Goal: Task Accomplishment & Management: Complete application form

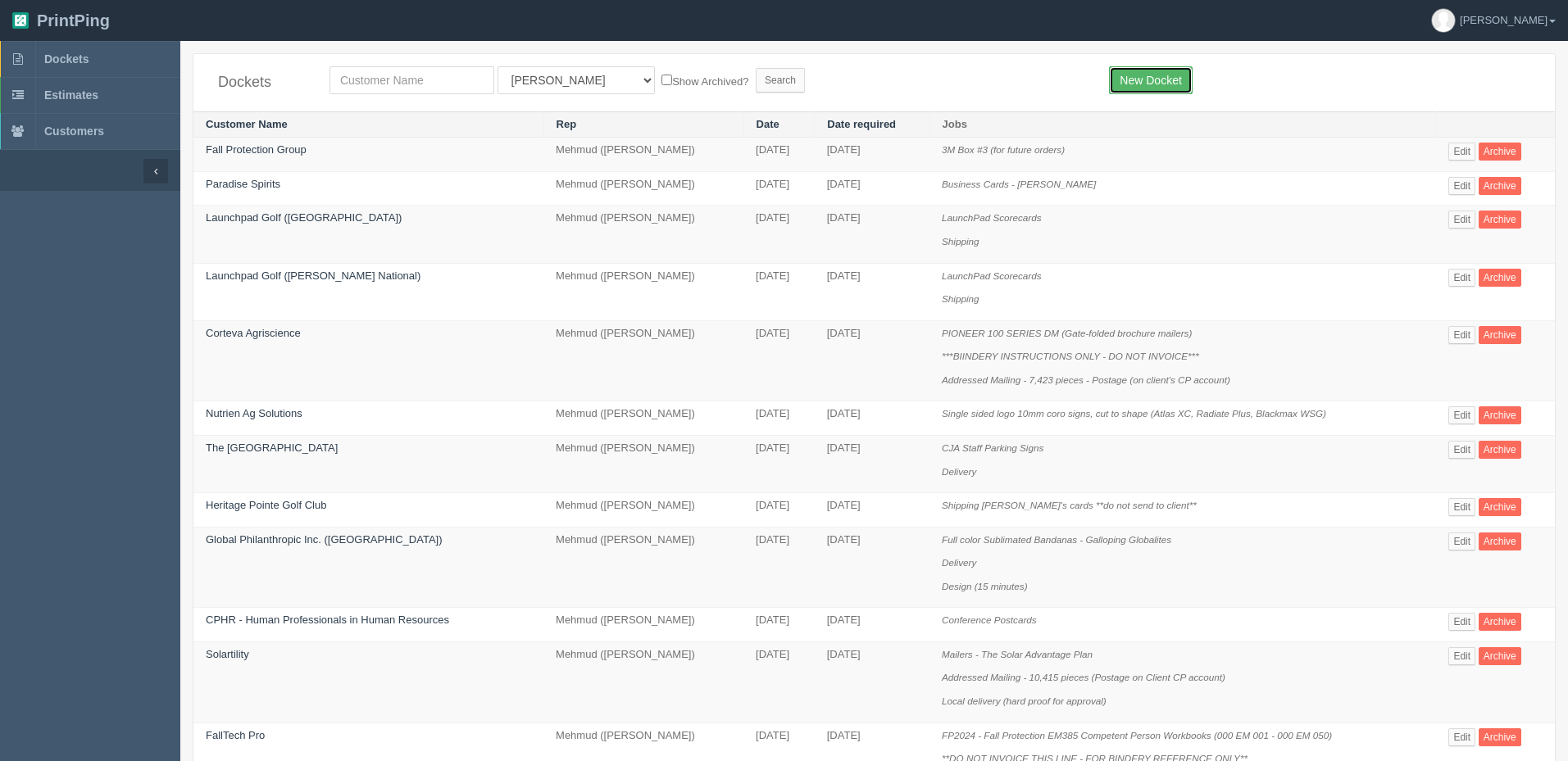
click at [1126, 79] on link "New Docket" at bounding box center [1150, 80] width 83 height 28
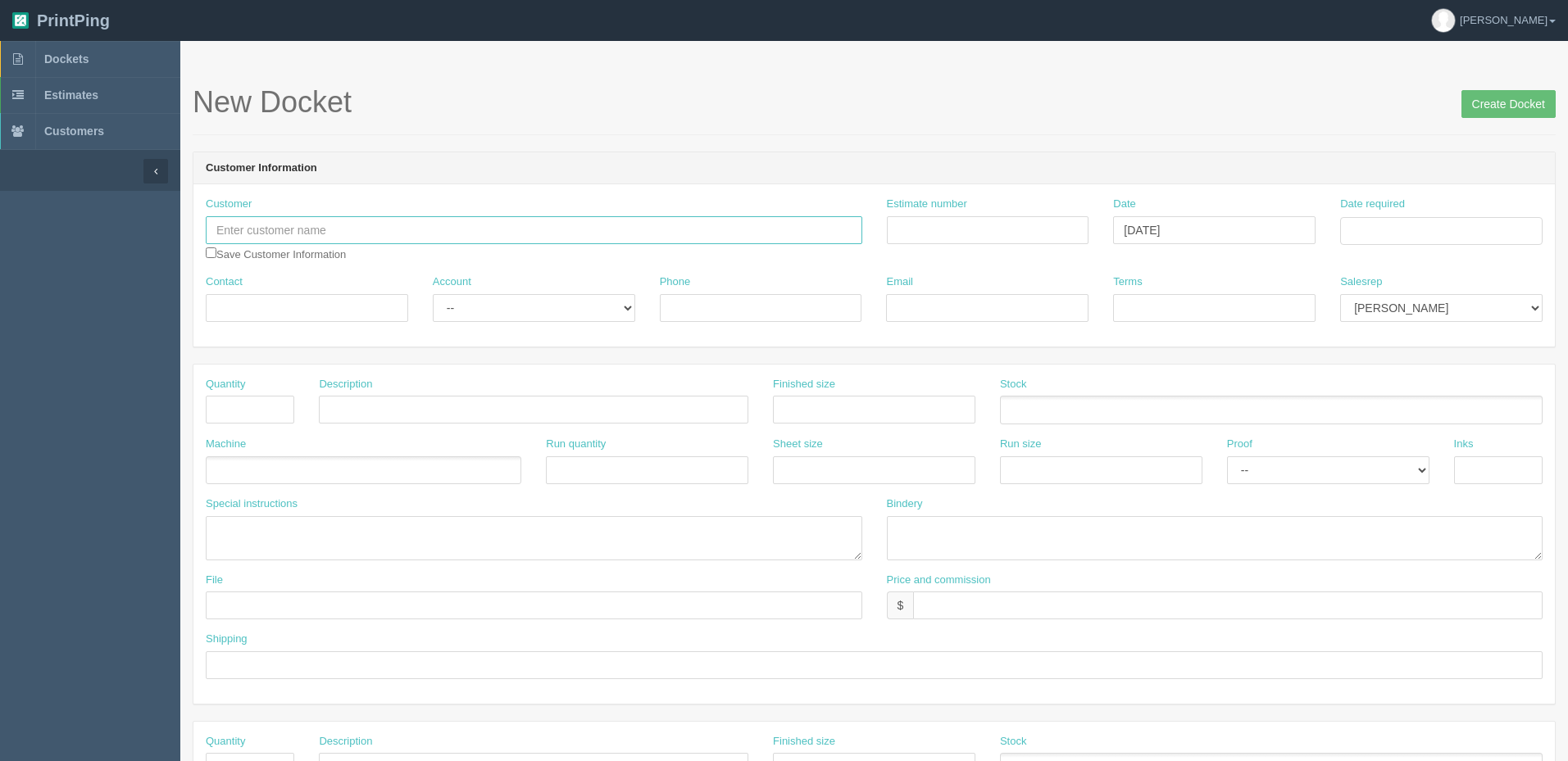
click at [559, 226] on input "text" at bounding box center [533, 230] width 656 height 28
type input "AdFarm"
type input "[PERSON_NAME]"
type input "403.410.7656"
type input "[PERSON_NAME][EMAIL_ADDRESS][PERSON_NAME][DOMAIN_NAME]"
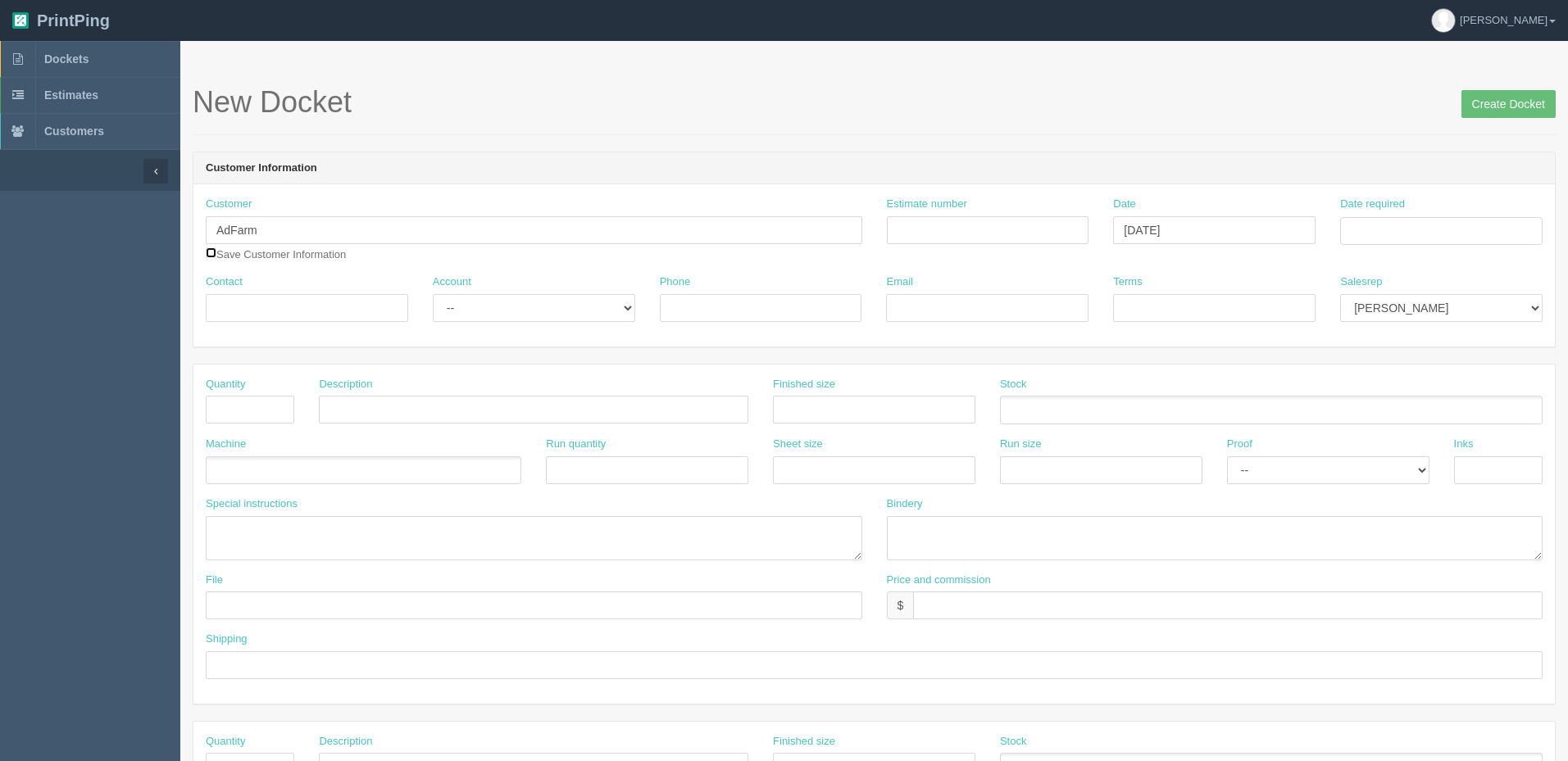
type input "PO#48436"
paste input "091867"
type input "091867"
click at [1368, 231] on input "Date required" at bounding box center [1441, 230] width 202 height 28
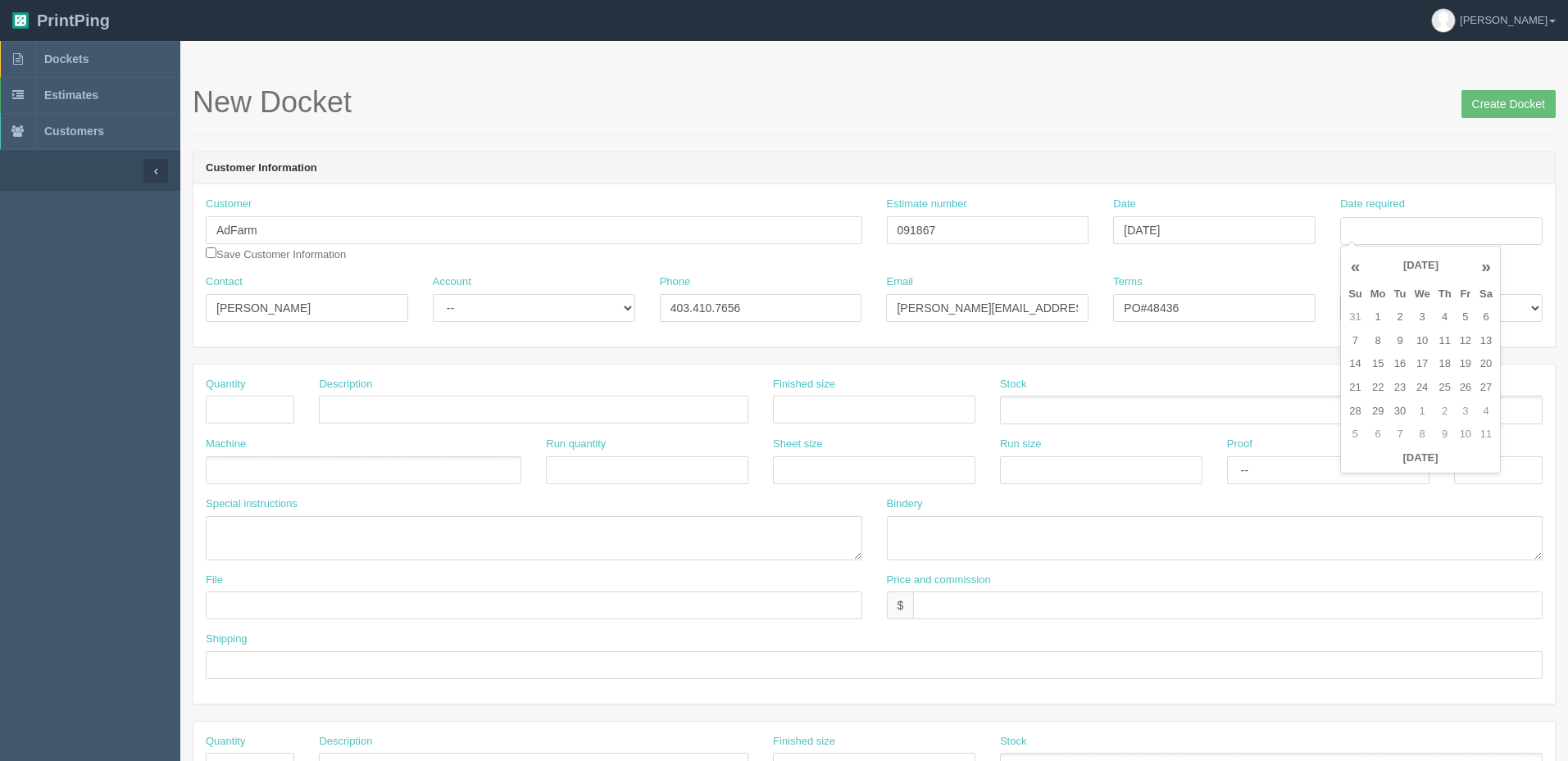
click at [1471, 336] on td "12" at bounding box center [1465, 341] width 20 height 24
type input "September 12, 2025"
click at [1288, 121] on div "New Docket Create Docket" at bounding box center [874, 110] width 1363 height 50
drag, startPoint x: 1145, startPoint y: 307, endPoint x: 1297, endPoint y: 307, distance: 152.0
click at [1296, 307] on input "PO#48436" at bounding box center [1214, 308] width 202 height 28
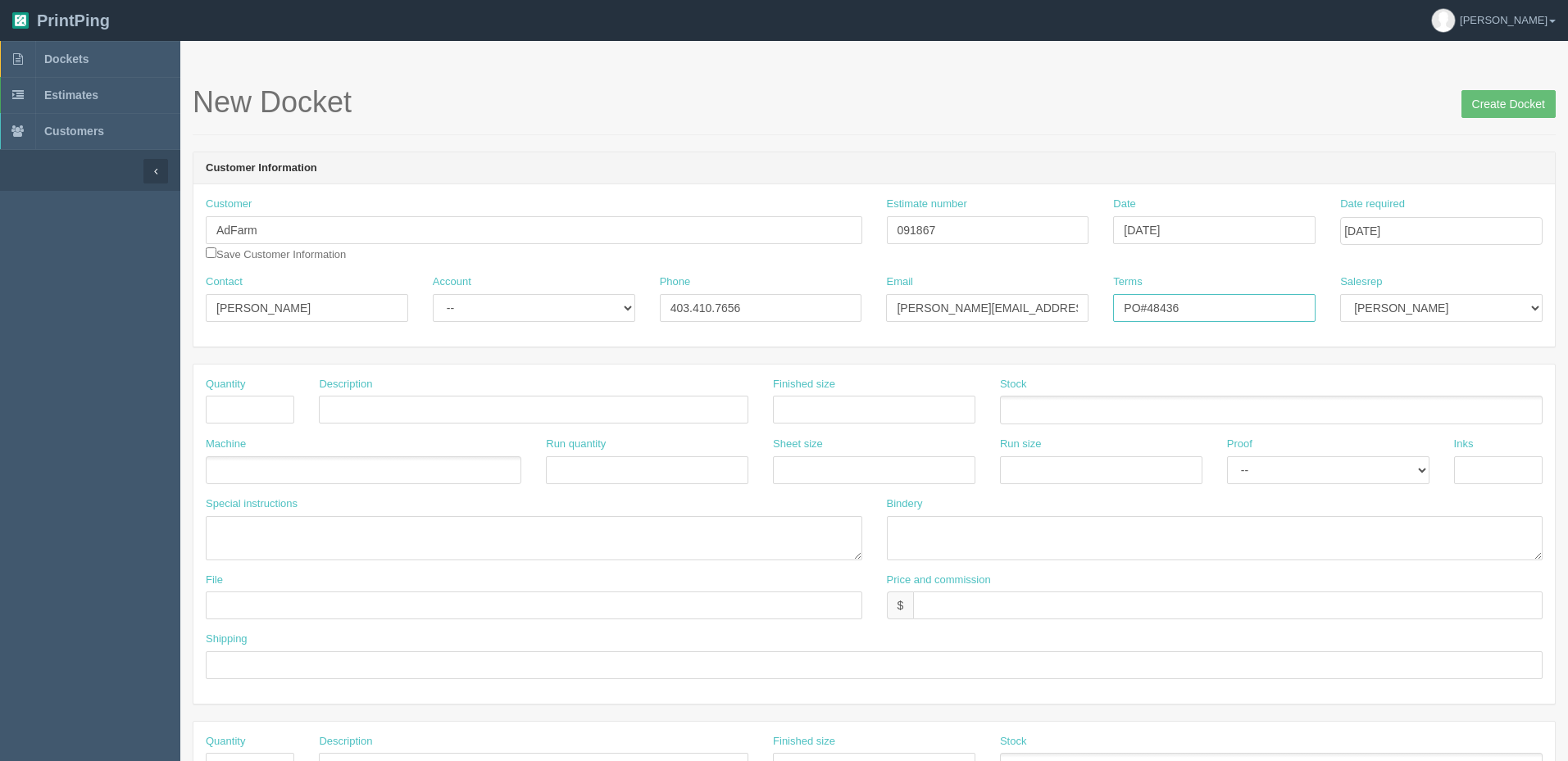
paste input "05749"
type input "PO#05749"
click at [1364, 304] on select "Mark Mikayla Aly Arif Stacy Rebecca Matthew Viki Phil Greg Jim Sam Brandon Amy …" at bounding box center [1441, 308] width 202 height 28
select select "8"
click at [1340, 294] on select "Mark Mikayla Aly Arif Stacy Rebecca Matthew Viki Phil Greg Jim Sam Brandon Amy …" at bounding box center [1441, 308] width 202 height 28
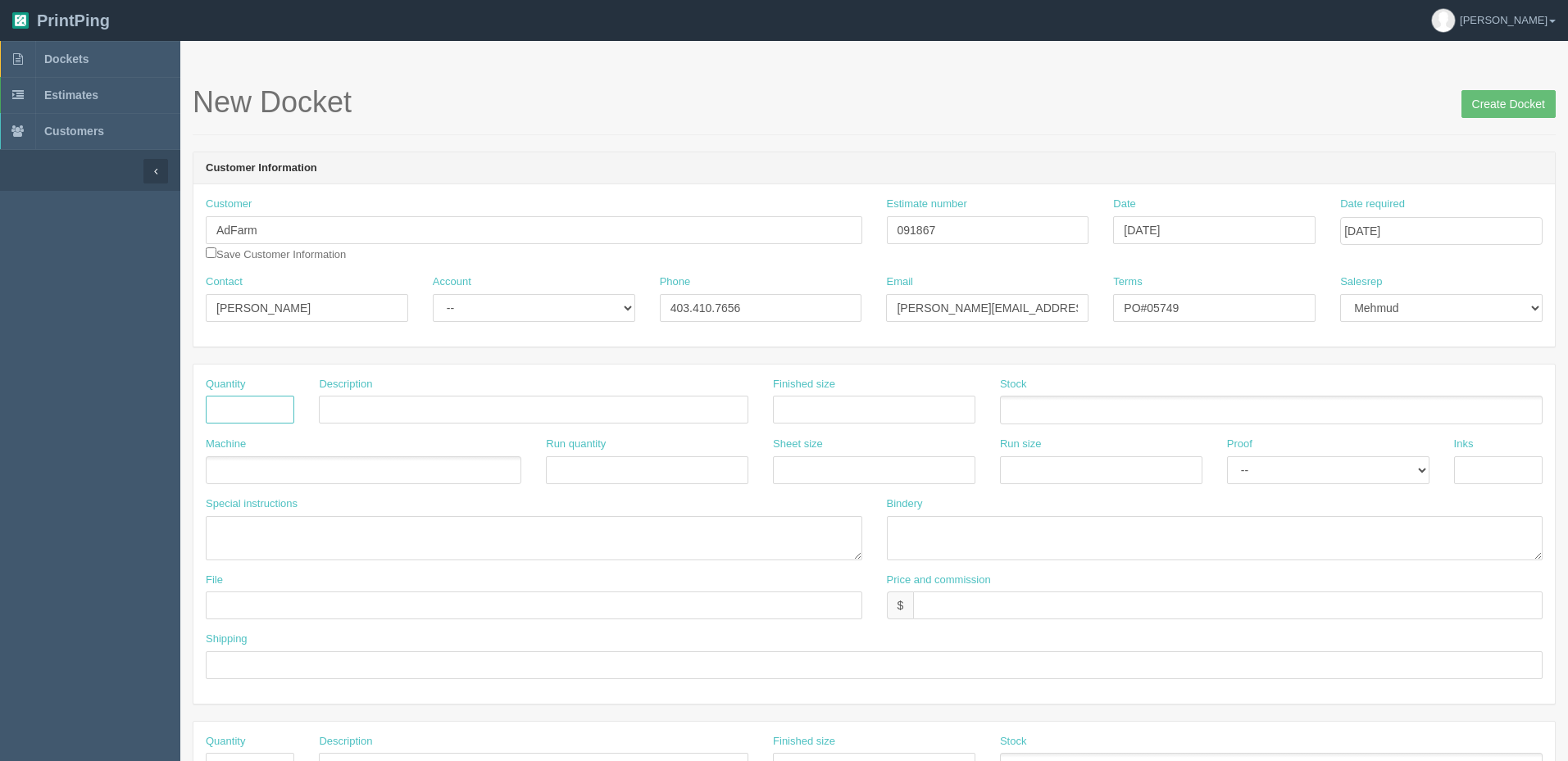
click at [230, 411] on input "text" at bounding box center [250, 410] width 89 height 28
type input "3,585"
click at [553, 406] on input "text" at bounding box center [533, 410] width 430 height 28
paste input "P&H Neighborhood Mail Direct Mail"
type input "P&H Neighborhood Mailers"
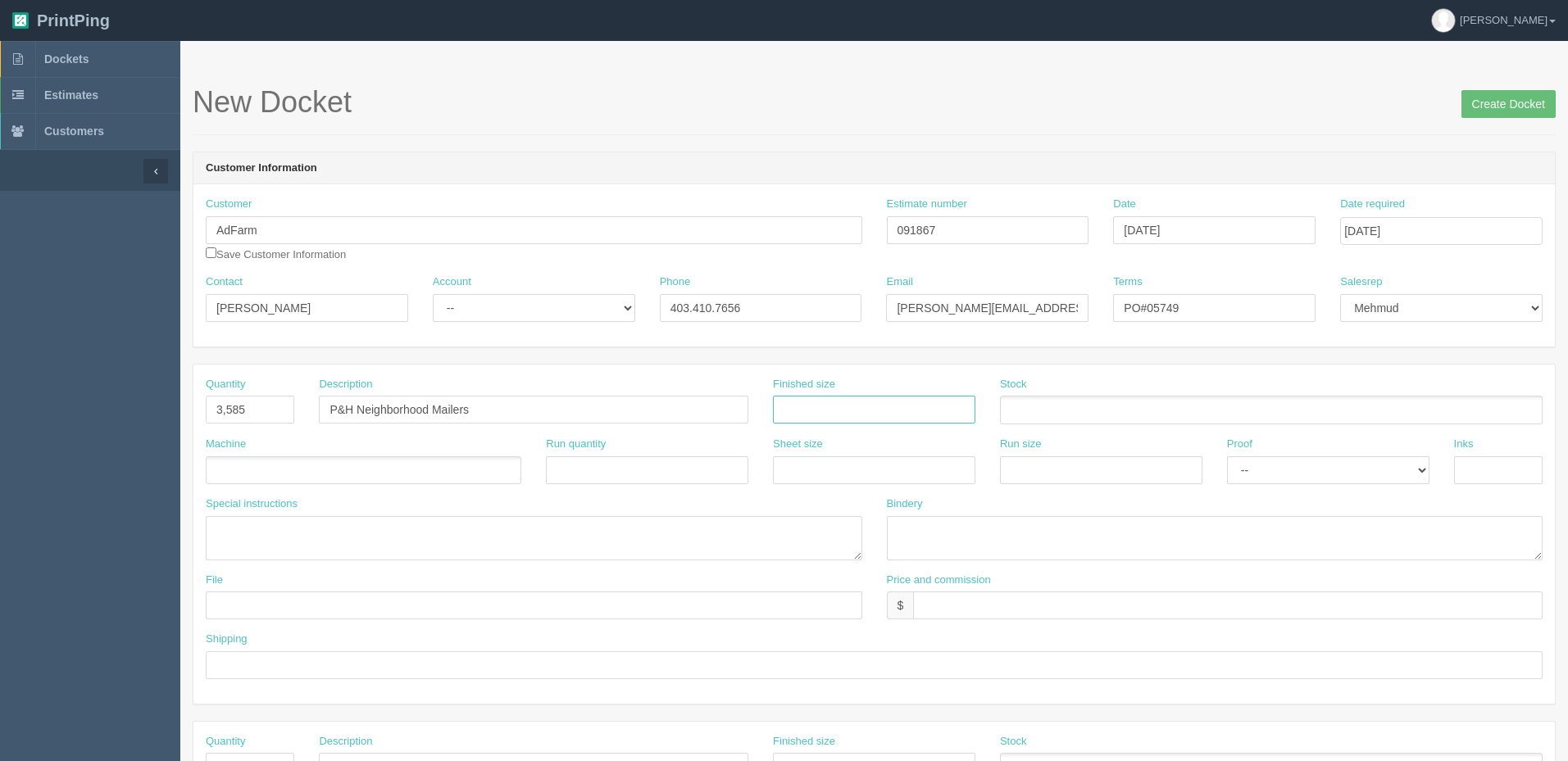
click at [857, 398] on input "text" at bounding box center [874, 410] width 202 height 28
type input "6" x 4""
click at [1176, 408] on ul at bounding box center [1272, 411] width 543 height 29
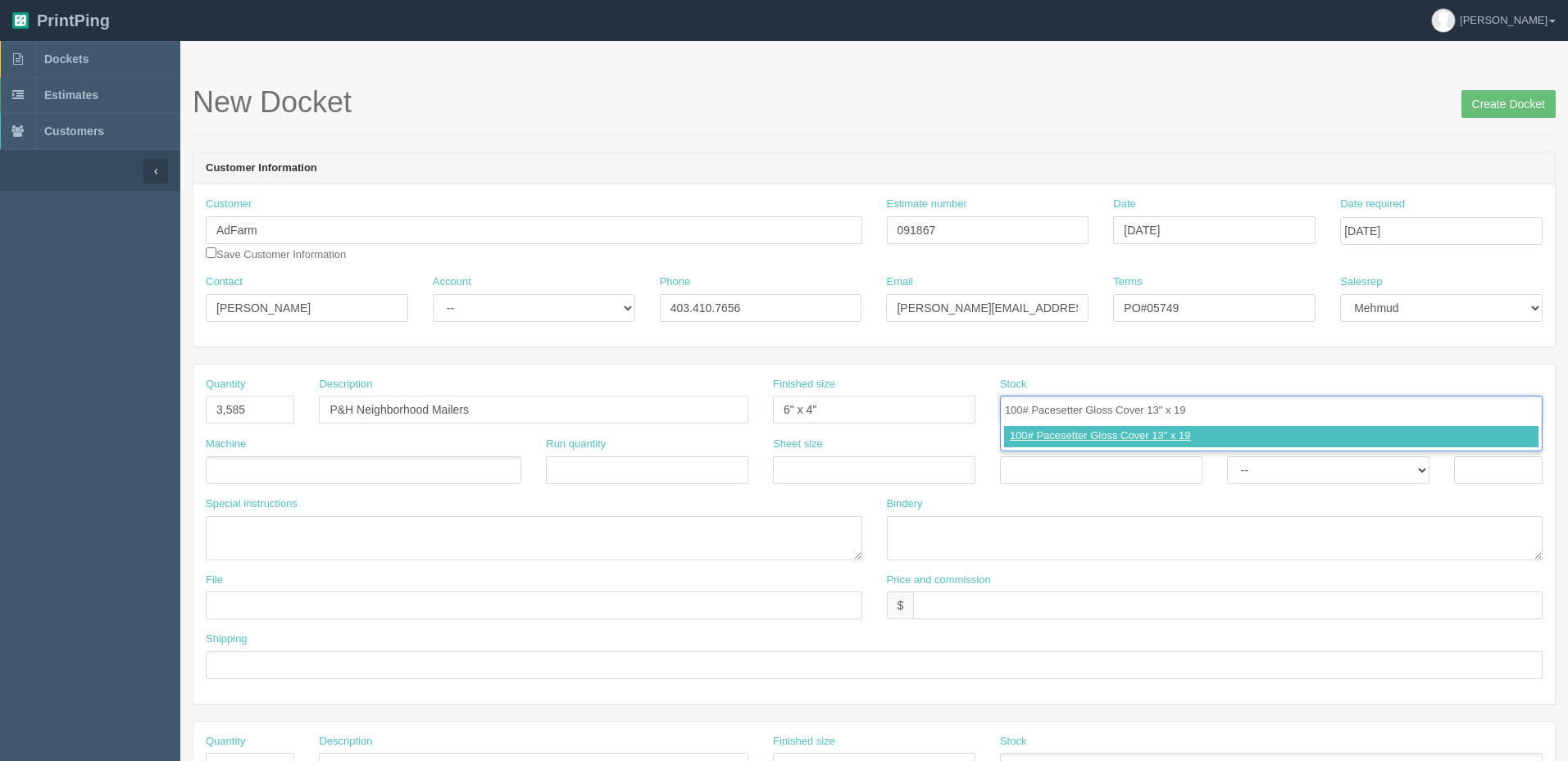
type input "100# Pacesetter Gloss Cover 13" x 19""
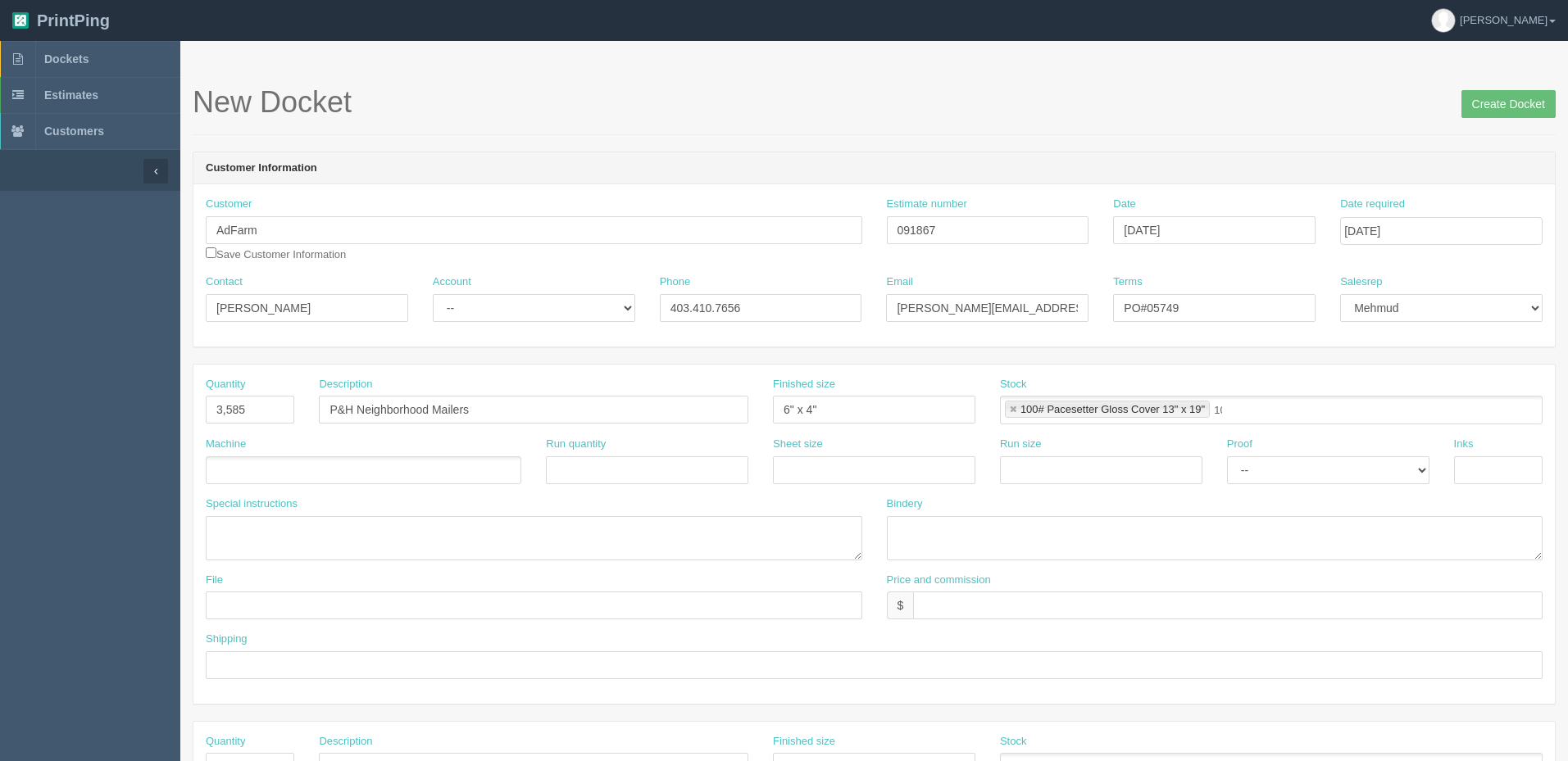
type input "100# Pacesetter Gloss Cover 13" x 19""
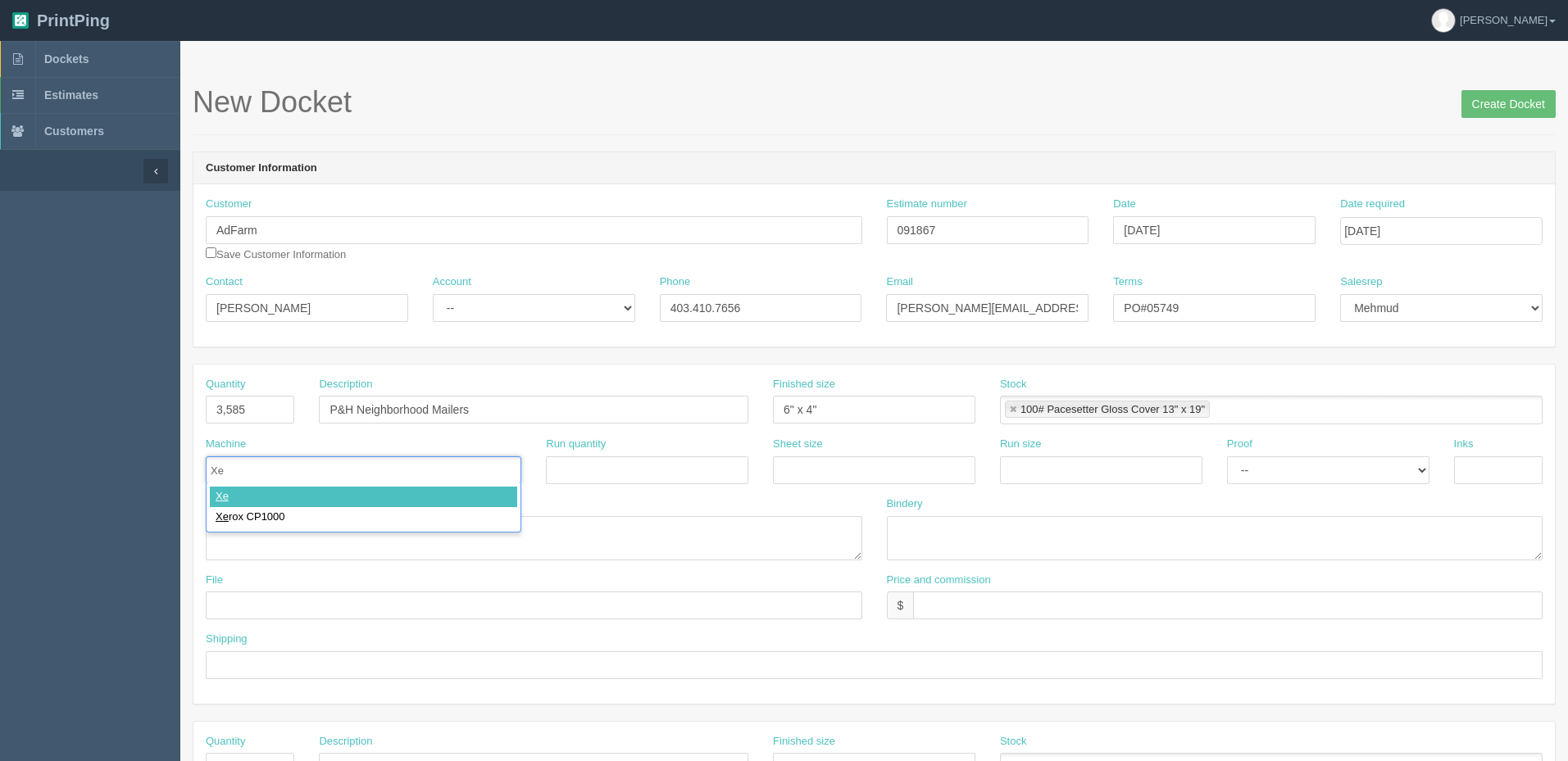
type input "Xer"
type input "Xerox CP1000"
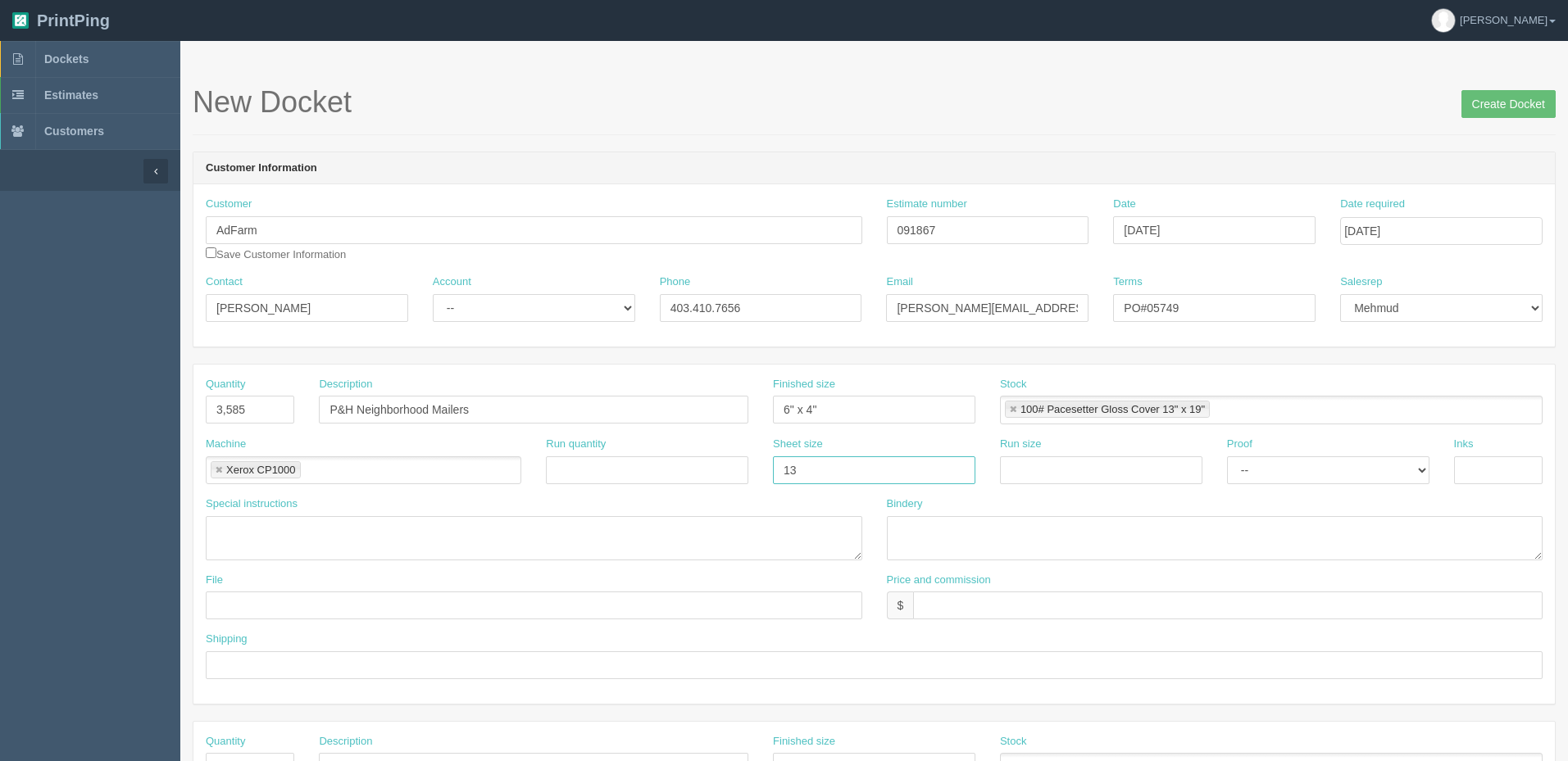
type input "13" x 19""
paste input "13" x 19""
type input "13" x 19""
select select "Hard Copy"
click at [1227, 456] on select "-- Email Hard Copy" at bounding box center [1328, 470] width 202 height 28
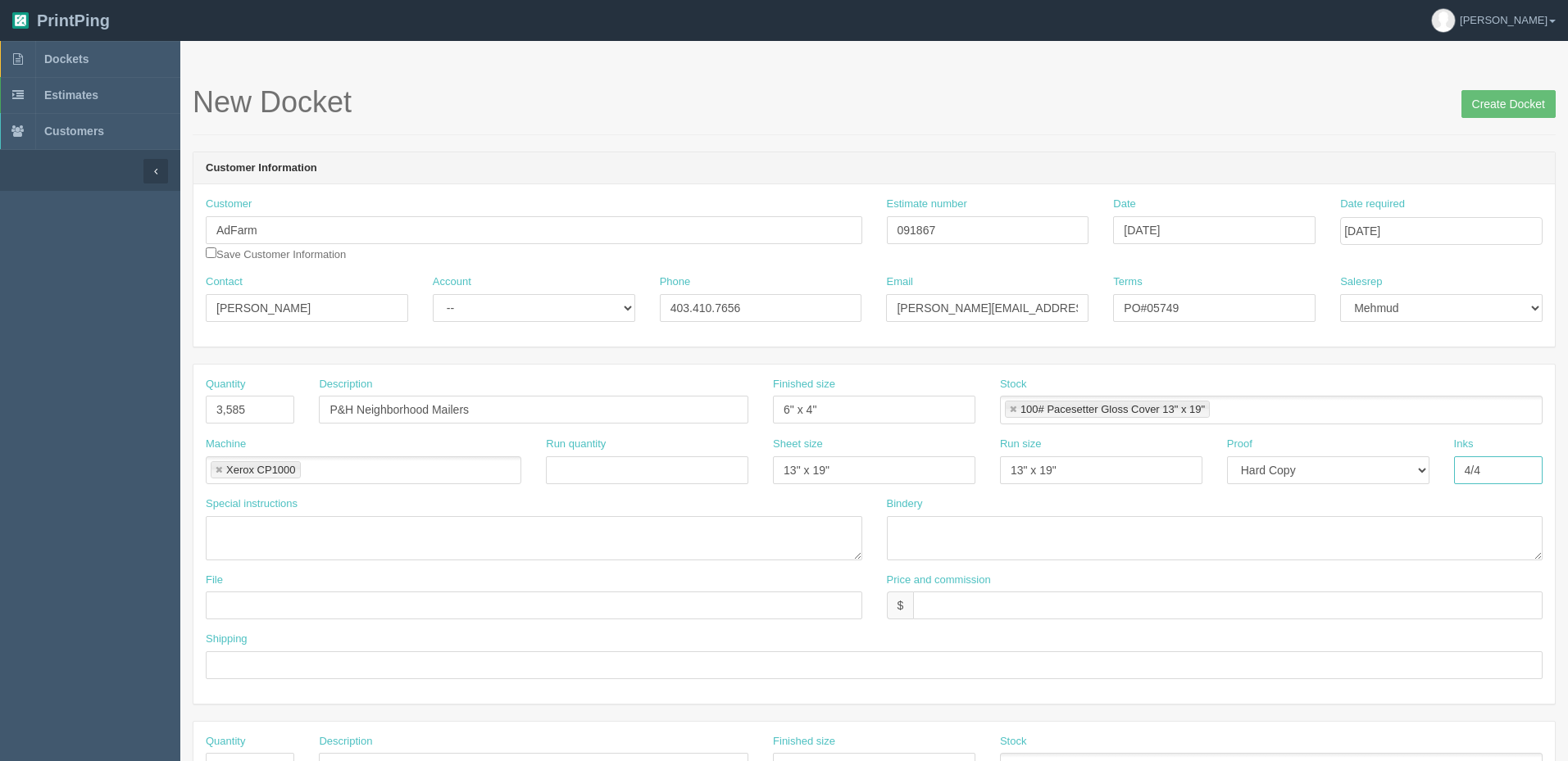
type input "4/4"
type textarea "double sided"
click at [1023, 525] on textarea at bounding box center [1215, 538] width 656 height 44
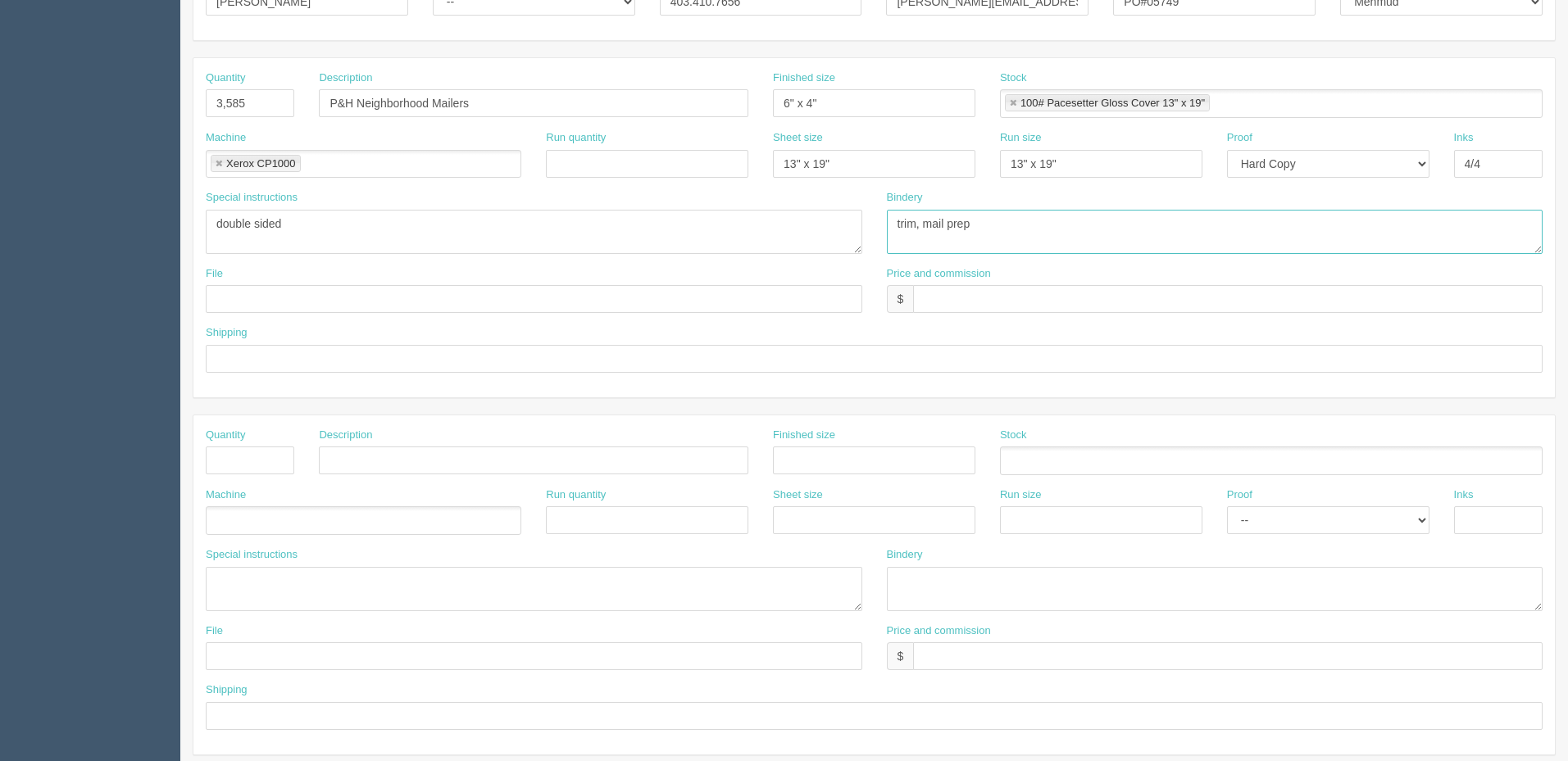
scroll to position [328, 0]
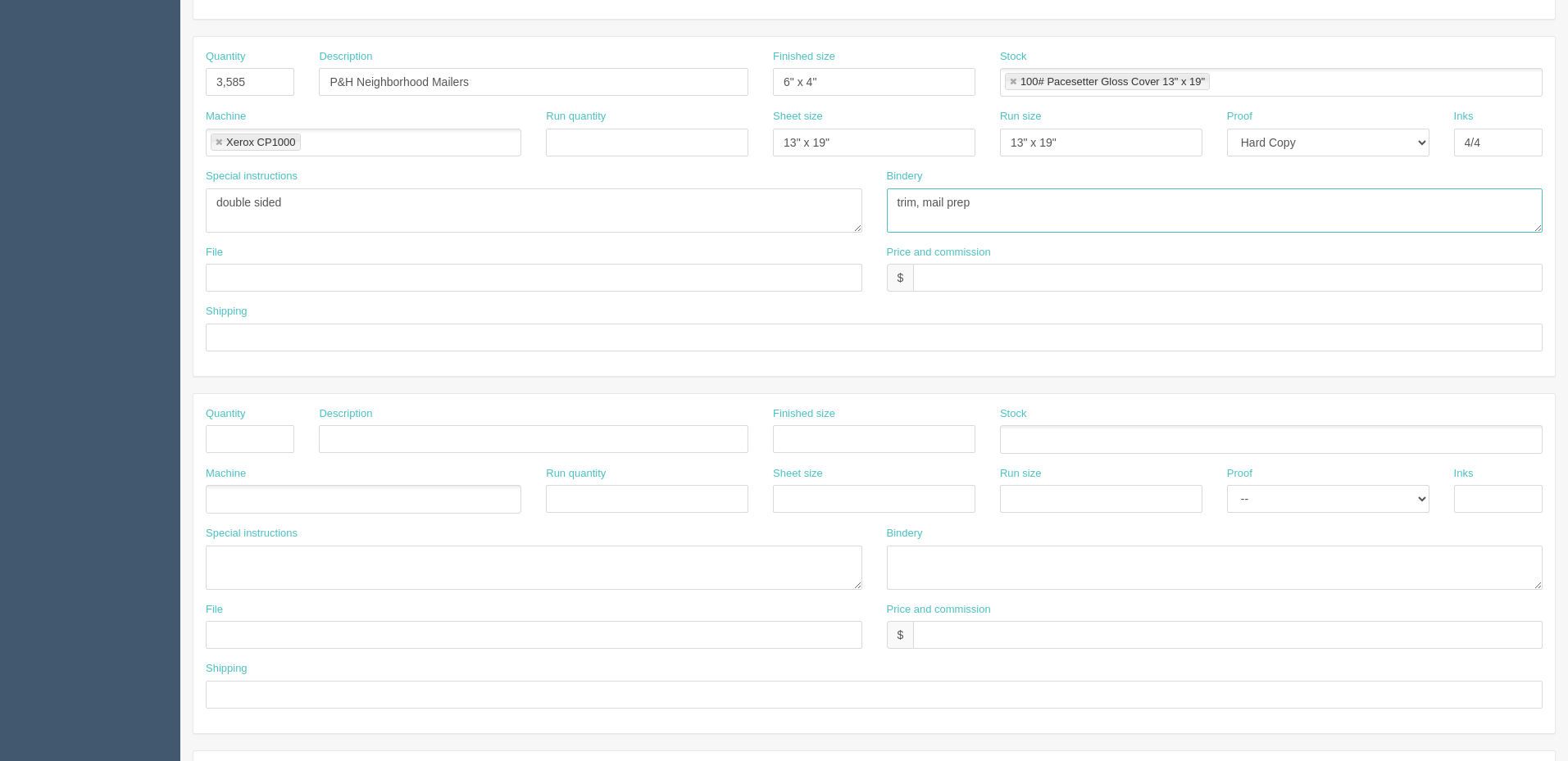
type textarea "trim, mail prep"
click at [939, 276] on input "text" at bounding box center [1227, 277] width 630 height 28
click at [1037, 275] on input "$595.61 mj$ AR$" at bounding box center [1227, 277] width 630 height 28
click at [992, 274] on input "$595.61 mj$ AR$125.39" at bounding box center [1227, 277] width 630 height 28
type input "$595.61 mj$156.74 AR$125.39"
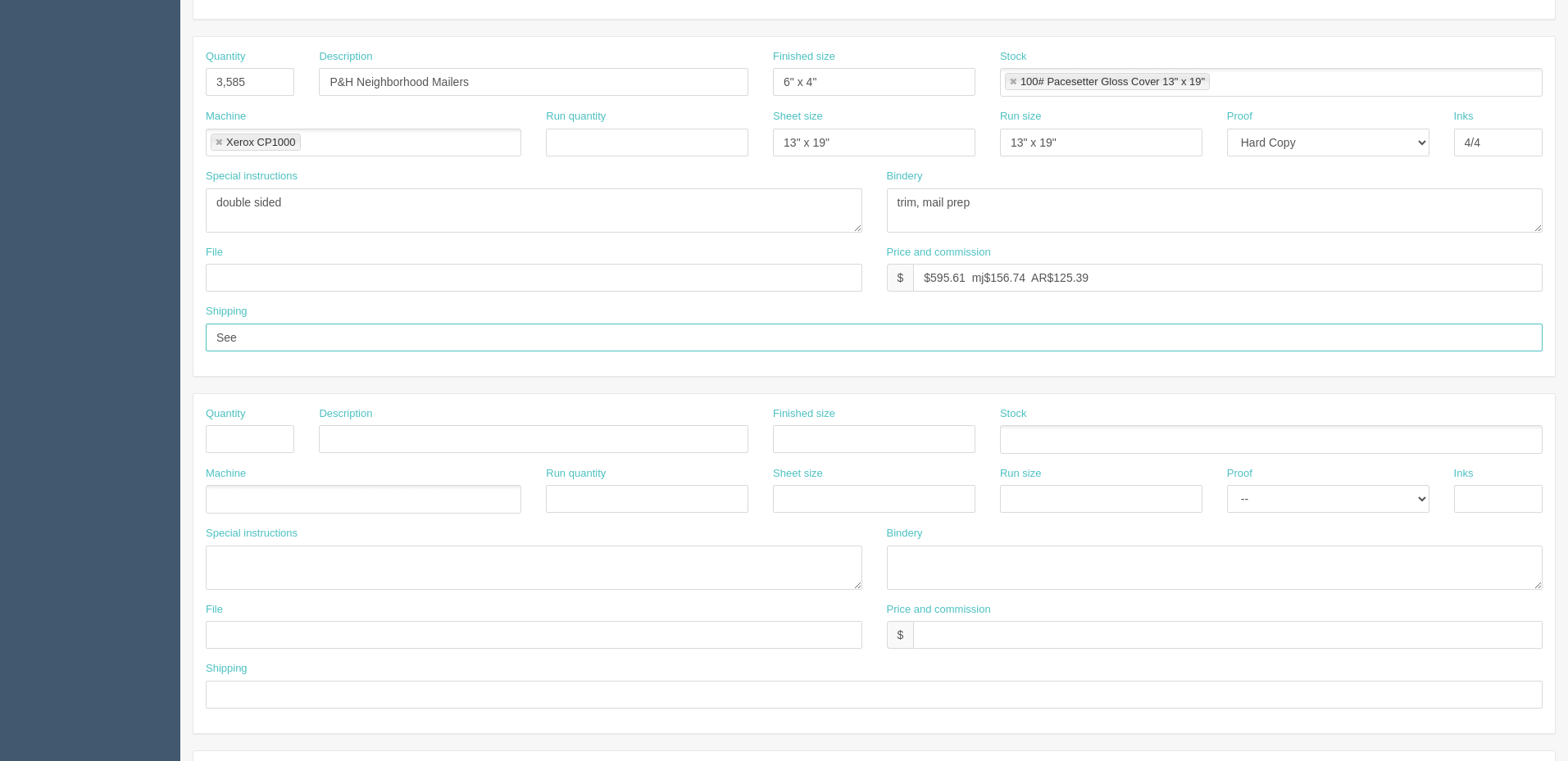
type input "See below"
click at [693, 270] on input "text" at bounding box center [533, 277] width 656 height 28
drag, startPoint x: 403, startPoint y: 70, endPoint x: 181, endPoint y: 91, distance: 223.0
click at [181, 91] on section "New Docket Create Docket Customer Information Customer AdFarm Adfarm AdFarm AdF…" at bounding box center [874, 436] width 1388 height 1447
click at [327, 273] on input "files@allrush.ca "" at bounding box center [533, 277] width 656 height 28
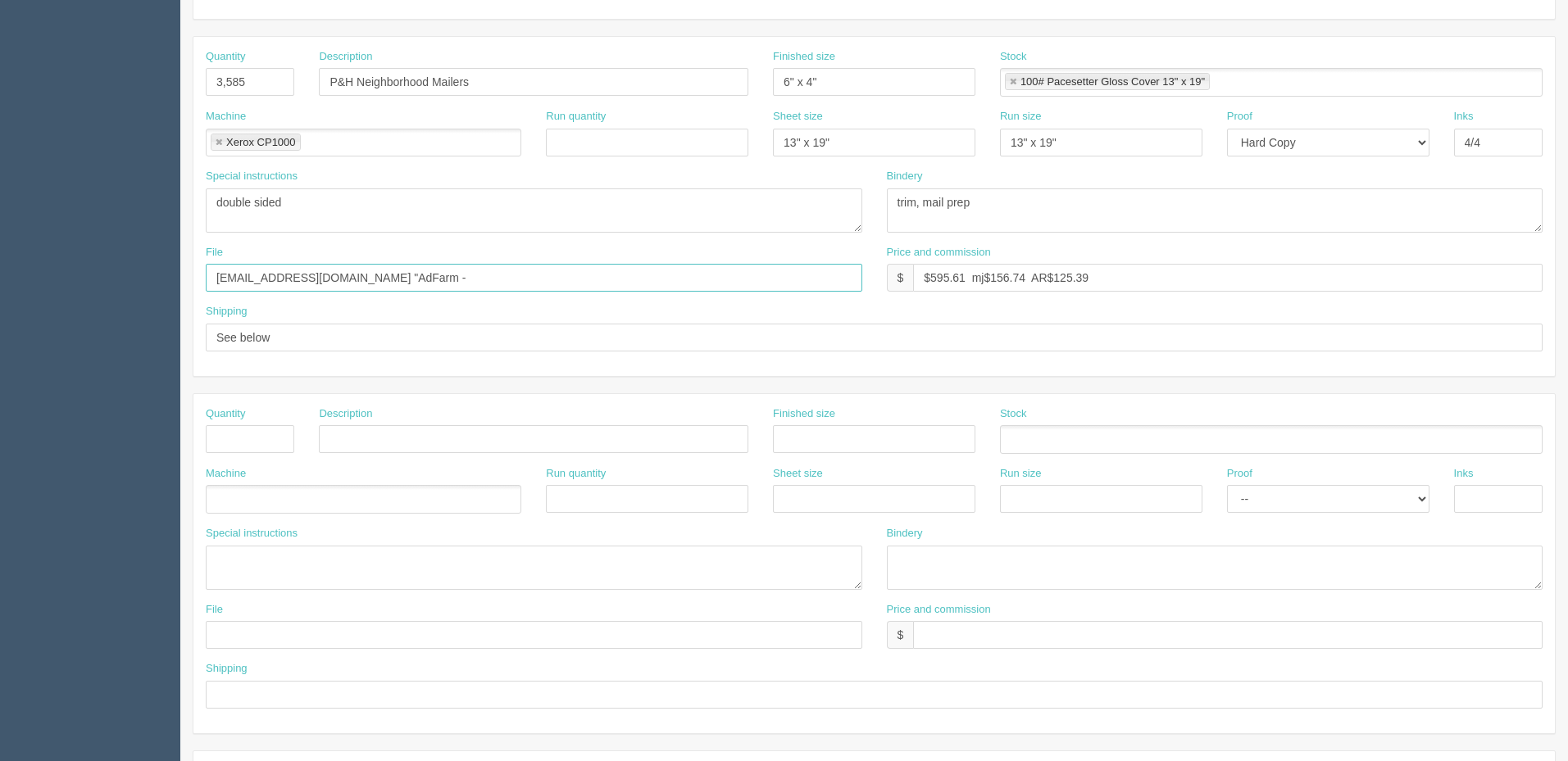
paste input "P&H Neighborhood Mailers"
type input "files@allrush.ca "AdFarm - P&H Neighborhood Mailers""
drag, startPoint x: 264, startPoint y: 433, endPoint x: 697, endPoint y: 412, distance: 433.5
click at [264, 433] on input "text" at bounding box center [250, 439] width 89 height 28
type input "1"
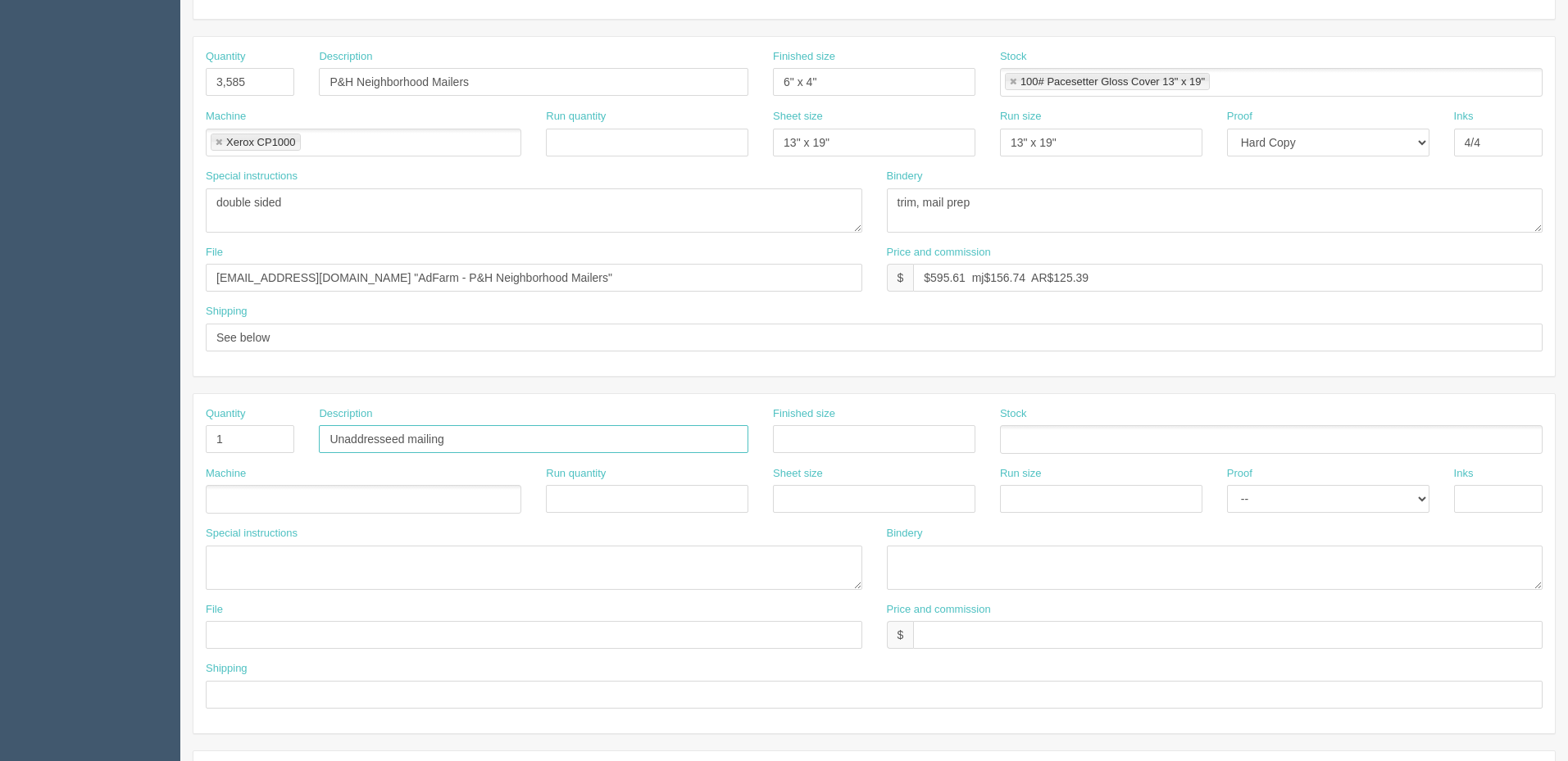
click at [415, 436] on input "Unaddresseed mailing" at bounding box center [533, 439] width 430 height 28
click at [481, 443] on input "Unaddresseed mailing" at bounding box center [533, 439] width 430 height 28
click at [415, 441] on input "Unaddresseed mailing - 3,585 pieces" at bounding box center [533, 439] width 430 height 28
type input "Unaddresseed Mailing - 3,585 pieces (Postage on AR CP account)"
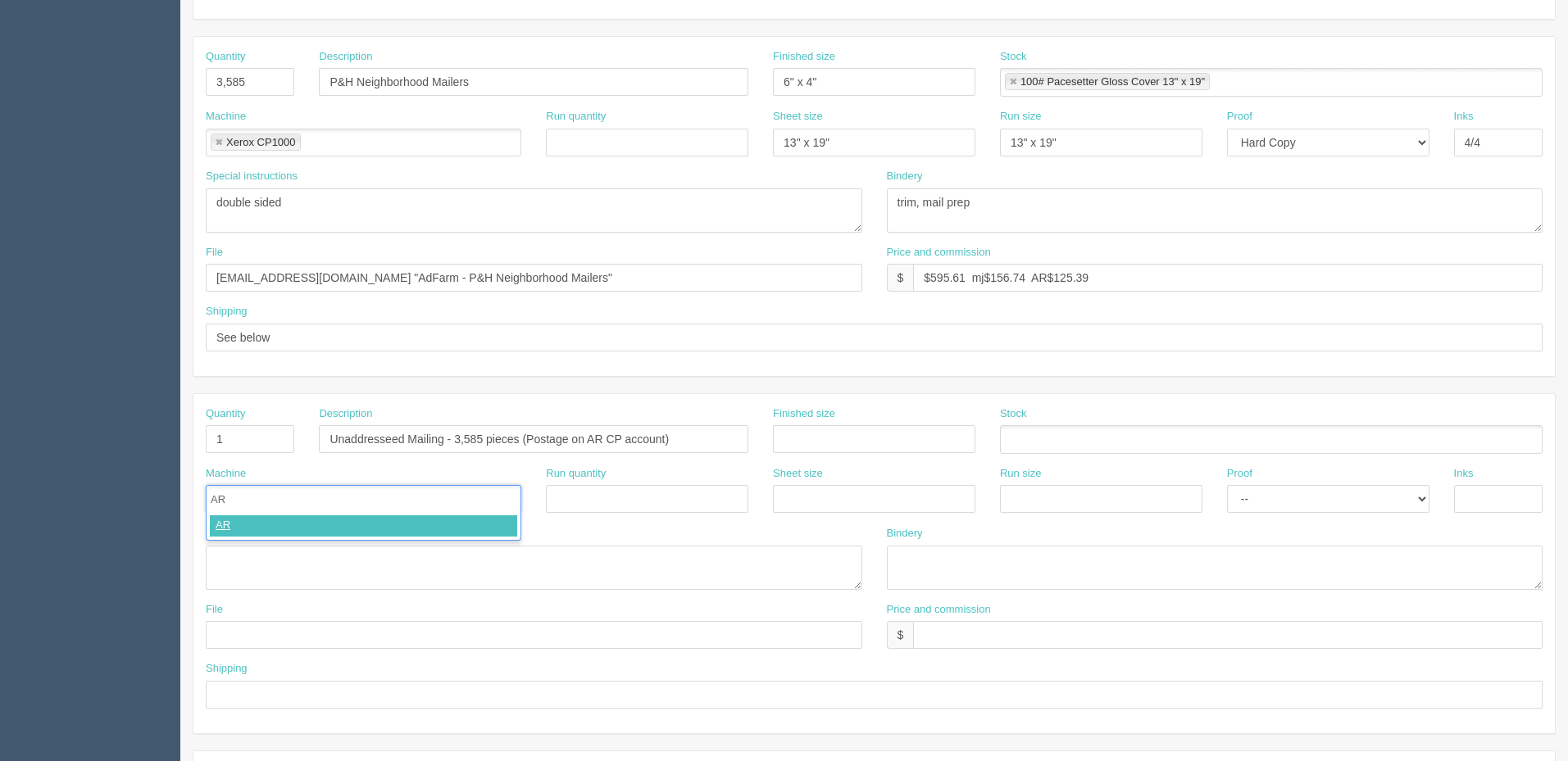
type input "ARP"
type input "Postage"
type input "ARP,Postage"
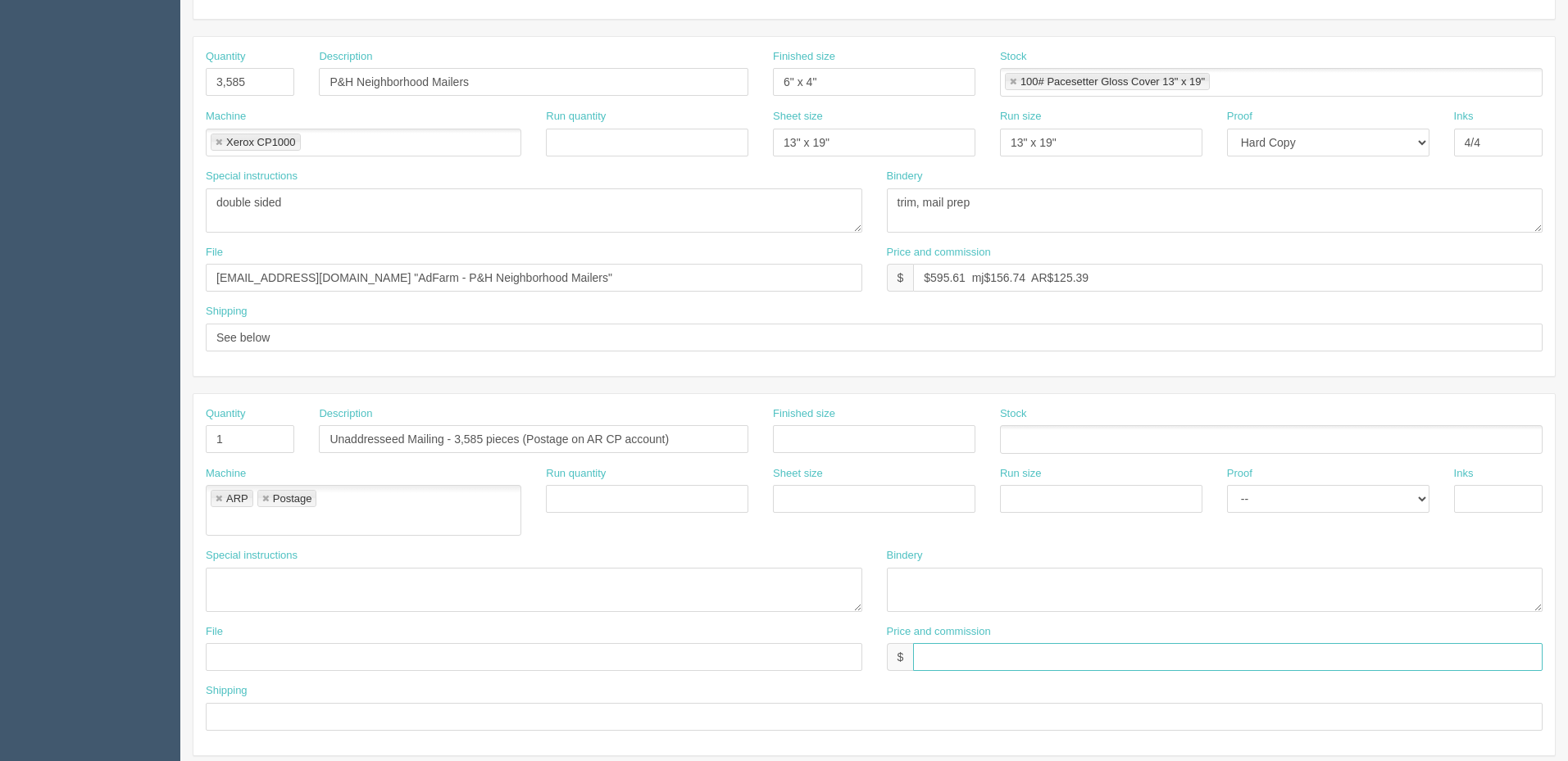
click at [1018, 643] on input "text" at bounding box center [1227, 656] width 630 height 28
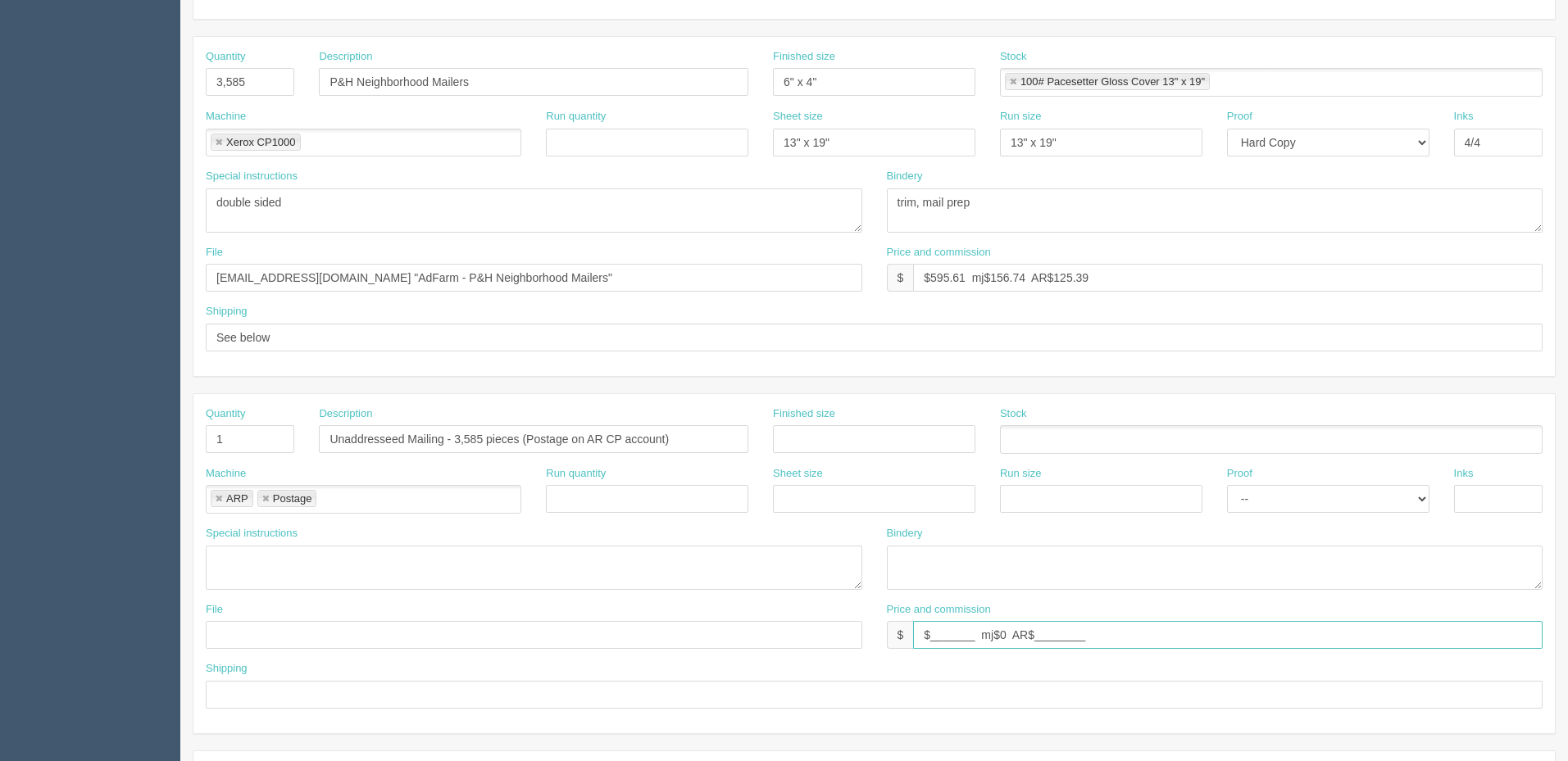
click at [945, 640] on input "$_______ mj$0 AR$________" at bounding box center [1227, 634] width 630 height 28
type input "$____________ mj$0 AR$____________"
click at [724, 562] on textarea at bounding box center [533, 568] width 656 height 44
type textarea "quoted"
click at [263, 551] on textarea at bounding box center [533, 568] width 656 height 44
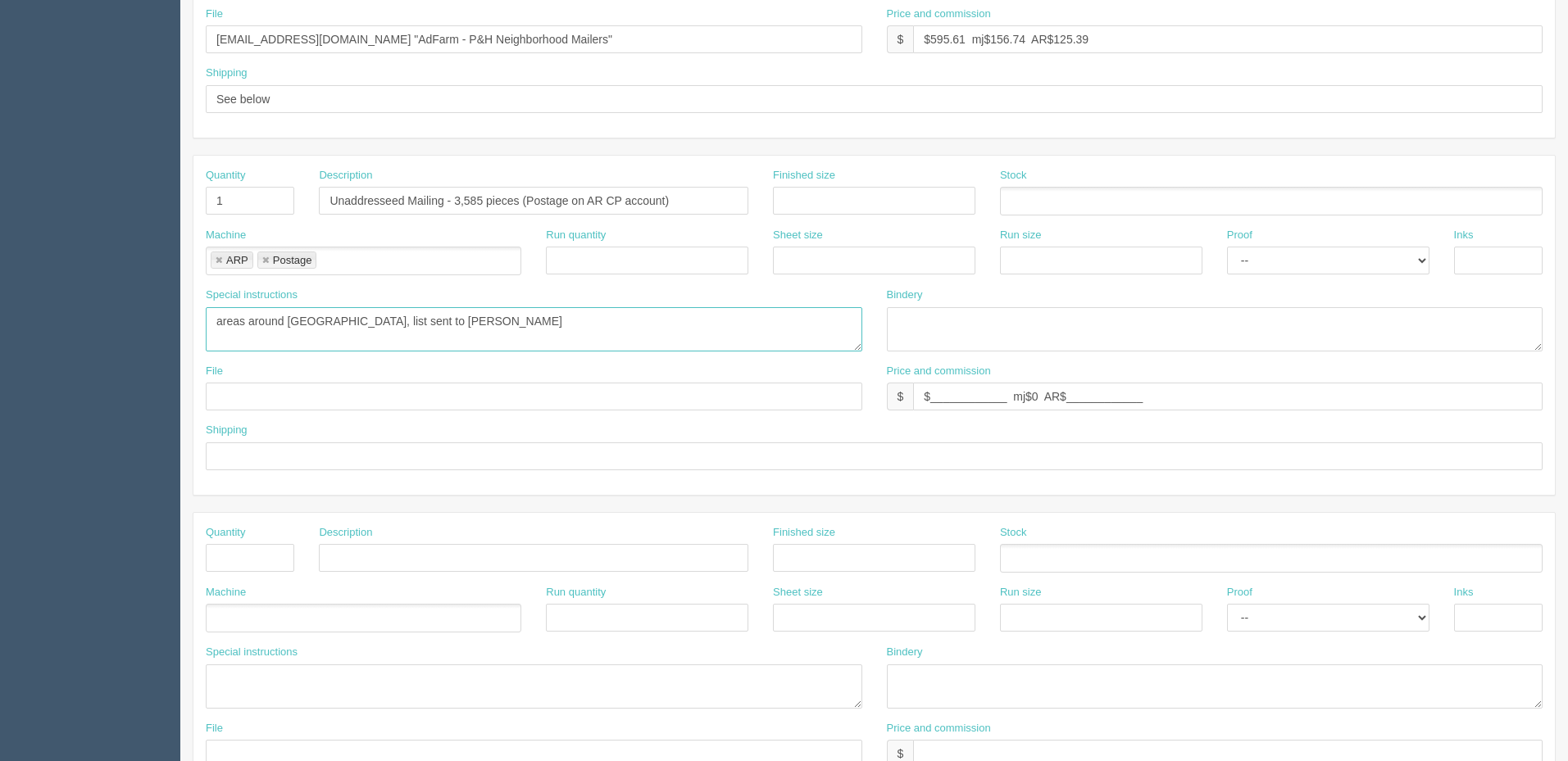
scroll to position [573, 0]
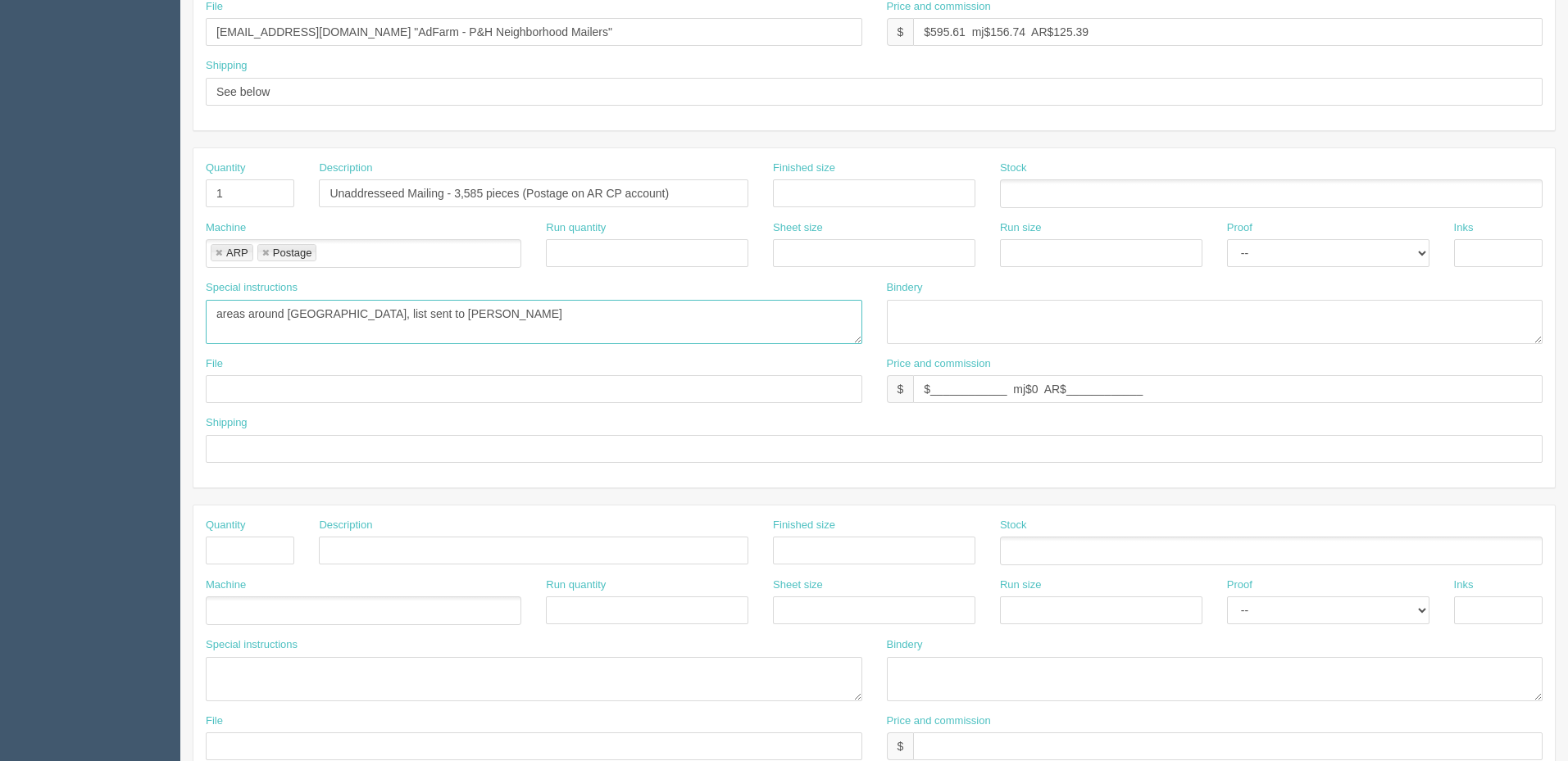
click at [326, 306] on textarea "areas around Picton, list sent to Amy" at bounding box center [533, 322] width 656 height 44
click at [211, 310] on textarea "areas around Picton, list sent to Amy" at bounding box center [533, 322] width 656 height 44
click at [421, 310] on textarea "areas around Picton, list sent to Amy" at bounding box center [533, 322] width 656 height 44
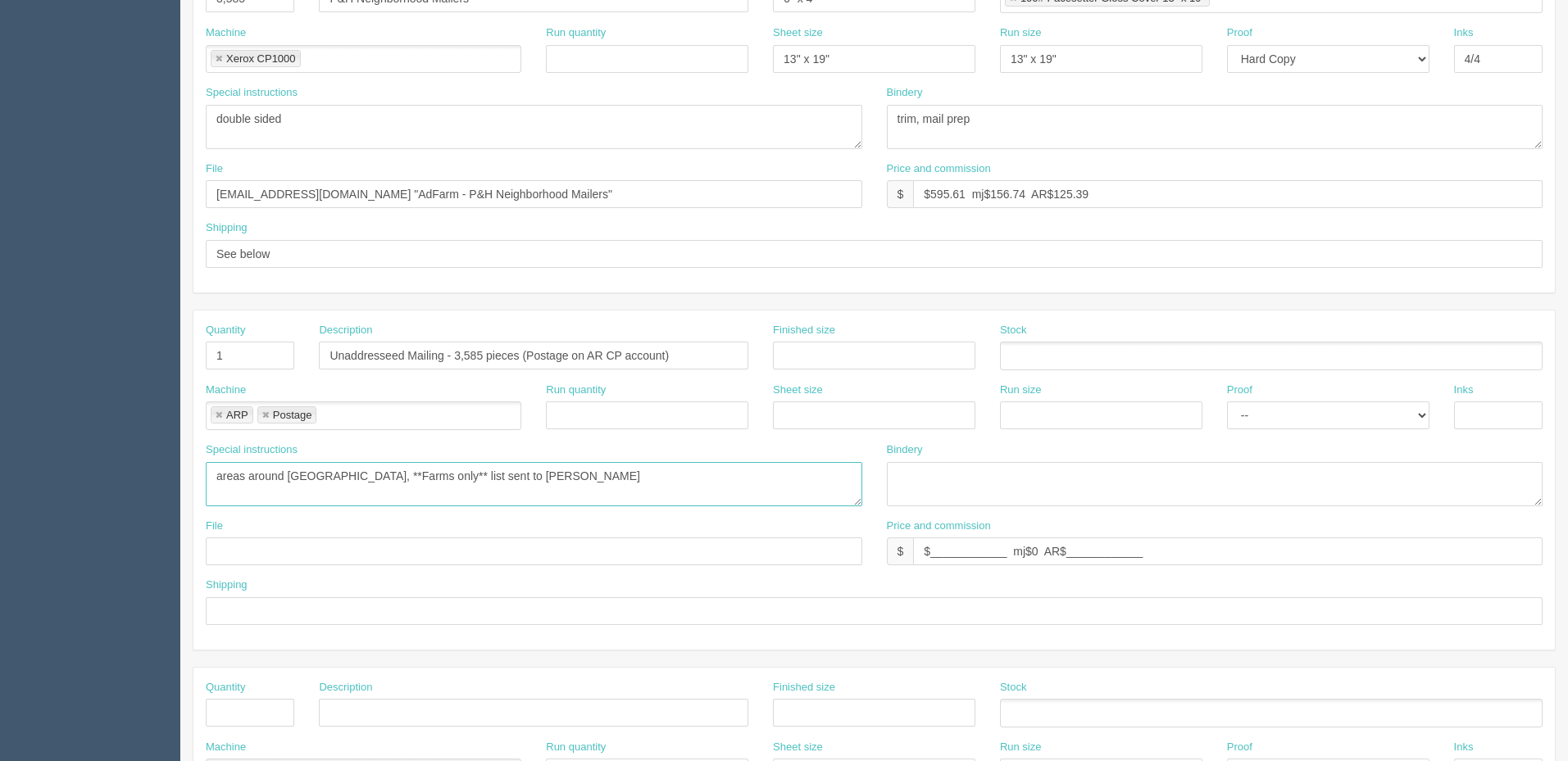
scroll to position [410, 0]
type textarea "areas around Picton, **Farms only** list sent to Amy"
drag, startPoint x: 926, startPoint y: 117, endPoint x: 1350, endPoint y: 105, distance: 424.2
click at [1350, 107] on textarea "trim, mail prep" at bounding box center [1215, 129] width 656 height 44
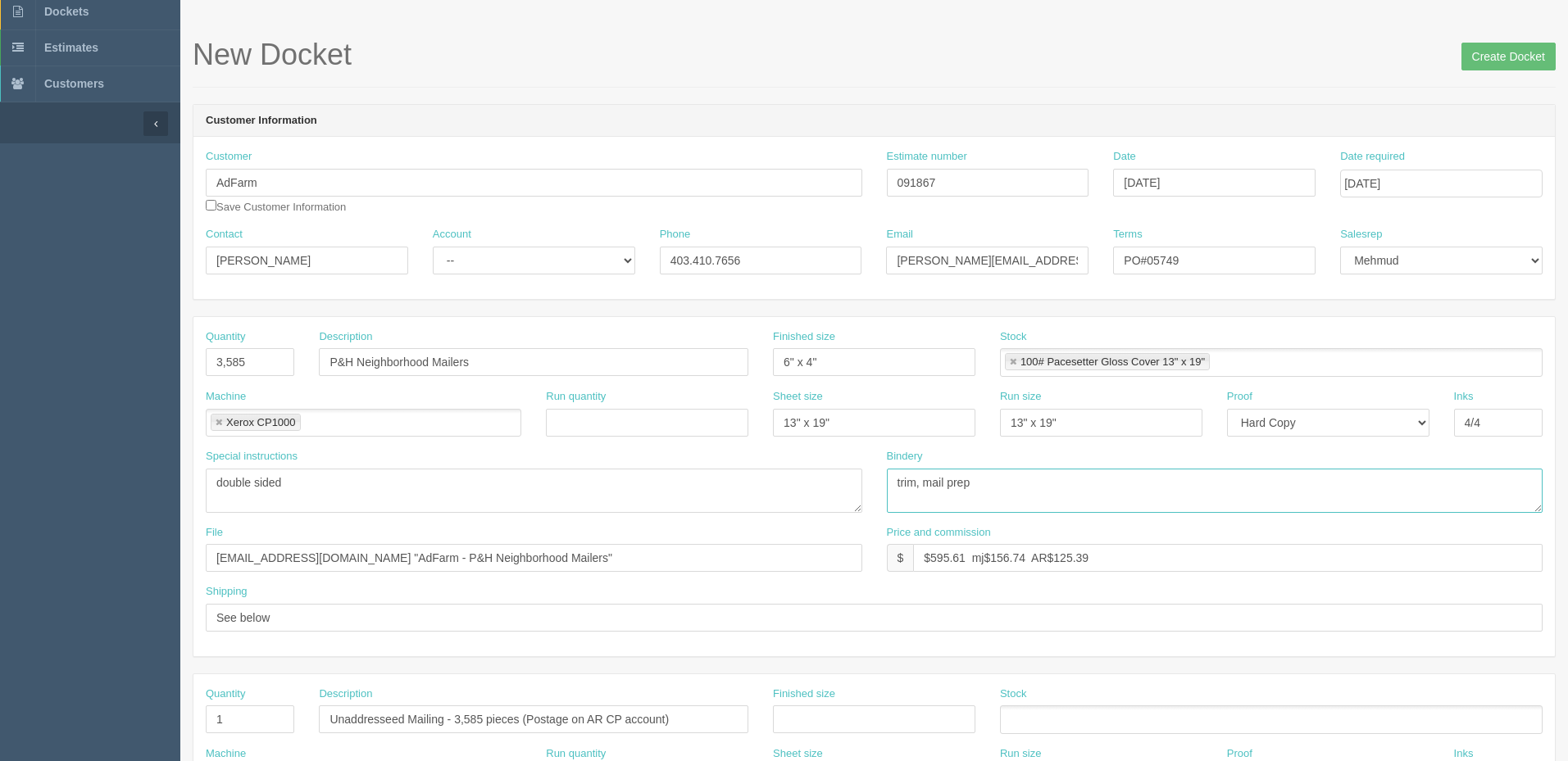
scroll to position [0, 0]
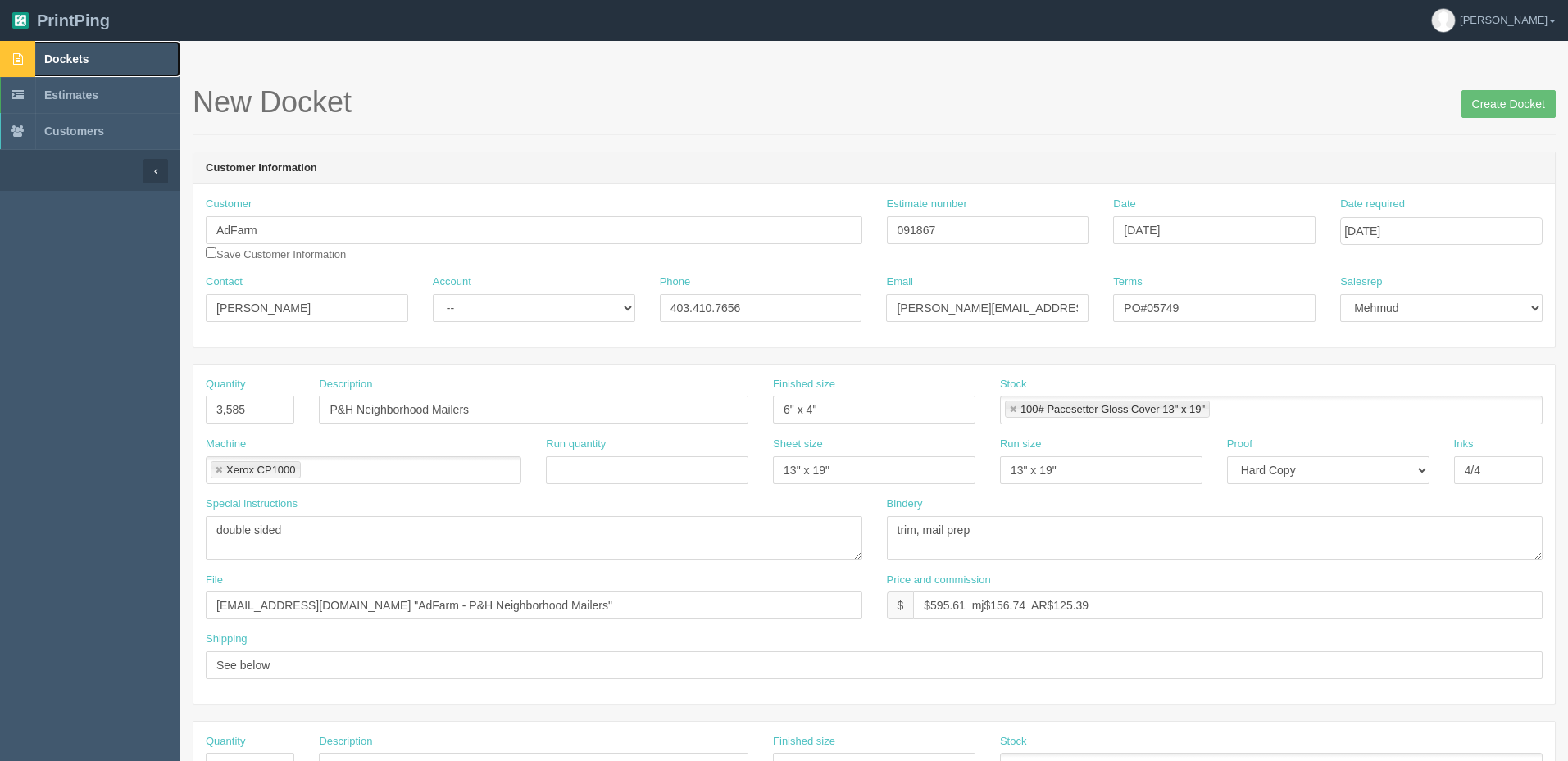
click at [103, 50] on link "Dockets" at bounding box center [90, 59] width 180 height 36
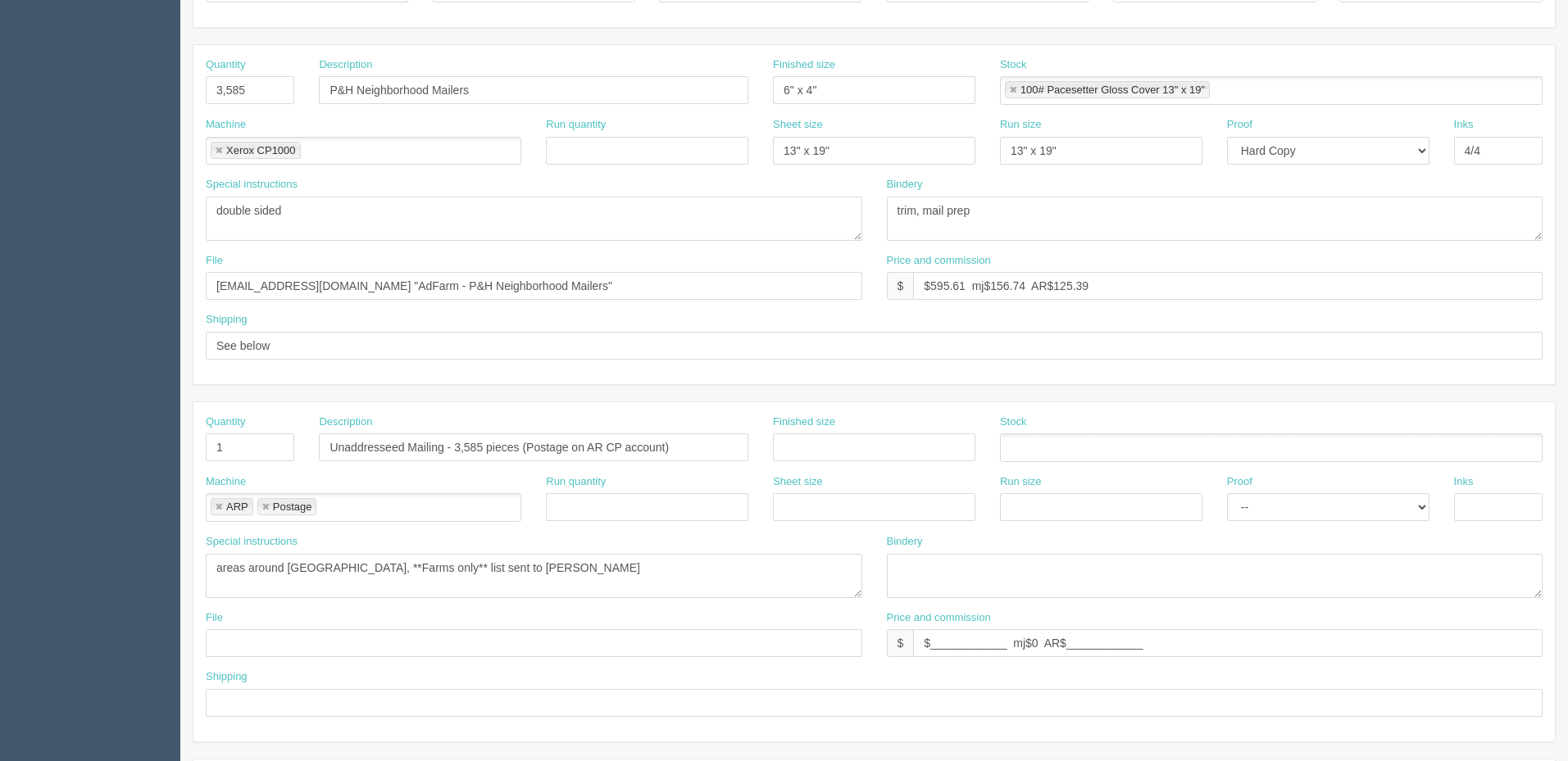
scroll to position [573, 0]
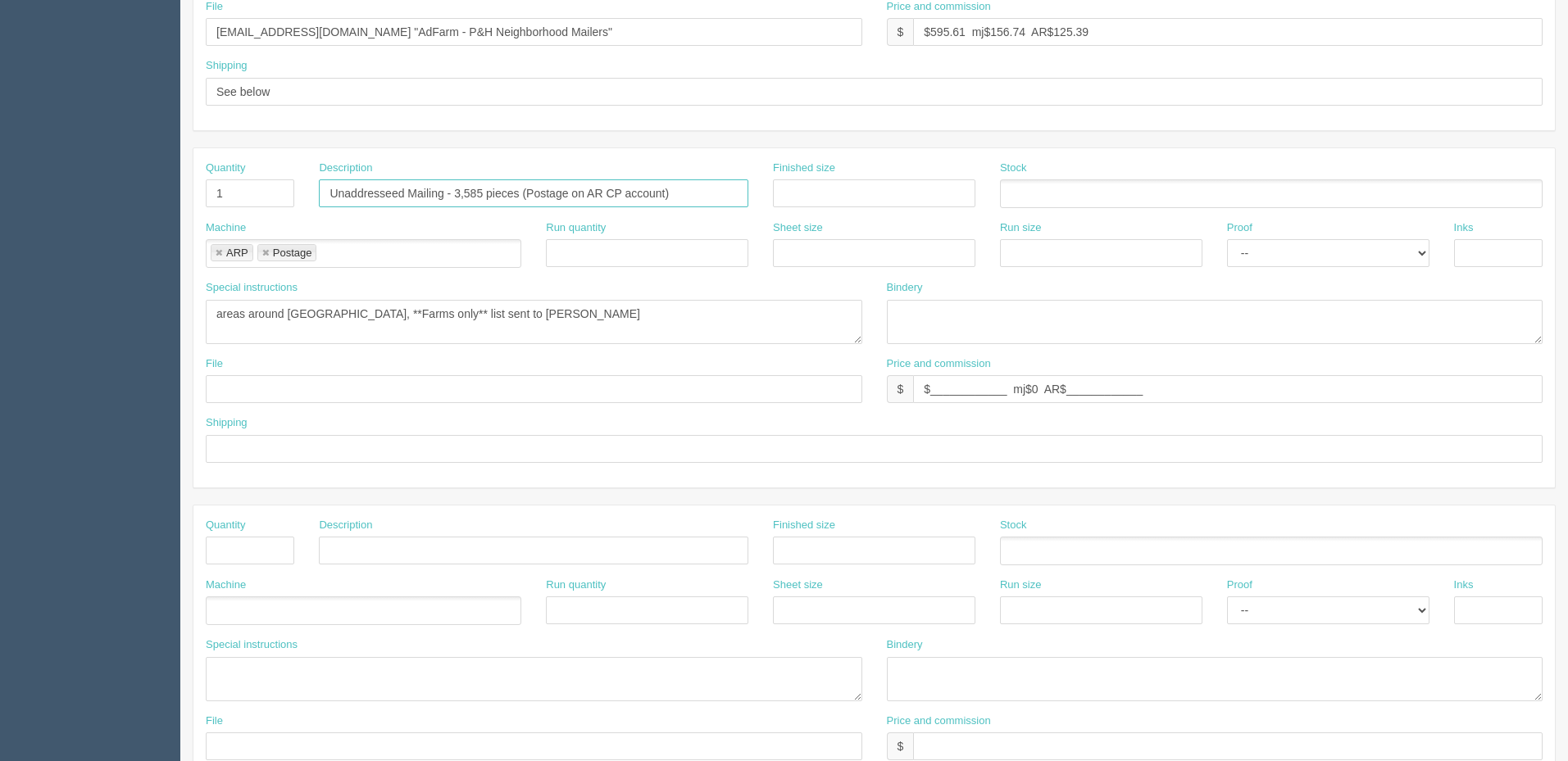
drag, startPoint x: 463, startPoint y: 190, endPoint x: 494, endPoint y: 209, distance: 36.4
click at [463, 190] on input "Unaddresseed Mailing - 3,585 pieces (Postage on AR CP account)" at bounding box center [533, 192] width 430 height 28
paste input "3,585 pieces"
type input "Unaddresseed Mailing - Postage on AR CP account - 3,585 pieces"
click at [211, 311] on textarea "areas around Picton, **Farms only** list sent to Amy" at bounding box center [533, 322] width 656 height 44
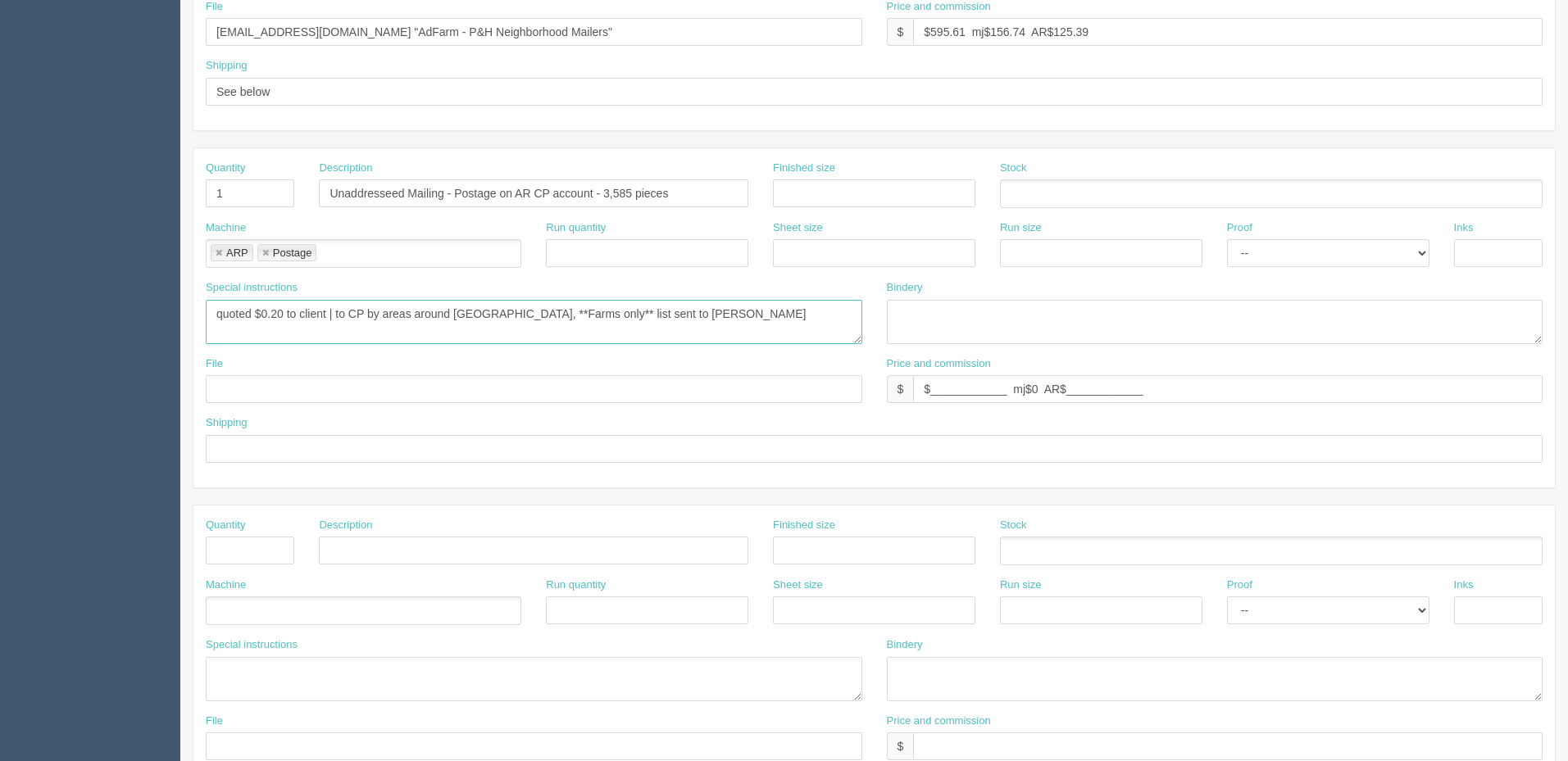
click at [392, 312] on textarea "quoted $0.20 to client | to CP by areas around Picton, **Farms only** list sent…" at bounding box center [533, 322] width 656 height 44
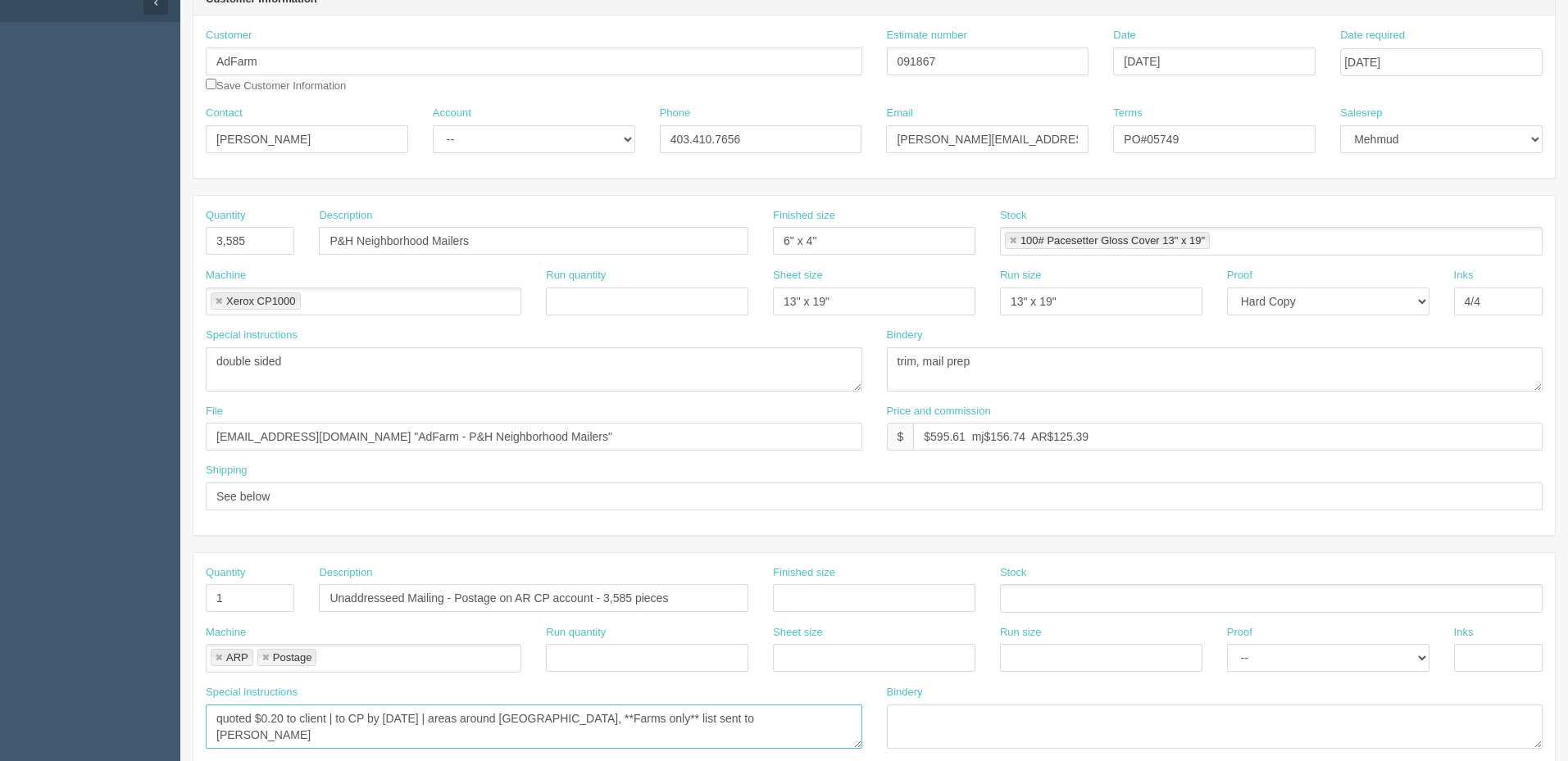
scroll to position [164, 0]
type textarea "quoted $0.20 to client | to CP by 11th Sep | areas around Picton, **Farms only*…"
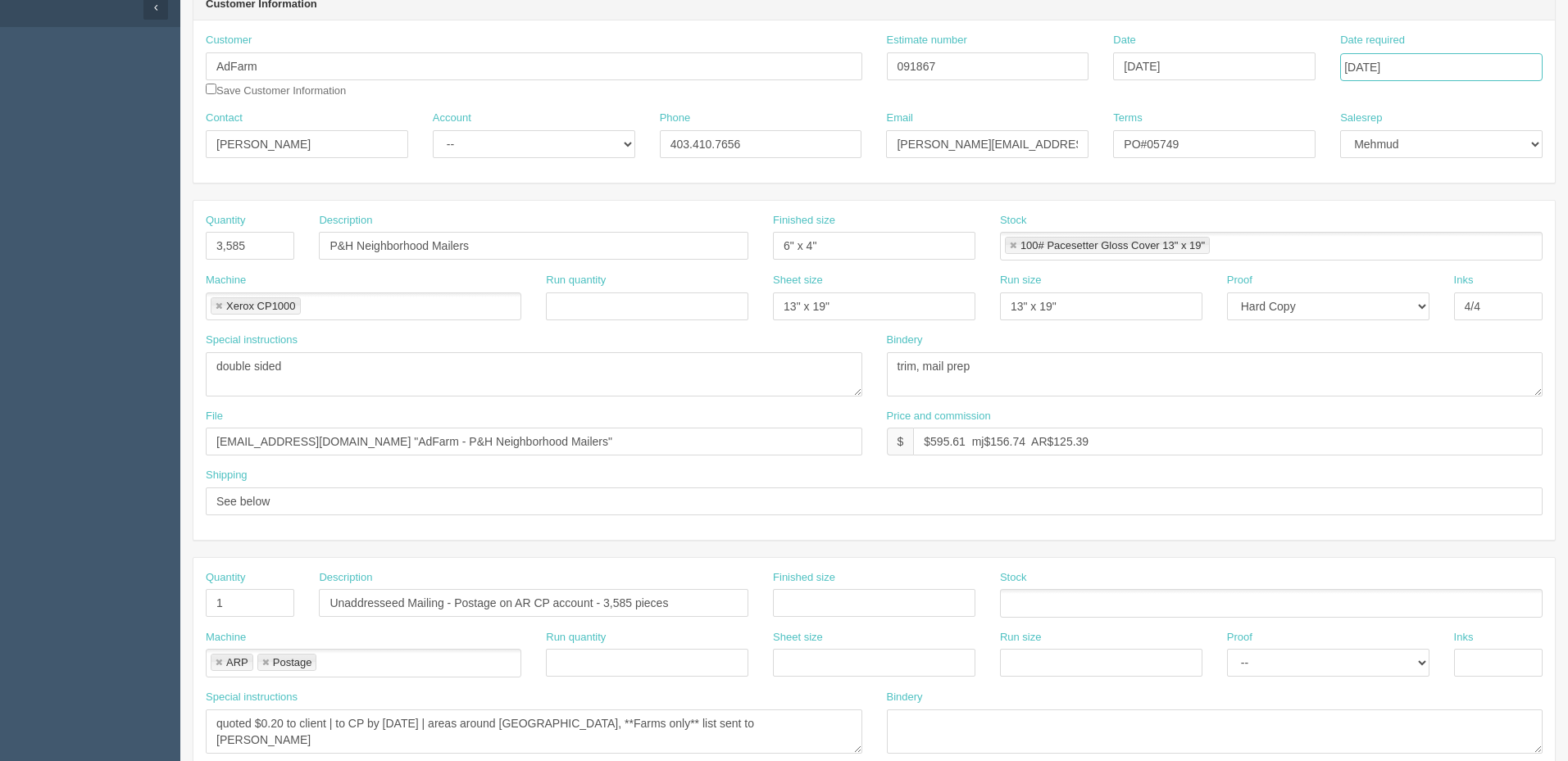
click at [1467, 68] on input "September 12, 2025" at bounding box center [1441, 67] width 202 height 28
drag, startPoint x: 1447, startPoint y: 177, endPoint x: 1321, endPoint y: 164, distance: 126.7
click at [1446, 175] on td "11" at bounding box center [1445, 177] width 21 height 24
type input "September 11, 2025"
click at [1261, 144] on input "PO#05749" at bounding box center [1214, 144] width 202 height 28
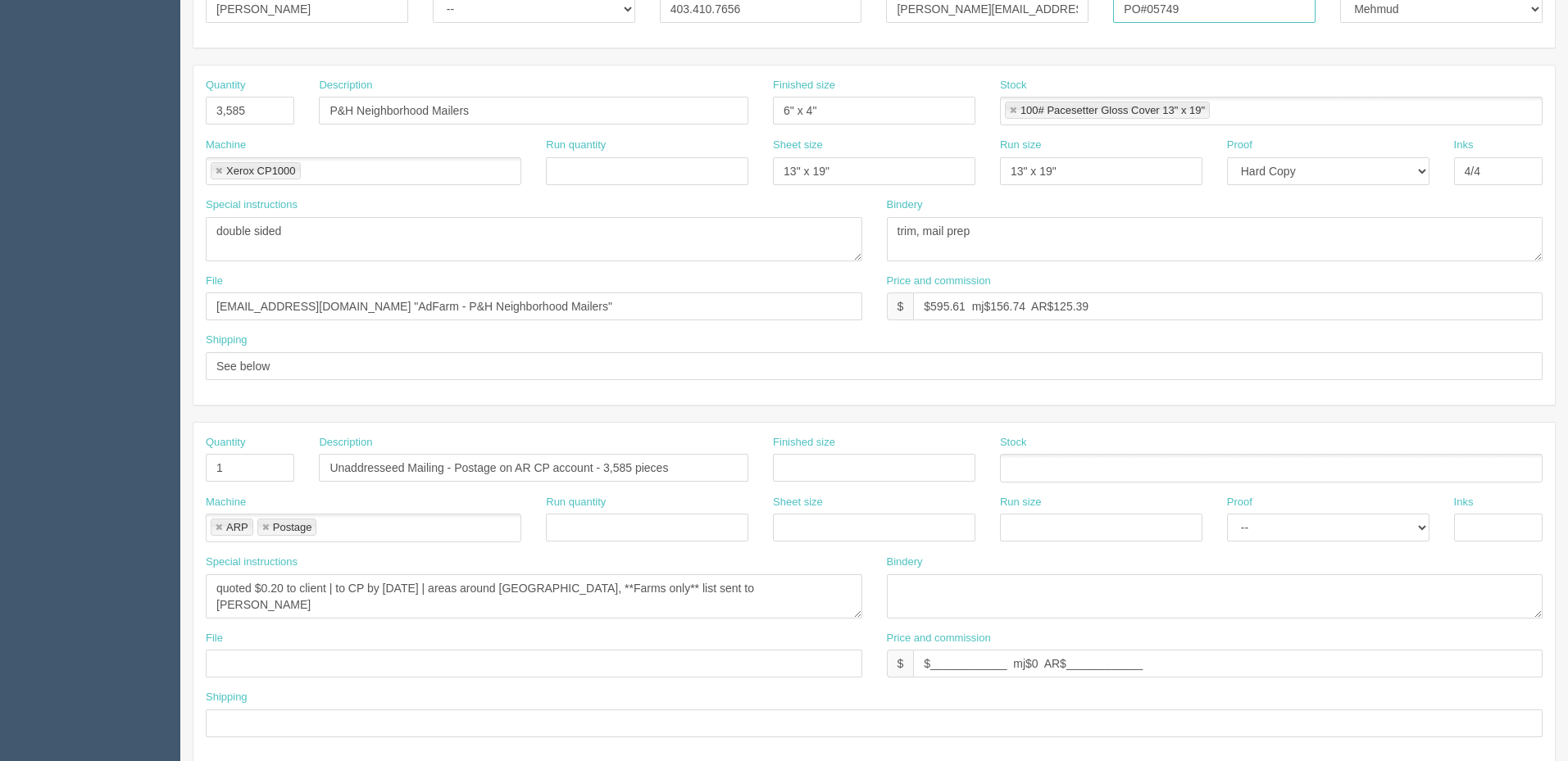
scroll to position [410, 0]
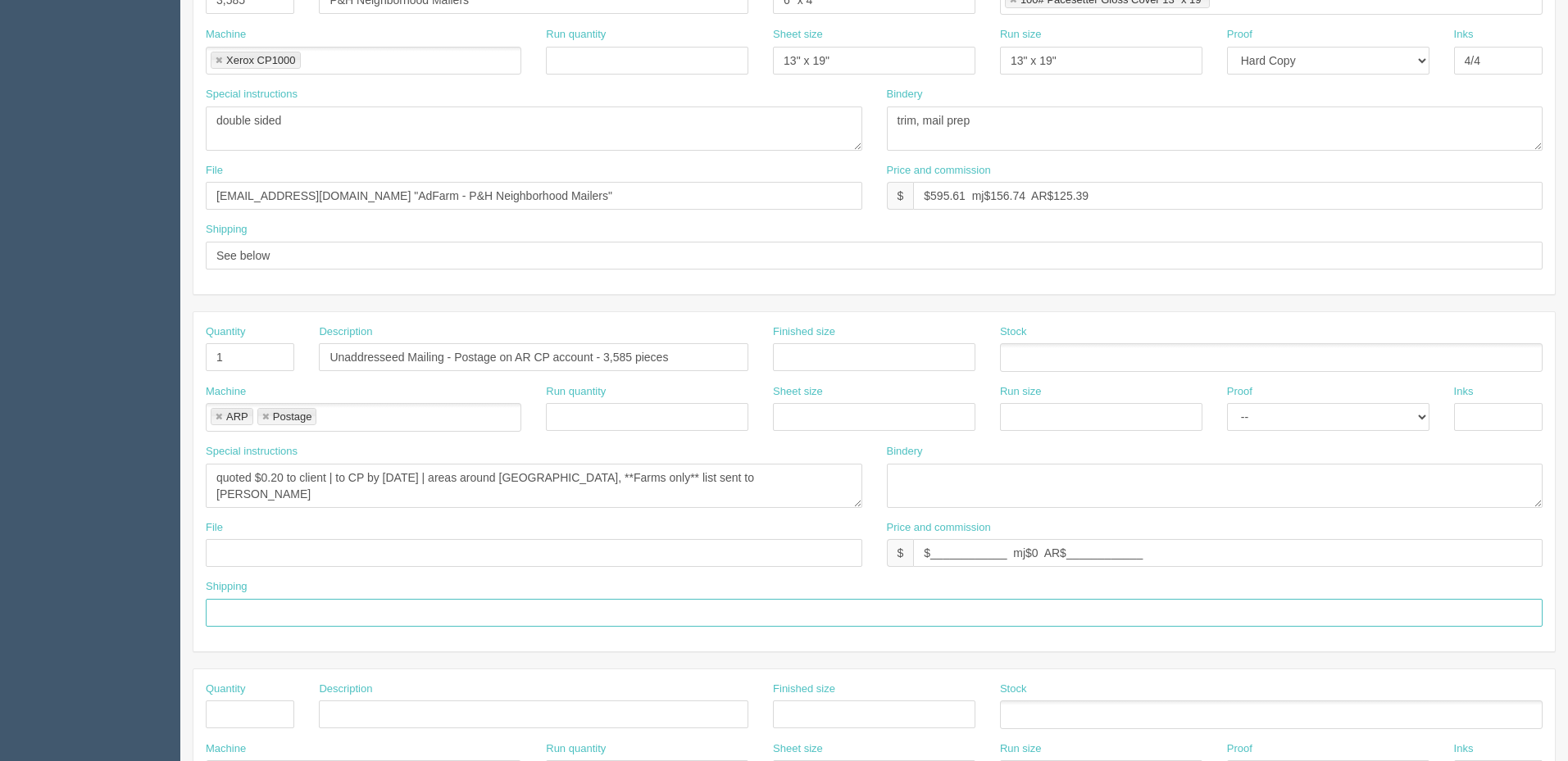
drag, startPoint x: 320, startPoint y: 612, endPoint x: 571, endPoint y: 613, distance: 251.0
click at [320, 612] on input "text" at bounding box center [874, 612] width 1337 height 28
paste input "See spcl inst. | Charge Scott's CC"
drag, startPoint x: 348, startPoint y: 607, endPoint x: 546, endPoint y: 682, distance: 211.7
click at [348, 607] on input "See spcl inst. | Charge Scott's CC" at bounding box center [874, 612] width 1337 height 28
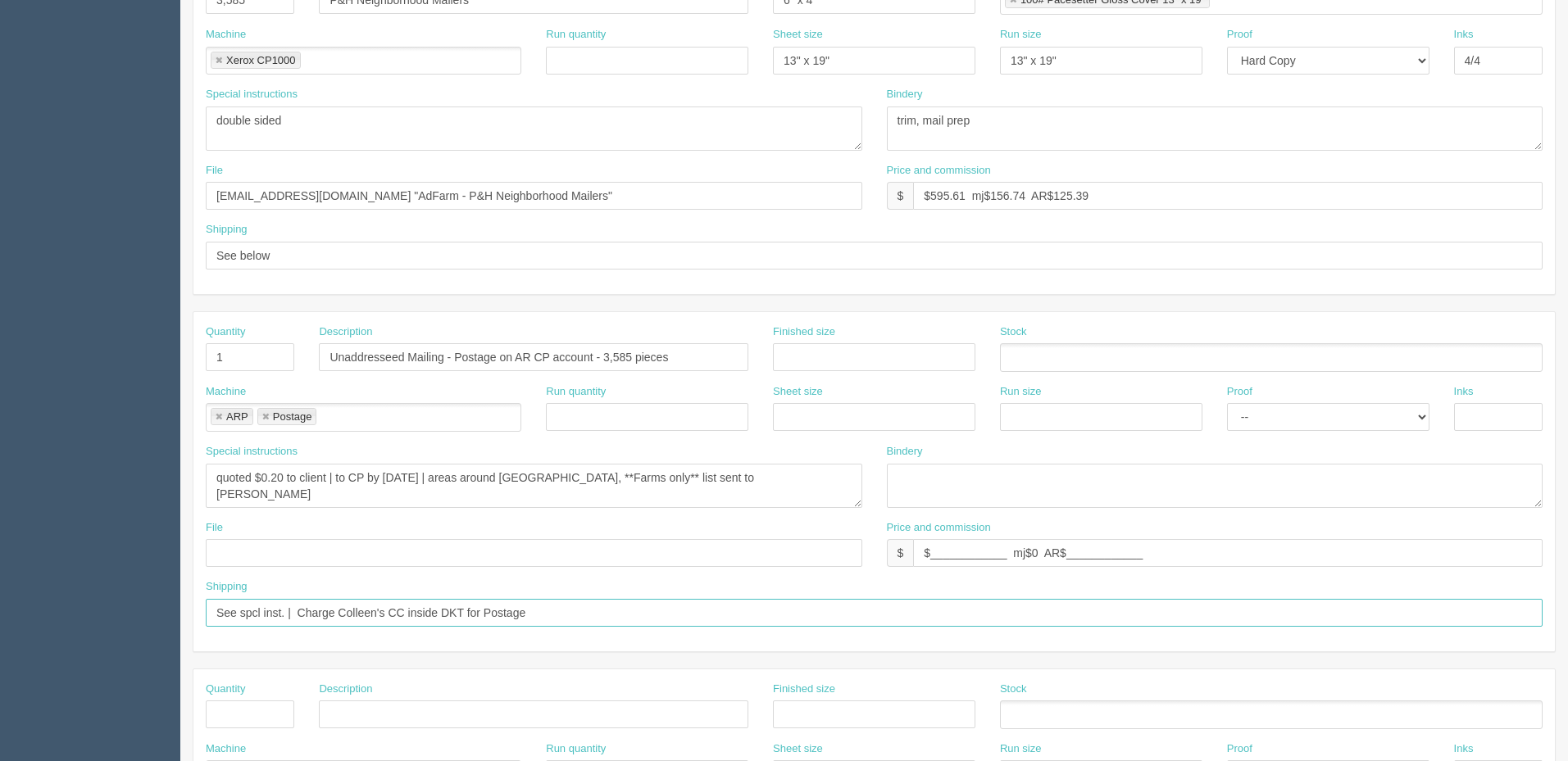
type input "See spcl inst. | Charge Colleen's CC inside DKT for Postage"
click at [761, 489] on textarea "quoted $0.20 to client | to CP by 11th Sep | areas around Picton, **Farms only*…" at bounding box center [533, 486] width 656 height 44
click at [449, 354] on input "Unaddresseed Mailing - Postage on AR CP account - 3,585 pieces" at bounding box center [533, 356] width 430 height 28
type input "Unaddresseed Mailing(farms around [GEOGRAPHIC_DATA]) - Postage on AR CP account…"
click at [792, 482] on textarea "quoted $0.20 to client | to CP by 11th Sep | areas around Picton, **Farms only*…" at bounding box center [533, 486] width 656 height 44
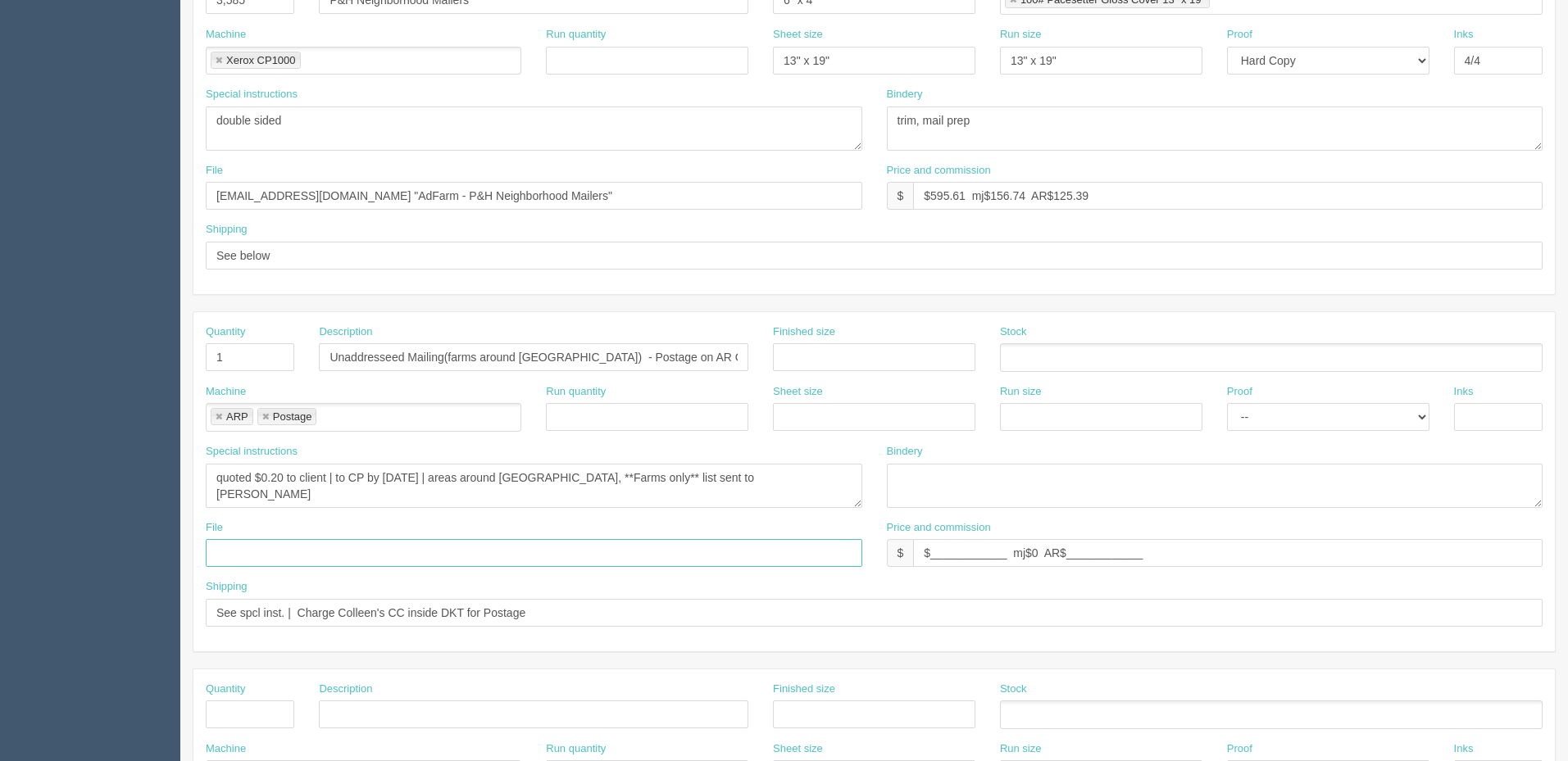
click at [364, 552] on input "text" at bounding box center [533, 552] width 656 height 28
drag, startPoint x: 443, startPoint y: 198, endPoint x: 0, endPoint y: 190, distance: 443.1
click at [9, 190] on section "Dockets Estimates Customers" at bounding box center [784, 354] width 1568 height 1447
drag, startPoint x: 301, startPoint y: 560, endPoint x: 111, endPoint y: 545, distance: 190.6
click at [112, 545] on section "Dockets Estimates Customers" at bounding box center [784, 354] width 1568 height 1447
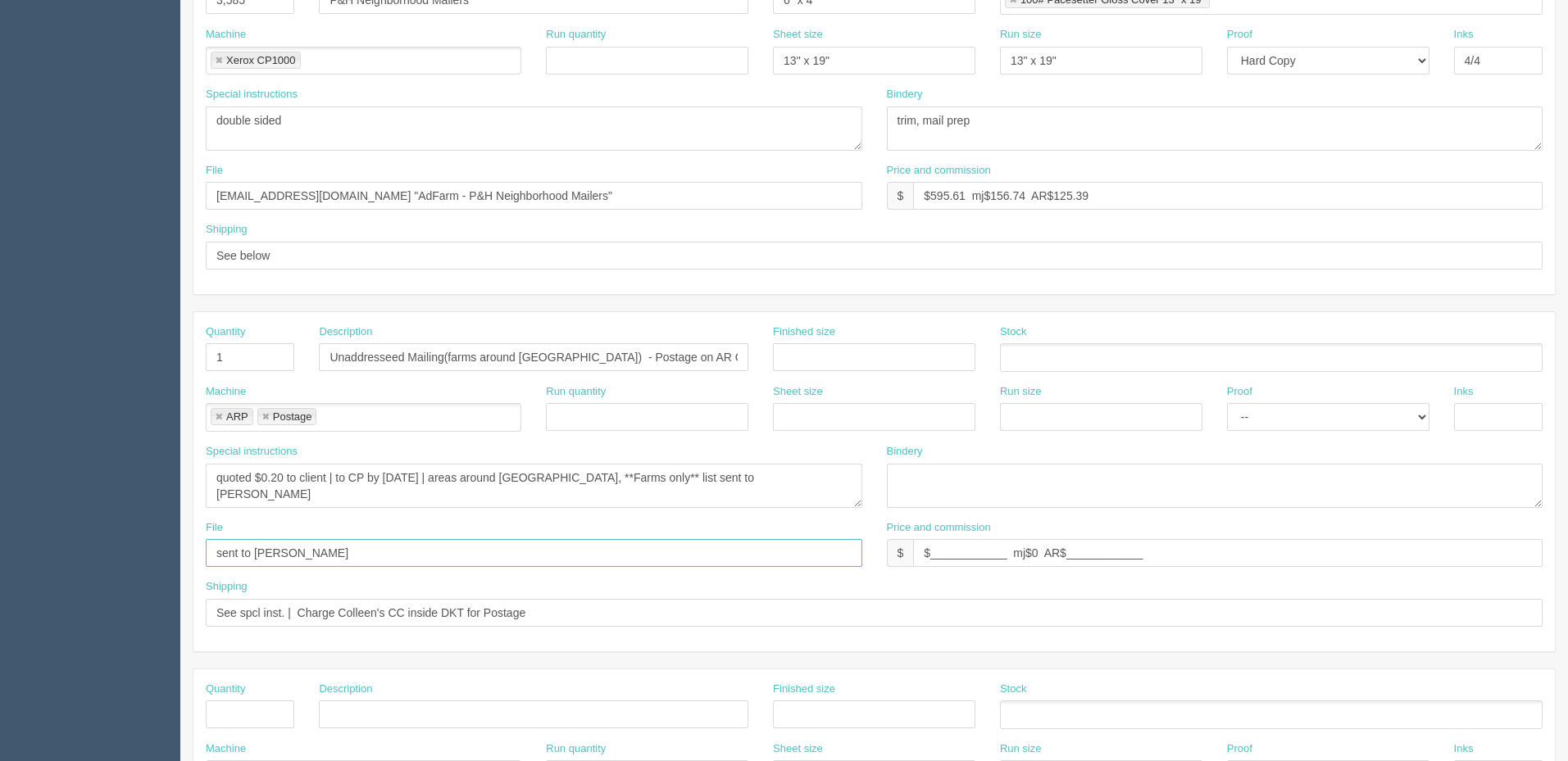
paste input "files@allrush.ca "AdFarm - P&H Neighborhood Mailers""
type input "files@allrush.ca "AdFarm - P&H Neighborhood Mailers""
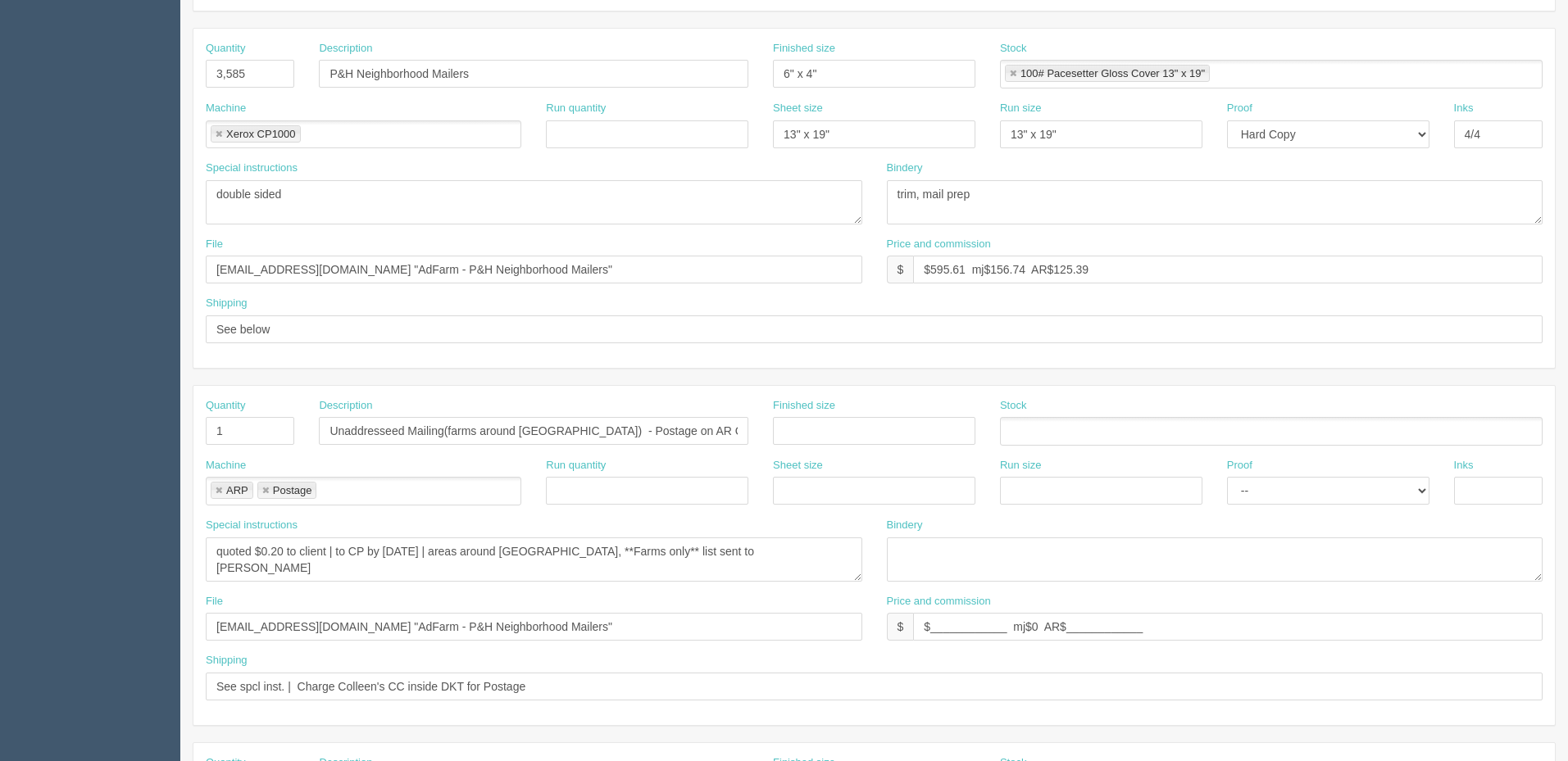
scroll to position [246, 0]
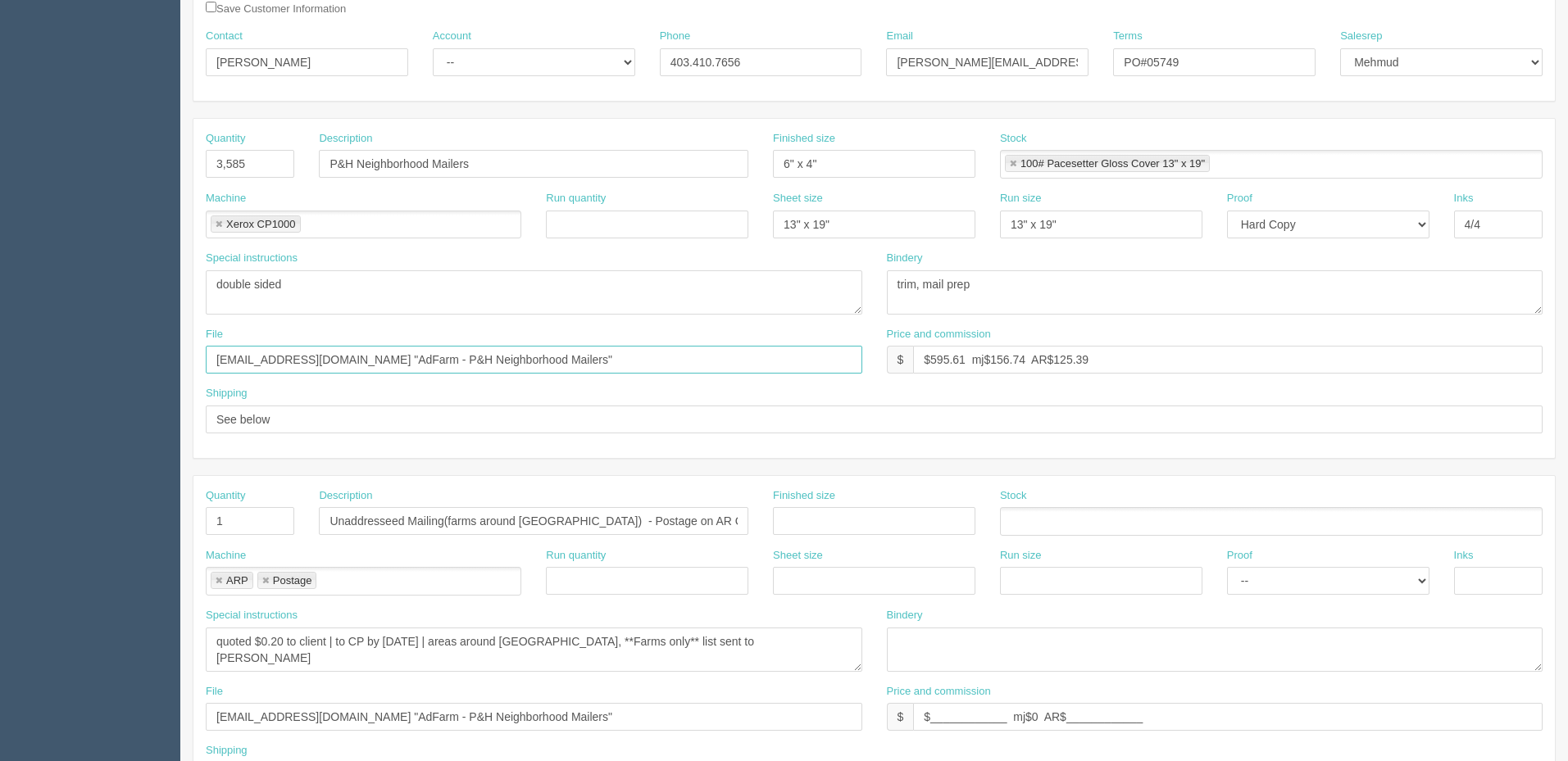
drag, startPoint x: 309, startPoint y: 354, endPoint x: 504, endPoint y: 357, distance: 195.0
click at [504, 357] on input "files@allrush.ca "AdFarm - P&H Neighborhood Mailers"" at bounding box center [533, 359] width 656 height 28
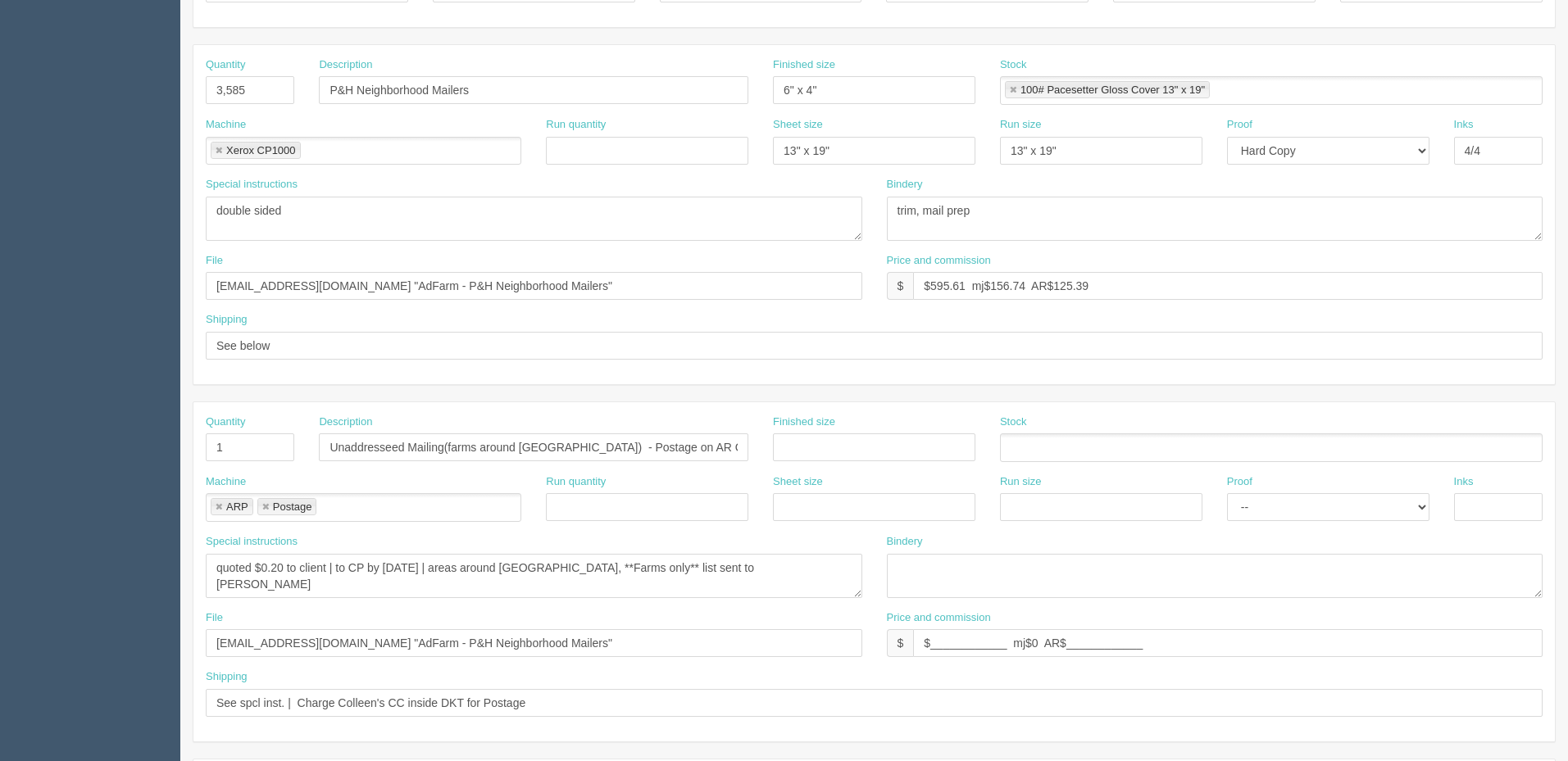
scroll to position [316, 0]
drag, startPoint x: 408, startPoint y: 348, endPoint x: 432, endPoint y: 355, distance: 25.0
click at [408, 348] on input "See below" at bounding box center [874, 349] width 1337 height 28
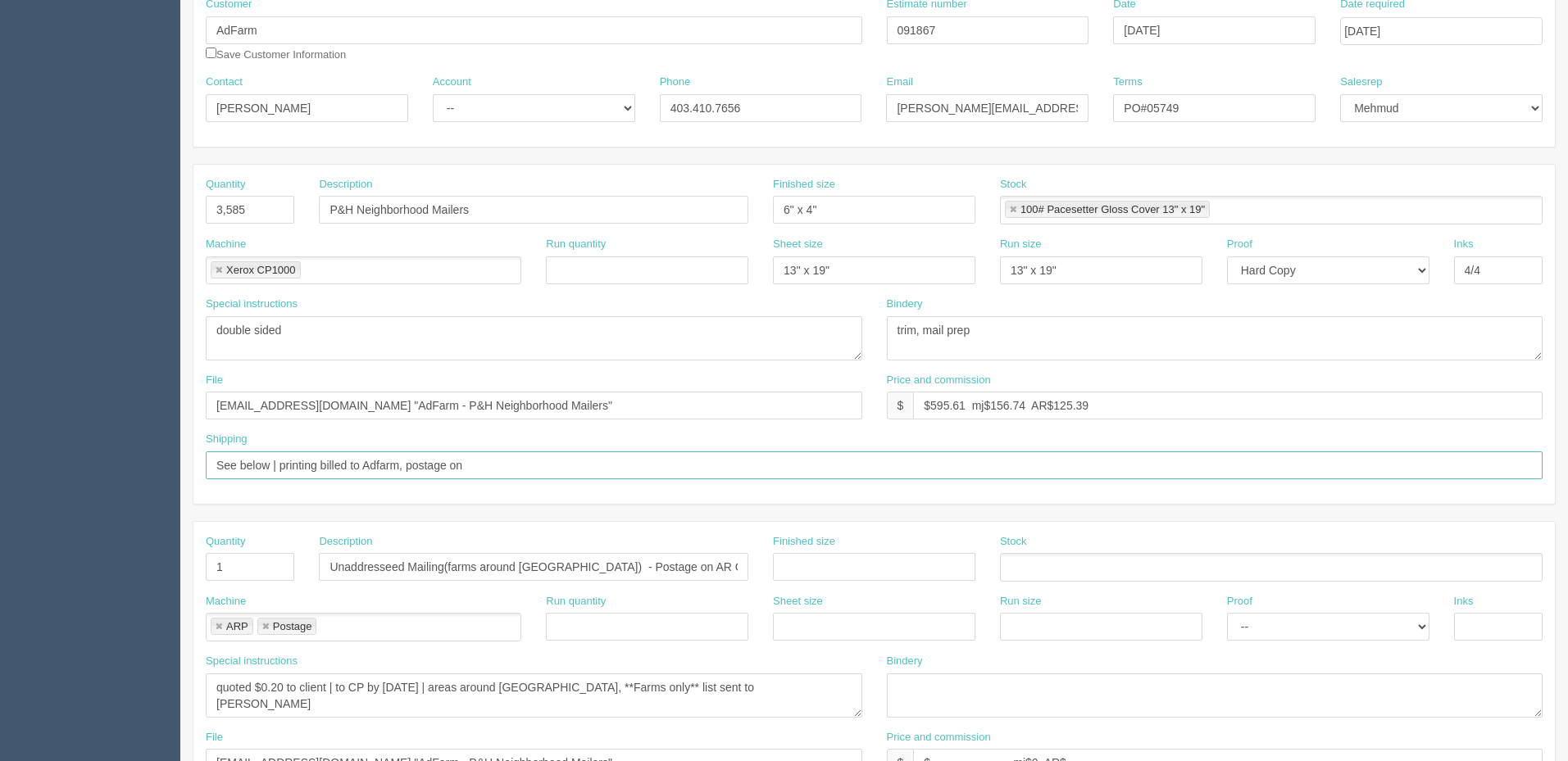
scroll to position [0, 0]
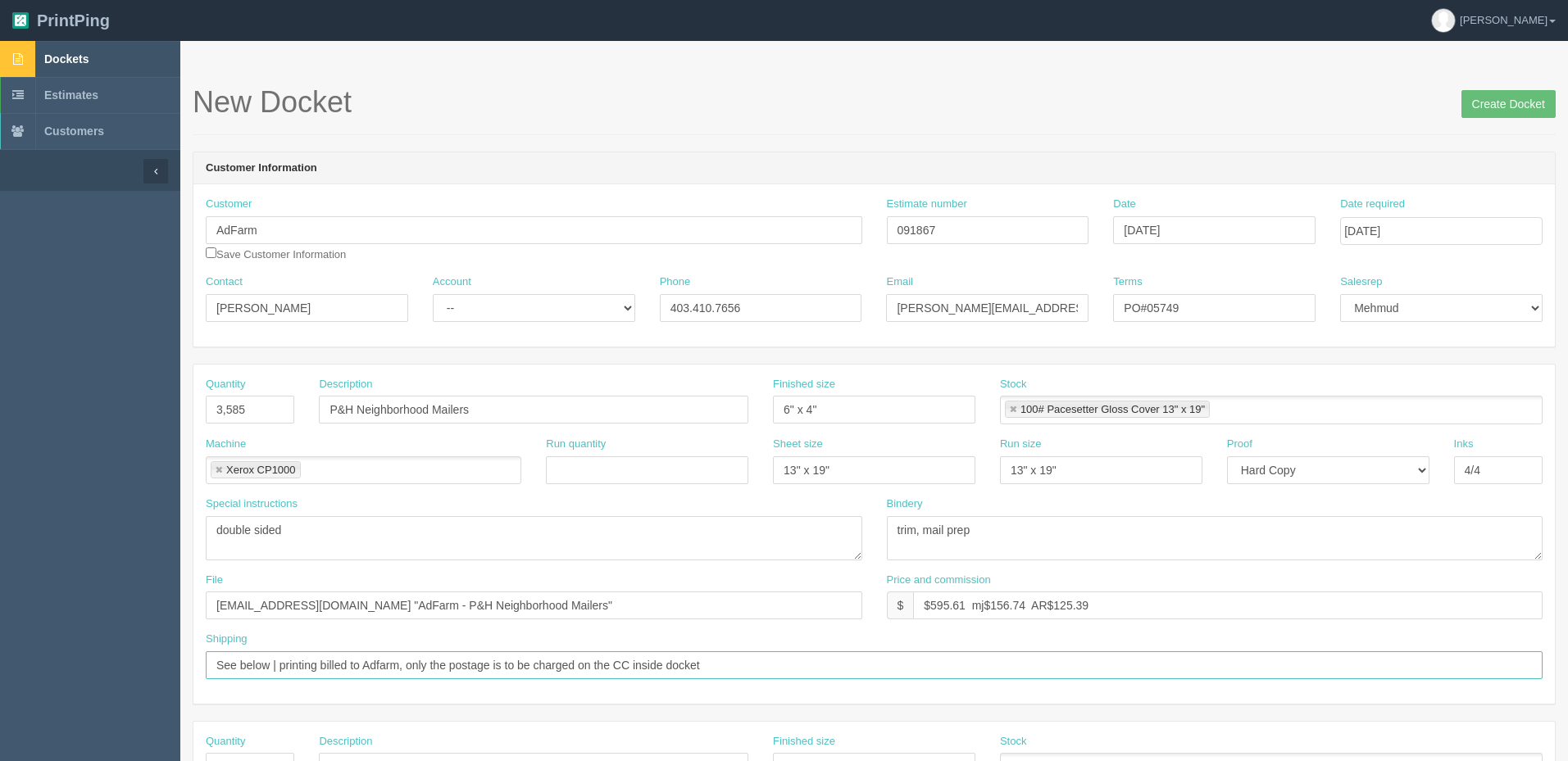
click at [412, 665] on input "See below | printing billed to Adfarm, only the postage is to be charged on the…" at bounding box center [874, 665] width 1337 height 28
click at [823, 661] on input "See below | printing billed to Adfarm (net 30), only the postage is to be charg…" at bounding box center [874, 665] width 1337 height 28
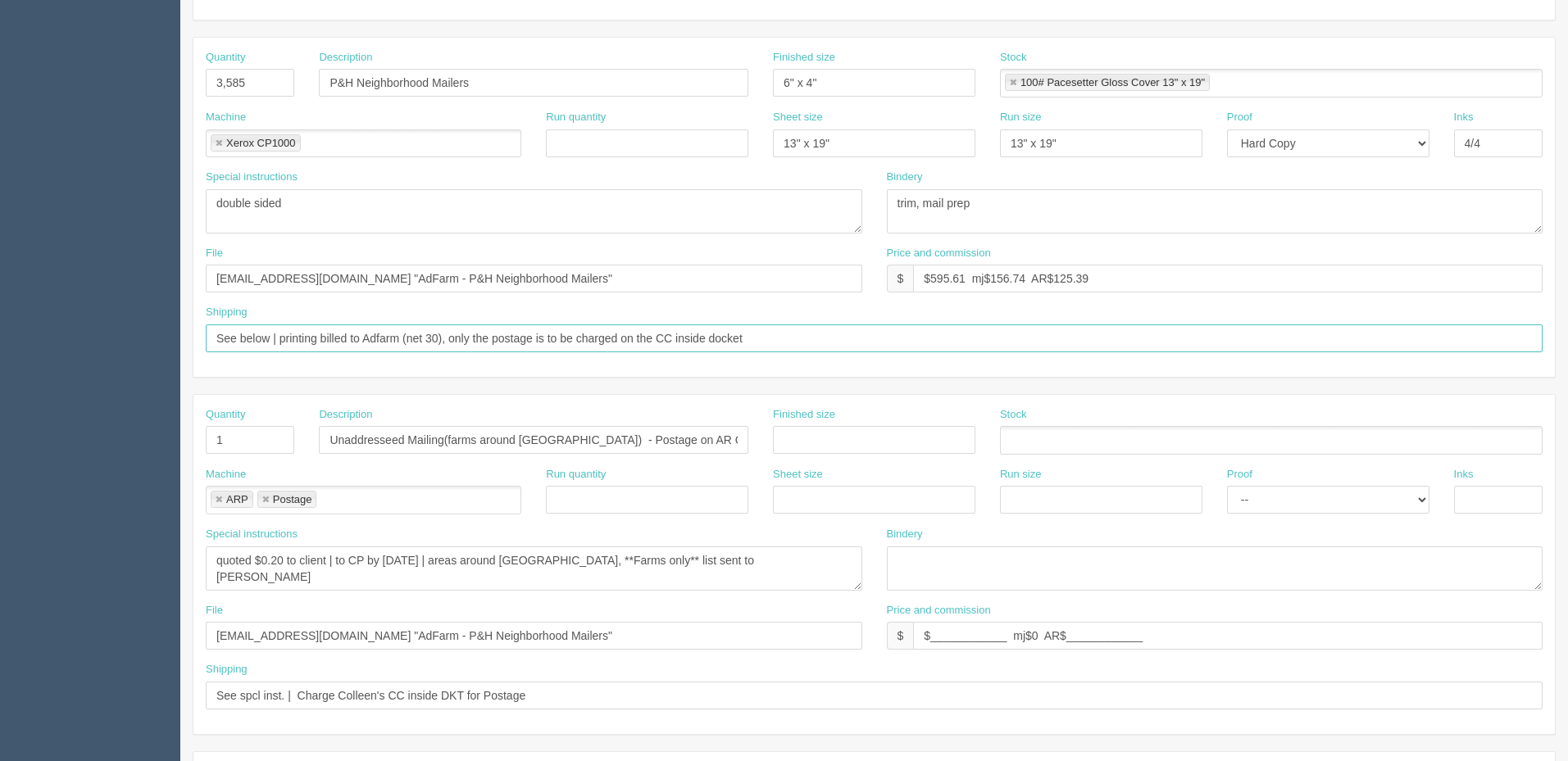
scroll to position [328, 0]
click at [557, 334] on input "See below | printing billed to Adfarm (net 30), only the postage is to be charg…" at bounding box center [874, 337] width 1337 height 28
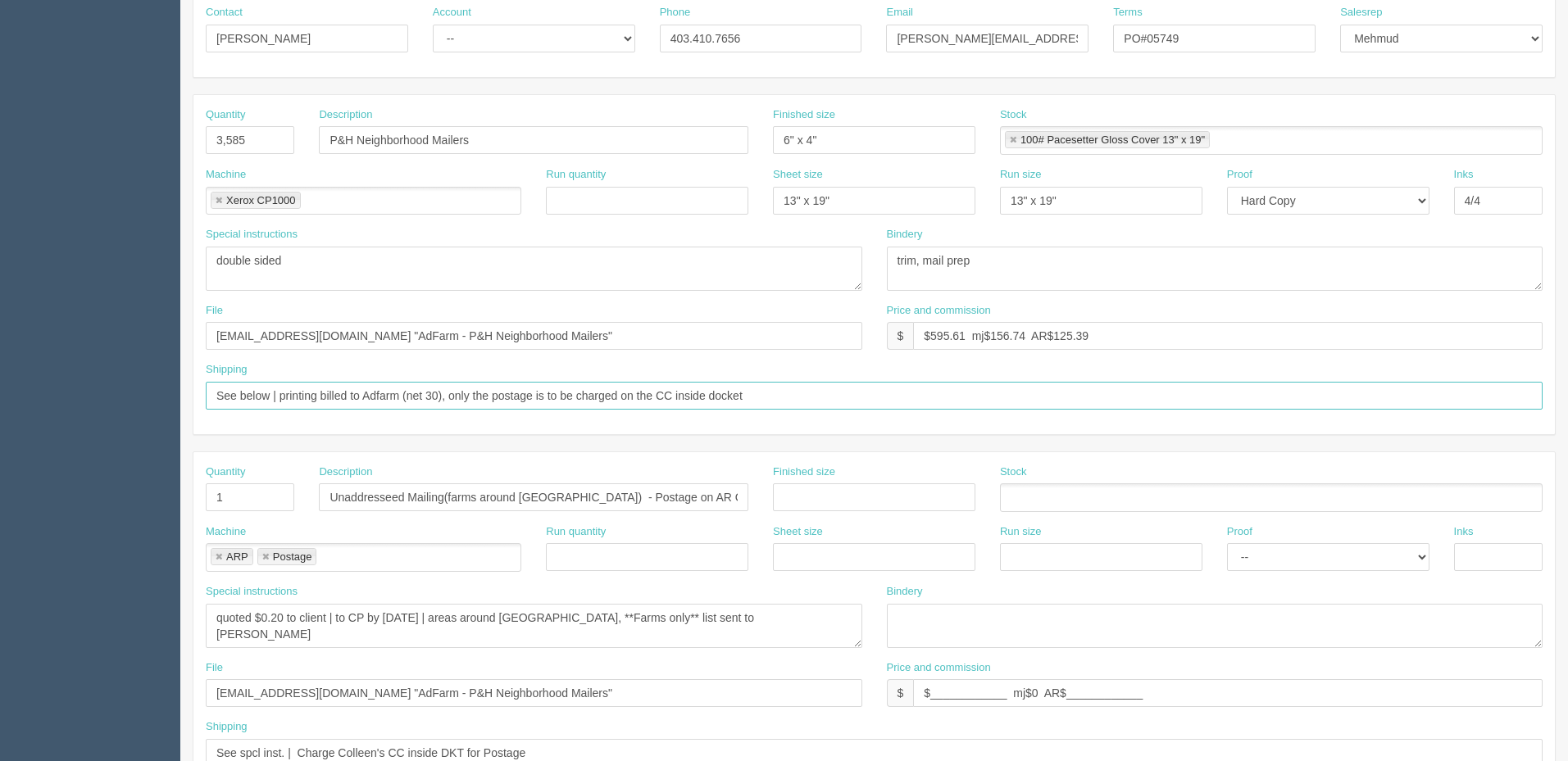
scroll to position [0, 0]
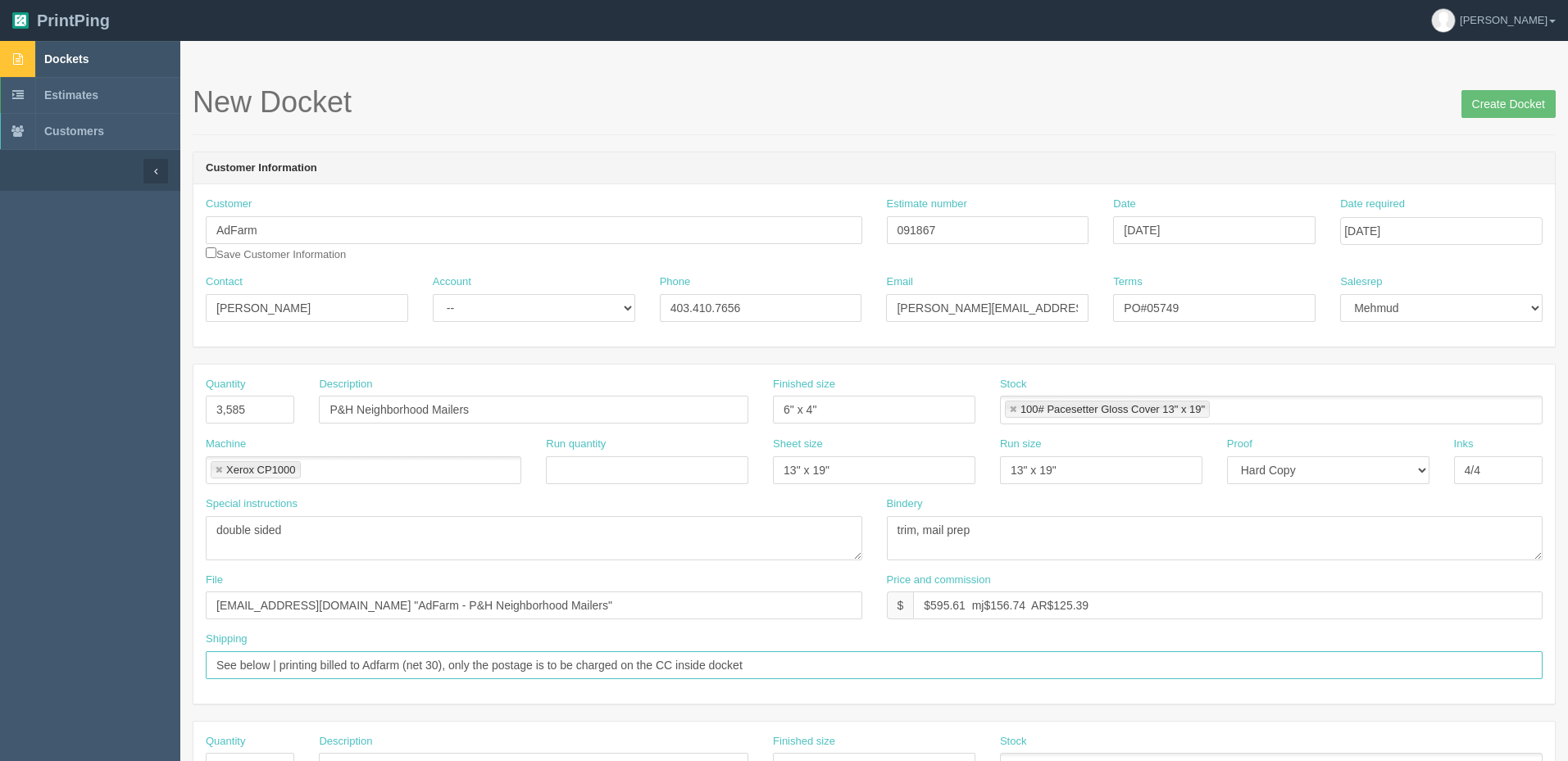
type input "See below | printing billed to Adfarm (net 30), only the postage is to be charg…"
drag, startPoint x: 486, startPoint y: 304, endPoint x: 484, endPoint y: 316, distance: 12.2
click at [486, 304] on select "-- Existing Client Allrush Client Rep Client" at bounding box center [533, 308] width 202 height 28
select select "Rep Client"
click at [432, 294] on select "-- Existing Client Allrush Client Rep Client" at bounding box center [533, 308] width 202 height 28
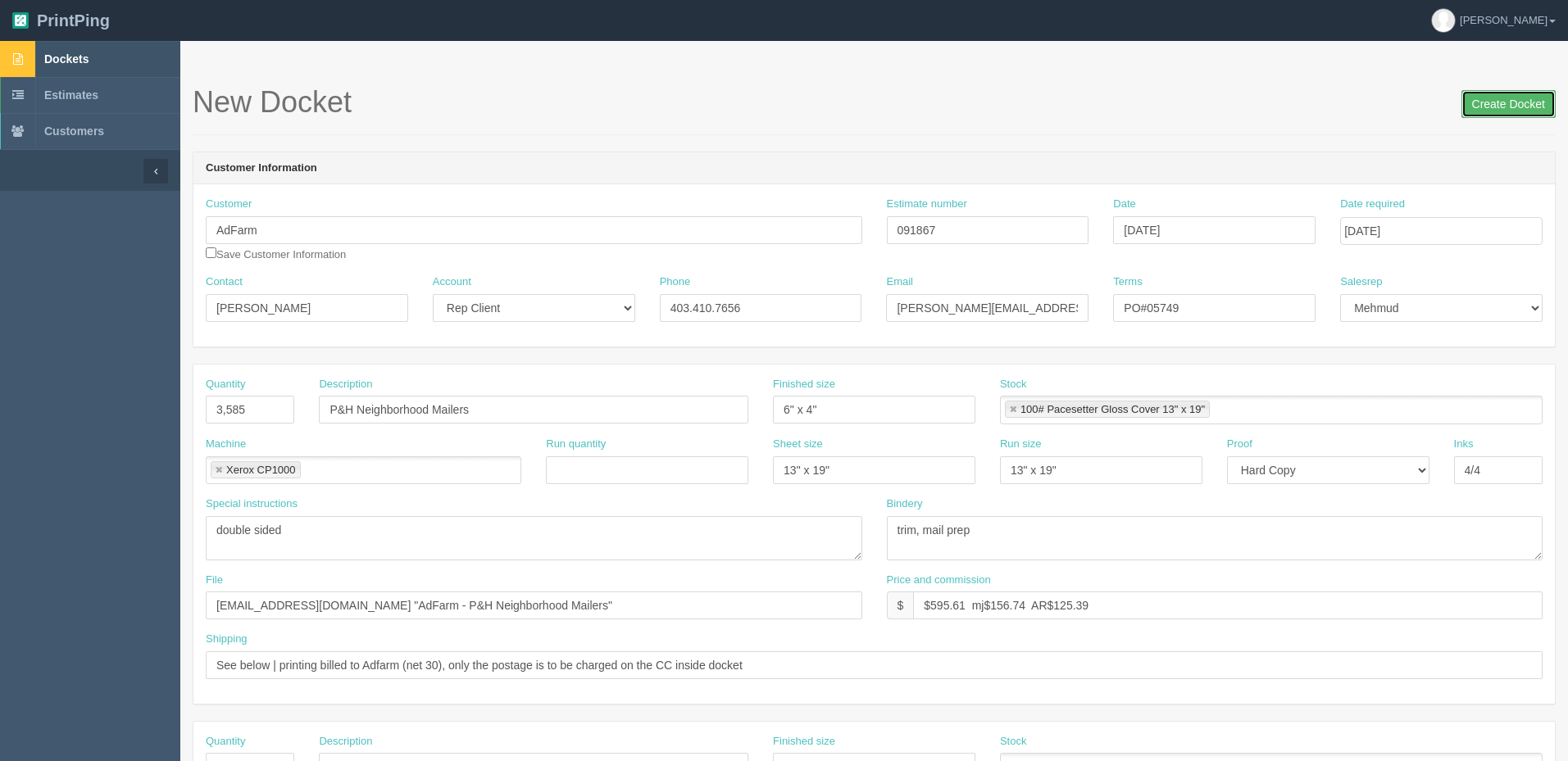
click at [1511, 107] on input "Create Docket" at bounding box center [1508, 104] width 94 height 28
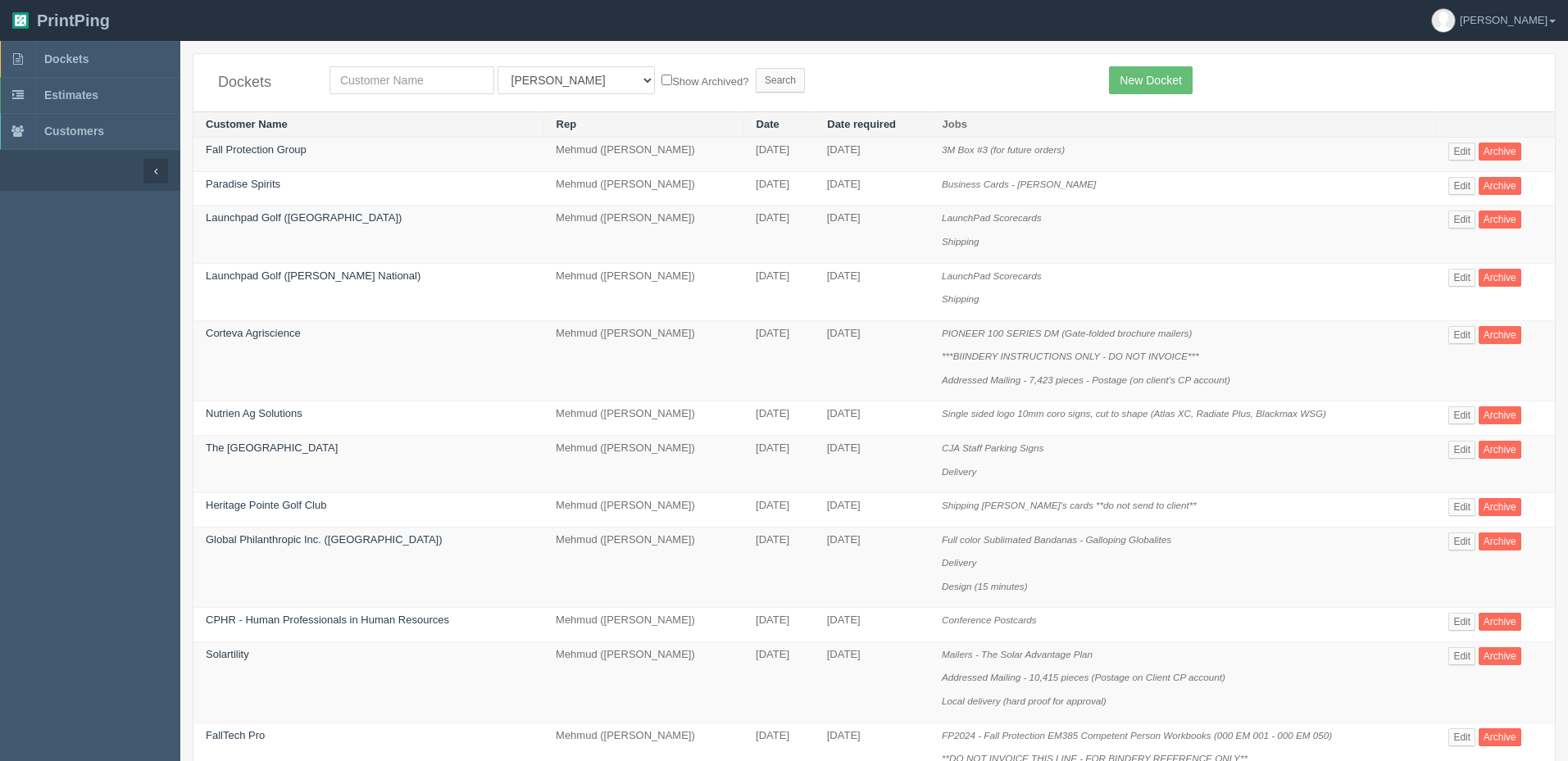
click at [835, 83] on form "All Users Ali Ali Test 1 Aly Amy Ankit Arif Brandon Dan France Greg Jim Mark Ma…" at bounding box center [707, 80] width 754 height 28
click at [1457, 330] on link "Edit" at bounding box center [1461, 334] width 27 height 18
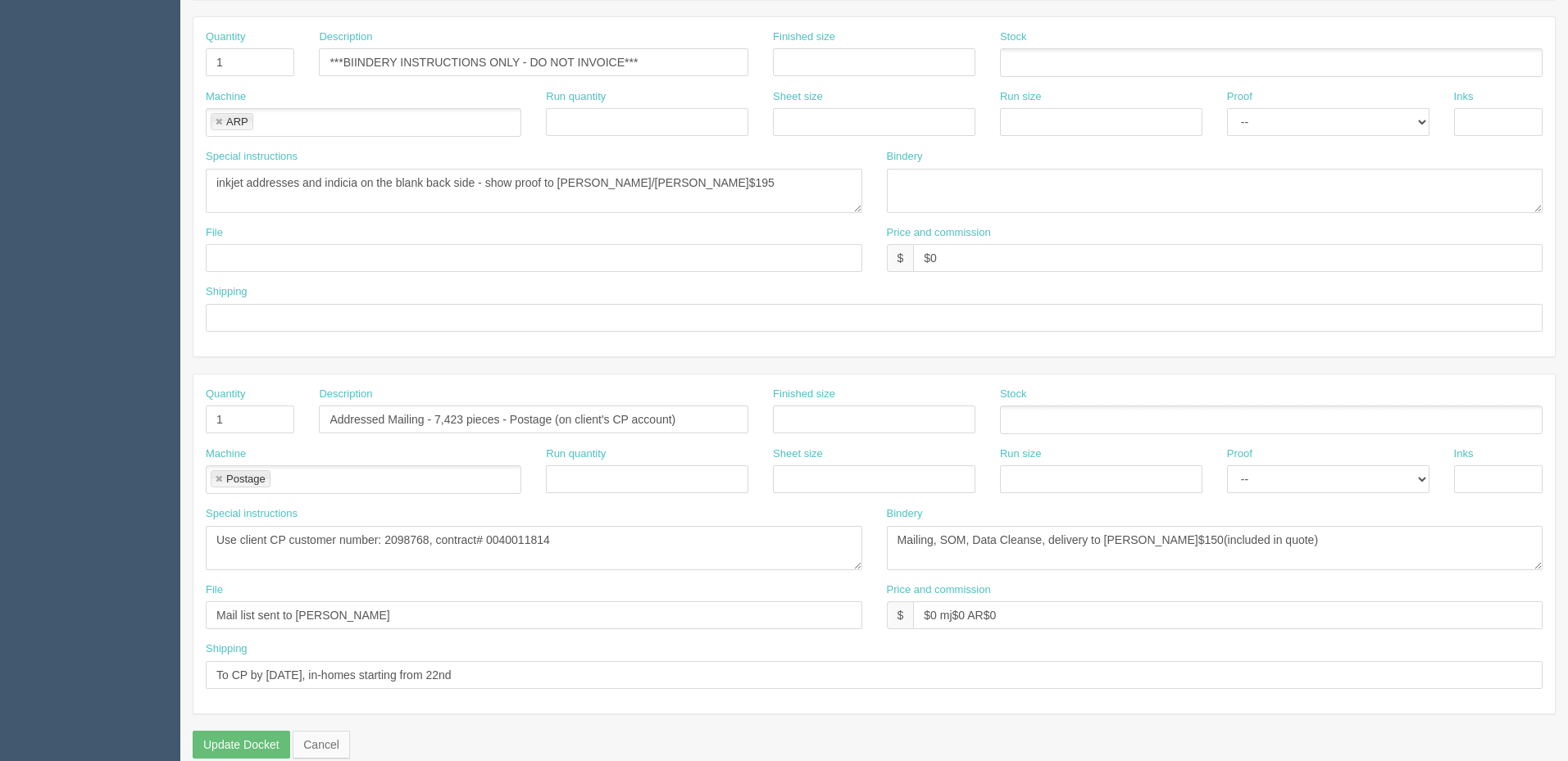
scroll to position [726, 0]
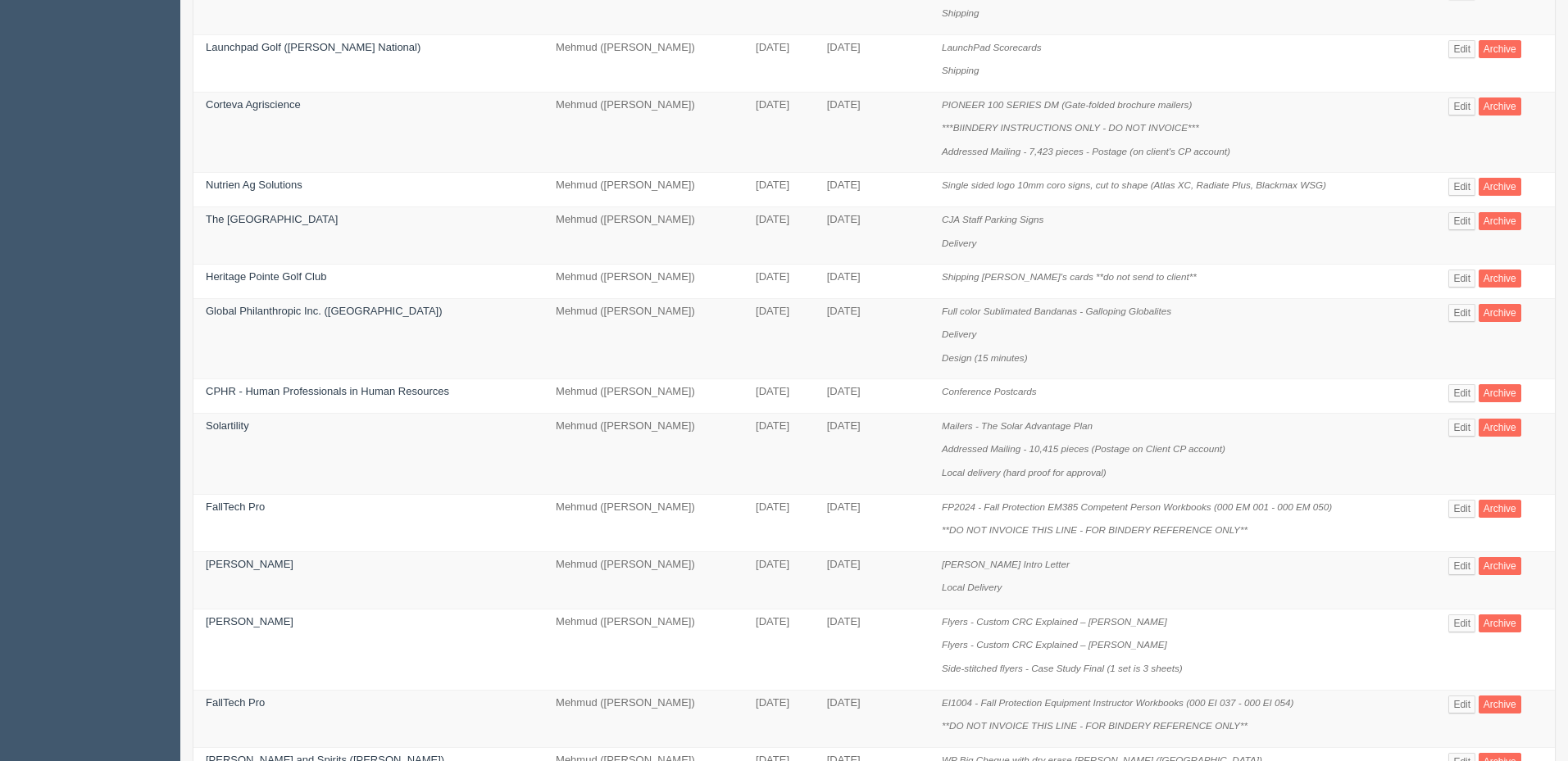
scroll to position [246, 0]
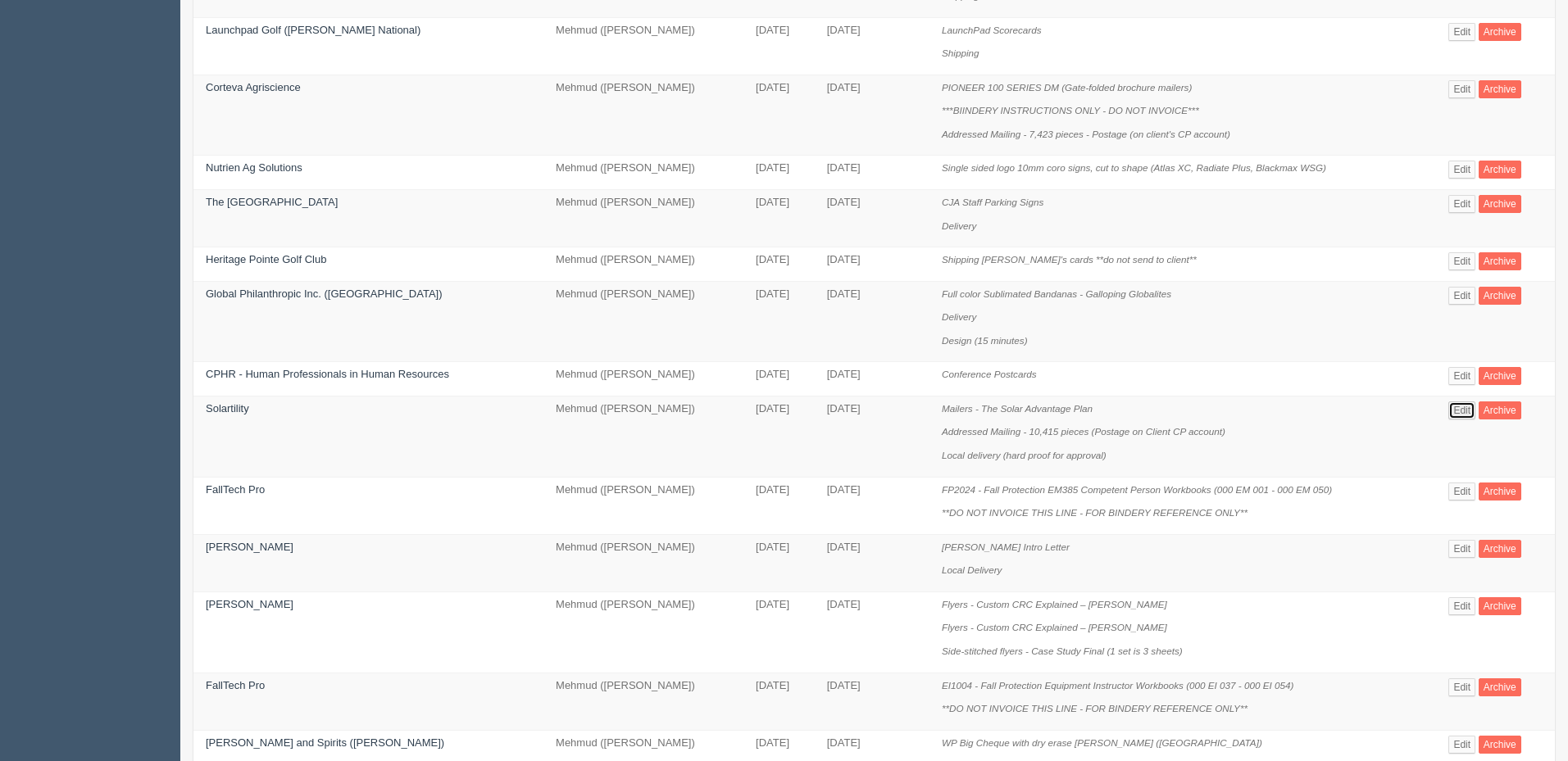
click at [1463, 410] on link "Edit" at bounding box center [1461, 411] width 27 height 18
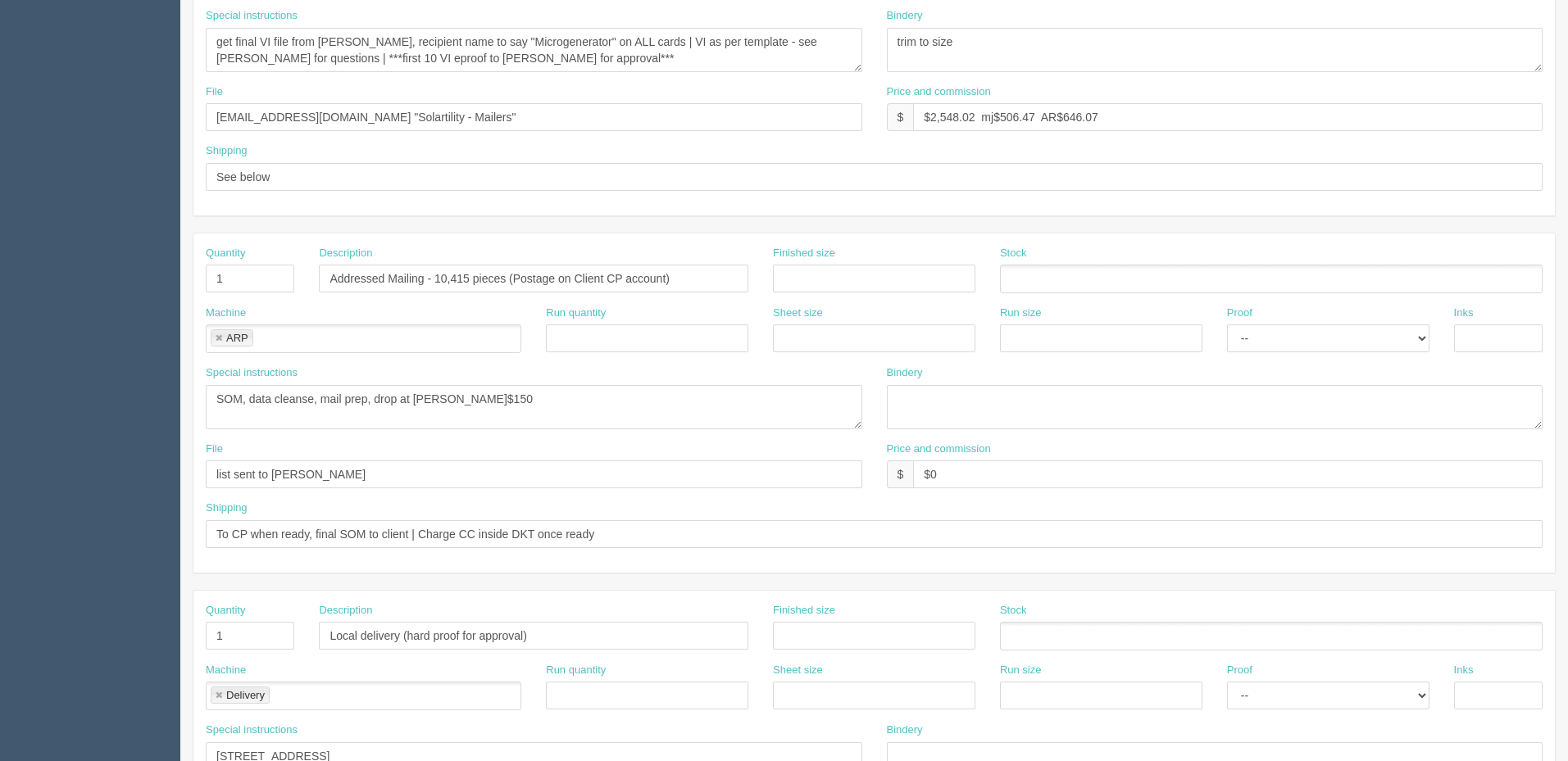
scroll to position [491, 0]
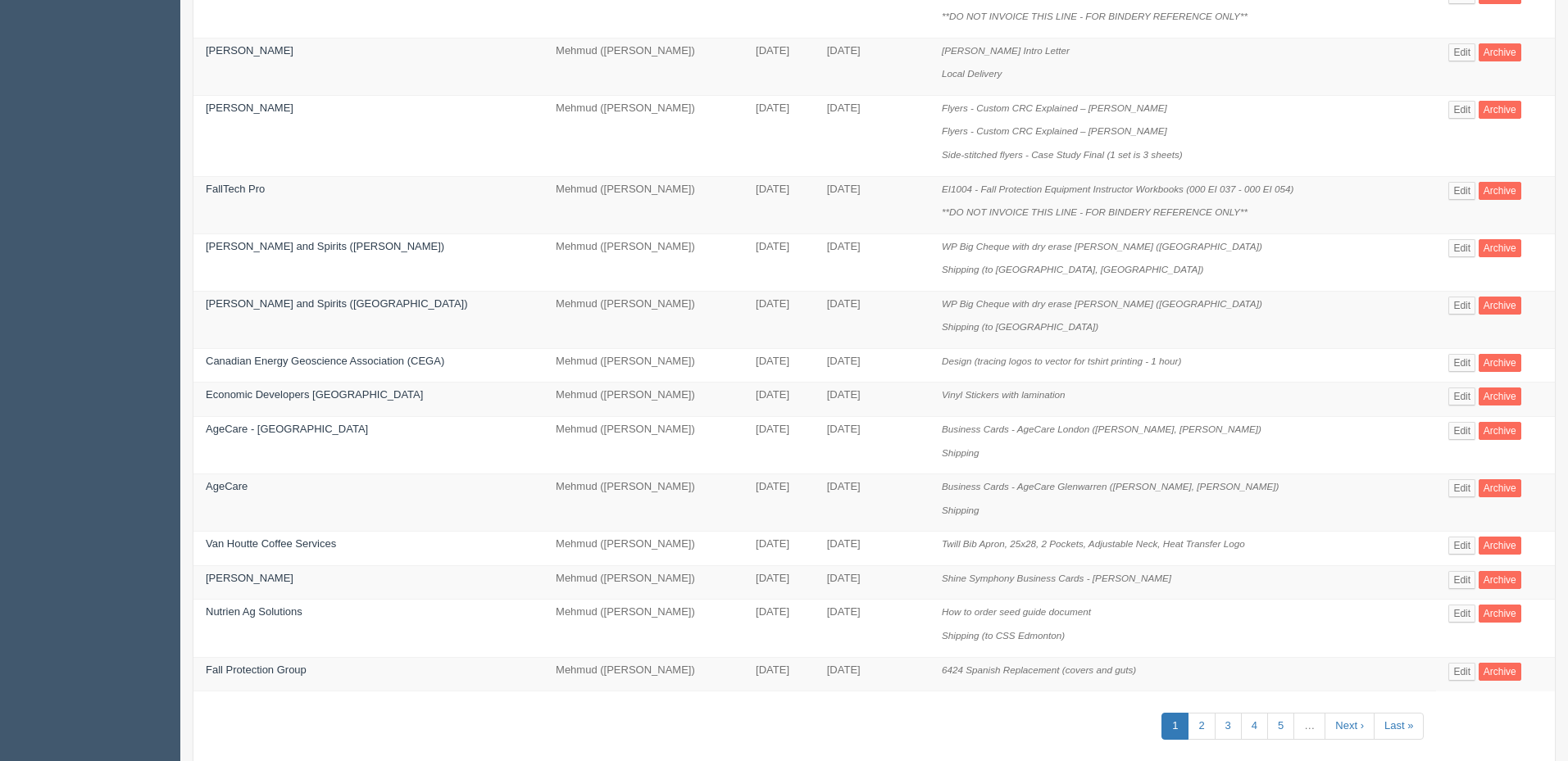
scroll to position [775, 0]
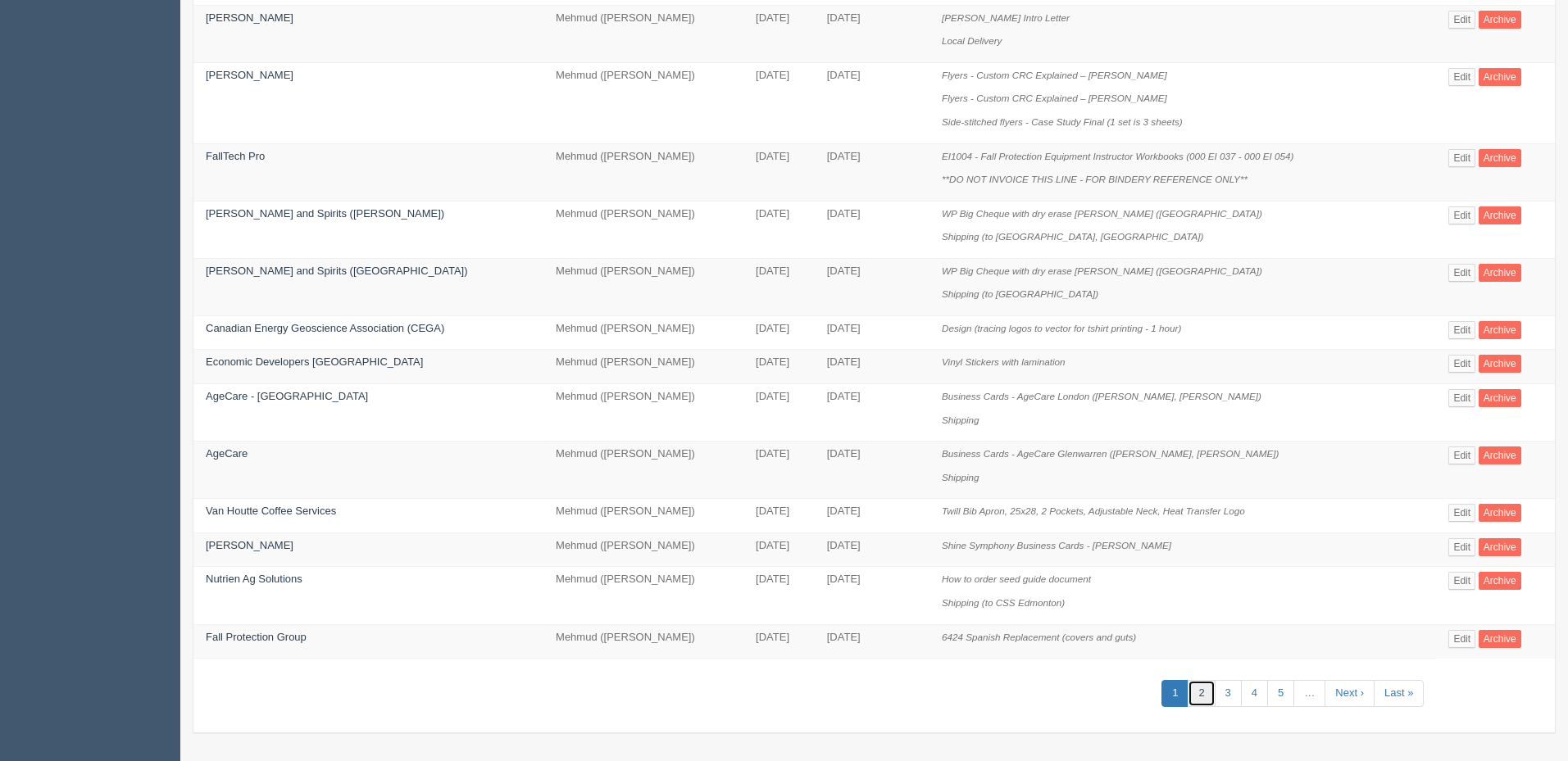
click at [1209, 689] on link "2" at bounding box center [1201, 693] width 27 height 27
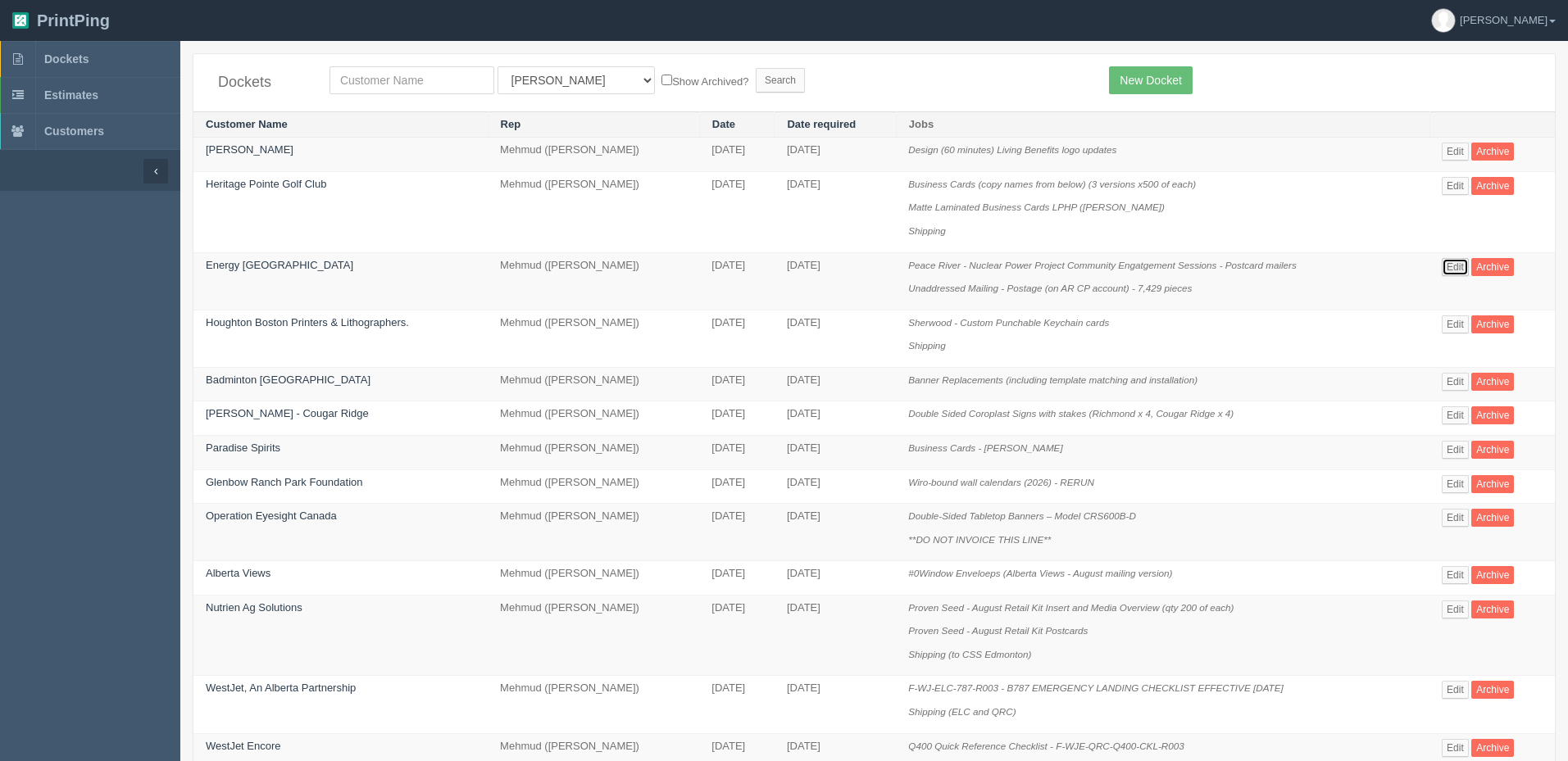
click at [1461, 270] on link "Edit" at bounding box center [1455, 267] width 27 height 18
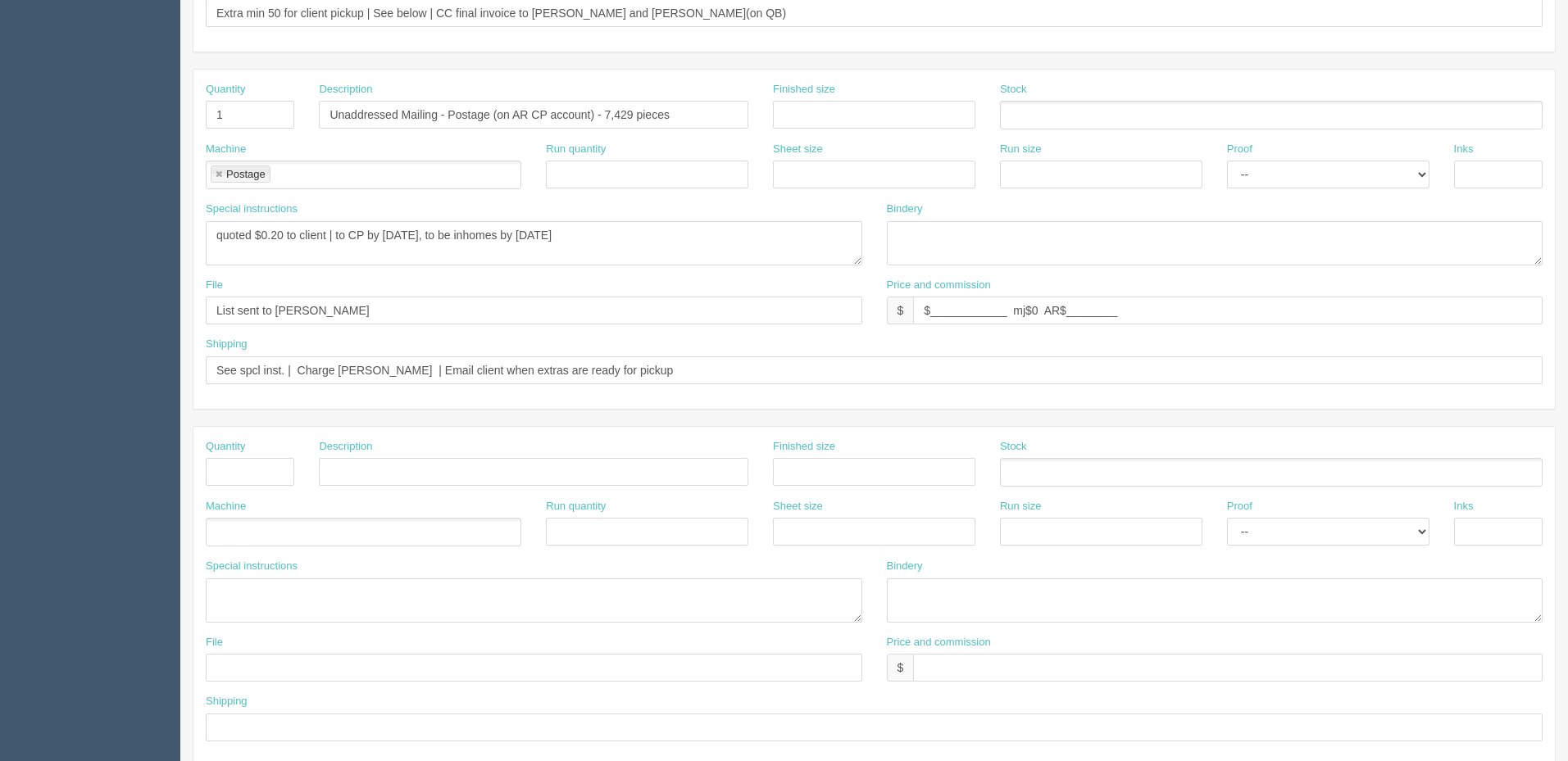
scroll to position [655, 0]
drag, startPoint x: 396, startPoint y: 367, endPoint x: 131, endPoint y: 367, distance: 265.0
click at [131, 367] on section "Dockets Estimates Customers" at bounding box center [784, 109] width 1568 height 1447
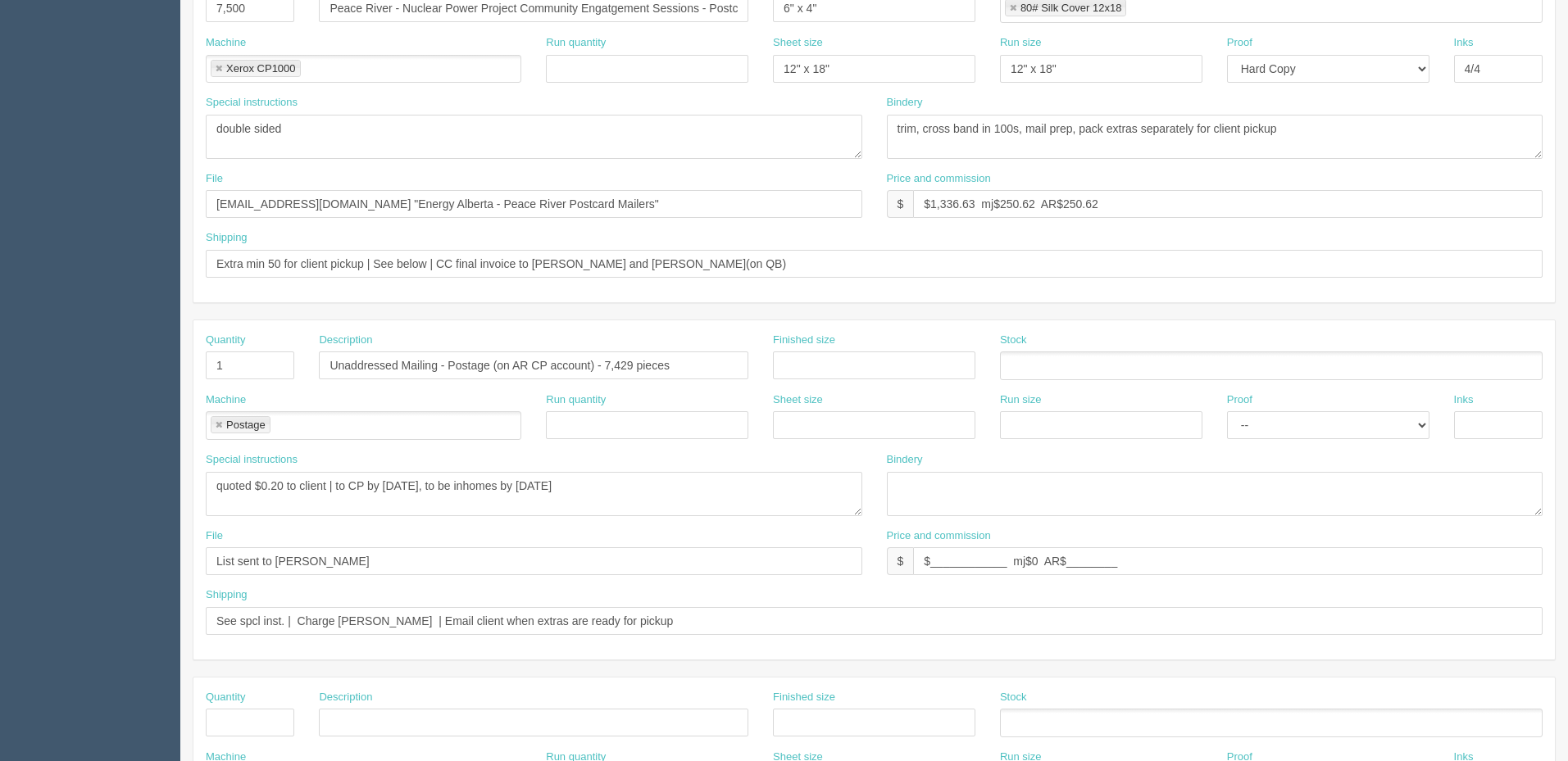
scroll to position [164, 0]
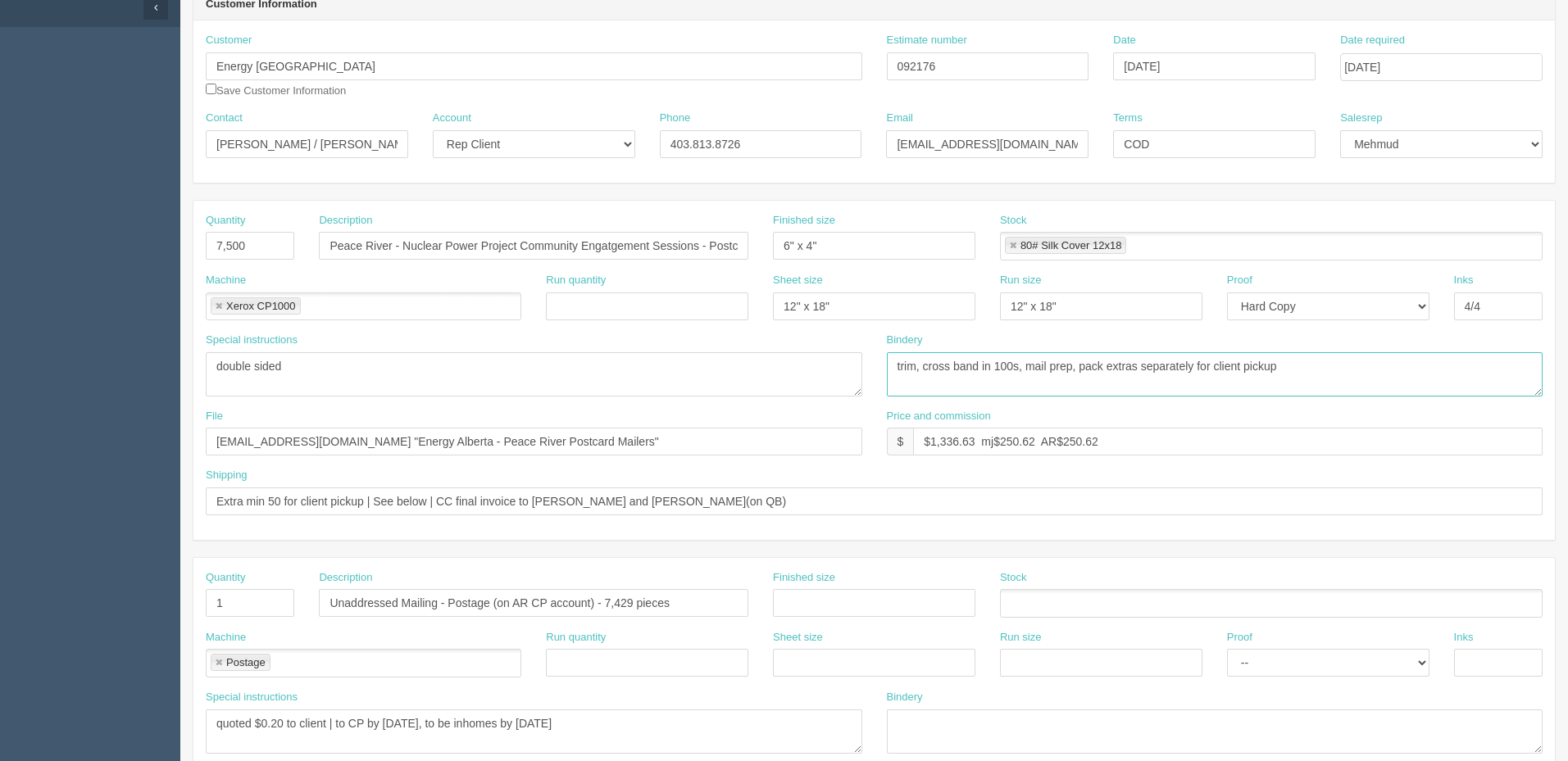
drag, startPoint x: 924, startPoint y: 365, endPoint x: 1080, endPoint y: 370, distance: 156.1
click at [1080, 370] on textarea "trim, cross band in 100s, mail prep, pack extras separately for client pickup" at bounding box center [1215, 374] width 656 height 44
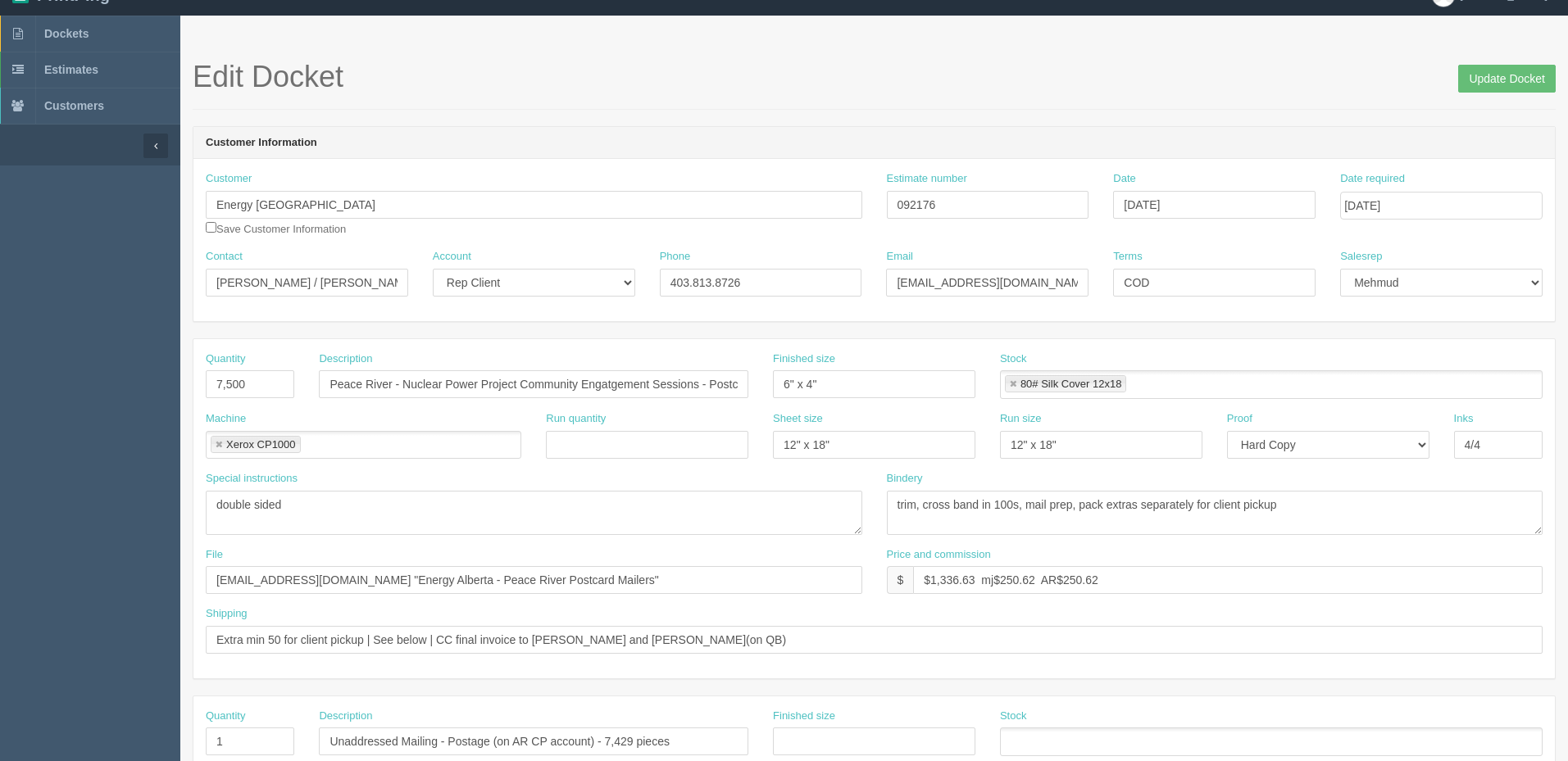
scroll to position [0, 0]
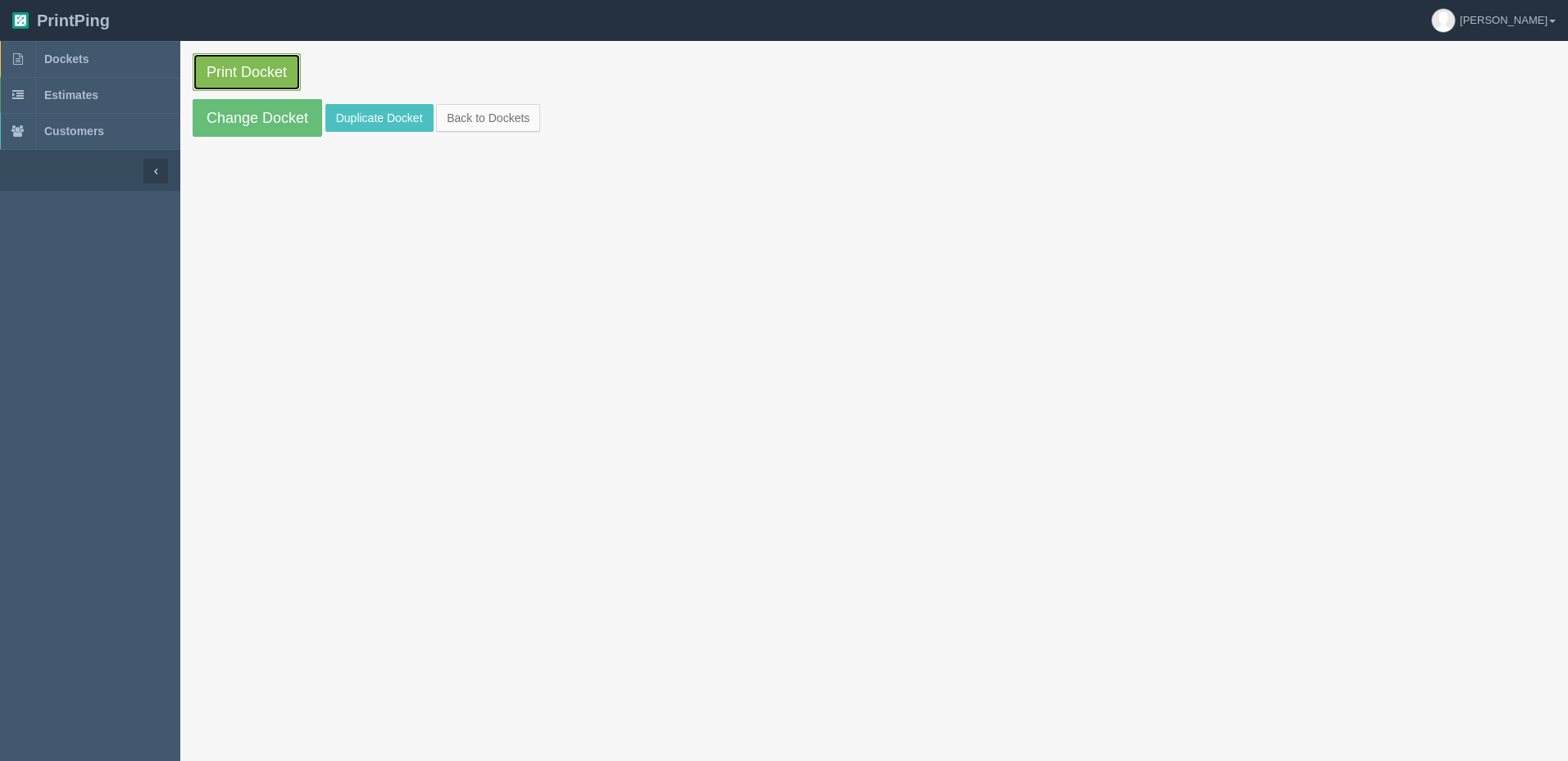
click at [259, 79] on link "Print Docket" at bounding box center [247, 72] width 109 height 38
click at [253, 110] on link "Change Docket" at bounding box center [257, 118] width 130 height 38
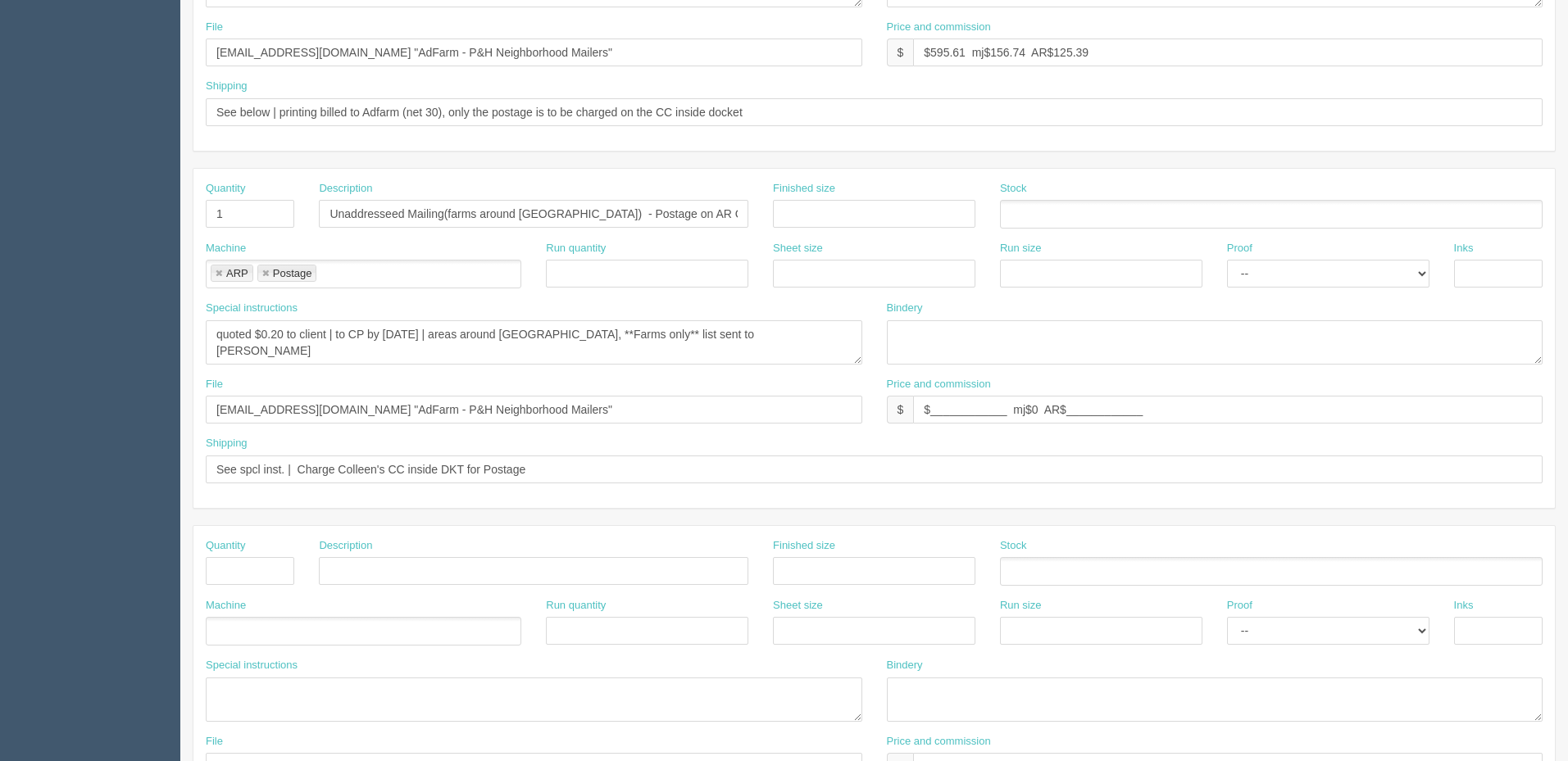
scroll to position [573, 0]
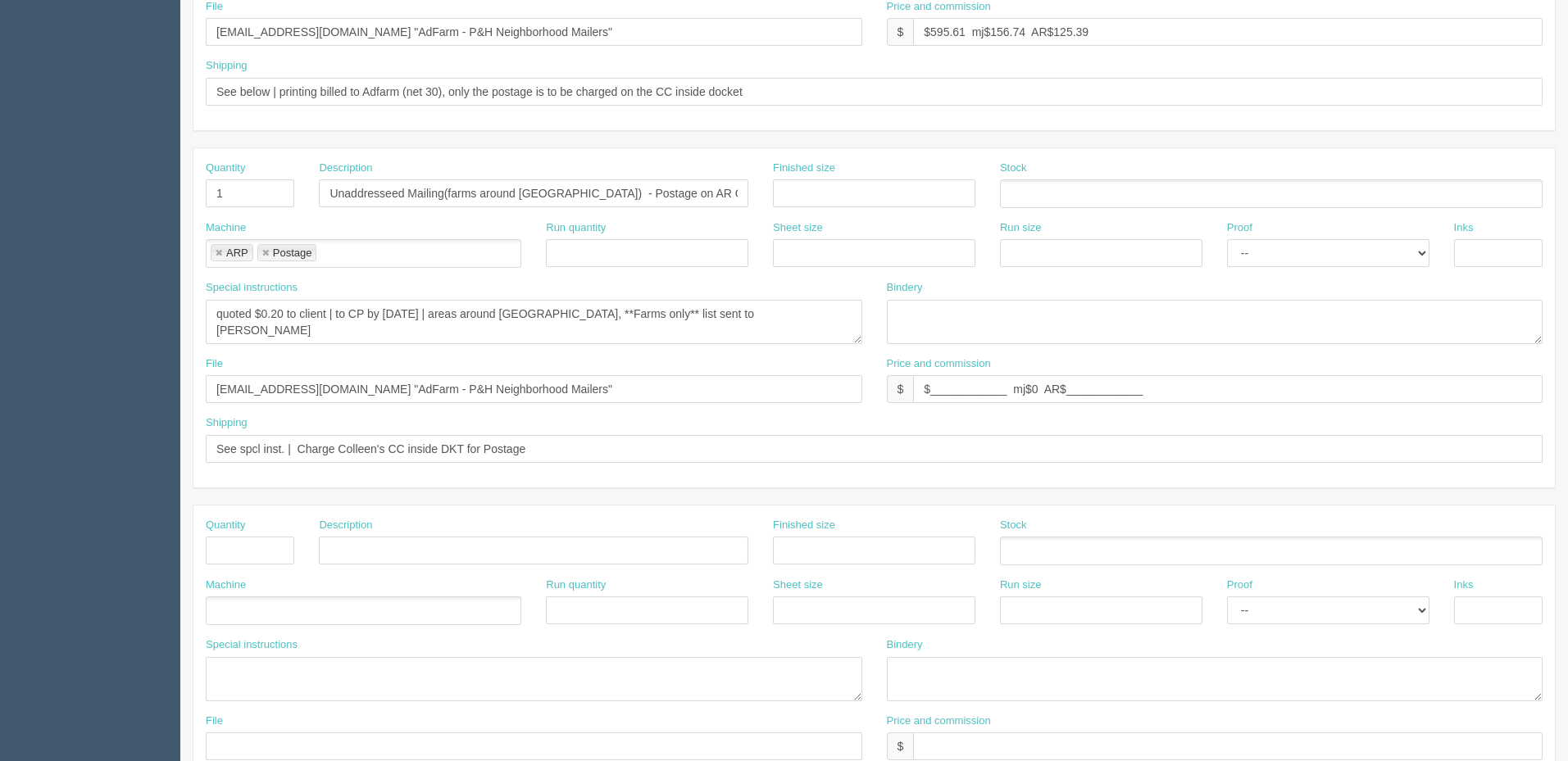
click at [217, 252] on link at bounding box center [219, 253] width 10 height 10
type input "Postage"
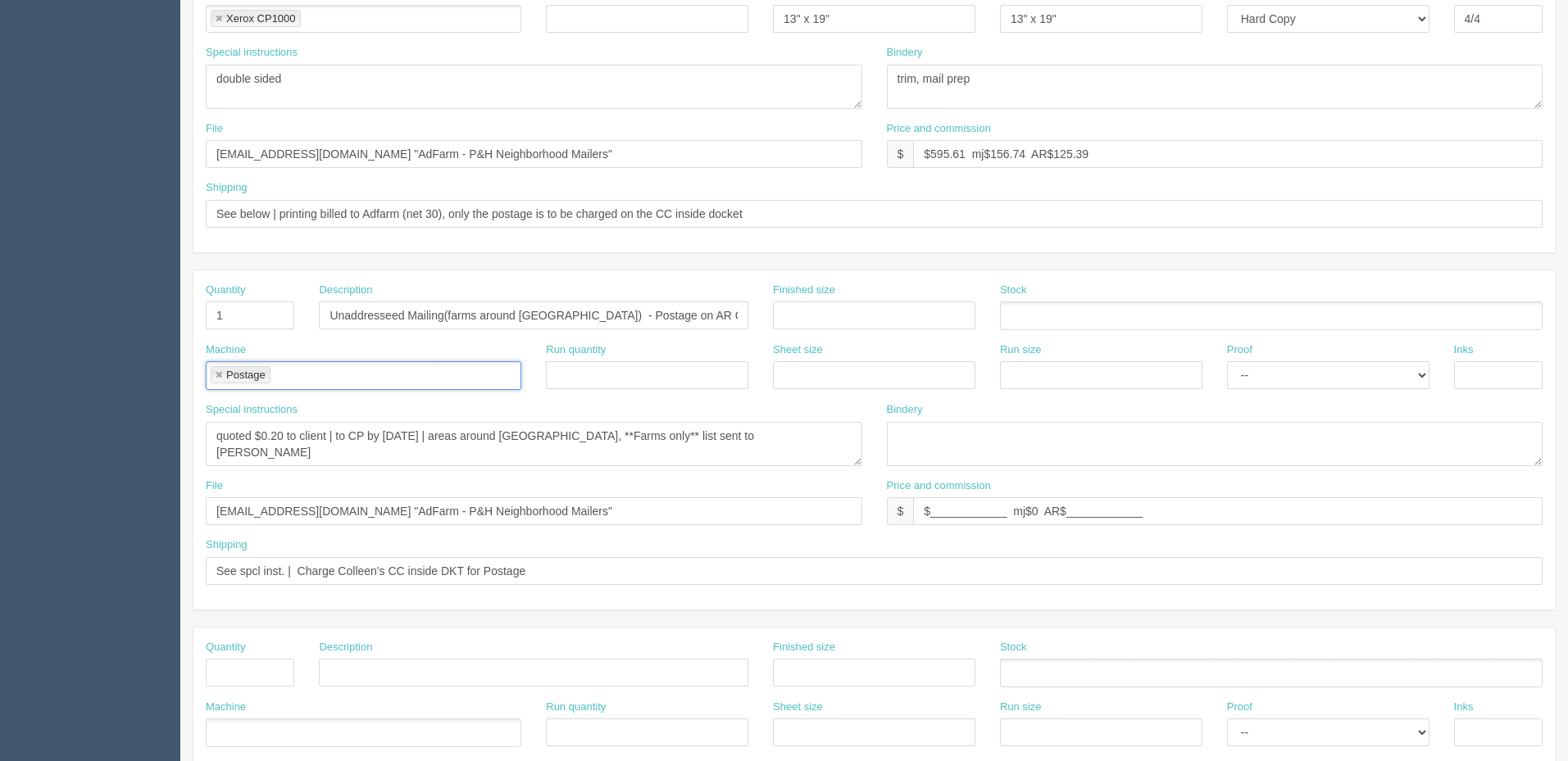
scroll to position [328, 0]
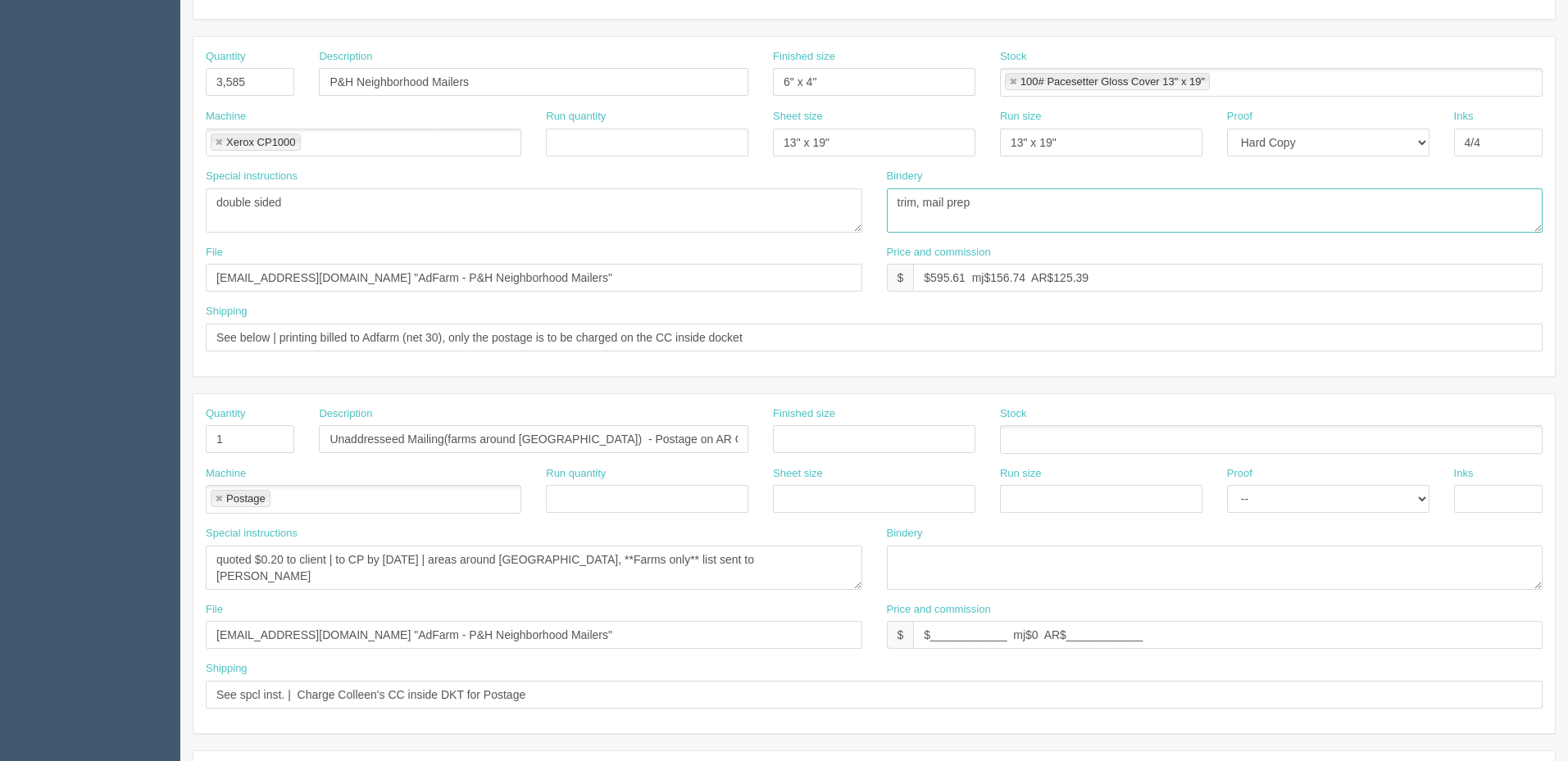
drag, startPoint x: 924, startPoint y: 203, endPoint x: 1241, endPoint y: 215, distance: 317.2
click at [1241, 215] on textarea "trim, mail prep" at bounding box center [1215, 210] width 656 height 44
paste textarea "cross band in 100s,"
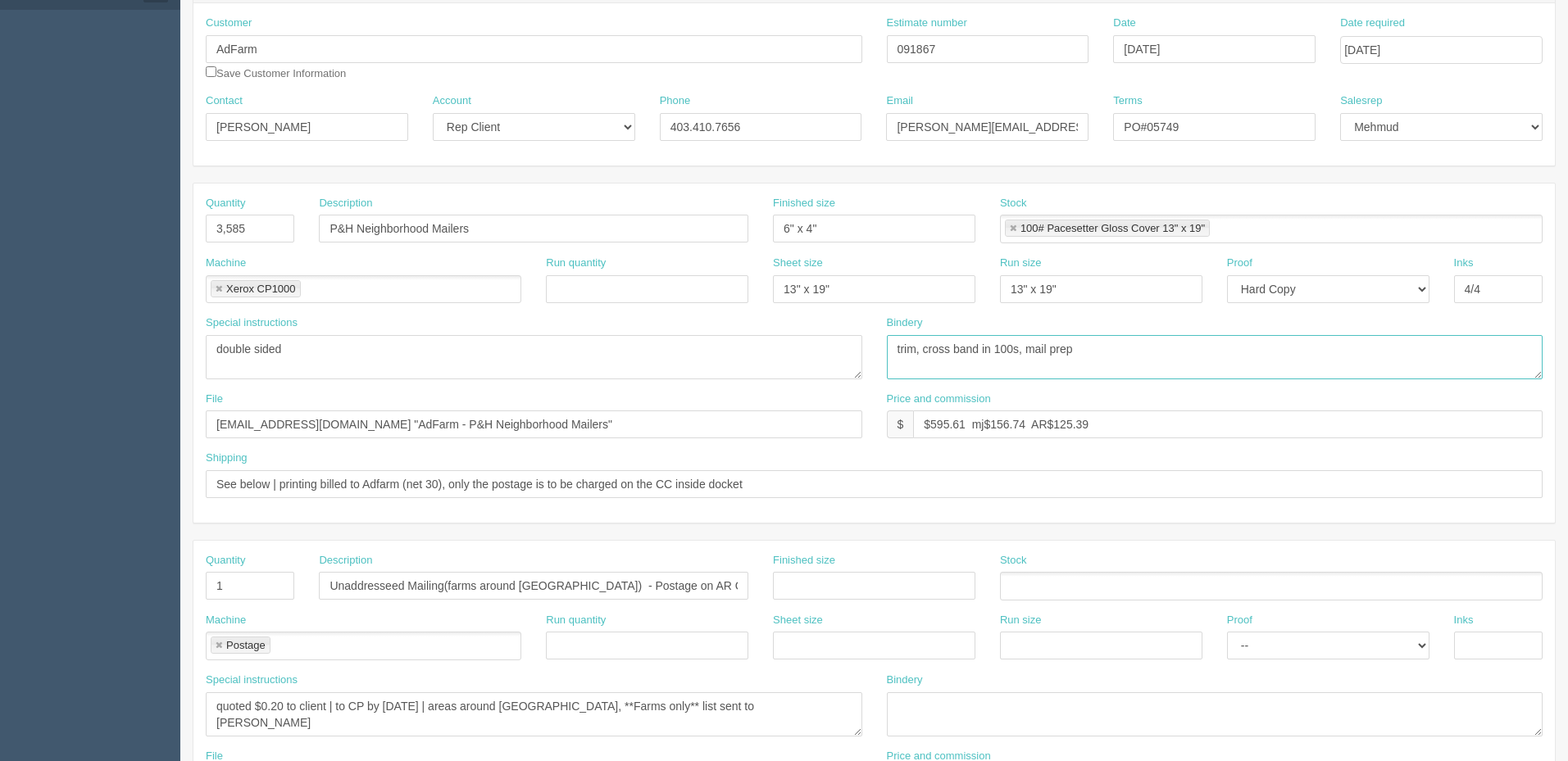
scroll to position [0, 0]
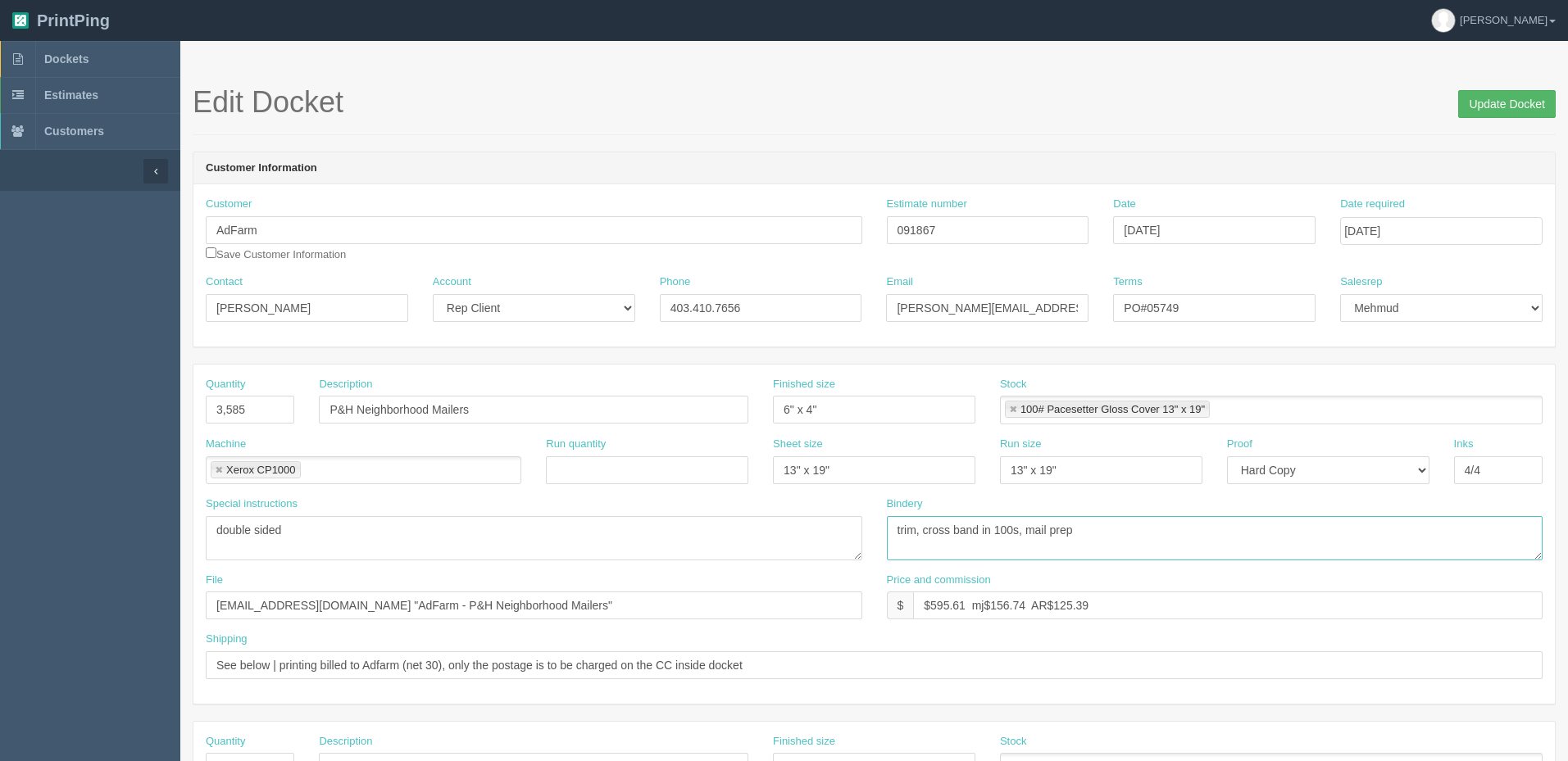
type textarea "trim, cross band in 100s, mail prep"
click at [1473, 103] on input "Update Docket" at bounding box center [1507, 104] width 97 height 28
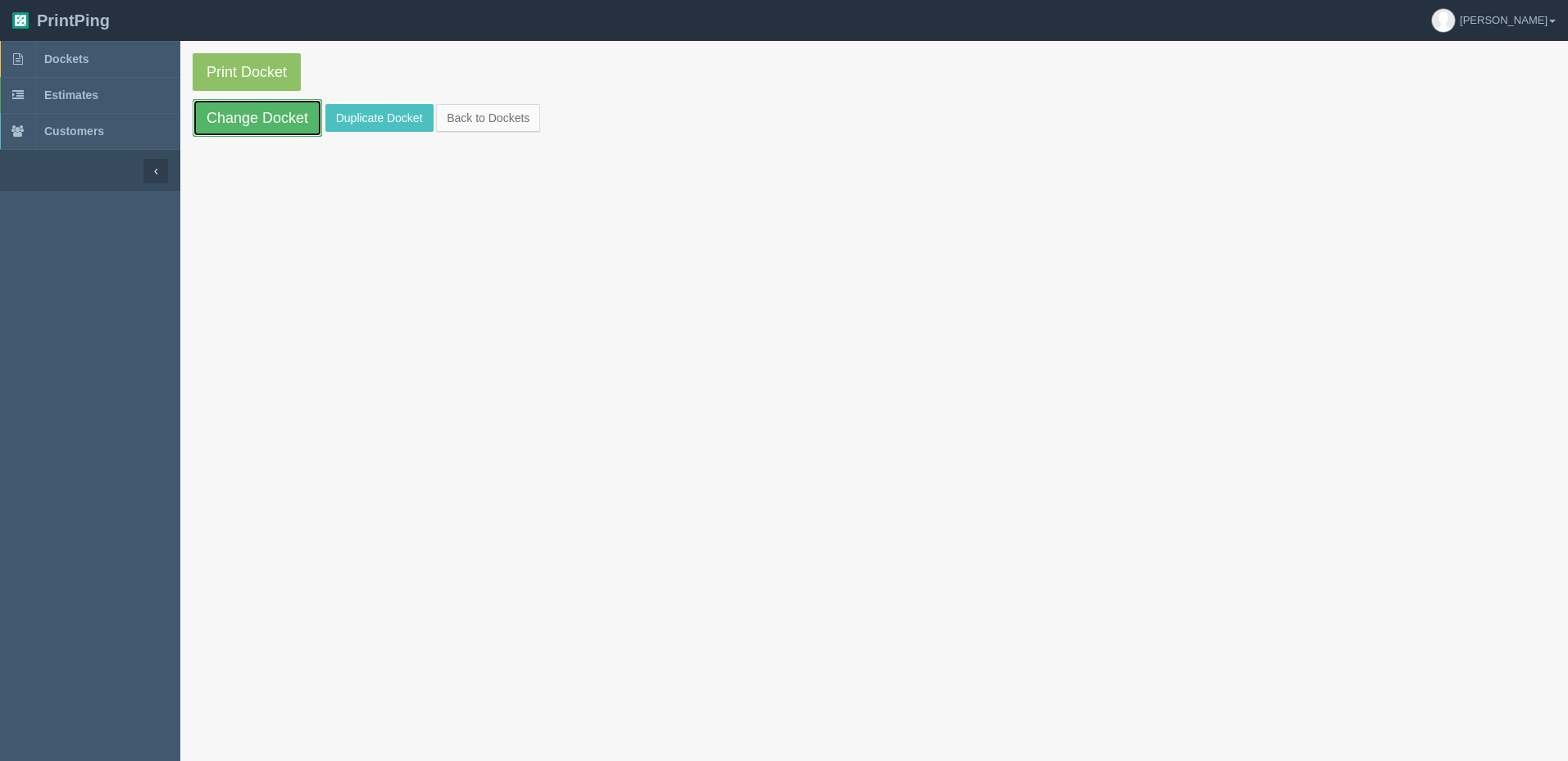
click at [251, 115] on link "Change Docket" at bounding box center [257, 118] width 130 height 38
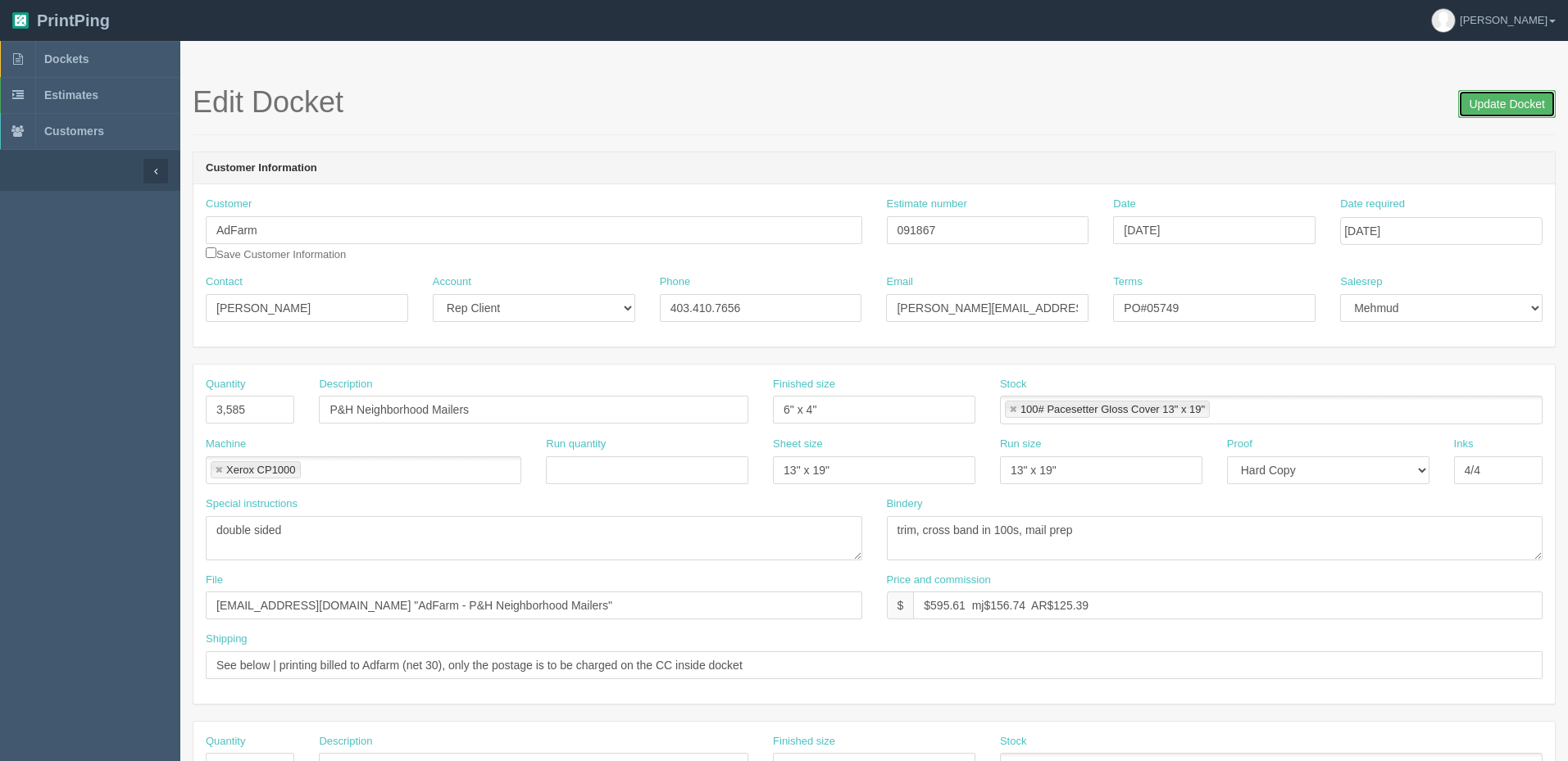
click at [1516, 104] on input "Update Docket" at bounding box center [1507, 104] width 97 height 28
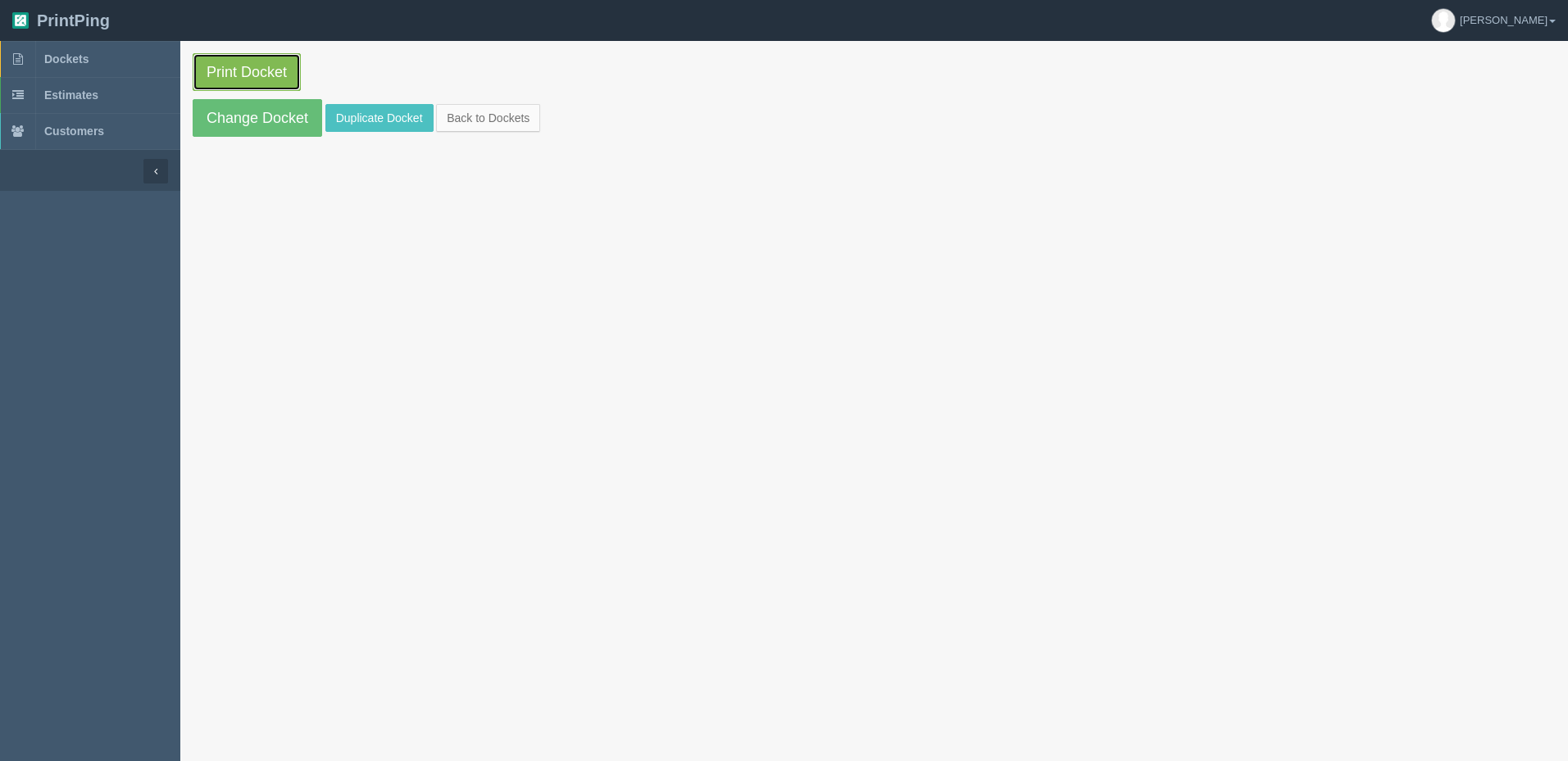
click at [262, 68] on link "Print Docket" at bounding box center [247, 72] width 109 height 38
click at [111, 67] on link "Dockets" at bounding box center [90, 59] width 180 height 36
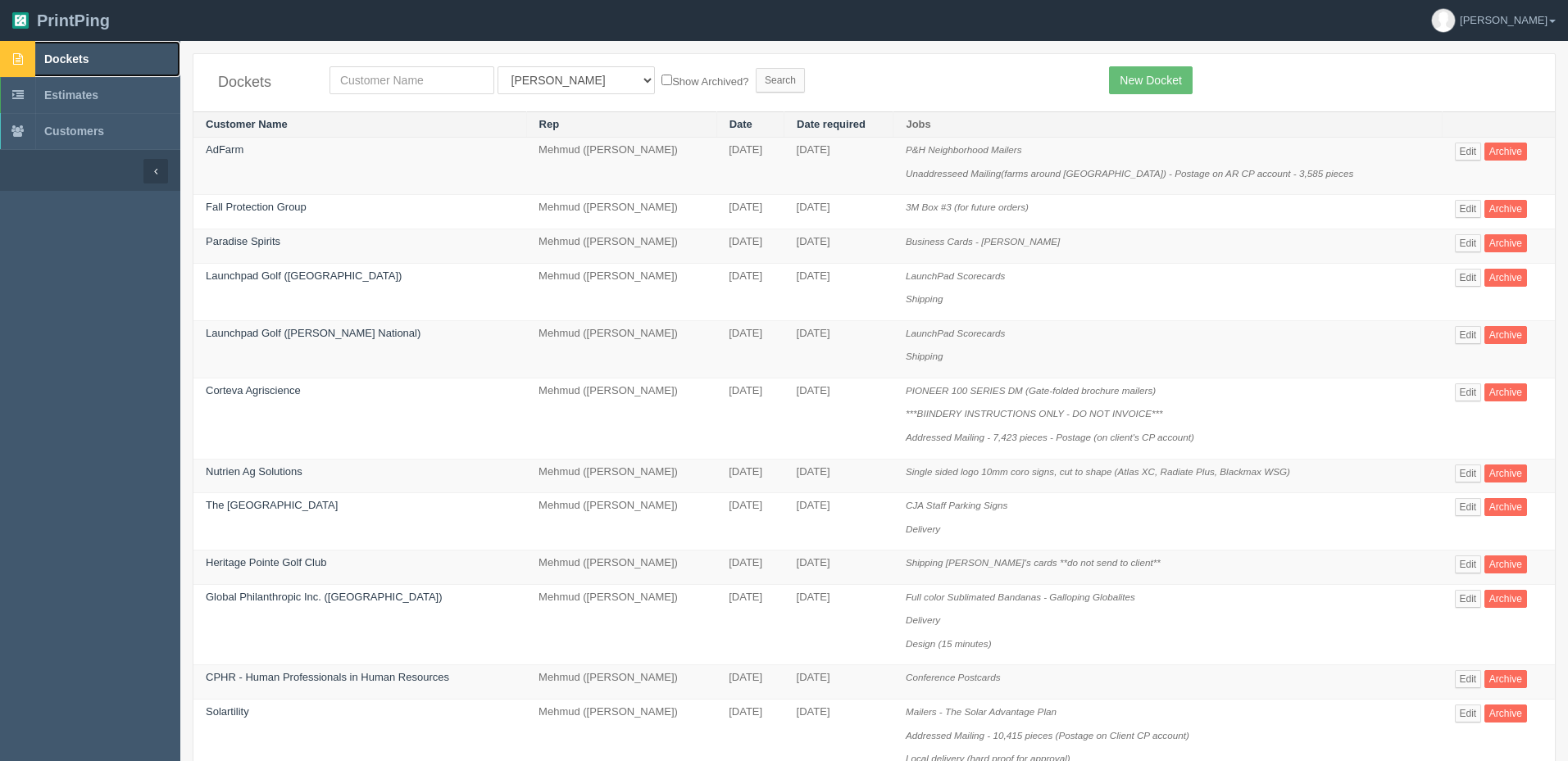
click at [56, 58] on span "Dockets" at bounding box center [66, 59] width 44 height 13
click at [109, 62] on link "Dockets" at bounding box center [90, 59] width 180 height 36
click at [359, 82] on input "text" at bounding box center [412, 80] width 165 height 28
type input "olympia"
click at [755, 68] on input "Search" at bounding box center [780, 80] width 50 height 25
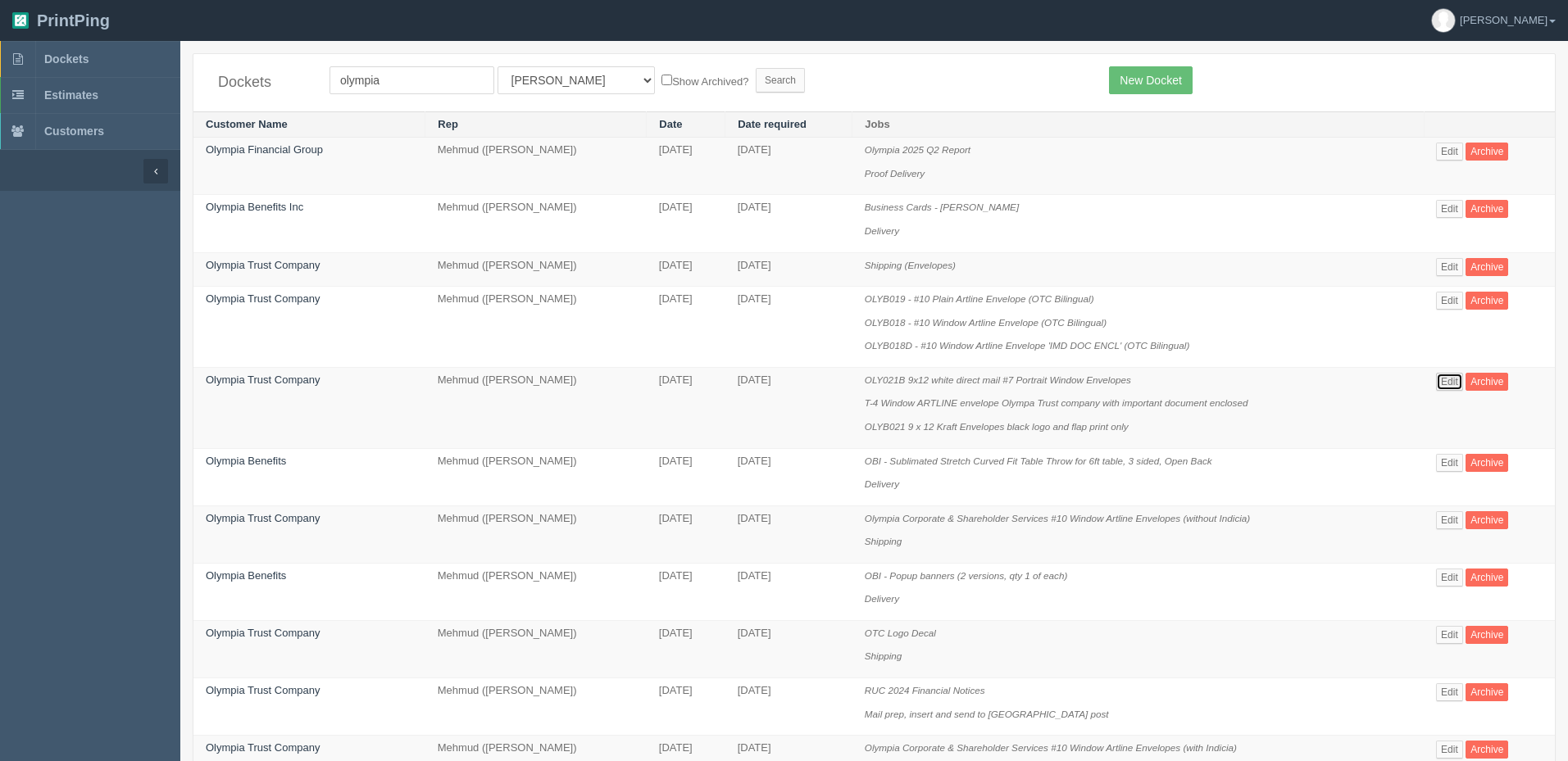
click at [1449, 374] on link "Edit" at bounding box center [1449, 381] width 27 height 18
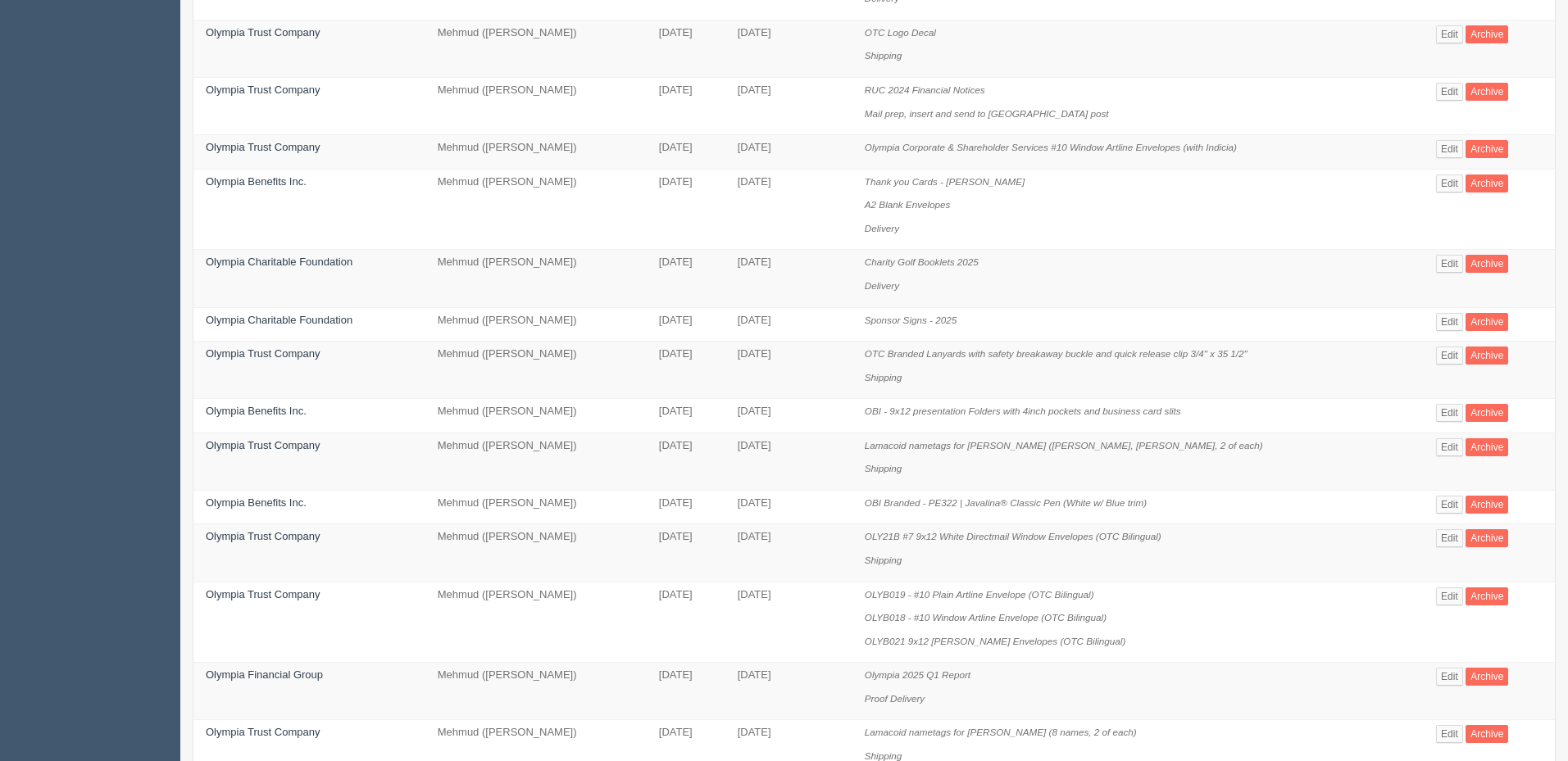
scroll to position [655, 0]
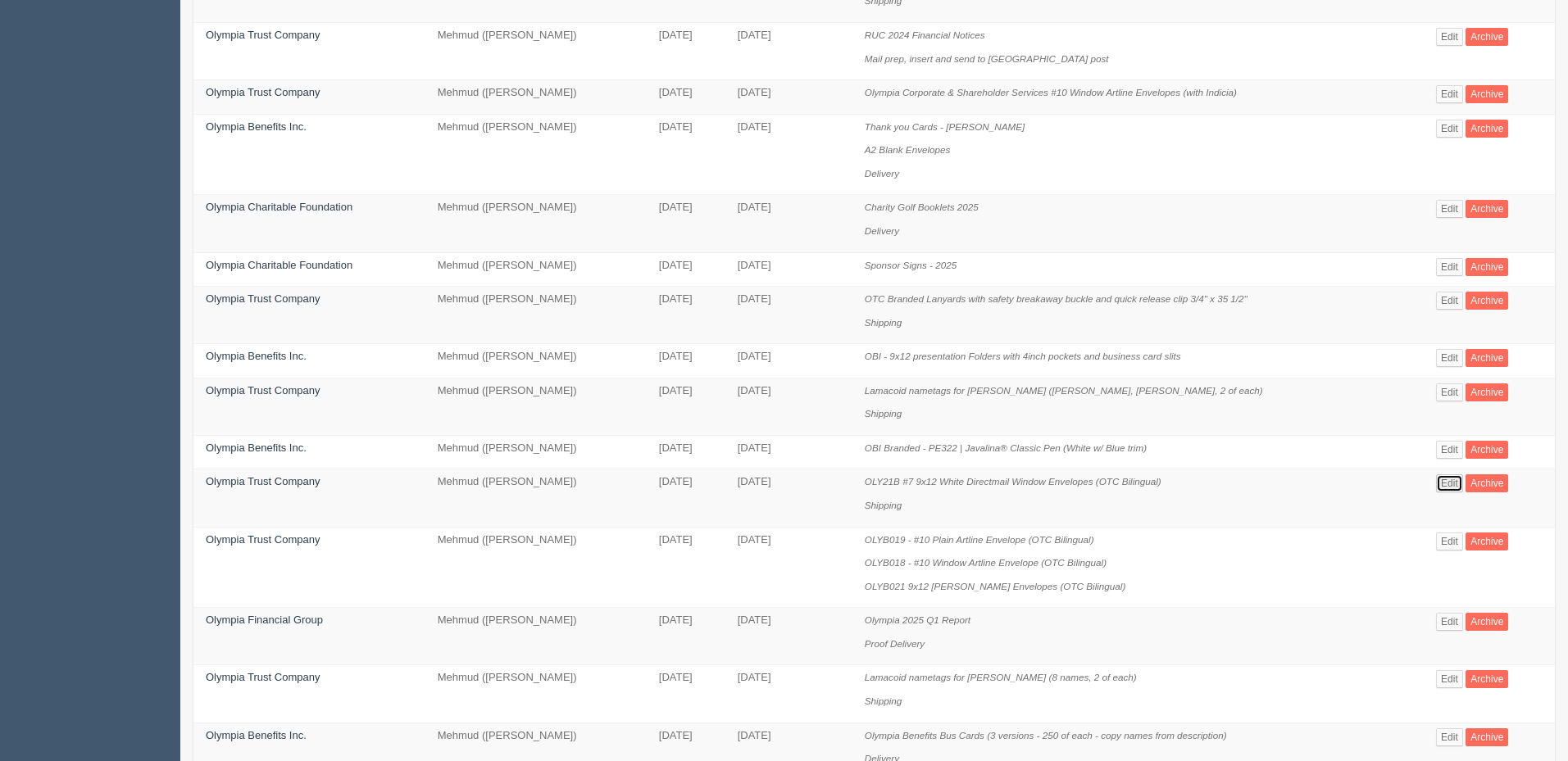
click at [1444, 485] on link "Edit" at bounding box center [1449, 483] width 27 height 18
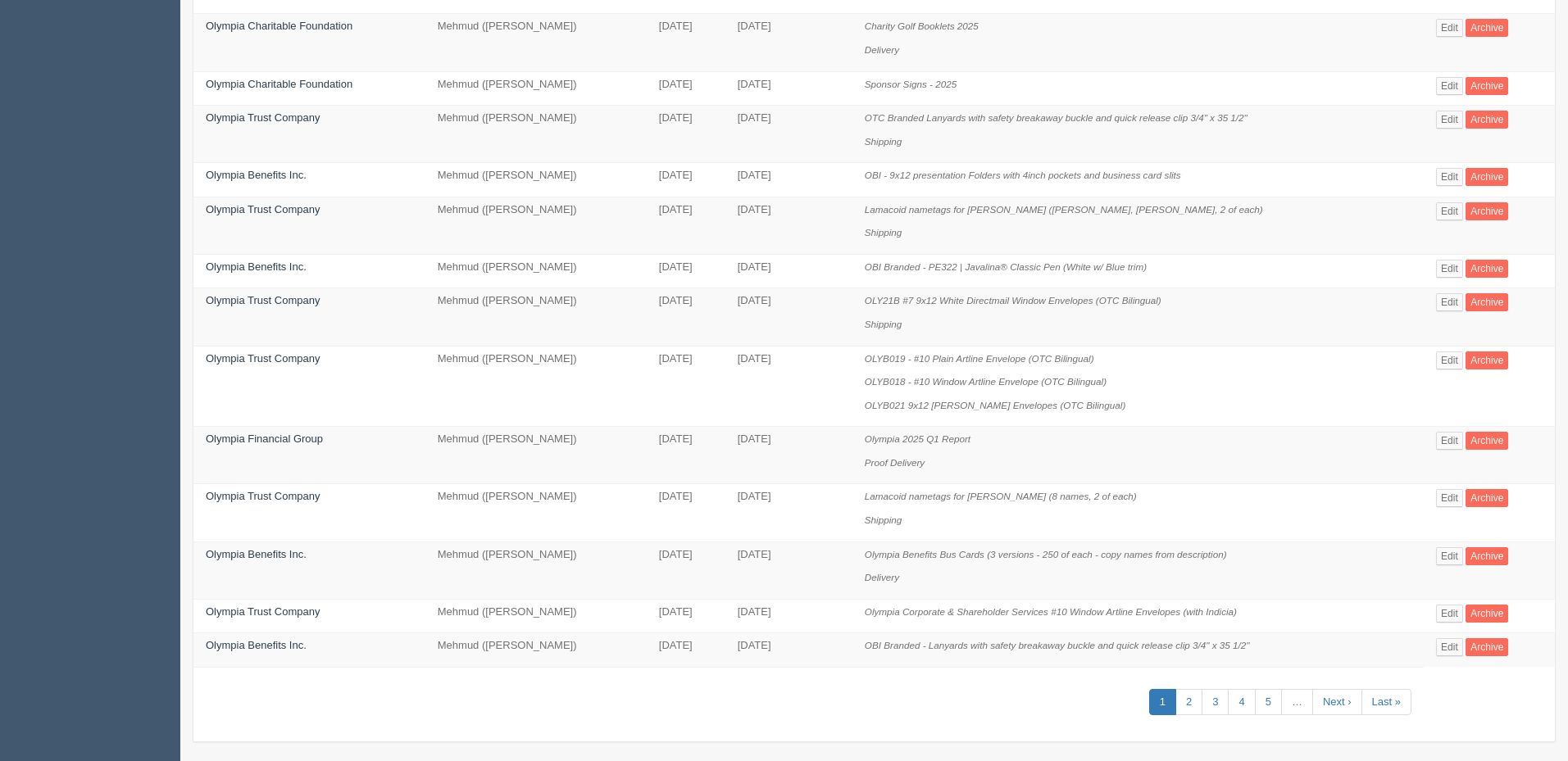
scroll to position [846, 0]
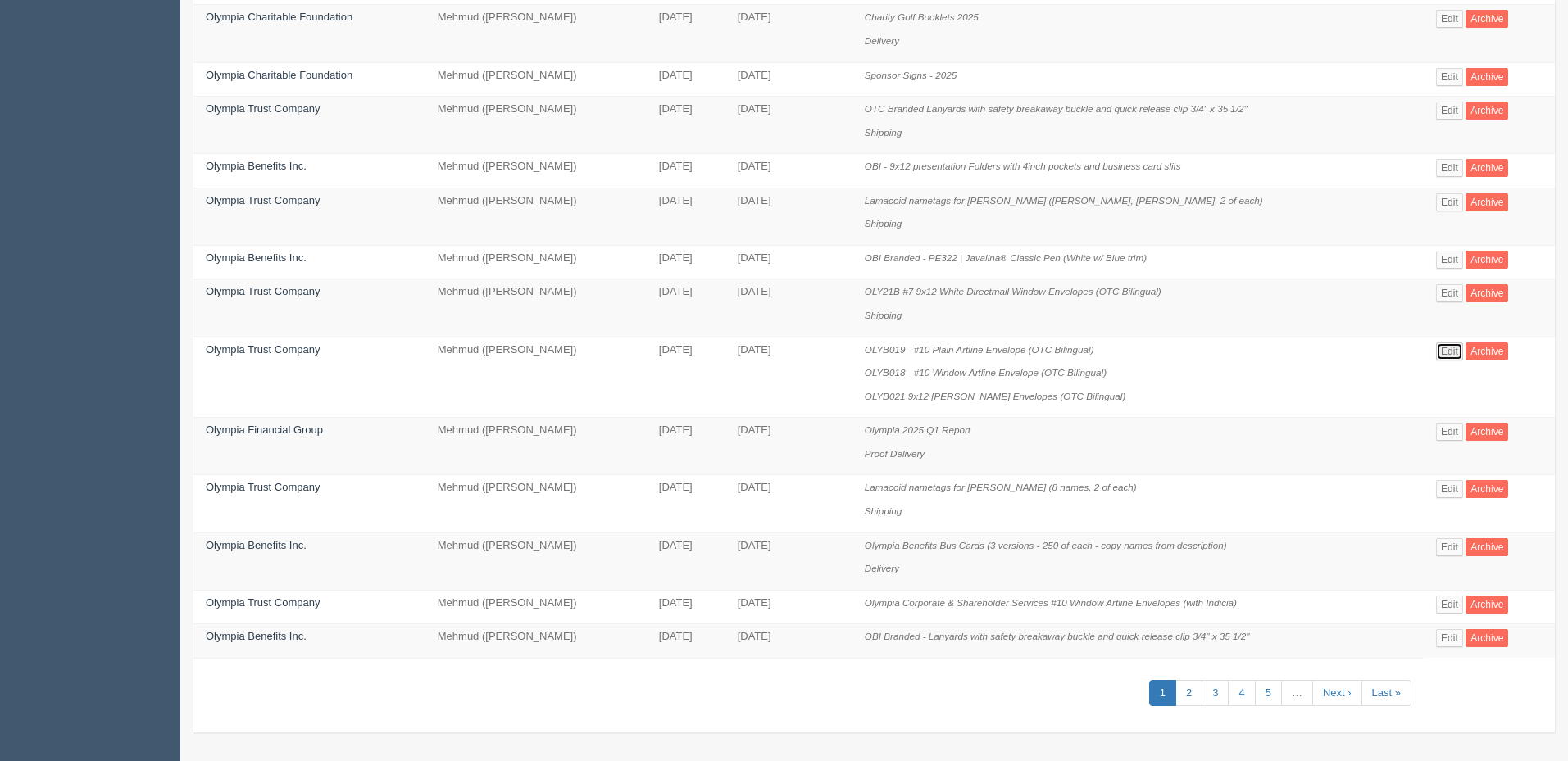
click at [1451, 350] on link "Edit" at bounding box center [1449, 351] width 27 height 18
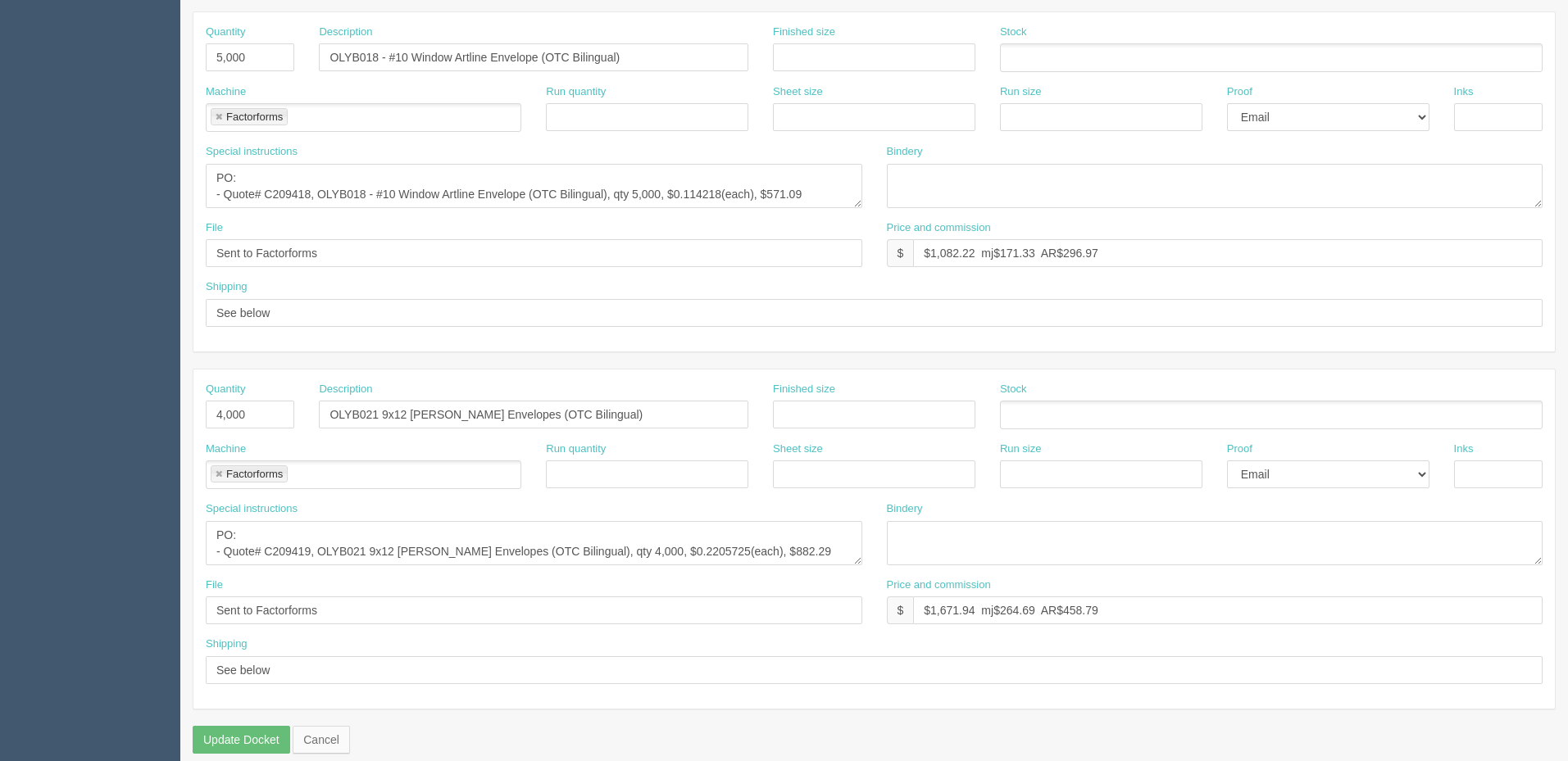
scroll to position [726, 0]
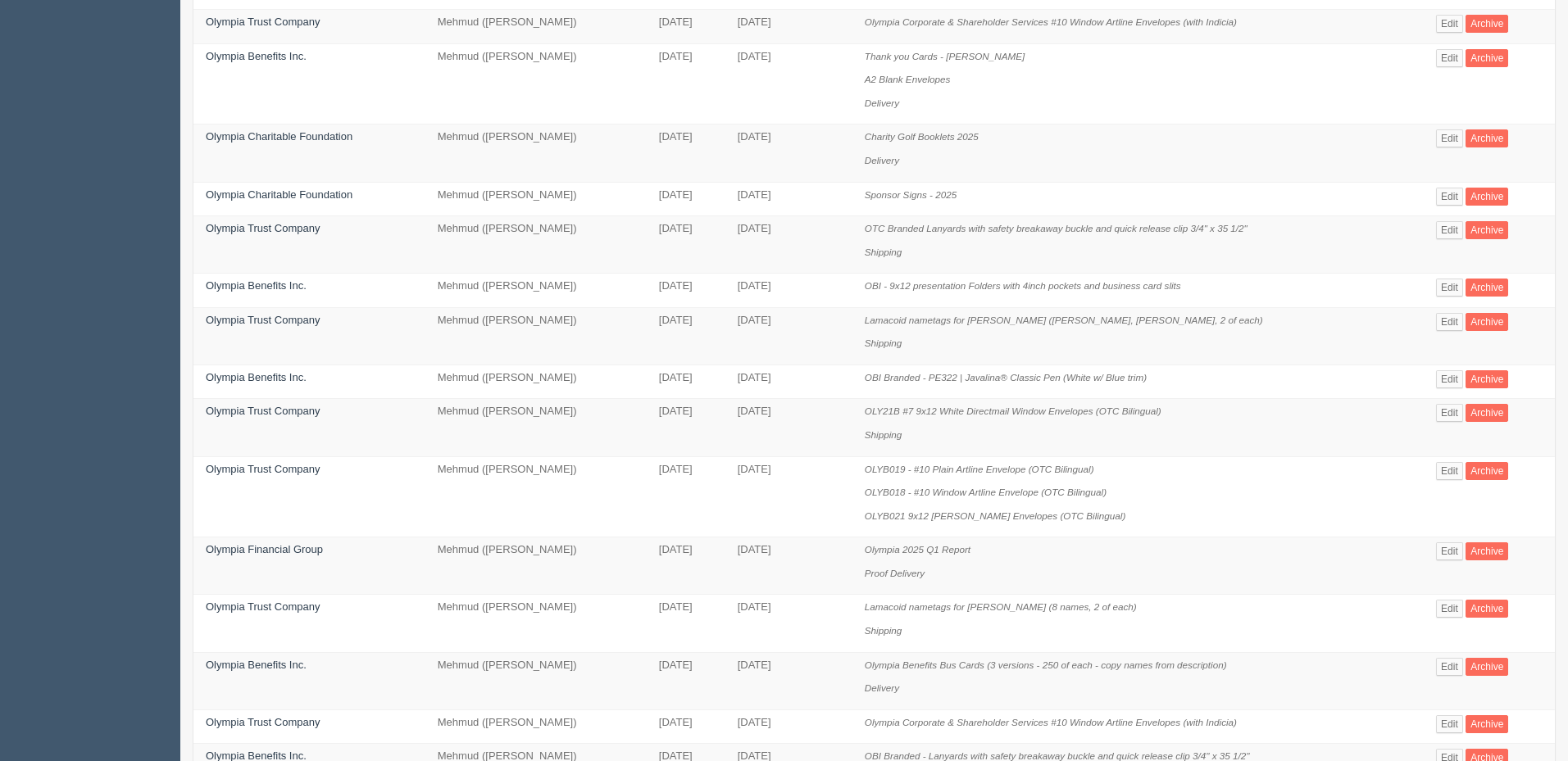
scroll to position [846, 0]
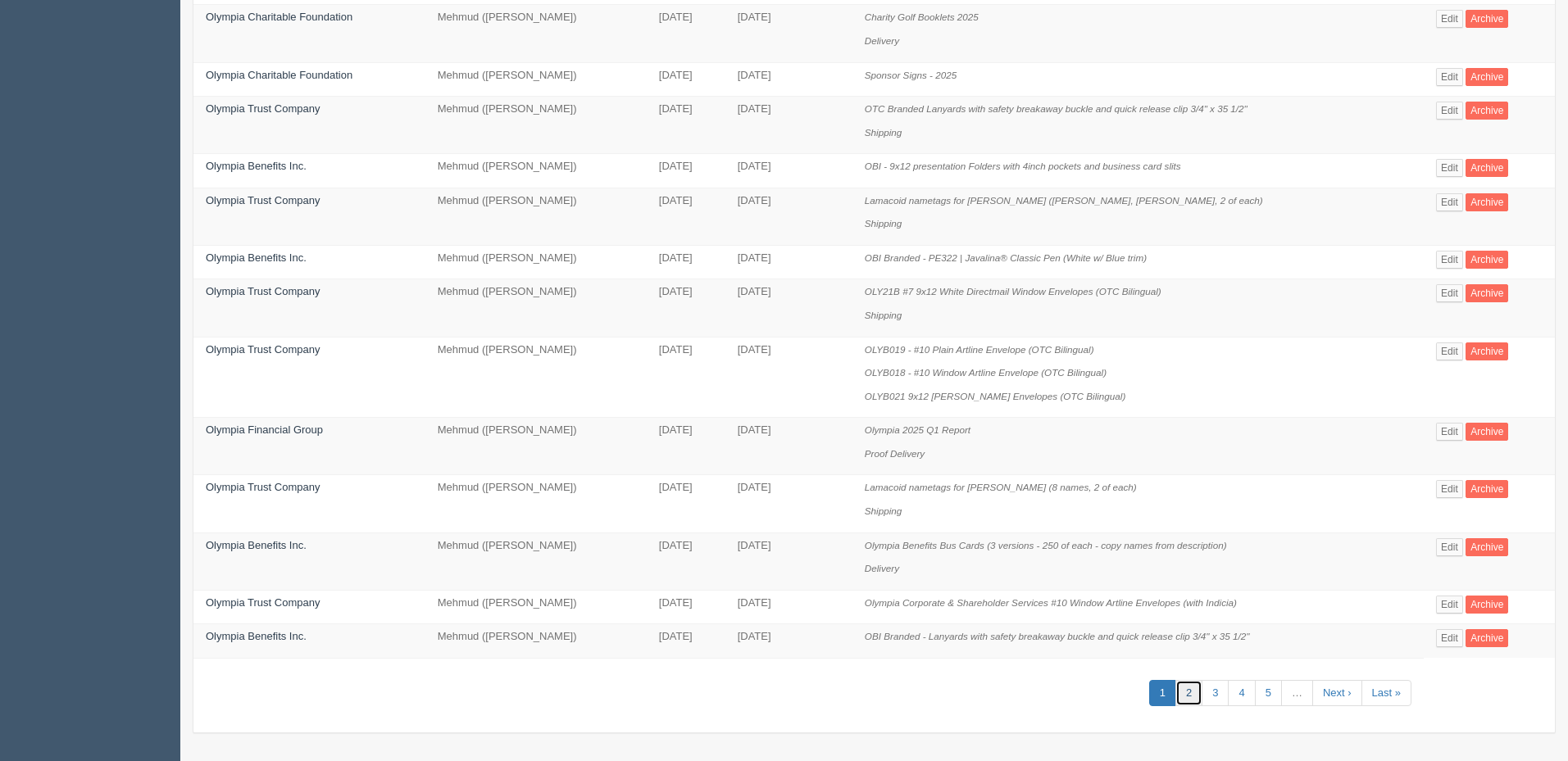
click at [1185, 691] on link "2" at bounding box center [1189, 693] width 27 height 27
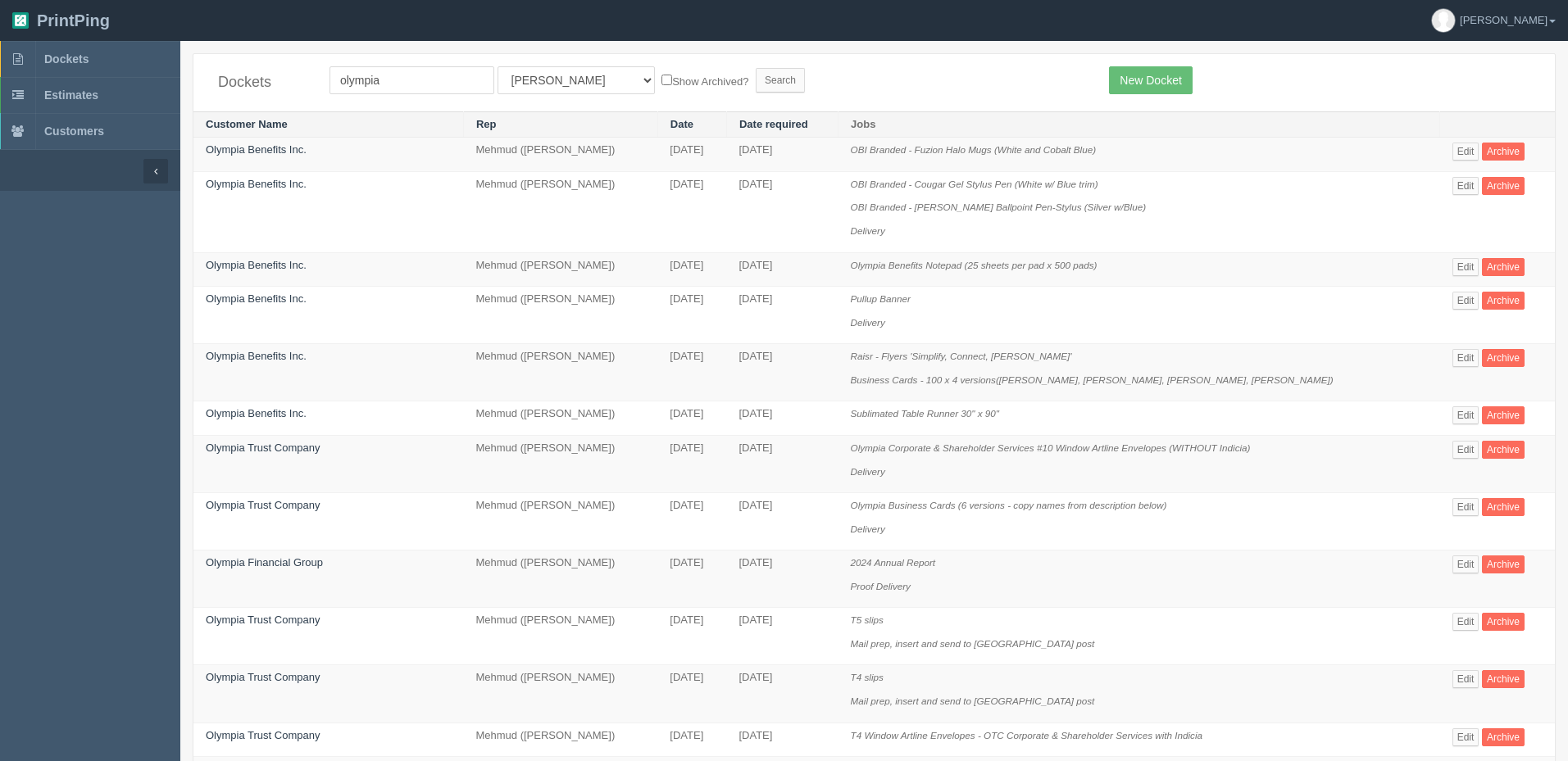
scroll to position [733, 0]
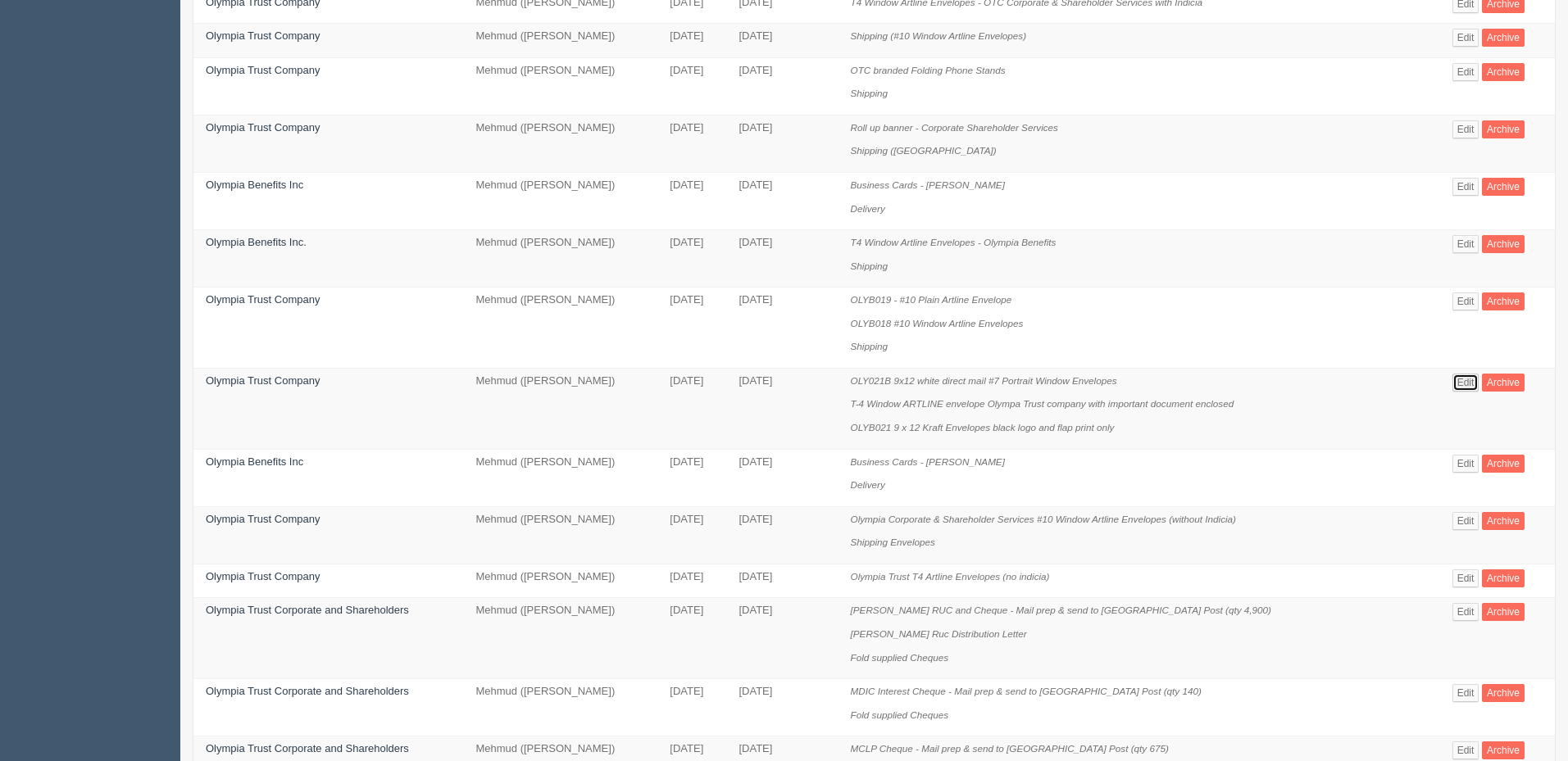
click at [1458, 378] on link "Edit" at bounding box center [1465, 382] width 27 height 18
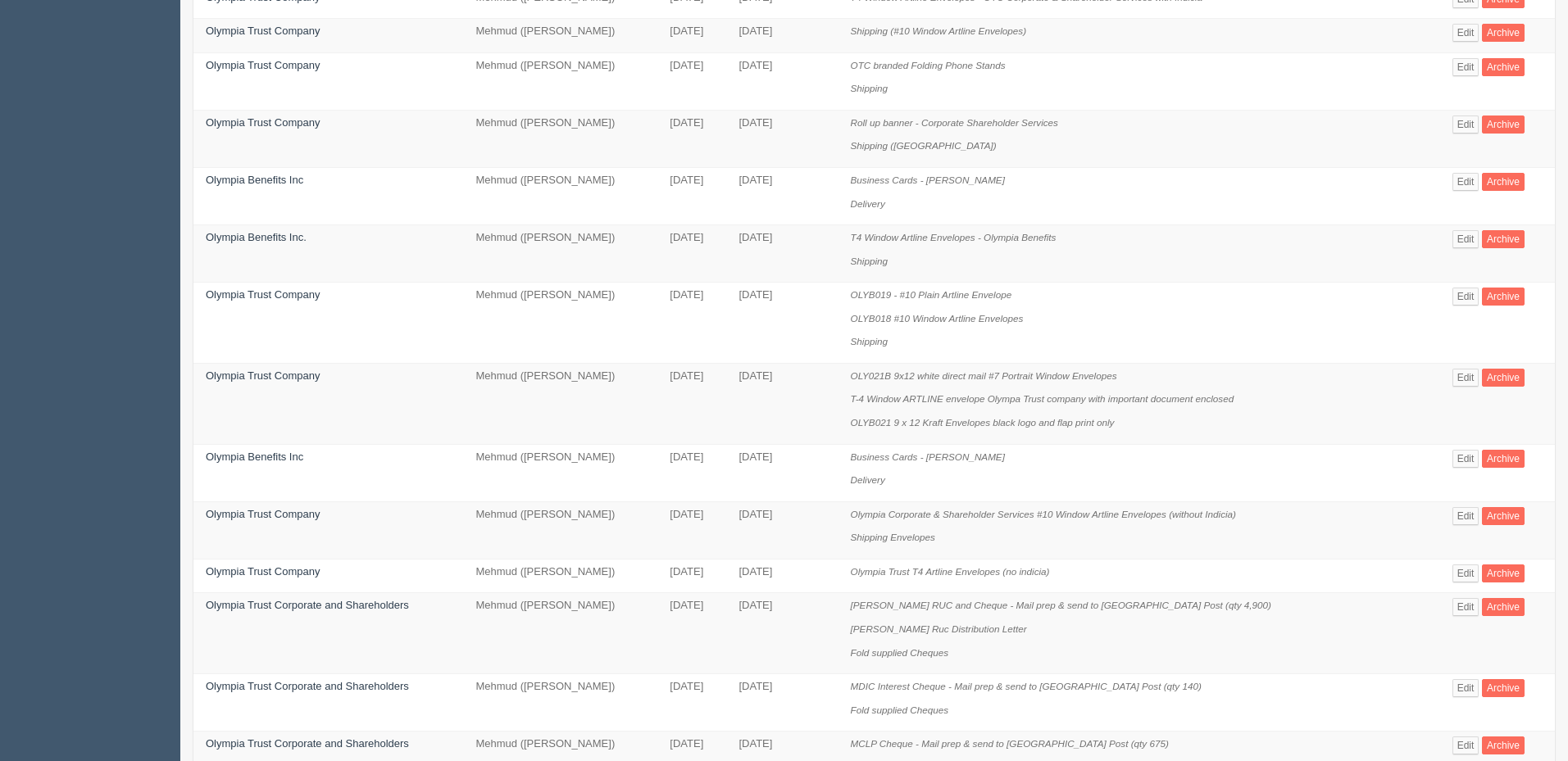
scroll to position [892, 0]
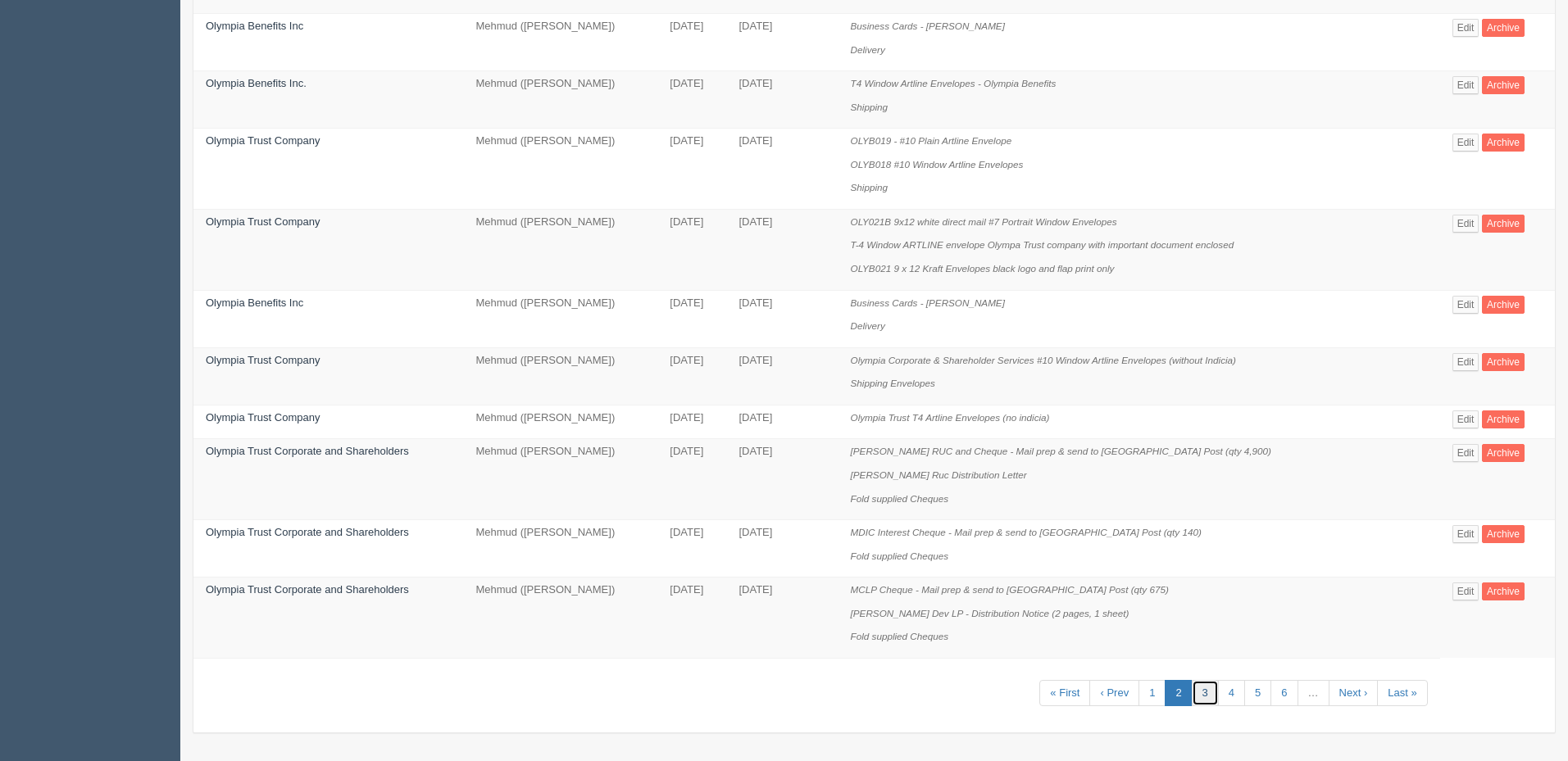
click at [1206, 690] on link "3" at bounding box center [1205, 693] width 27 height 27
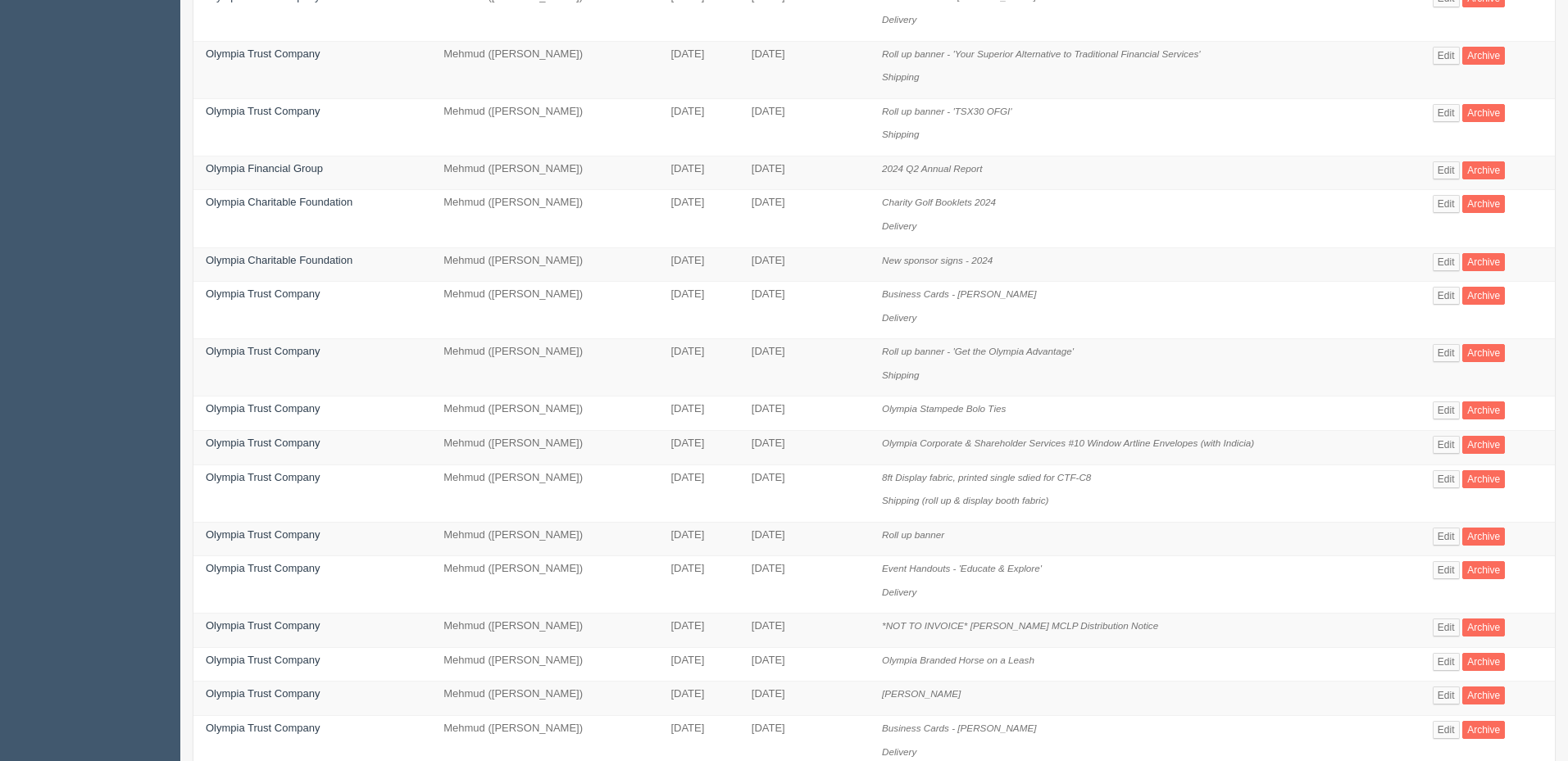
scroll to position [635, 0]
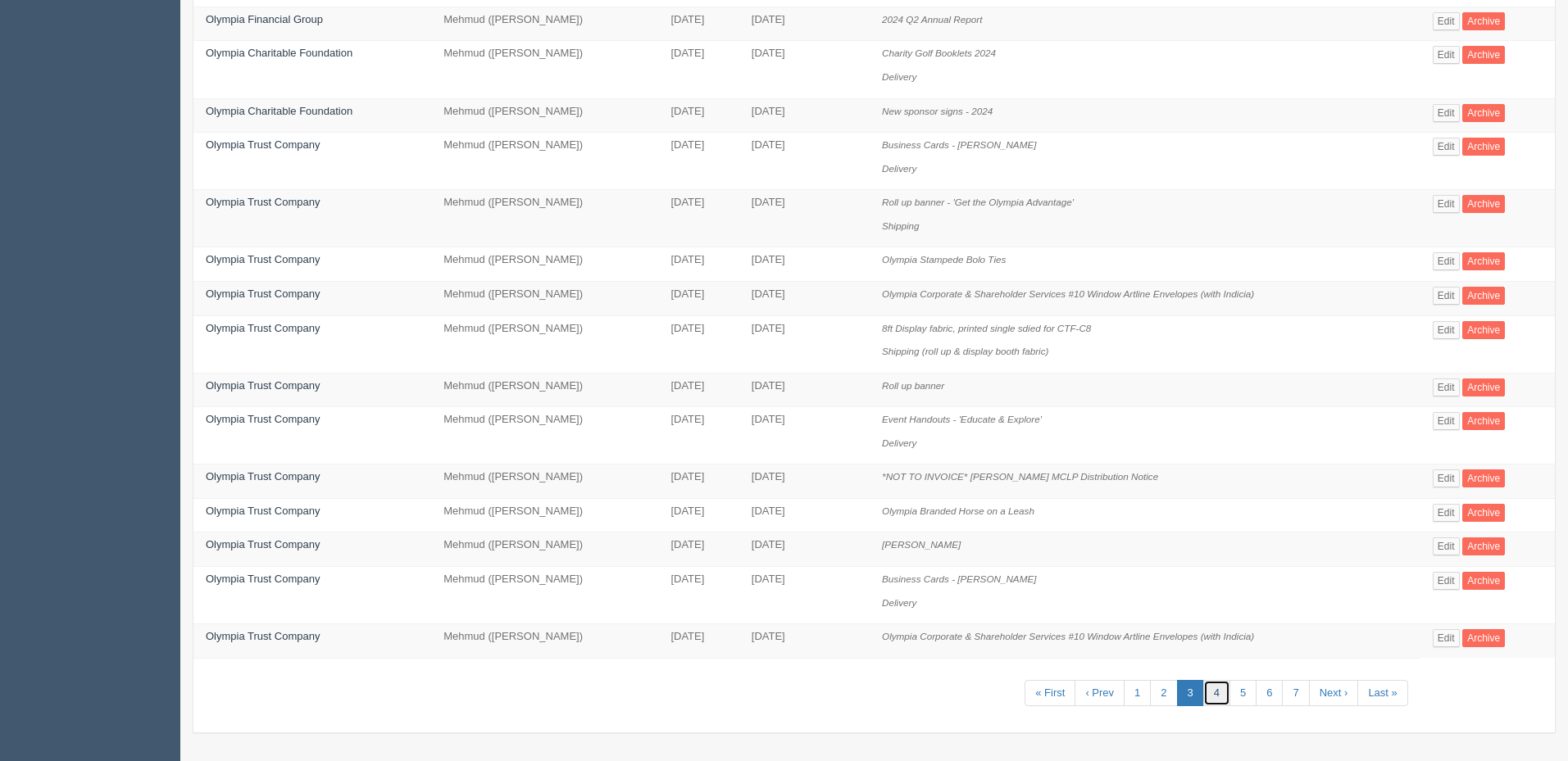
click at [1224, 685] on link "4" at bounding box center [1216, 693] width 27 height 27
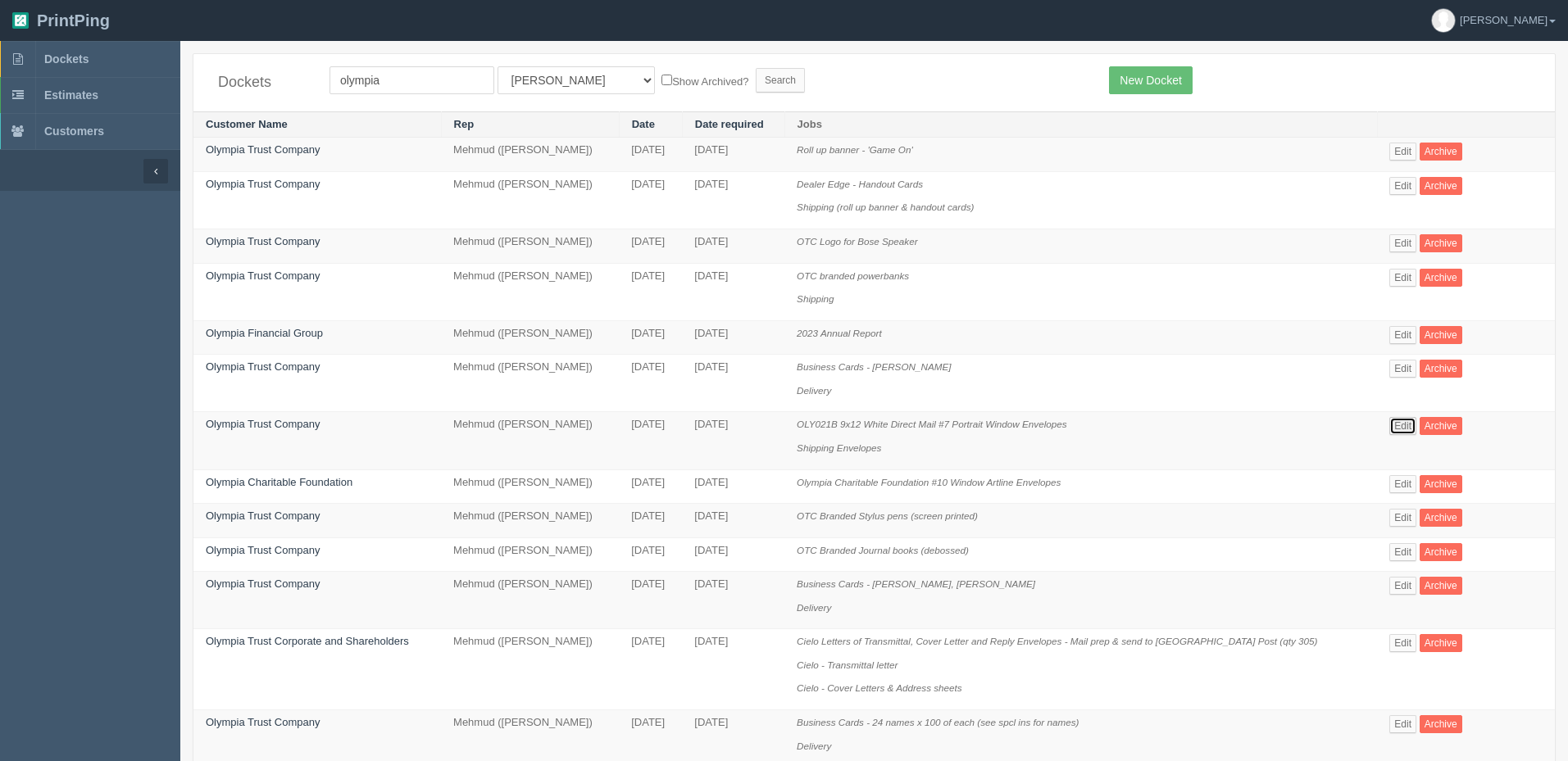
click at [1400, 423] on link "Edit" at bounding box center [1402, 426] width 27 height 18
click at [552, 87] on select "All Users Ali Ali Test 1 Aly Amy Ankit Arif Brandon Dan France Greg Jim Mark Ma…" at bounding box center [575, 80] width 157 height 28
select select "8"
click at [497, 67] on select "All Users Ali Ali Test 1 Aly Amy Ankit Arif Brandon Dan France Greg Jim Mark Ma…" at bounding box center [575, 80] width 157 height 28
click at [755, 77] on input "Search" at bounding box center [780, 80] width 50 height 25
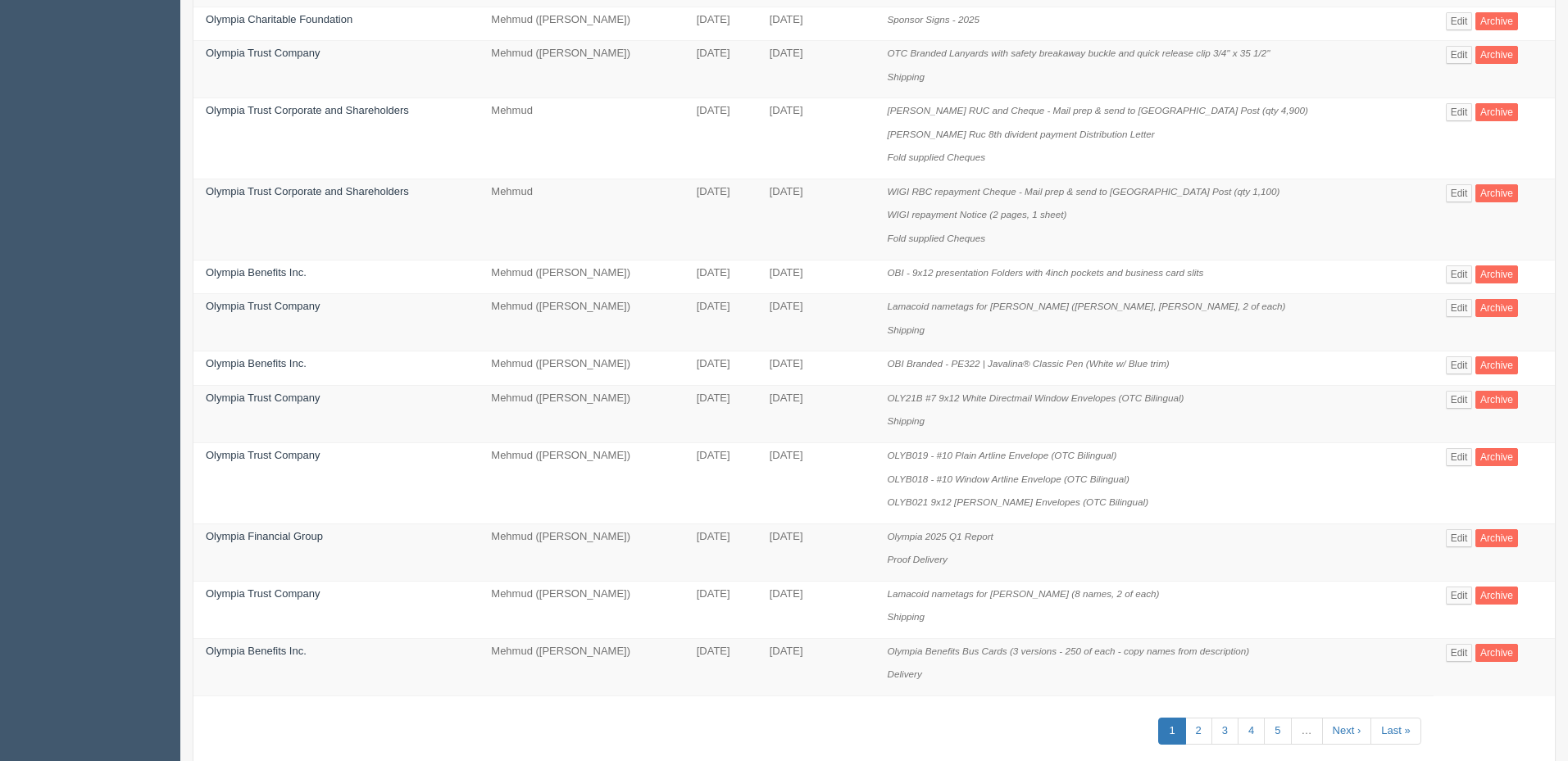
scroll to position [939, 0]
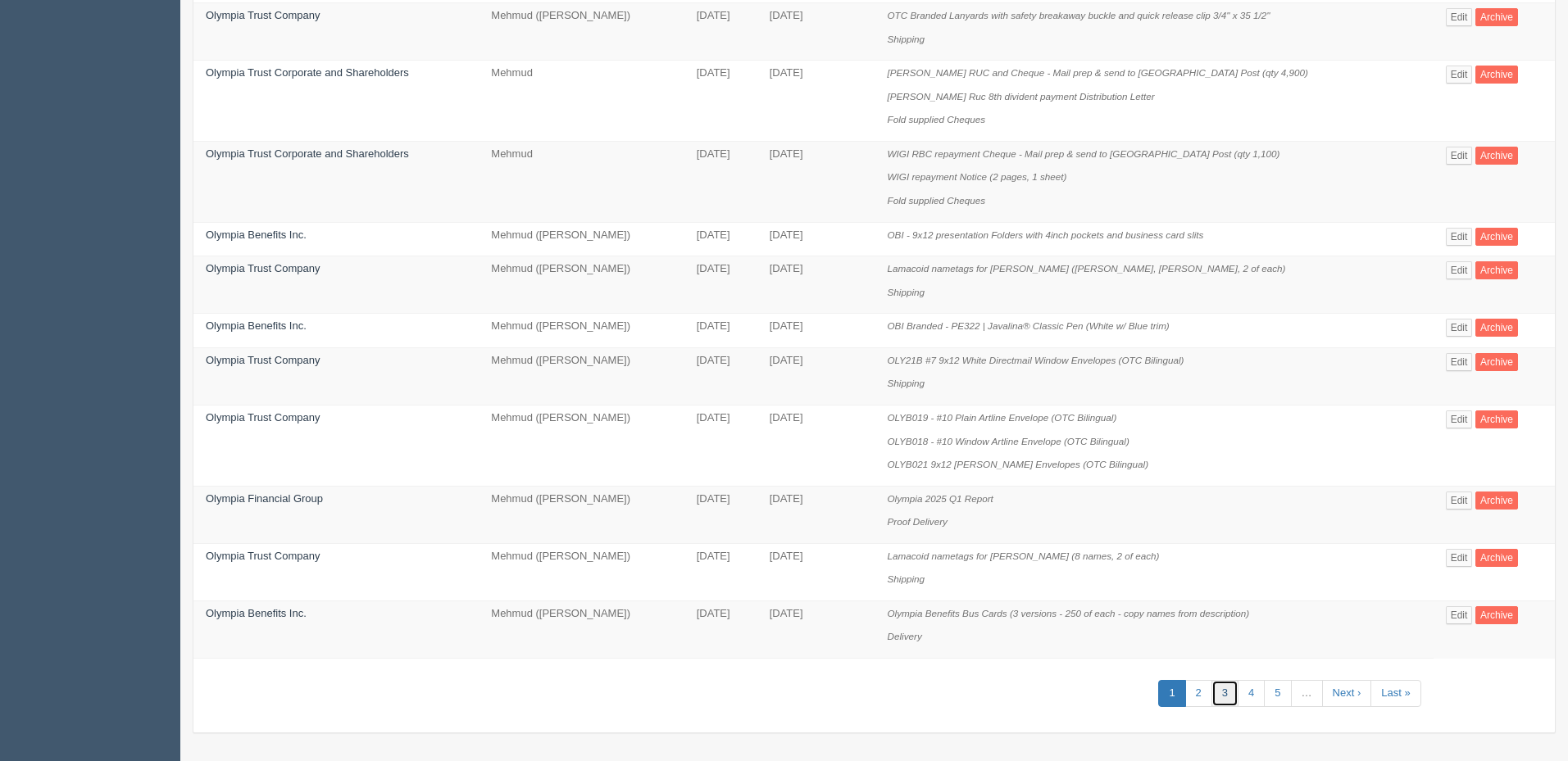
click at [1224, 692] on link "3" at bounding box center [1225, 693] width 27 height 27
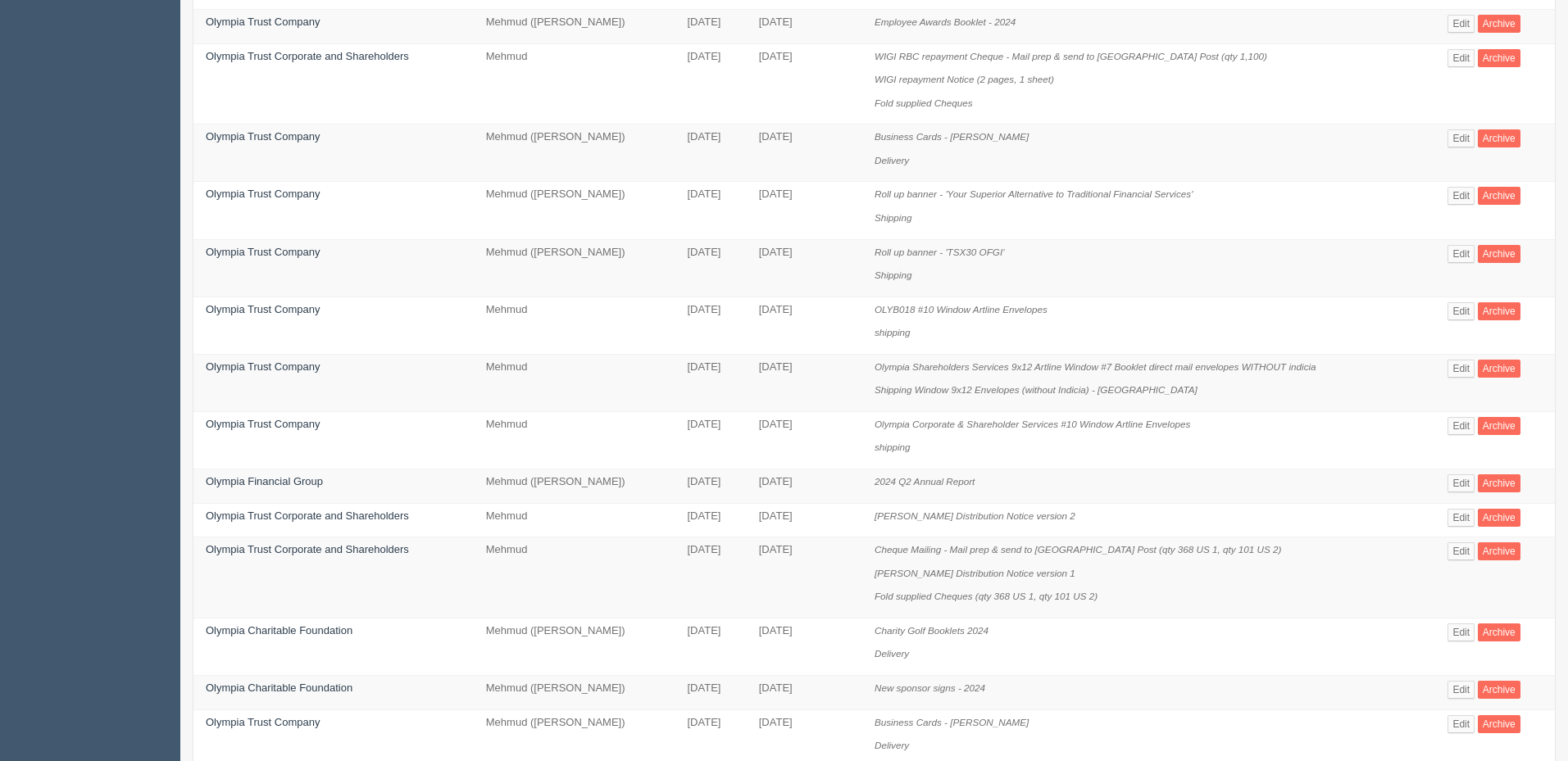
scroll to position [819, 0]
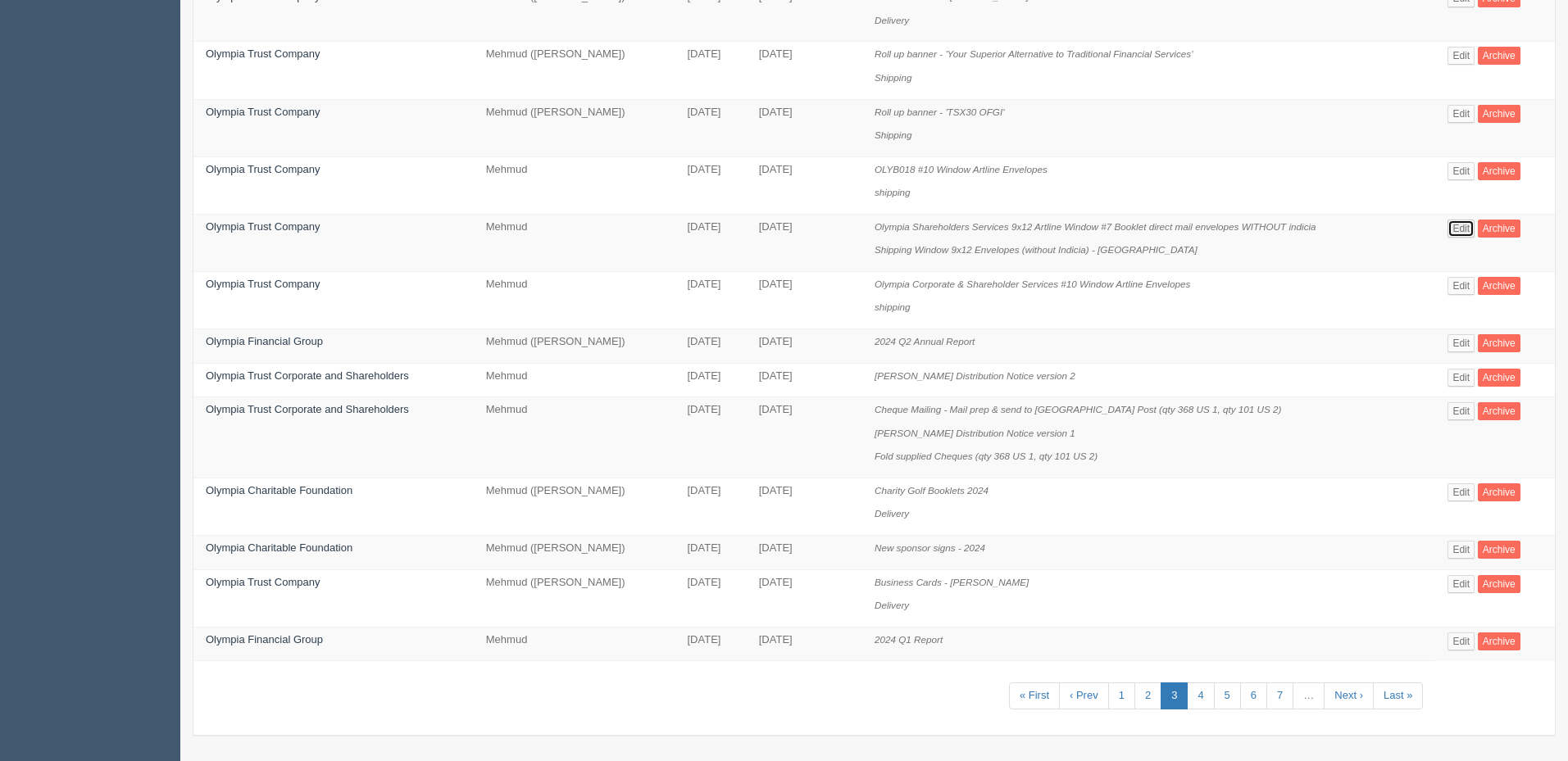
click at [1464, 223] on link "Edit" at bounding box center [1460, 229] width 27 height 18
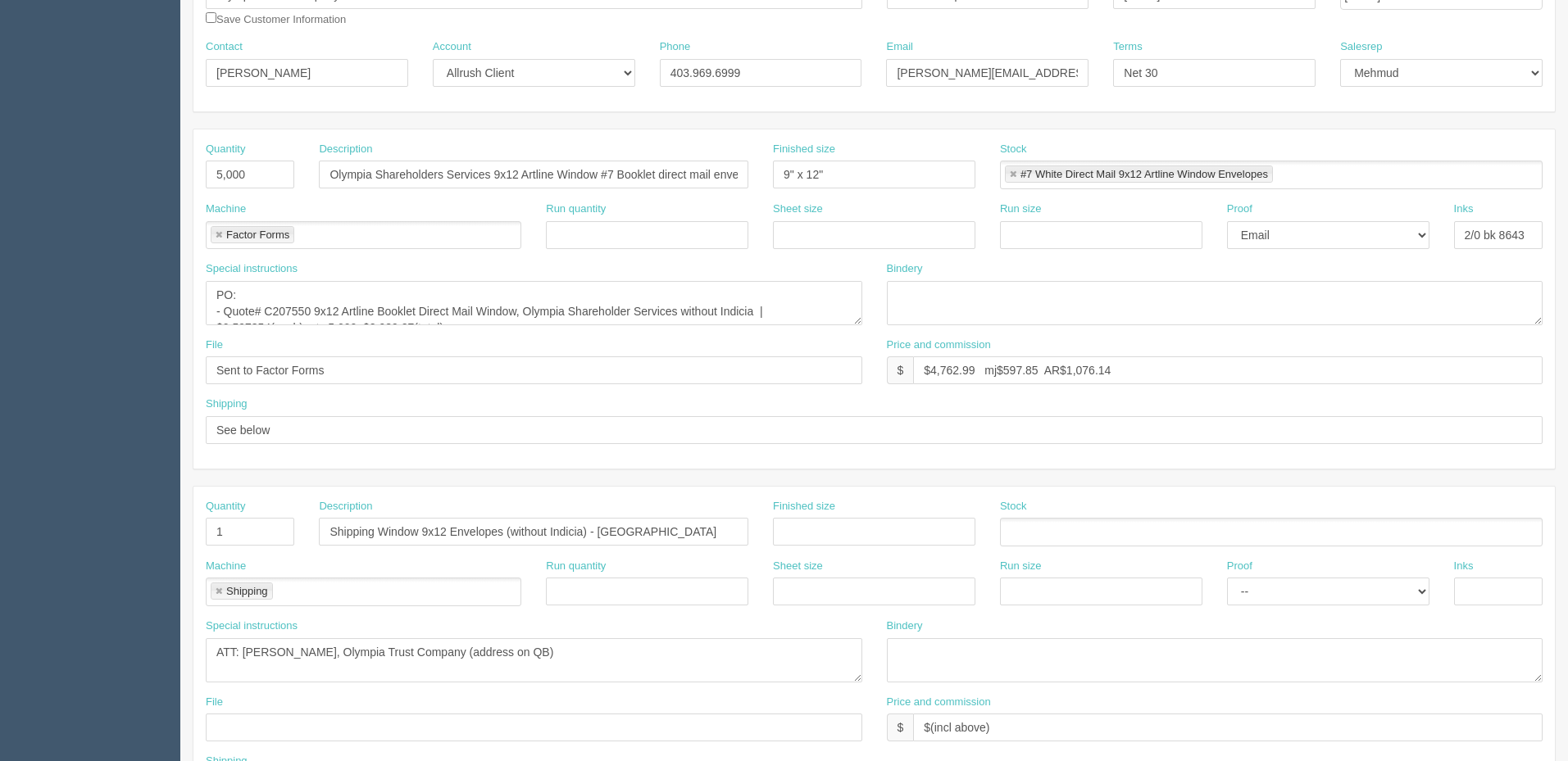
scroll to position [234, 0]
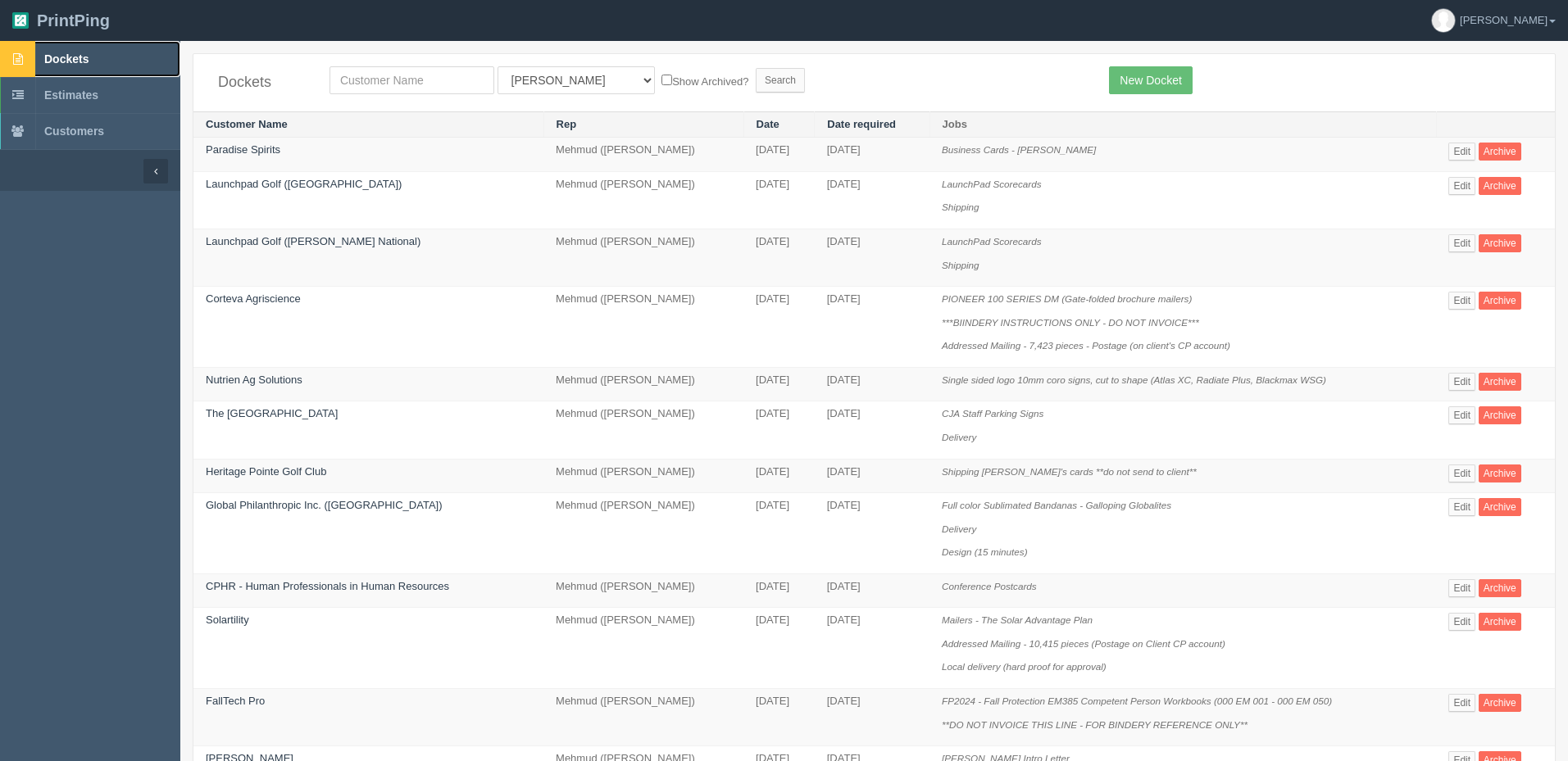
click at [101, 55] on link "Dockets" at bounding box center [90, 59] width 180 height 36
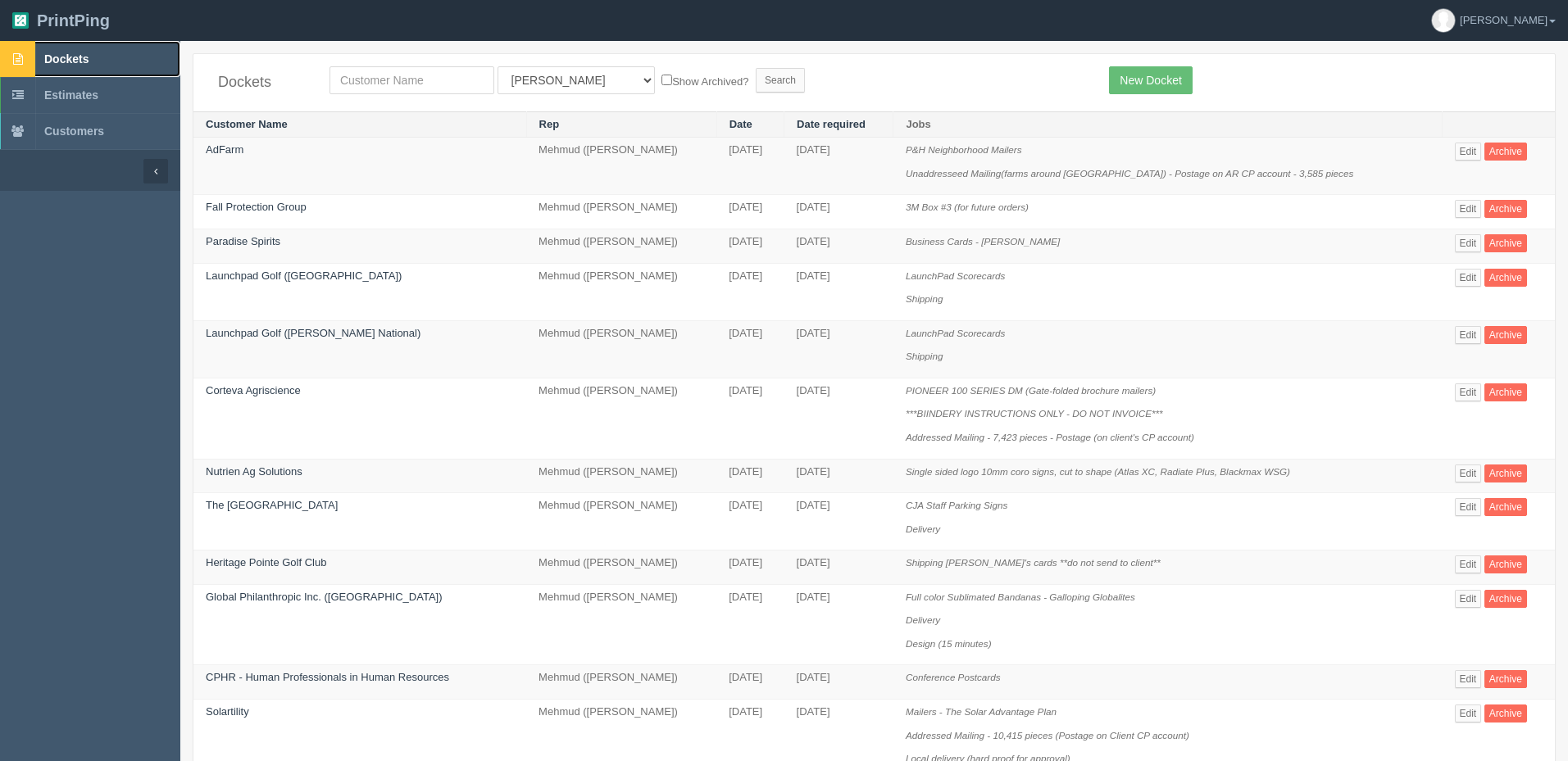
click at [113, 67] on link "Dockets" at bounding box center [90, 59] width 180 height 36
click at [414, 85] on input "text" at bounding box center [412, 80] width 165 height 28
click at [109, 54] on link "Dockets" at bounding box center [90, 59] width 180 height 36
click at [410, 74] on input "text" at bounding box center [412, 80] width 165 height 28
type input "olympia"
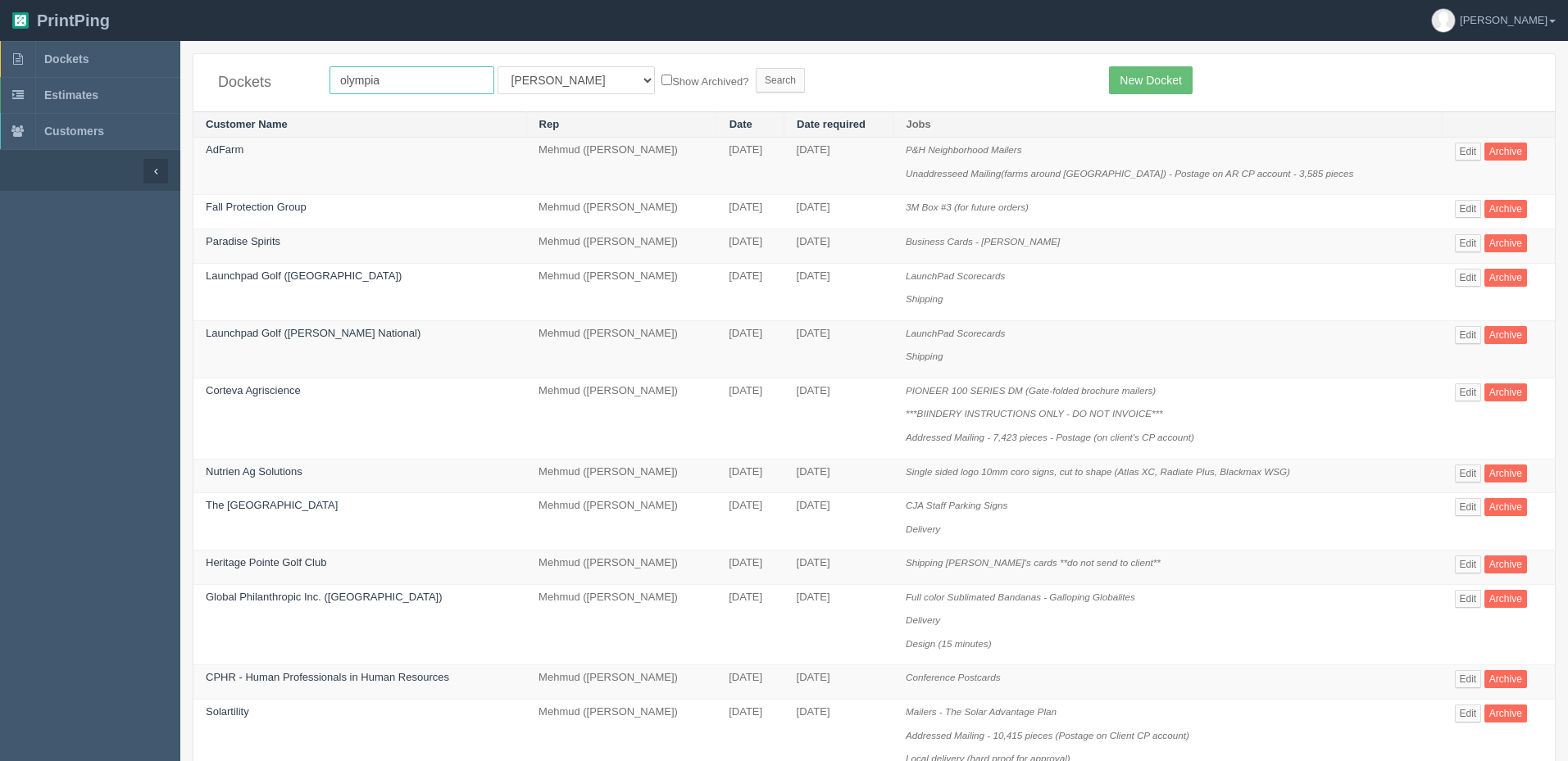
click at [755, 68] on input "Search" at bounding box center [780, 80] width 50 height 25
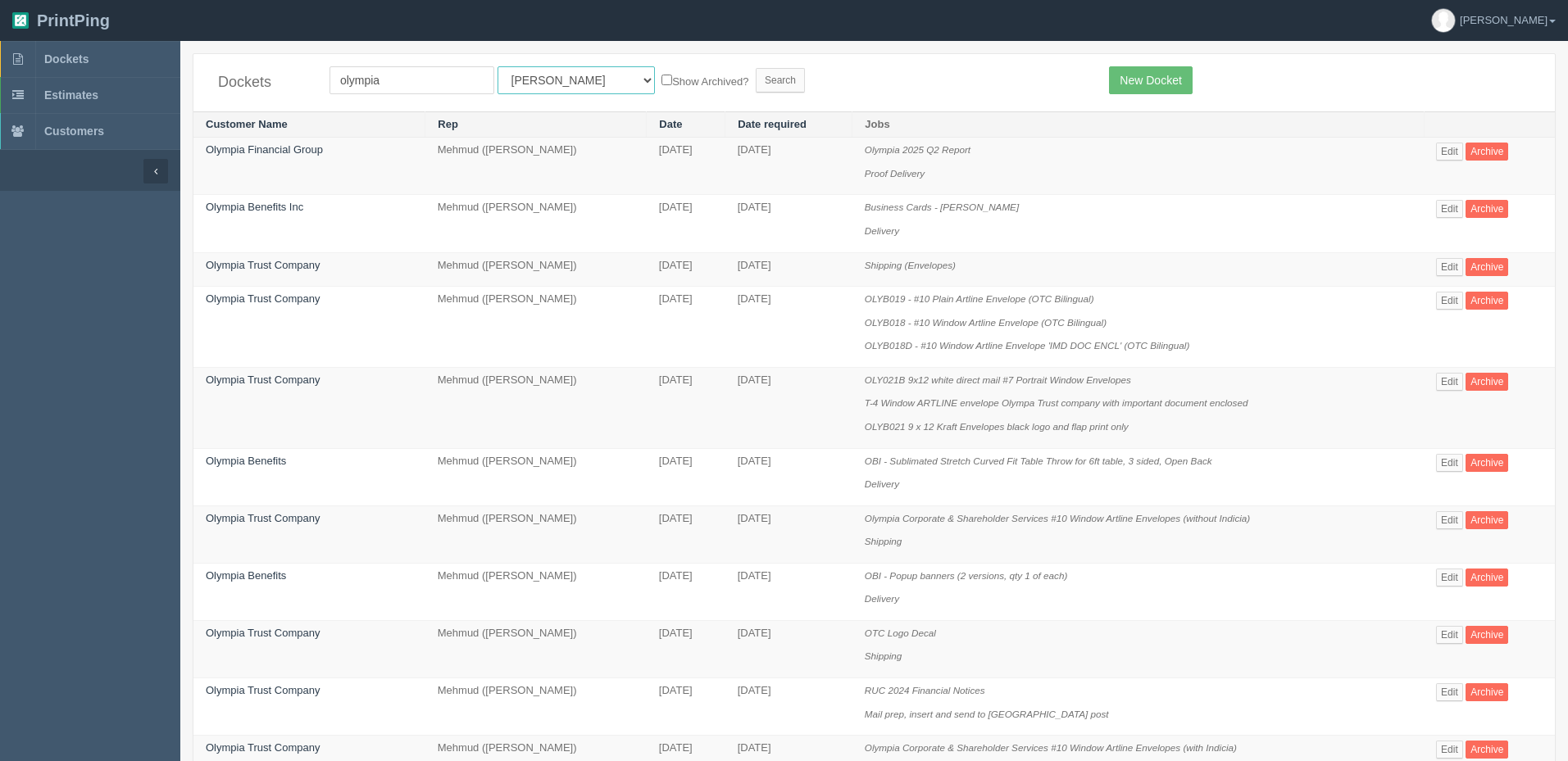
click at [519, 84] on select "All Users Ali Ali Test 1 Aly Amy Ankit Arif Brandon Dan France Greg Jim Mark Ma…" at bounding box center [575, 80] width 157 height 28
select select "8"
click at [497, 67] on select "All Users Ali Ali Test 1 Aly Amy Ankit Arif Brandon Dan France Greg Jim Mark Ma…" at bounding box center [575, 80] width 157 height 28
click at [755, 85] on input "Search" at bounding box center [780, 80] width 50 height 25
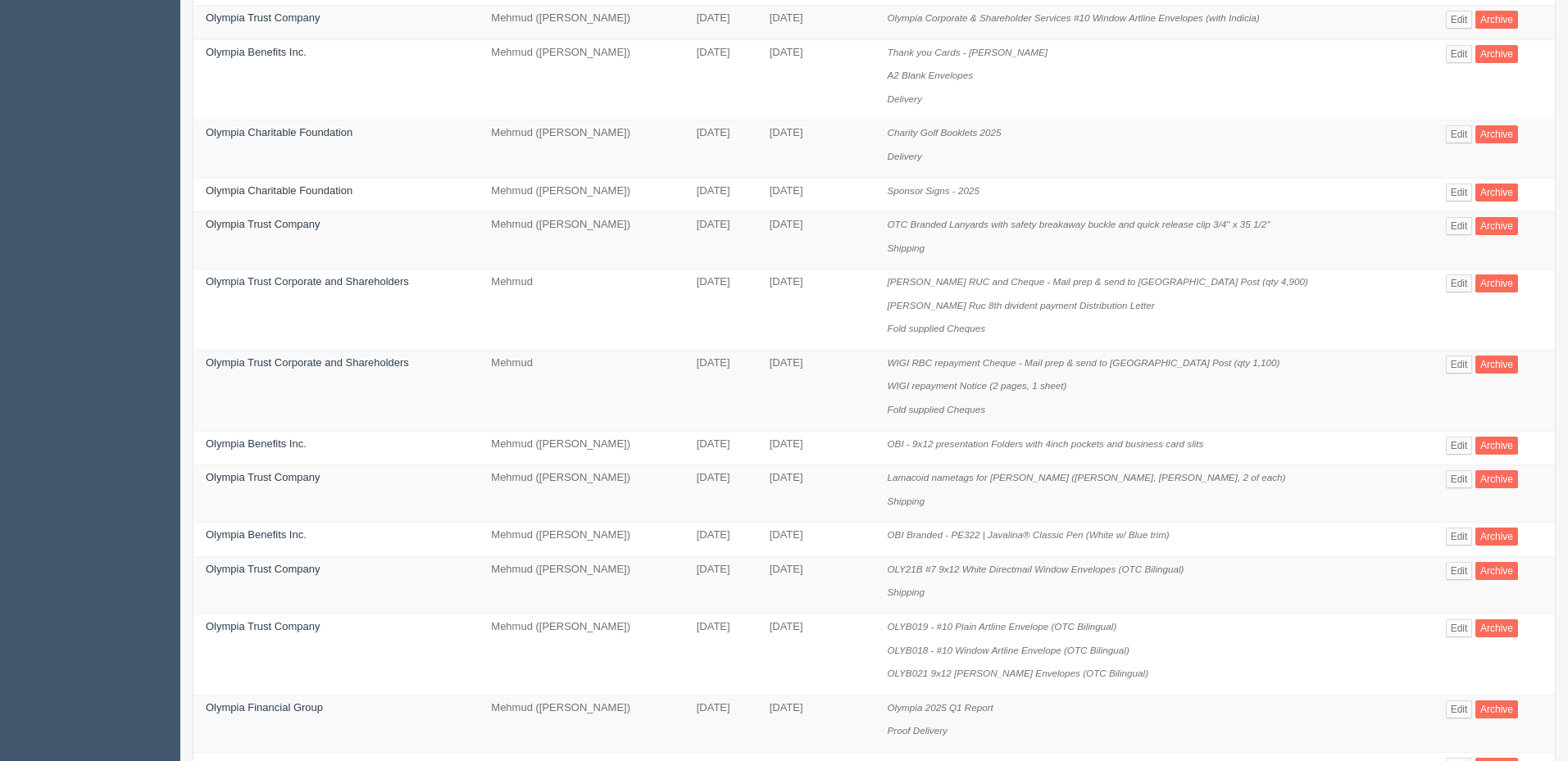
scroll to position [939, 0]
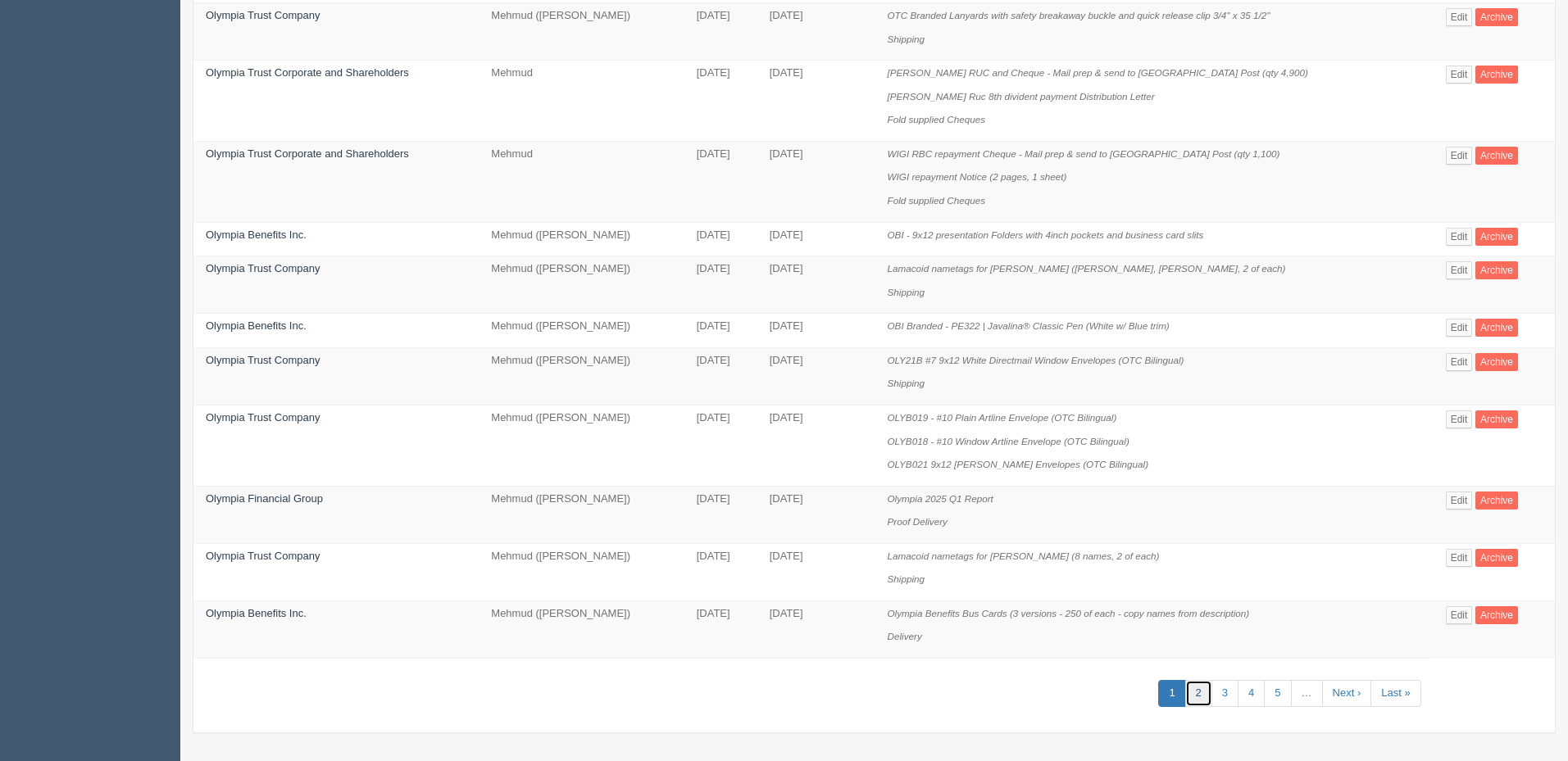
click at [1196, 688] on link "2" at bounding box center [1198, 693] width 27 height 27
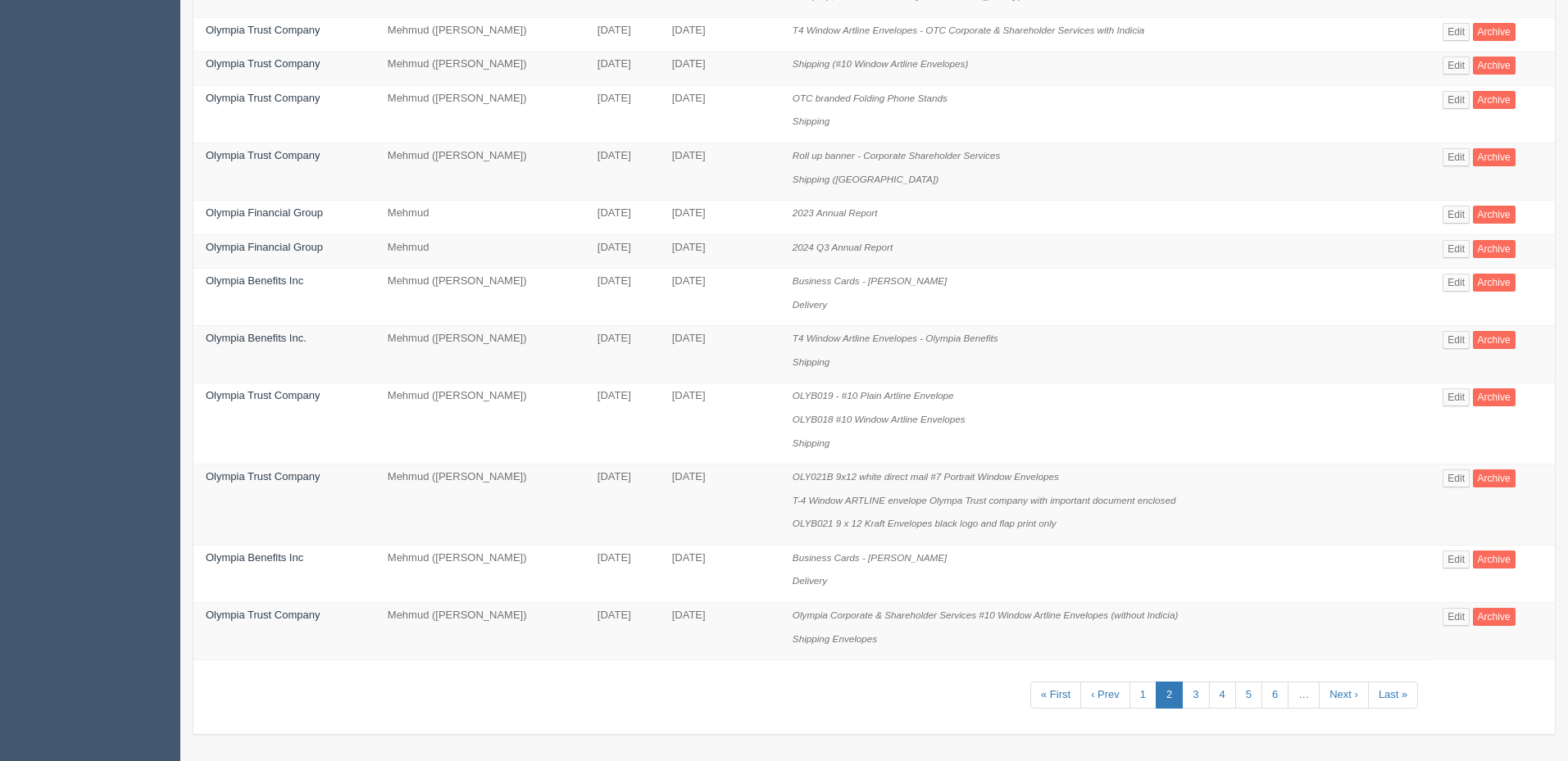
scroll to position [775, 0]
click at [1188, 691] on link "3" at bounding box center [1196, 693] width 27 height 27
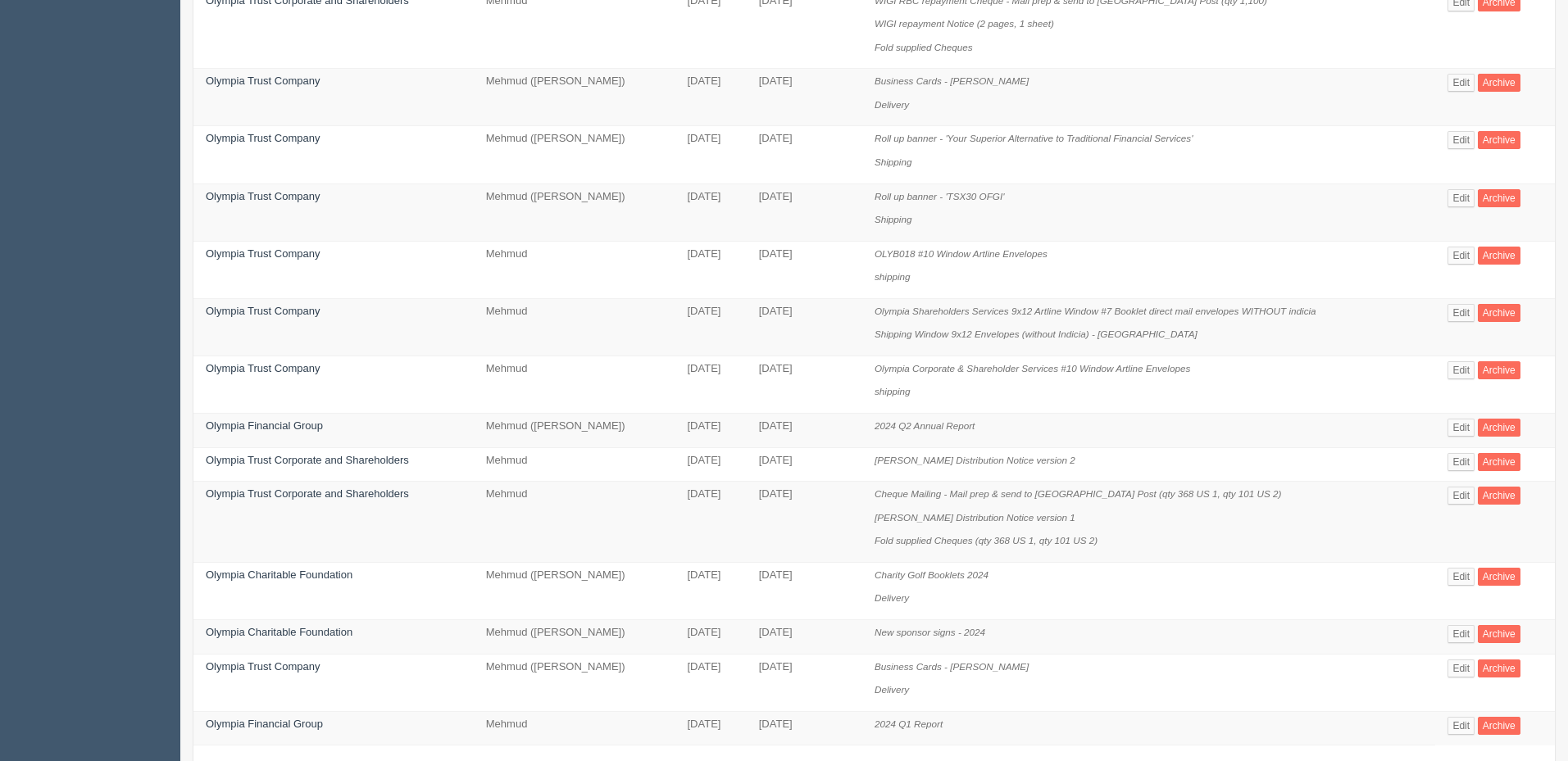
scroll to position [822, 0]
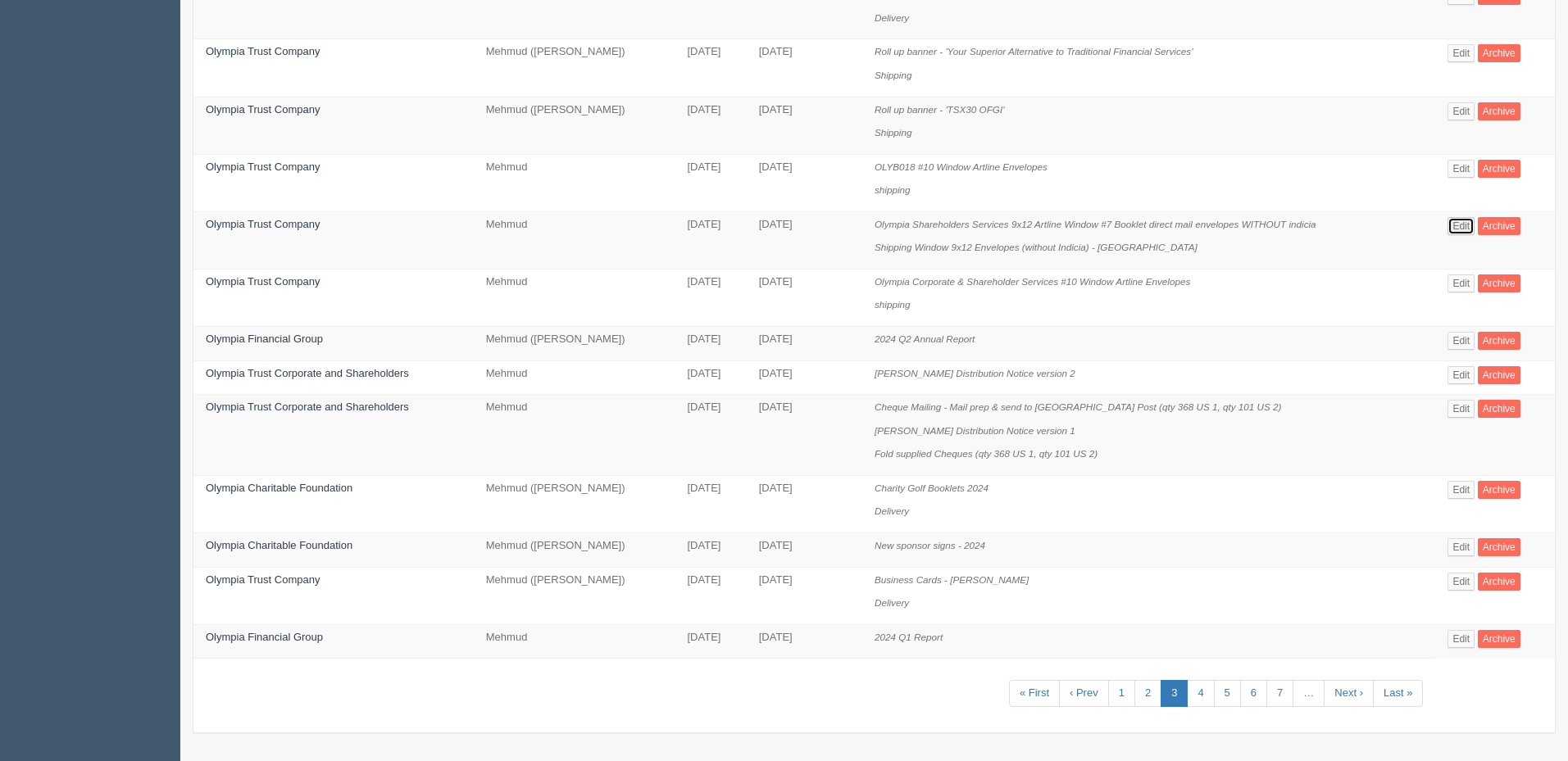
click at [1470, 226] on link "Edit" at bounding box center [1460, 226] width 27 height 18
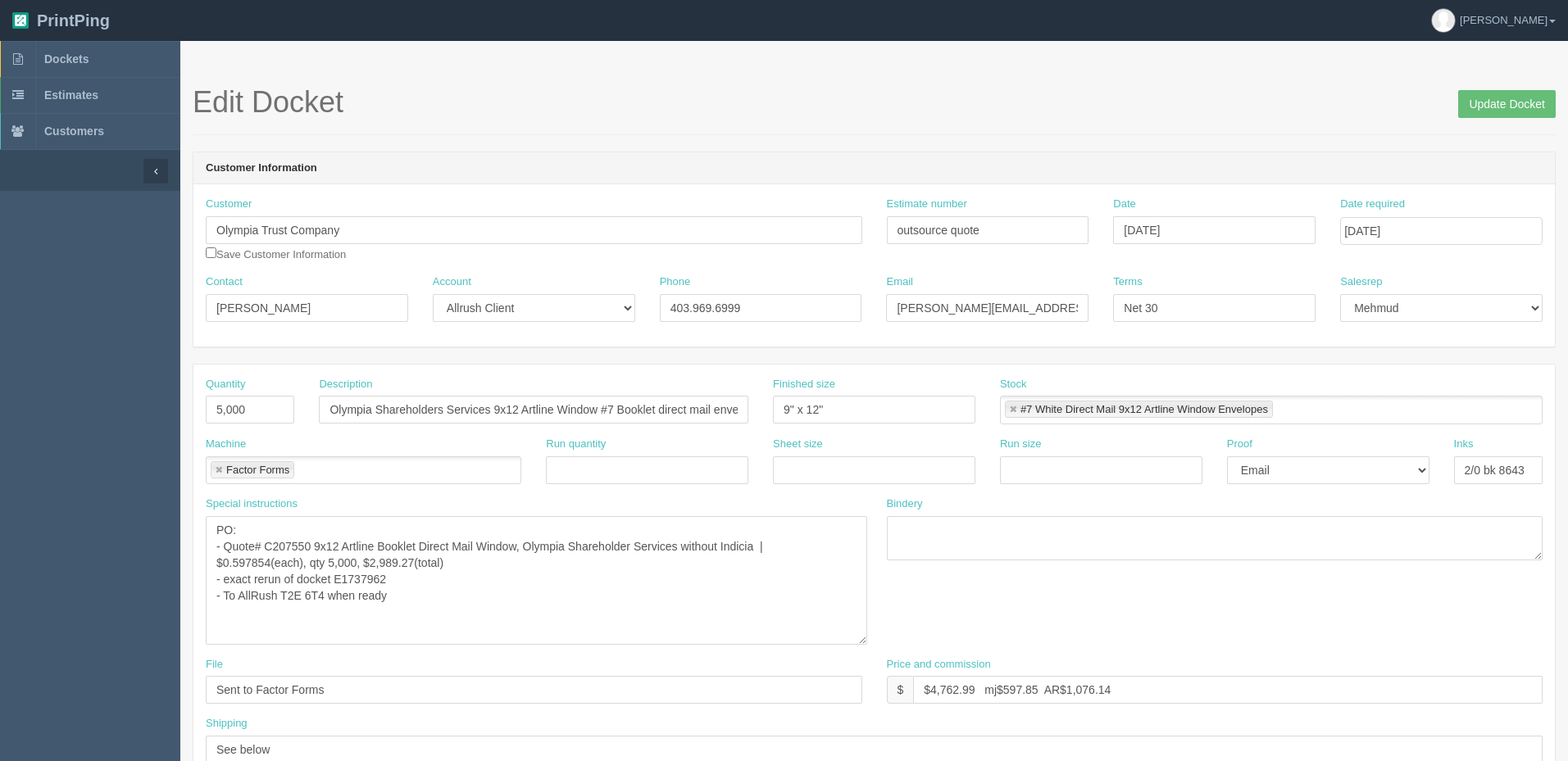
drag, startPoint x: 859, startPoint y: 556, endPoint x: 864, endPoint y: 641, distance: 85.1
click at [864, 641] on textarea "PO: - Quote# C207550 9x12 Artline Booklet Direct Mail Window, Olympia Sharehold…" at bounding box center [536, 580] width 661 height 129
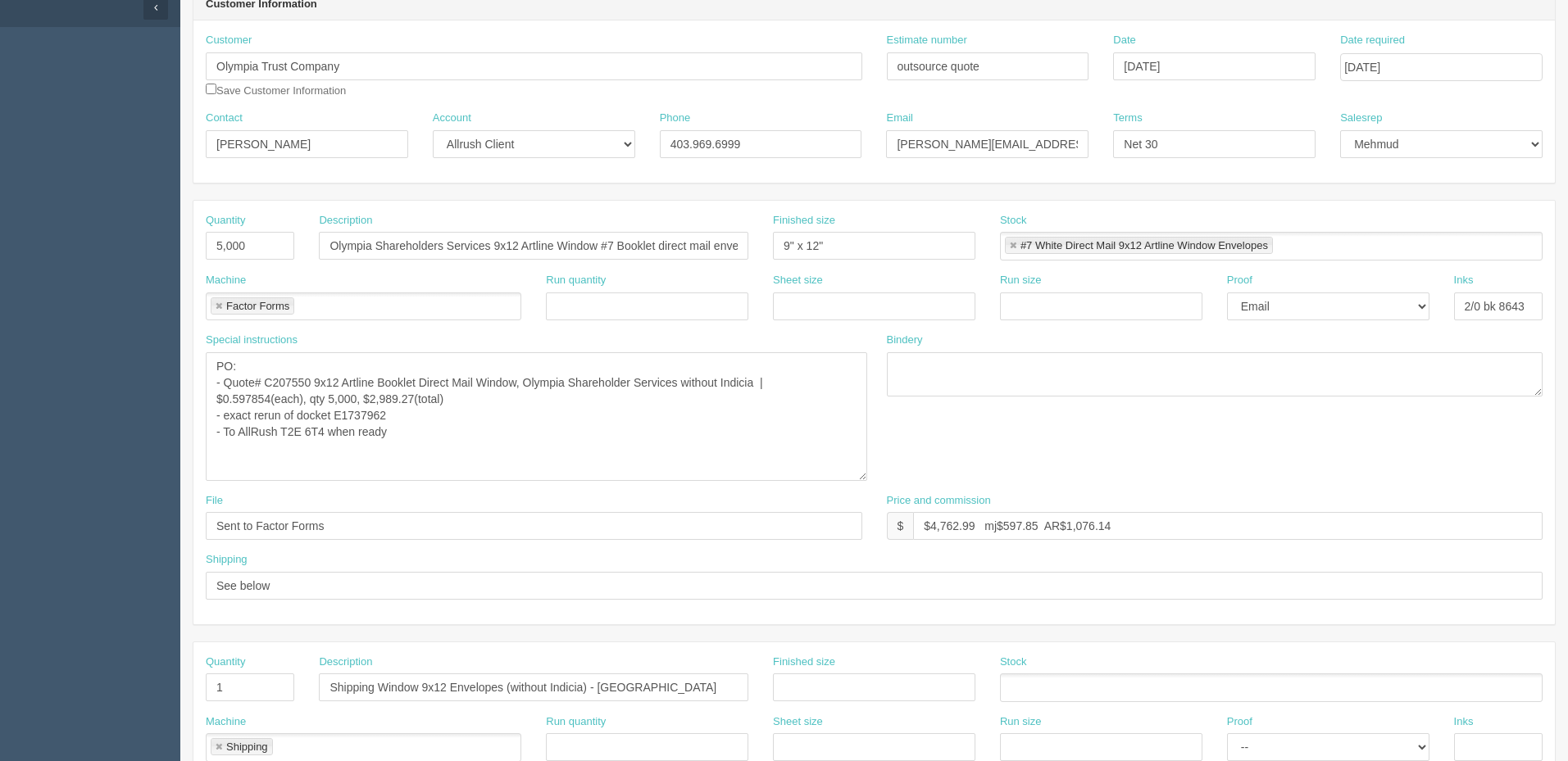
scroll to position [82, 0]
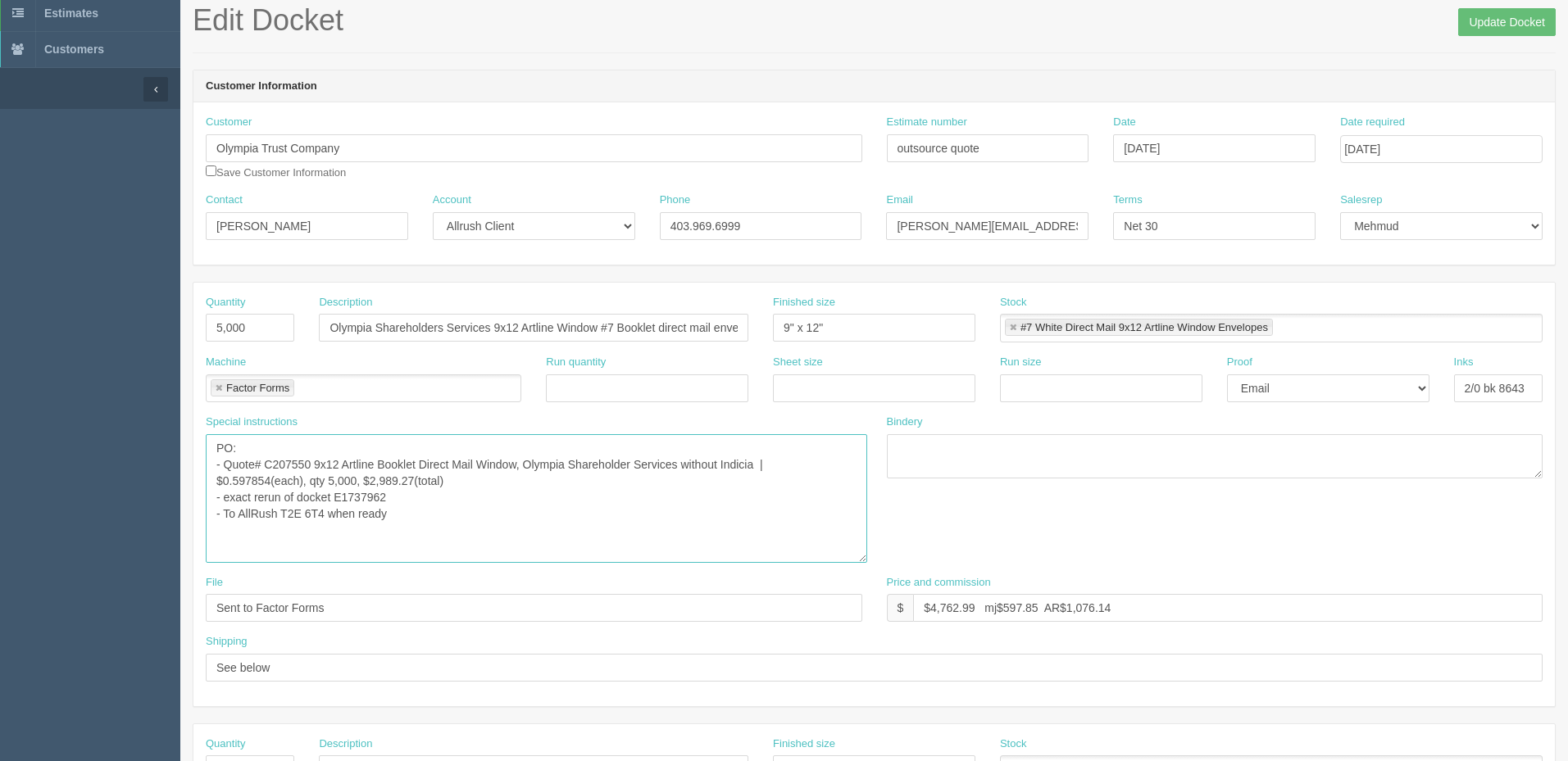
drag, startPoint x: 313, startPoint y: 460, endPoint x: 267, endPoint y: 460, distance: 46.0
click at [267, 460] on textarea "PO: - Quote# C207550 9x12 Artline Booklet Direct Mail Window, Olympia Sharehold…" at bounding box center [536, 498] width 661 height 129
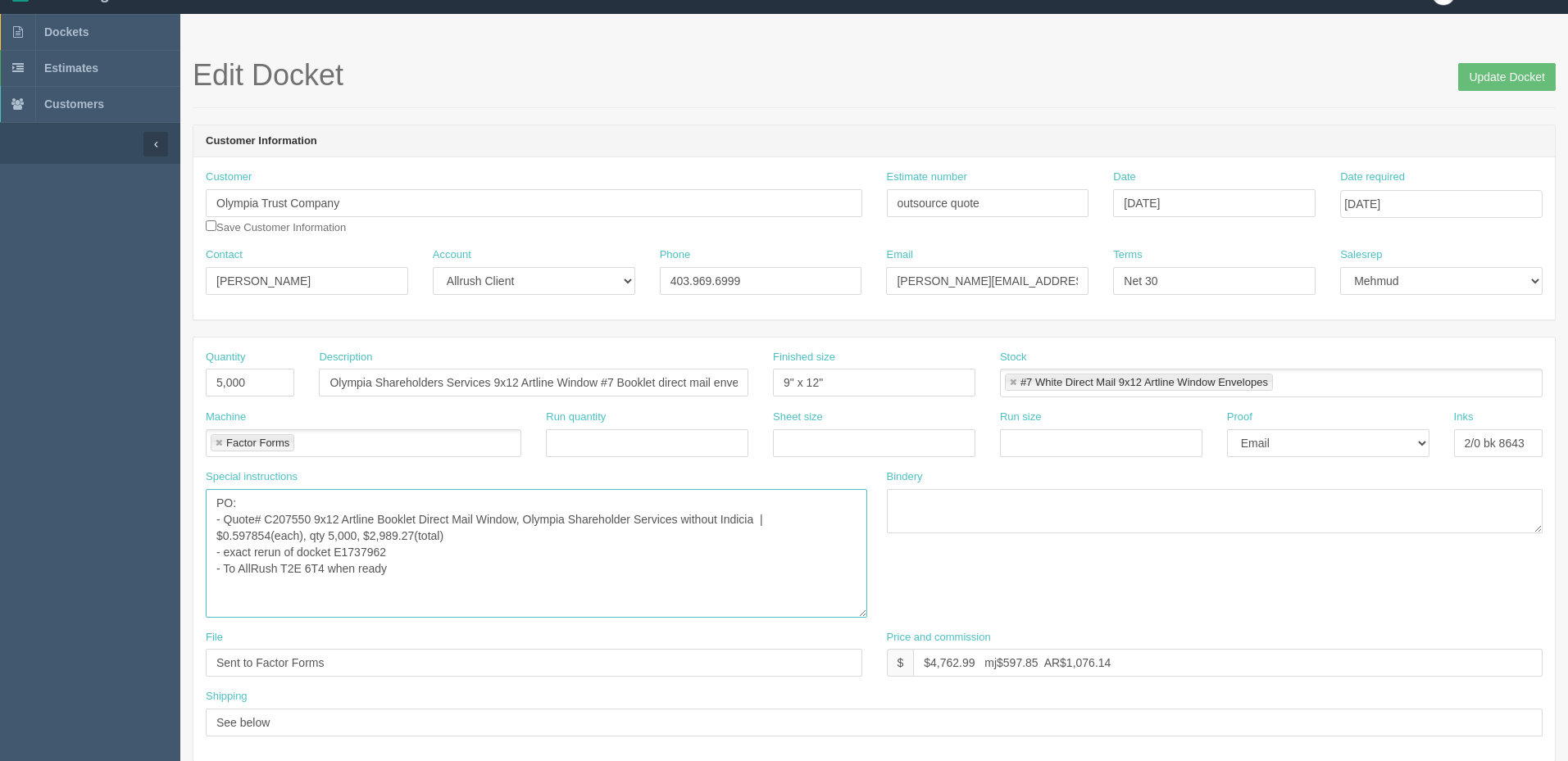
scroll to position [0, 0]
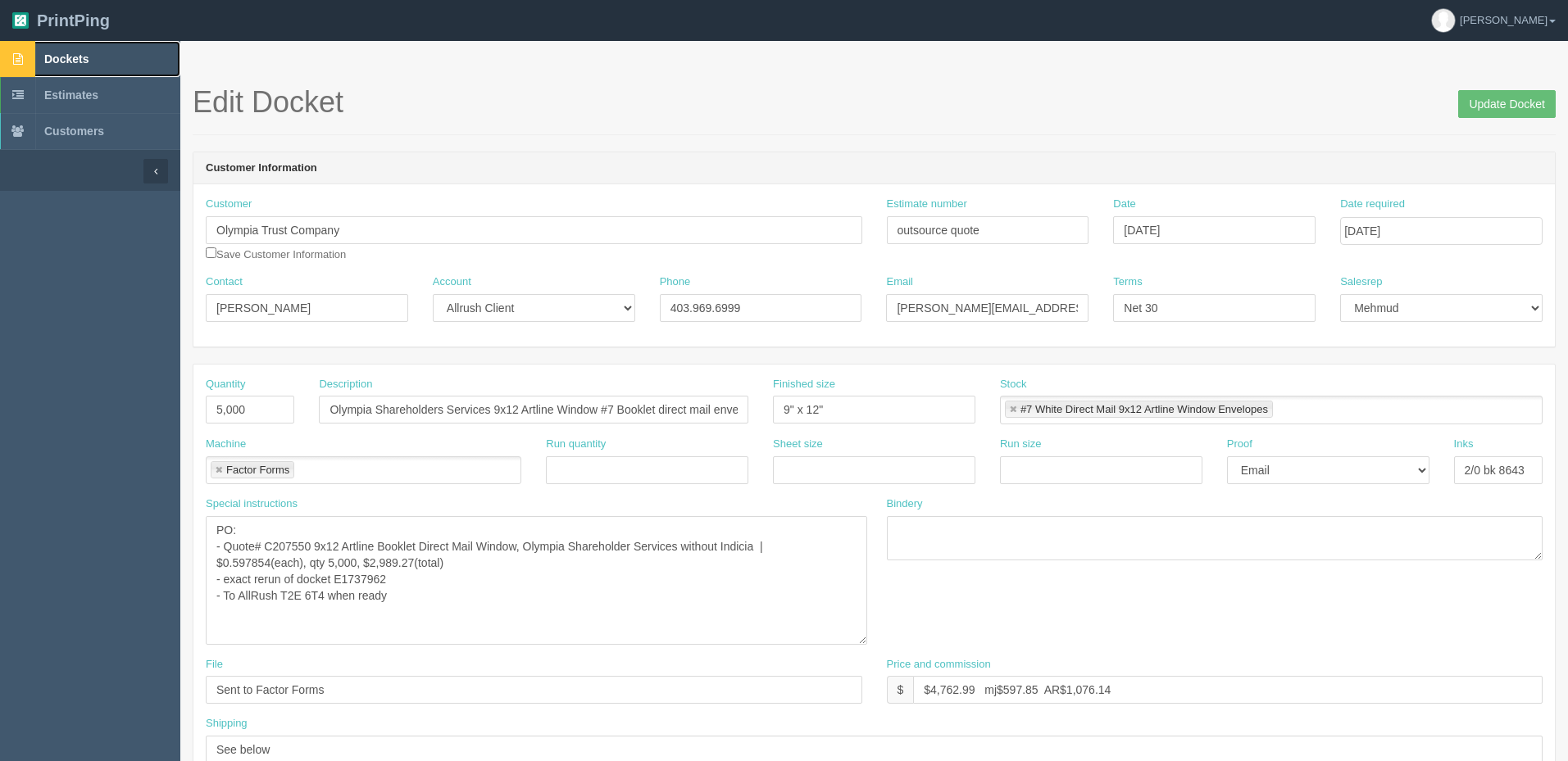
click at [105, 55] on link "Dockets" at bounding box center [90, 59] width 180 height 36
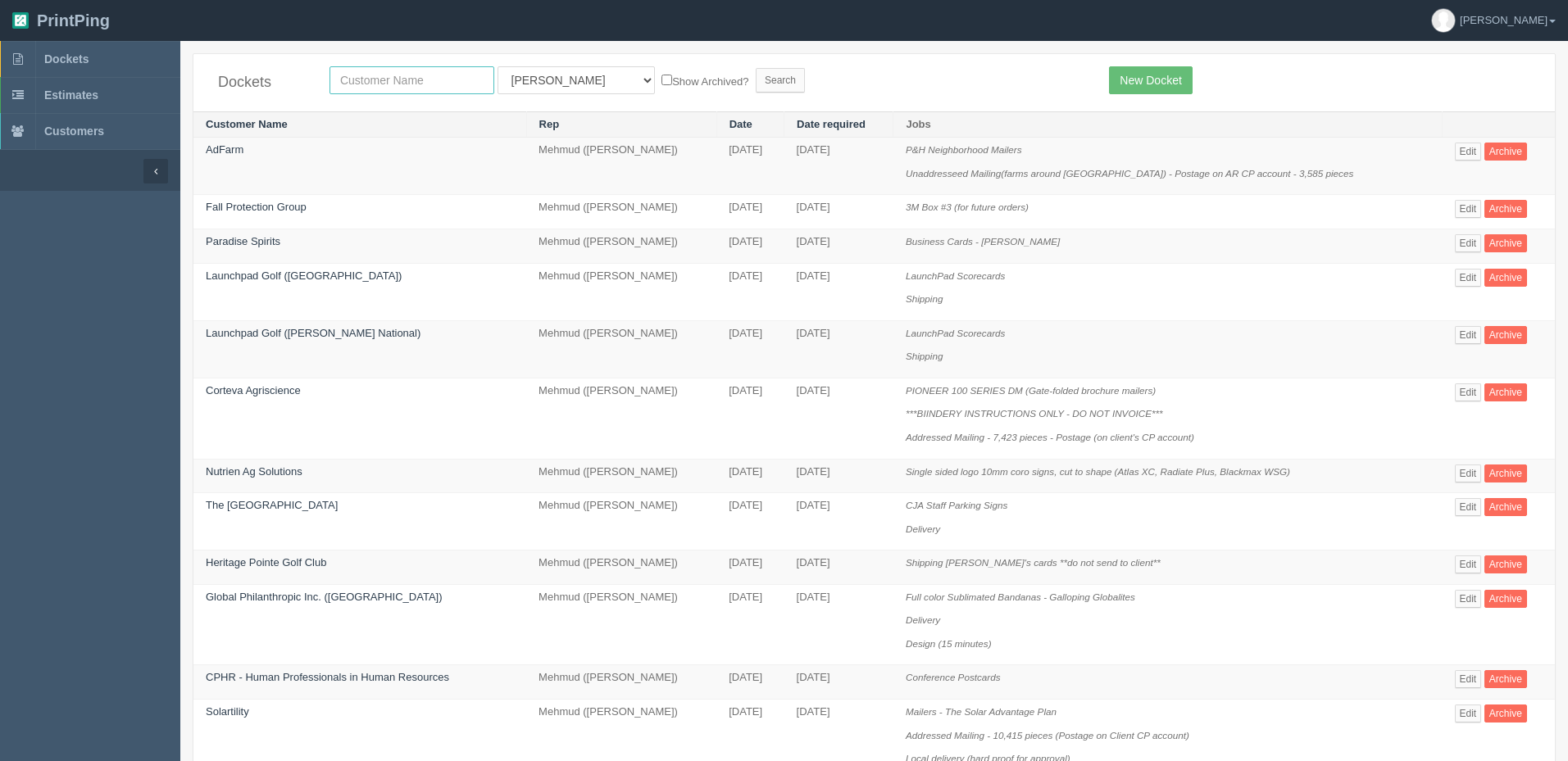
click at [413, 83] on input "text" at bounding box center [412, 80] width 165 height 28
type input "hearing"
click at [755, 68] on input "Search" at bounding box center [780, 80] width 50 height 25
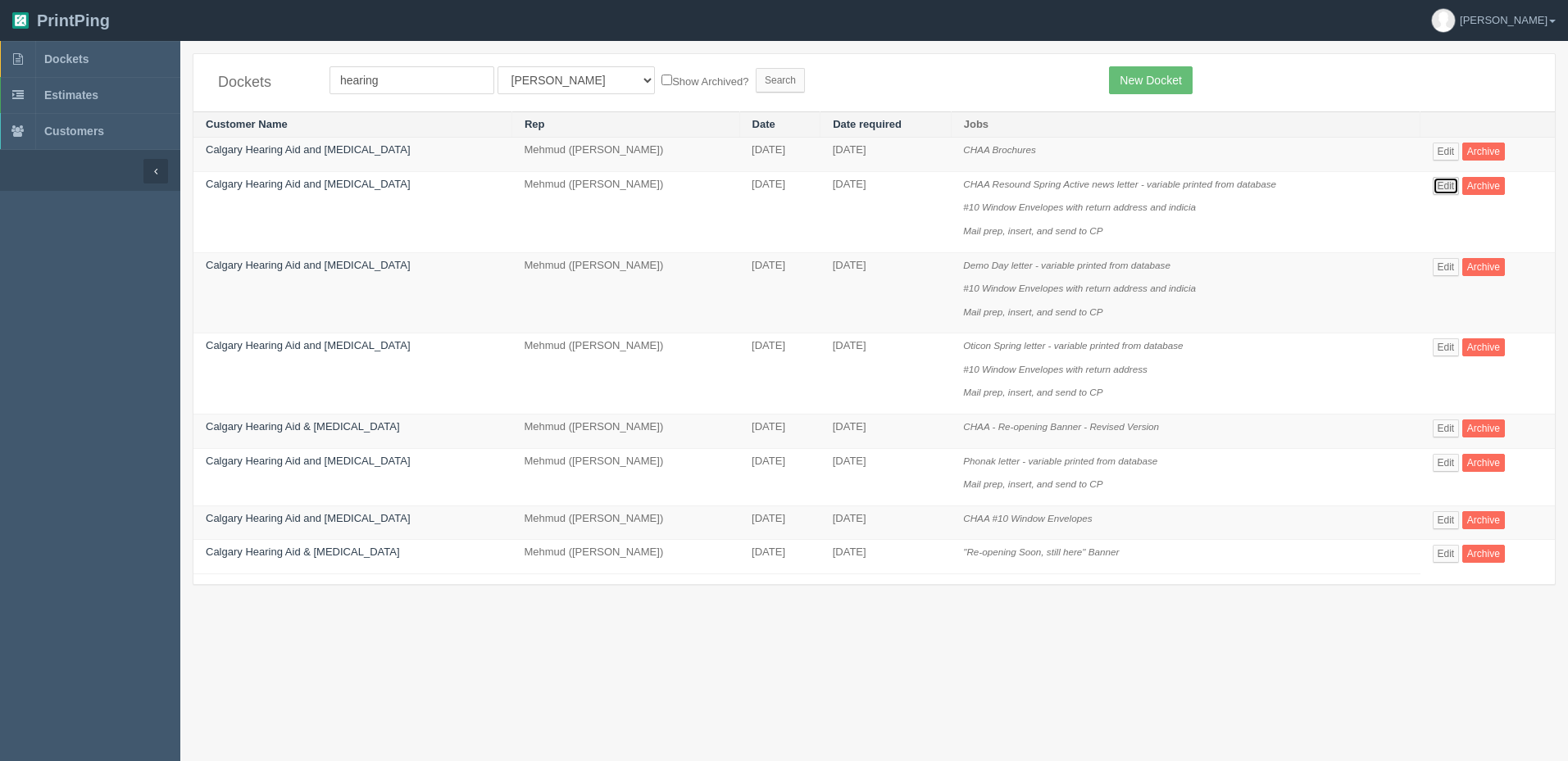
click at [1437, 185] on link "Edit" at bounding box center [1446, 186] width 27 height 18
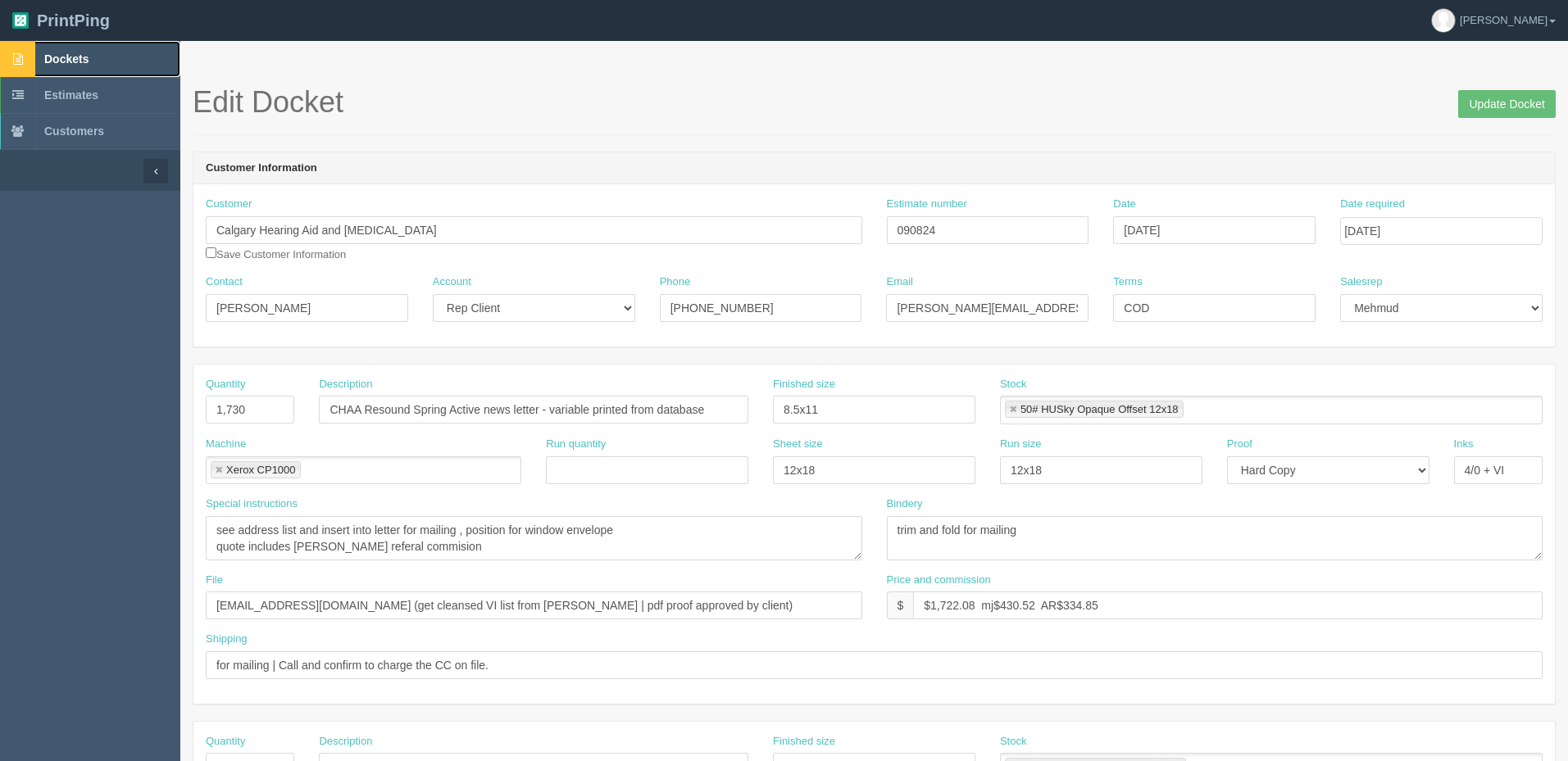
click at [74, 58] on span "Dockets" at bounding box center [66, 59] width 44 height 13
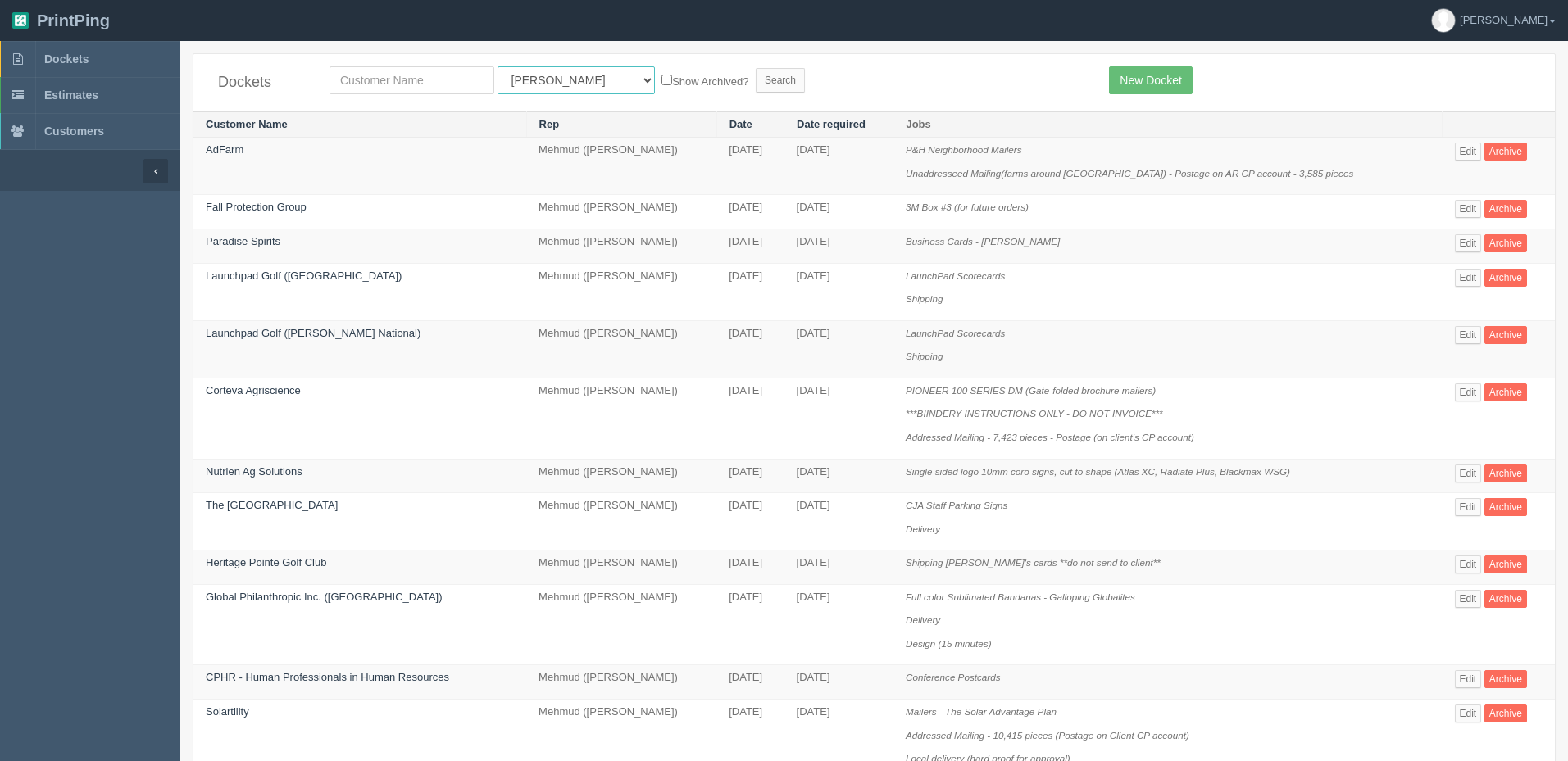
drag, startPoint x: 556, startPoint y: 79, endPoint x: 557, endPoint y: 90, distance: 11.0
click at [554, 79] on select "All Users Ali Ali Test 1 Aly Amy Ankit Arif Brandon Dan France Greg Jim Mark Ma…" at bounding box center [575, 80] width 157 height 28
select select "8"
click at [497, 67] on select "All Users Ali Ali Test 1 Aly Amy Ankit Arif Brandon Dan France Greg Jim Mark Ma…" at bounding box center [575, 80] width 157 height 28
click at [755, 81] on input "Search" at bounding box center [780, 80] width 50 height 25
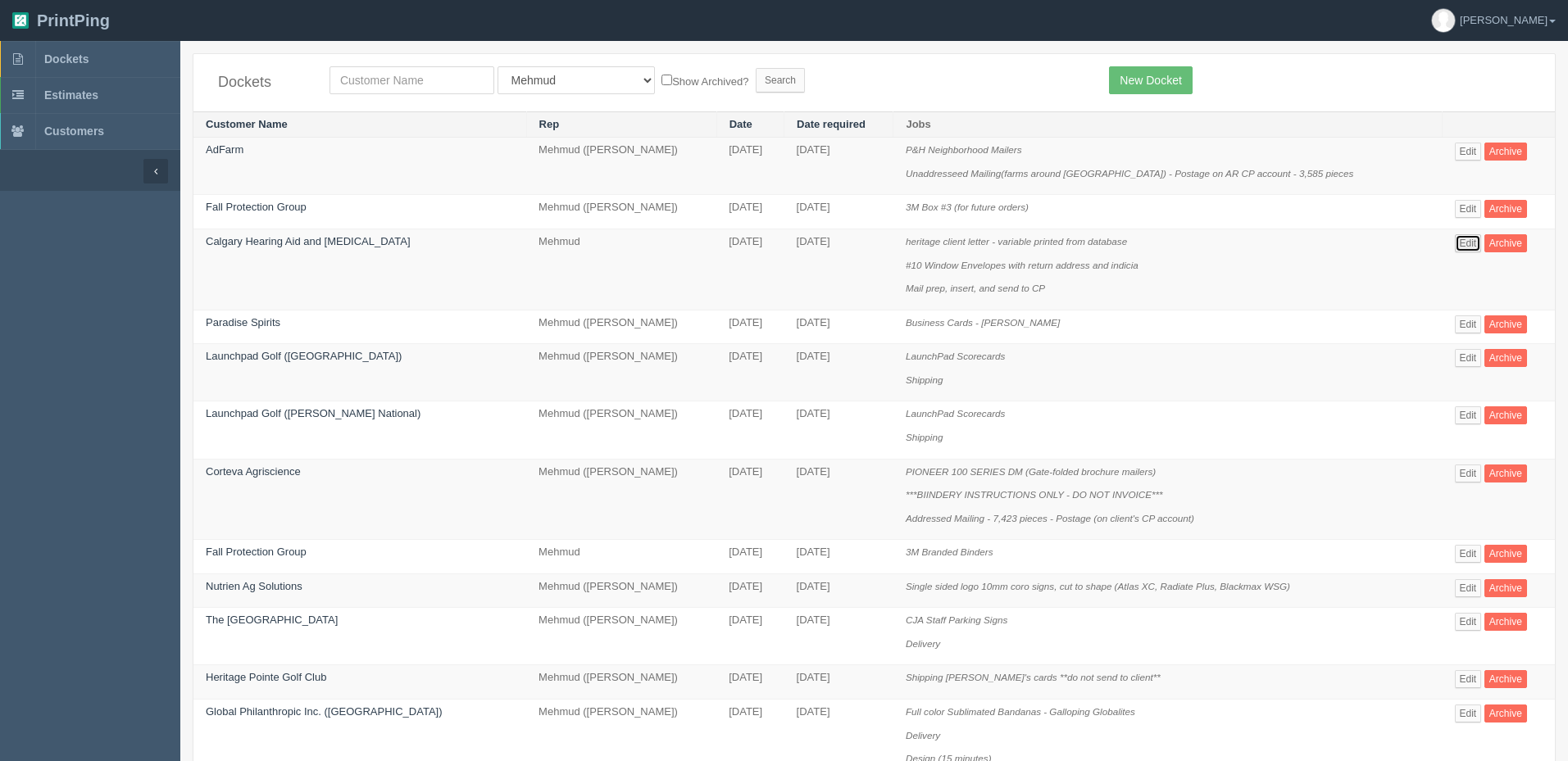
click at [1468, 239] on link "Edit" at bounding box center [1468, 243] width 27 height 18
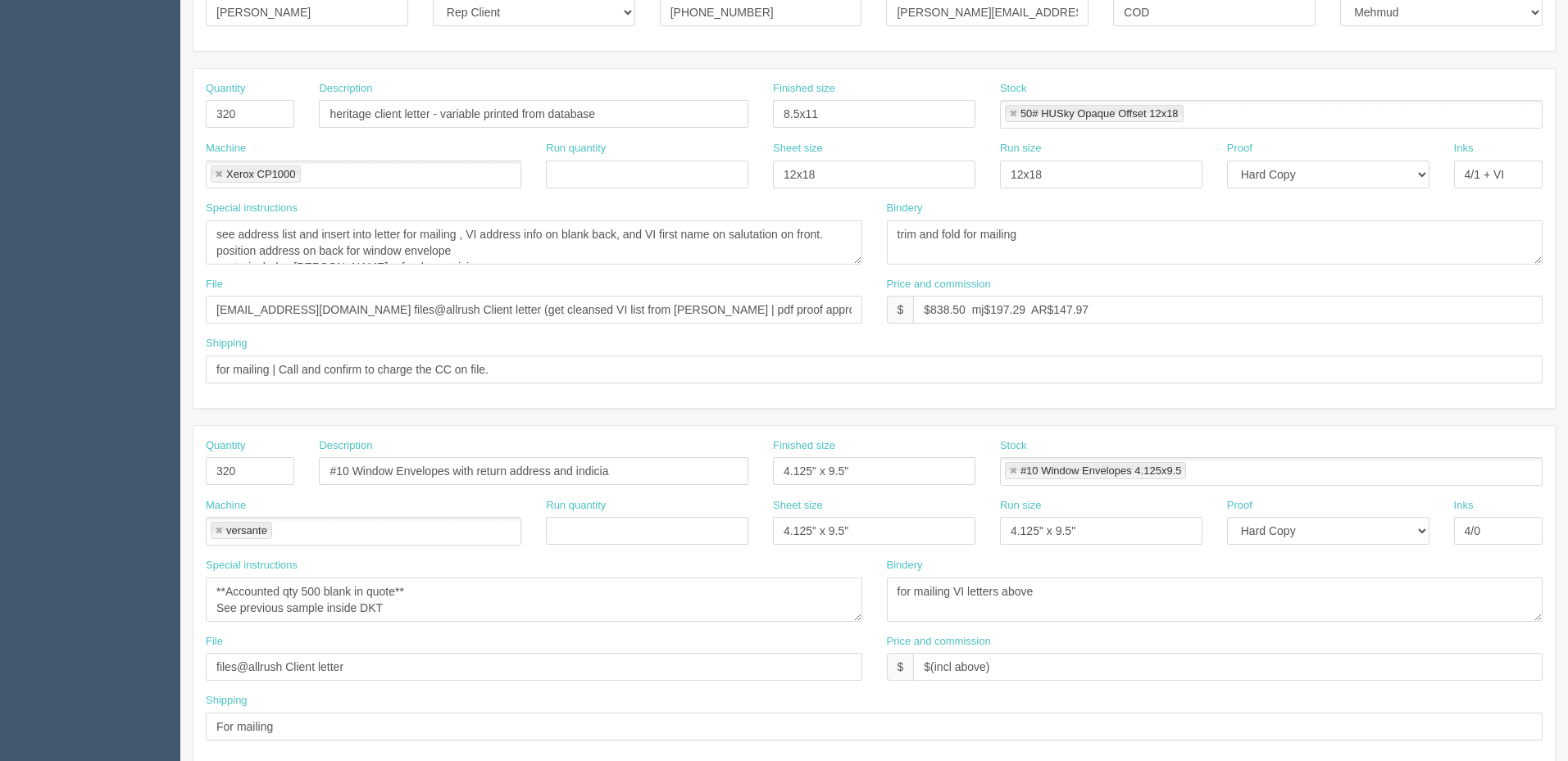
scroll to position [328, 0]
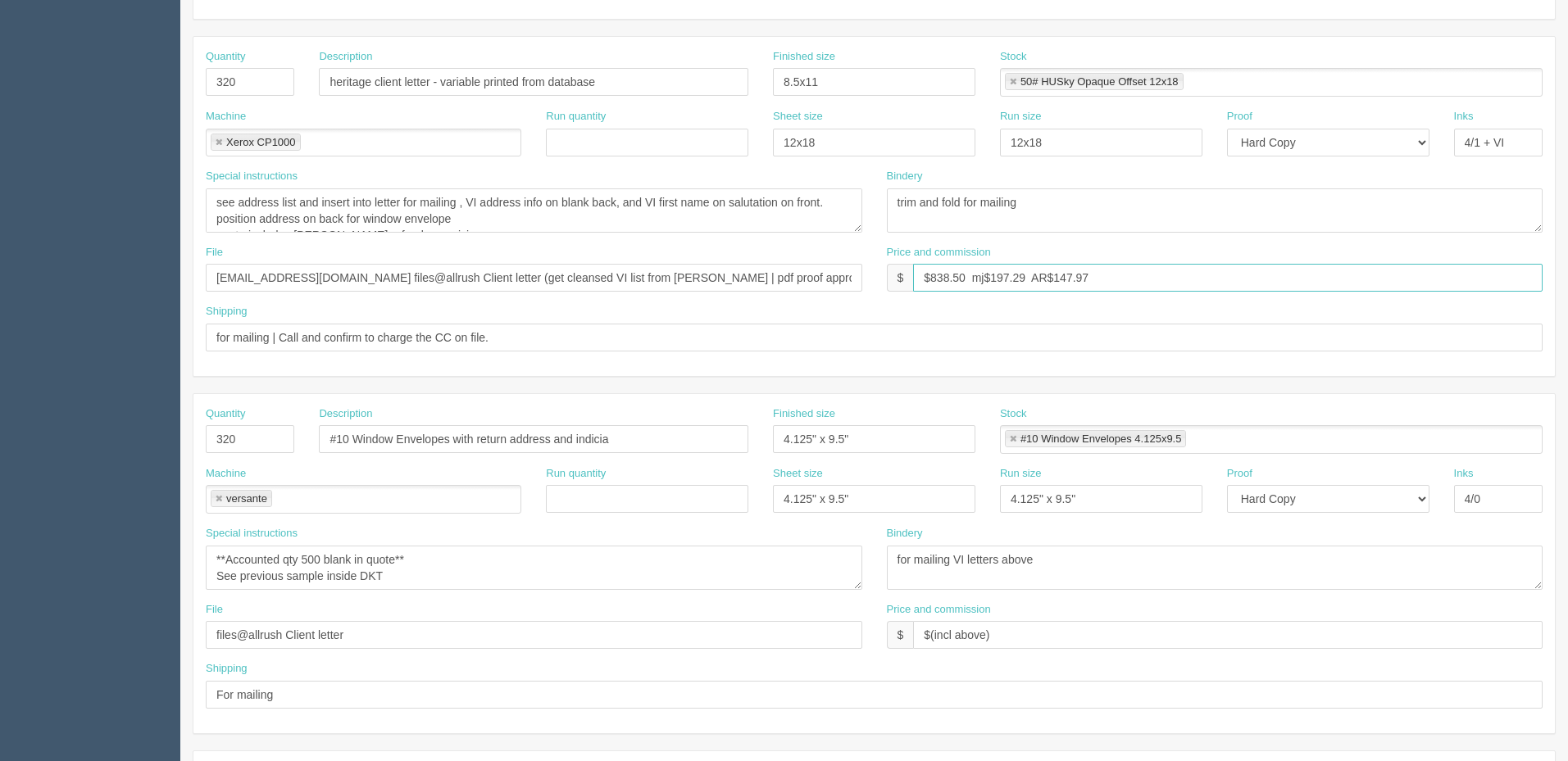
drag, startPoint x: 1065, startPoint y: 274, endPoint x: 1731, endPoint y: 176, distance: 673.2
click at [1567, 176] on html "PrintPing Zack Edit account ( [PERSON_NAME][EMAIL_ADDRESS][DOMAIN_NAME] ) Logou…" at bounding box center [784, 416] width 1568 height 1488
drag, startPoint x: 995, startPoint y: 272, endPoint x: 1009, endPoint y: 293, distance: 25.2
click at [995, 272] on input "$838.50 mj$197.29 AR$160.23" at bounding box center [1227, 277] width 630 height 28
drag, startPoint x: 1076, startPoint y: 272, endPoint x: 1573, endPoint y: 271, distance: 497.0
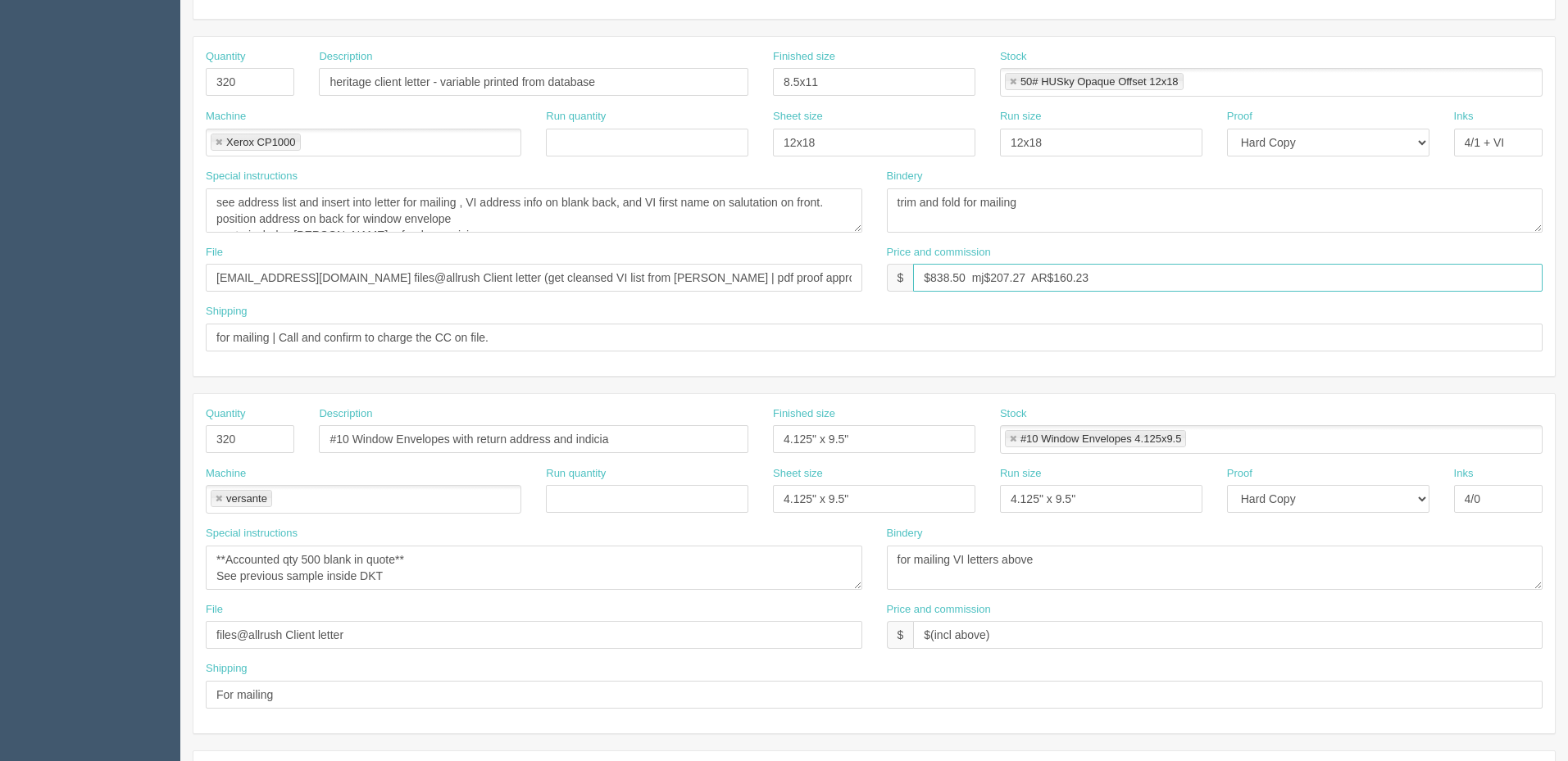
click at [1397, 271] on input "$838.50 mj$207.27 AR$160.23" at bounding box center [1227, 277] width 630 height 28
drag, startPoint x: 989, startPoint y: 278, endPoint x: 1086, endPoint y: 288, distance: 97.5
click at [992, 278] on input "$838.50 mj$207.27 AR$160.90" at bounding box center [1227, 277] width 630 height 28
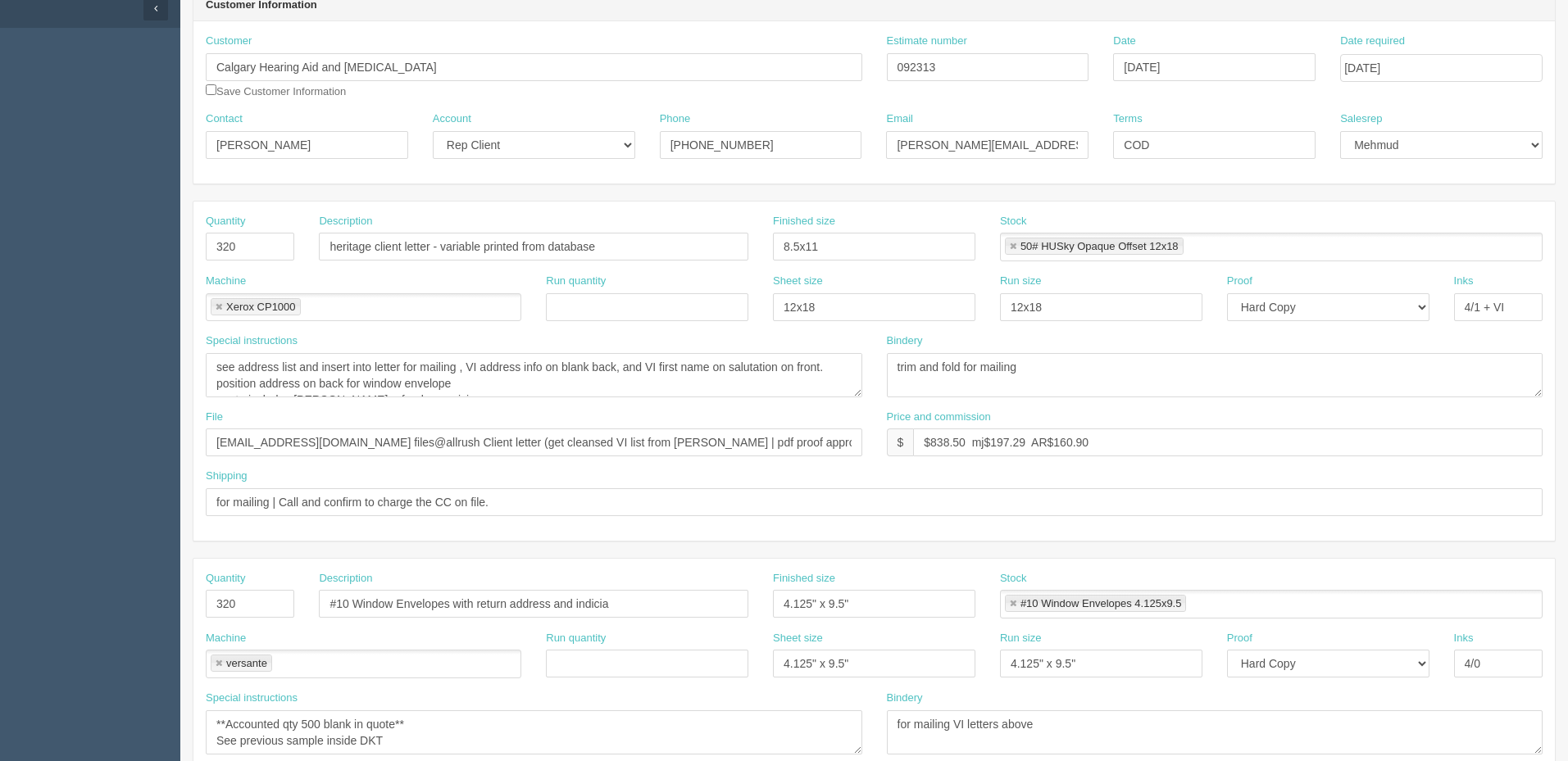
scroll to position [164, 0]
click at [649, 382] on textarea "see address list and insert into letter for mailing , VI address info on blank …" at bounding box center [533, 374] width 656 height 44
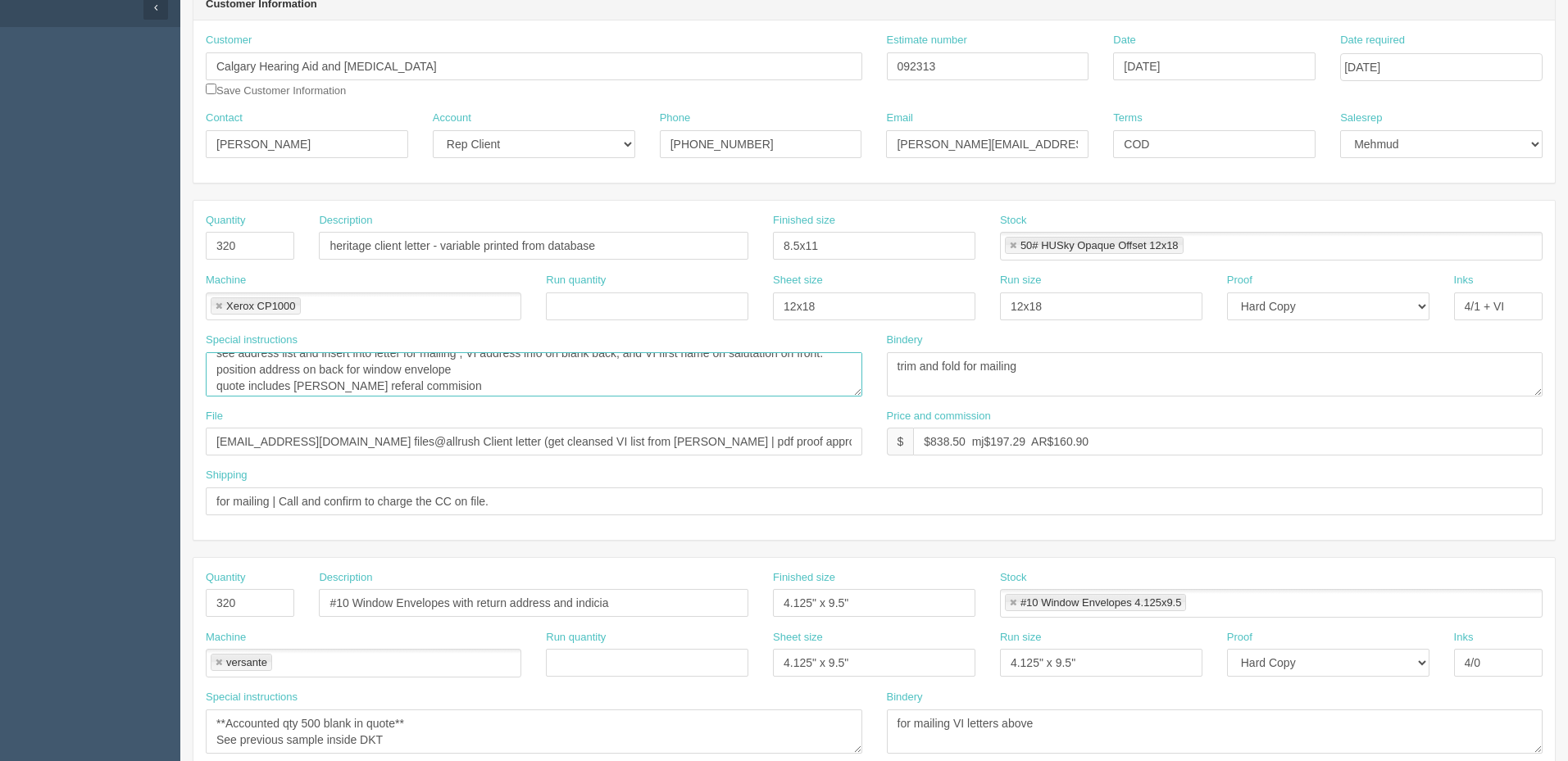
scroll to position [16, 0]
click at [467, 377] on textarea "see address list and insert into letter for mailing , VI address info on blank …" at bounding box center [533, 374] width 656 height 44
drag, startPoint x: 1001, startPoint y: 70, endPoint x: 632, endPoint y: 69, distance: 369.0
click at [632, 69] on div "Customer Calgary Hearing Aid and Audiology Save Customer Information Estimate n…" at bounding box center [874, 71] width 1361 height 78
drag, startPoint x: 1115, startPoint y: 426, endPoint x: 1398, endPoint y: 380, distance: 286.7
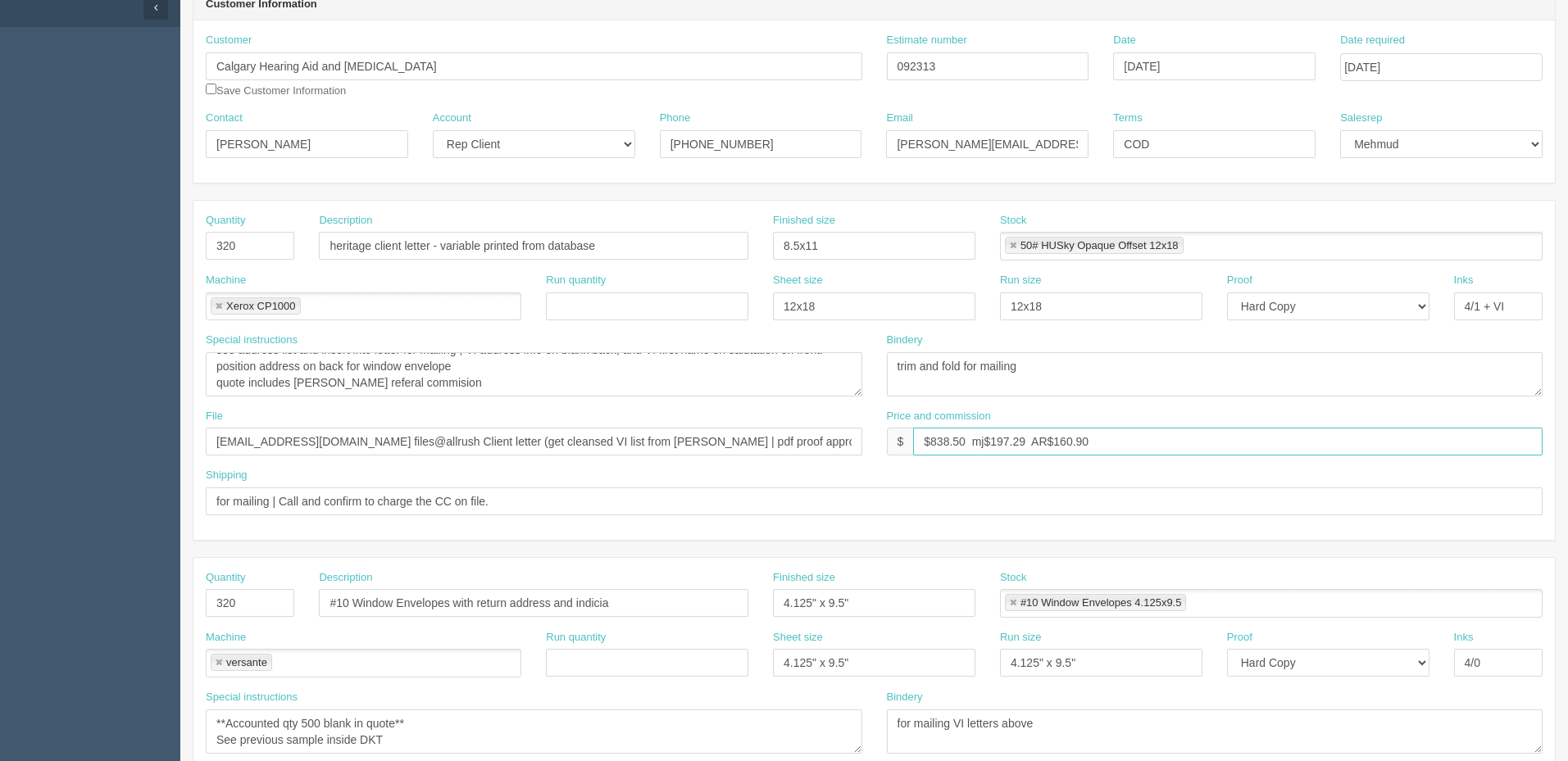
click at [1394, 381] on div "Quantity 320 Description heritage client letter - variable printed from databas…" at bounding box center [874, 370] width 1361 height 339
drag, startPoint x: 992, startPoint y: 437, endPoint x: 1088, endPoint y: 480, distance: 105.2
click at [993, 436] on input "$838.50 mj$197.29 AR$140.93" at bounding box center [1227, 441] width 630 height 28
drag, startPoint x: 1062, startPoint y: 443, endPoint x: 1530, endPoint y: 370, distance: 473.7
click at [1523, 382] on div "Quantity 320 Description heritage client letter - variable printed from databas…" at bounding box center [874, 370] width 1361 height 339
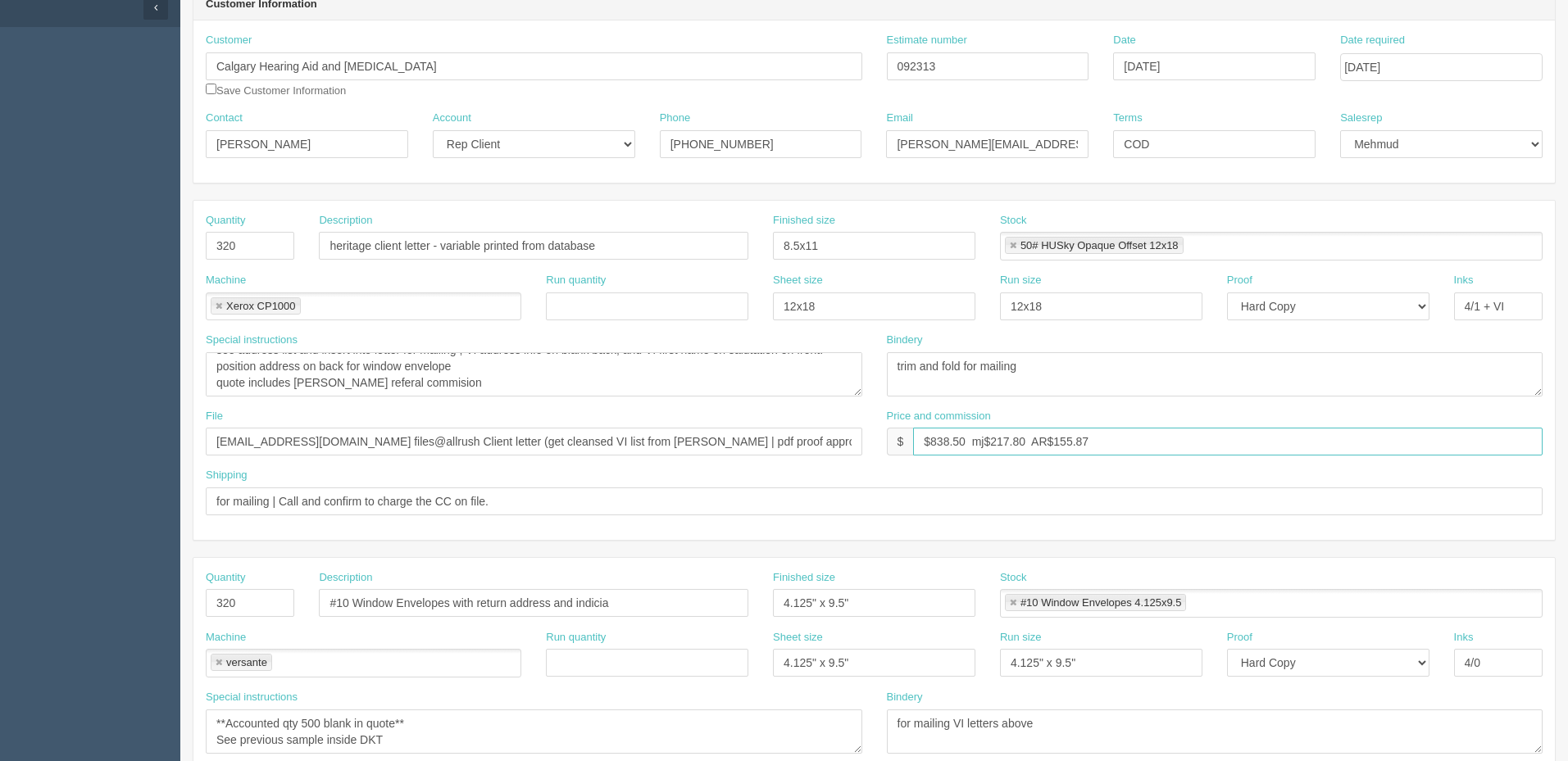
drag, startPoint x: 997, startPoint y: 440, endPoint x: 1133, endPoint y: 451, distance: 136.4
click at [997, 440] on input "$838.50 mj$217.80 AR$155.87" at bounding box center [1227, 441] width 630 height 28
type input "$838.50 mj$202.86 AR$155.87"
click at [487, 373] on textarea "see address list and insert into letter for mailing , VI address info on blank …" at bounding box center [533, 374] width 656 height 44
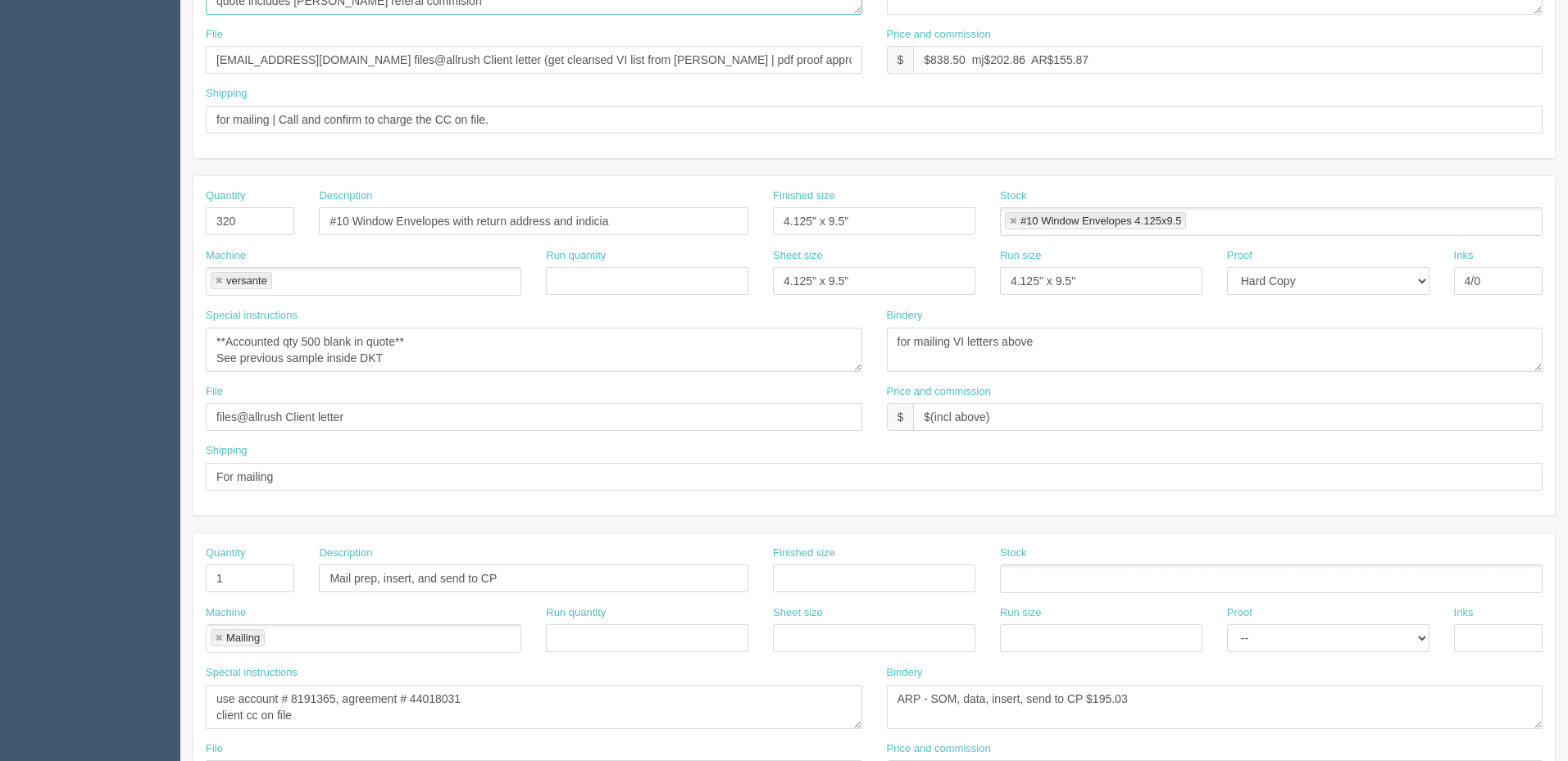
scroll to position [573, 0]
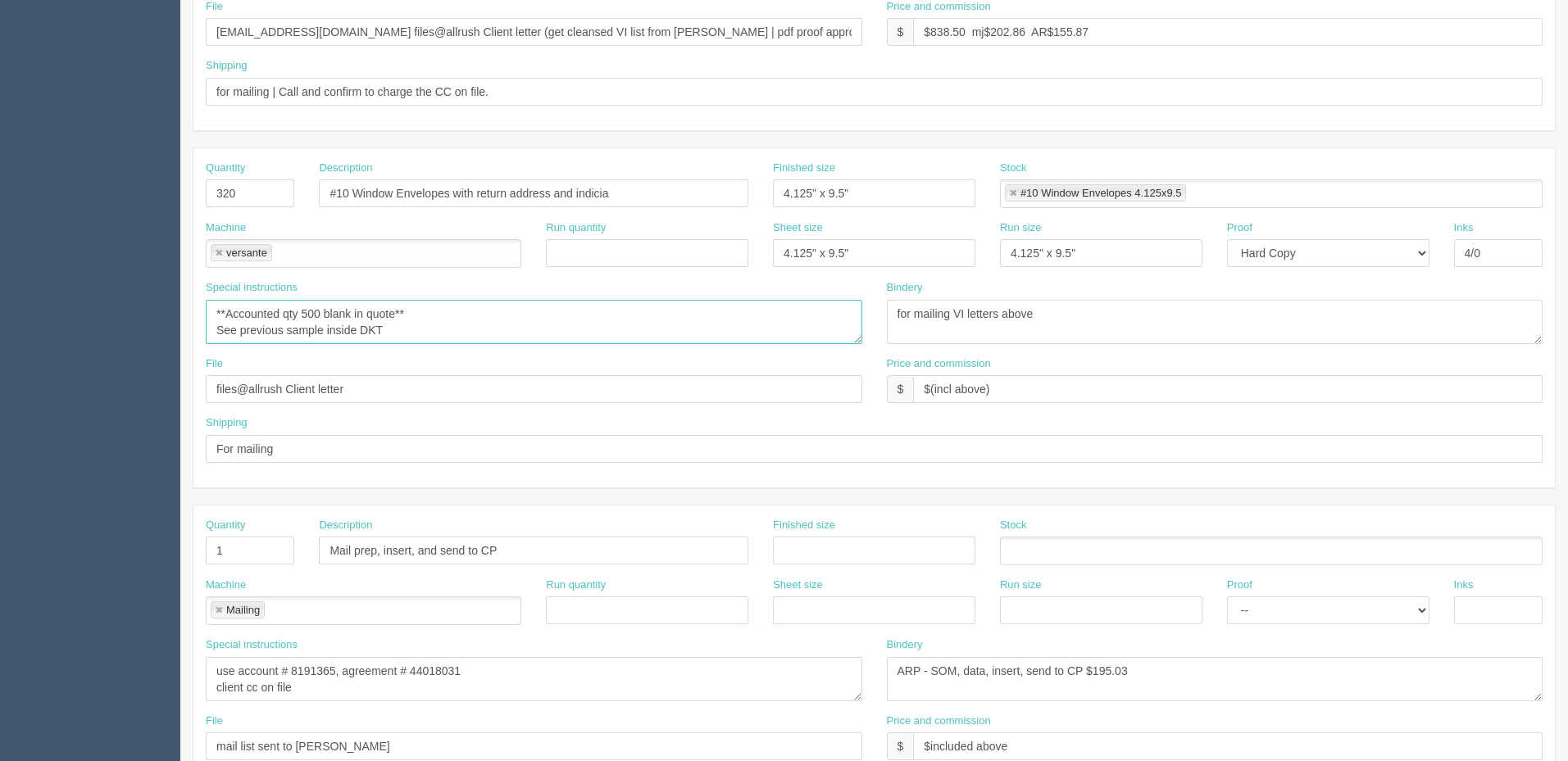
drag, startPoint x: 477, startPoint y: 312, endPoint x: 0, endPoint y: 305, distance: 477.1
click at [0, 305] on section "Dockets Estimates Customers" at bounding box center [784, 190] width 1568 height 1447
click at [397, 320] on textarea "**Accounted qty 500 blank in quote** See previous sample inside DKT" at bounding box center [533, 322] width 656 height 44
drag, startPoint x: 384, startPoint y: 322, endPoint x: 144, endPoint y: 357, distance: 242.5
click at [0, 321] on section "Dockets Estimates Customers" at bounding box center [784, 190] width 1568 height 1447
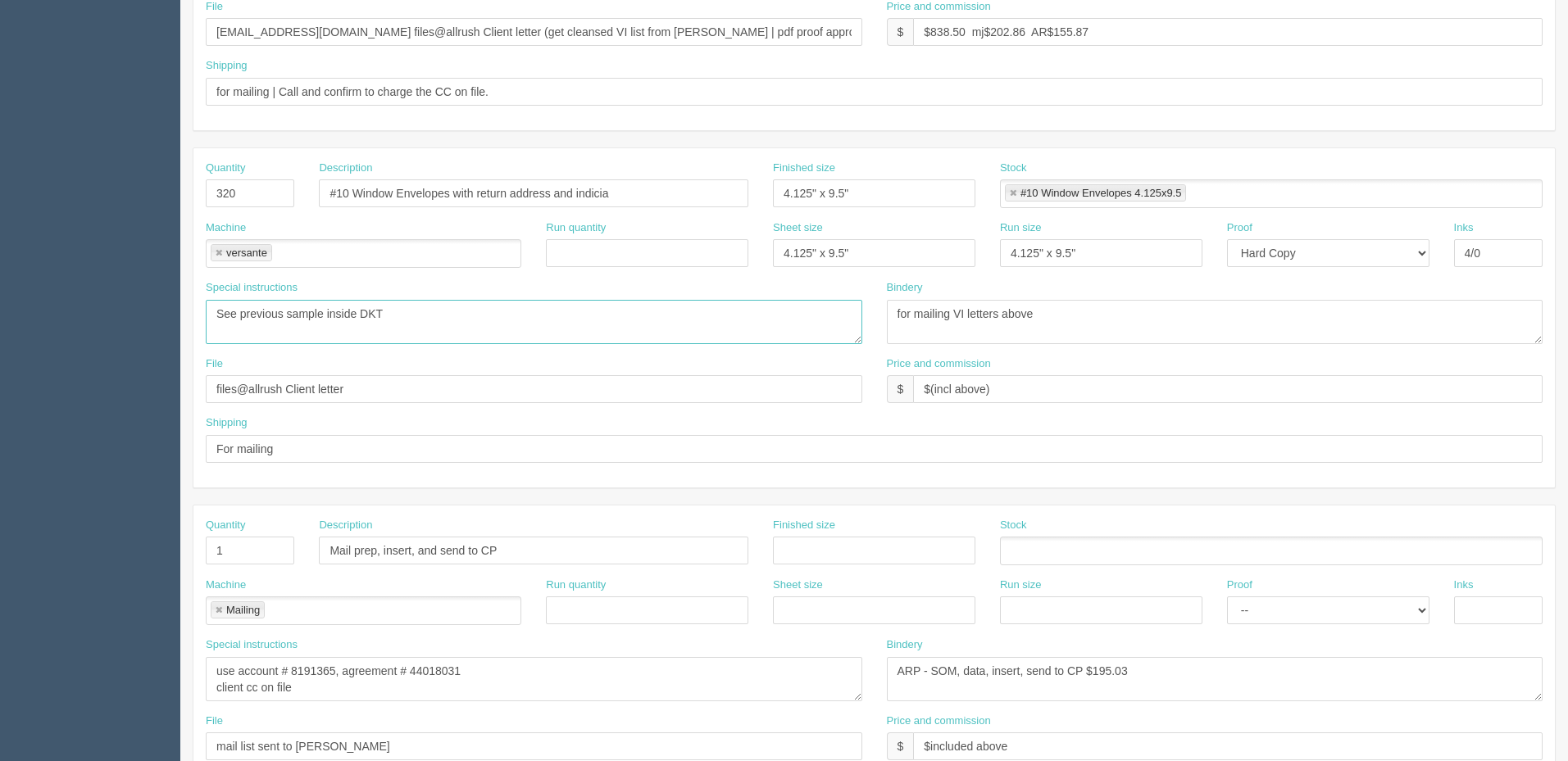
type textarea "See previous sample inside DKT"
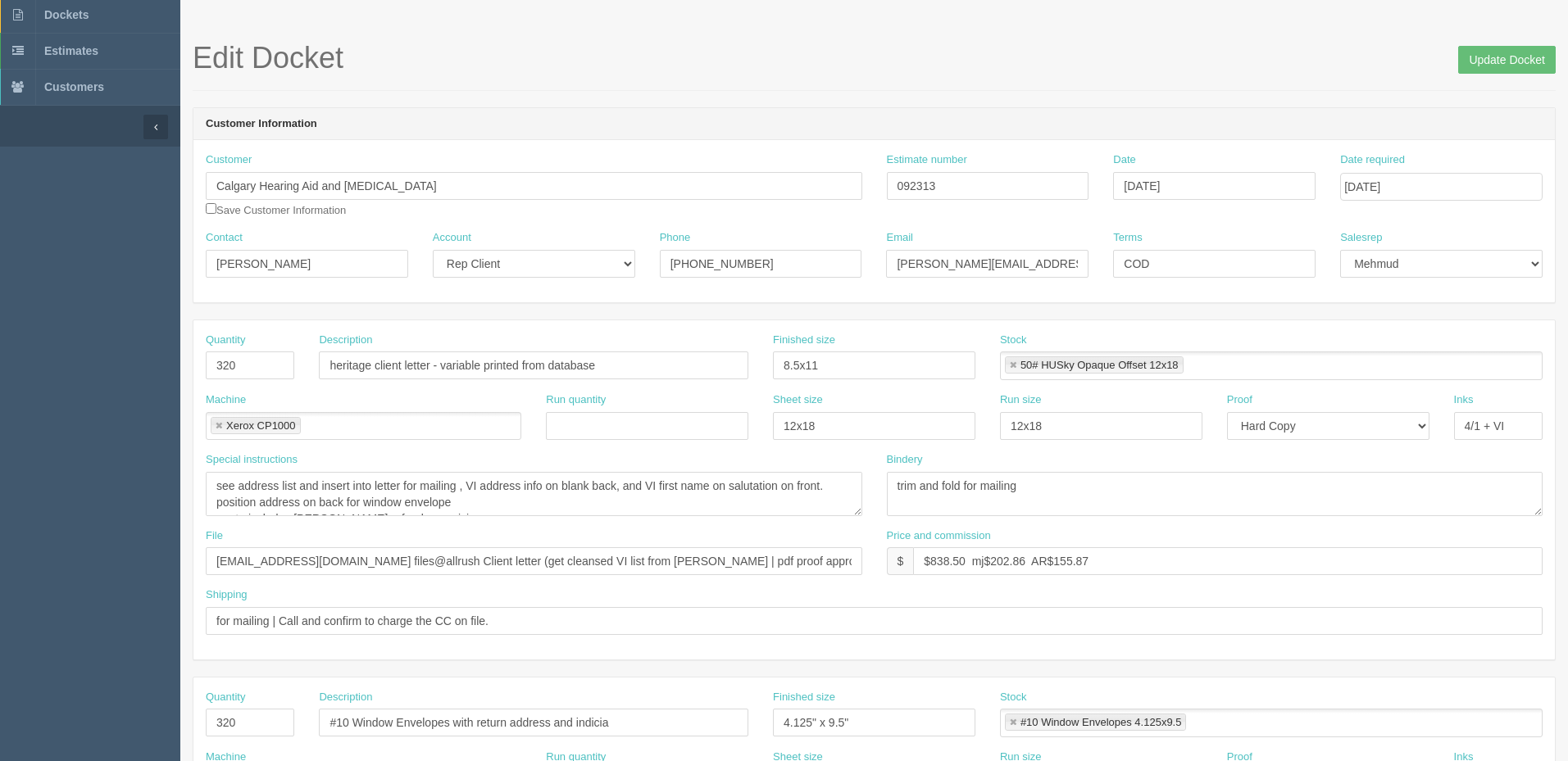
scroll to position [0, 0]
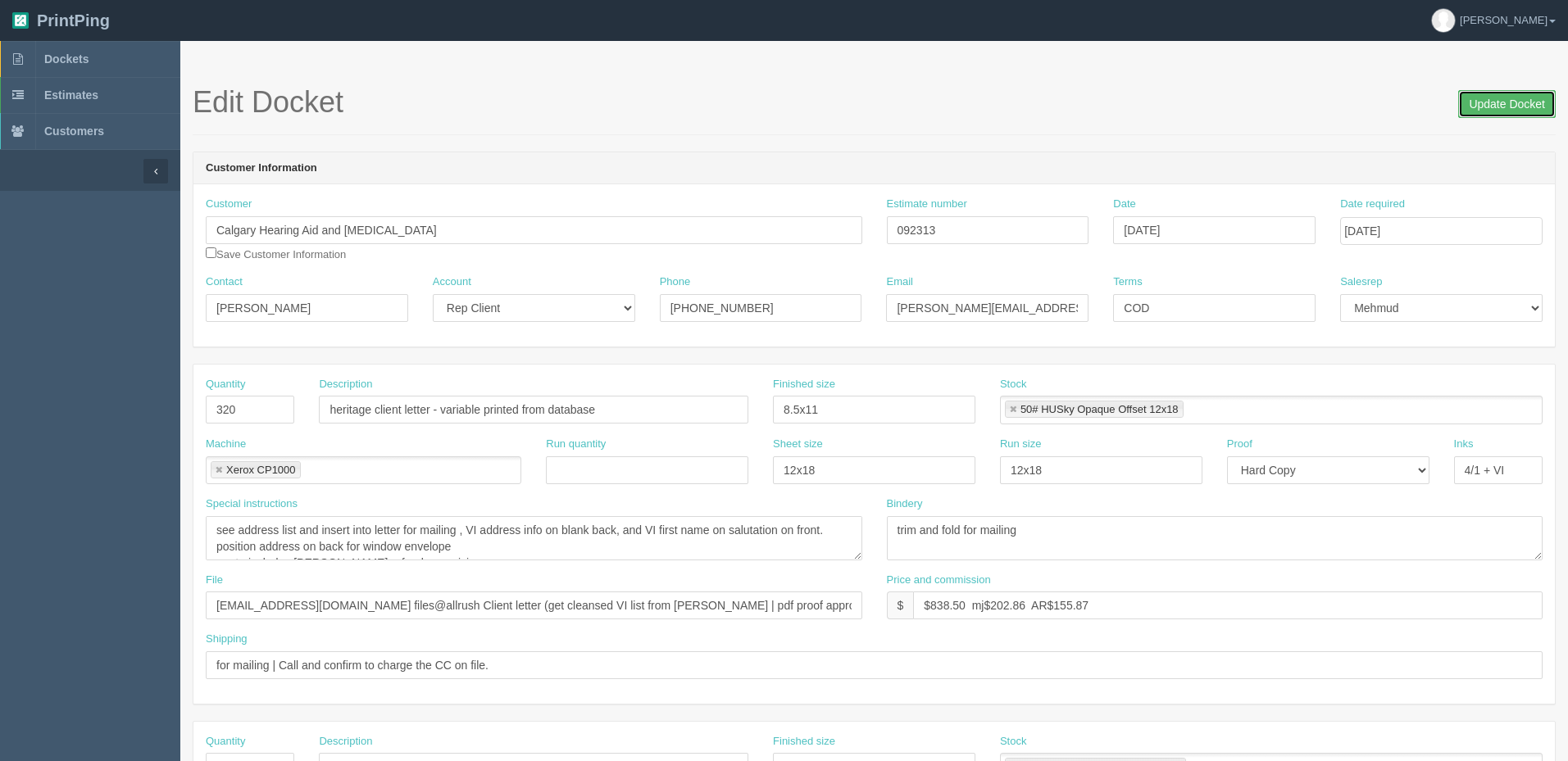
click at [1470, 107] on input "Update Docket" at bounding box center [1507, 104] width 97 height 28
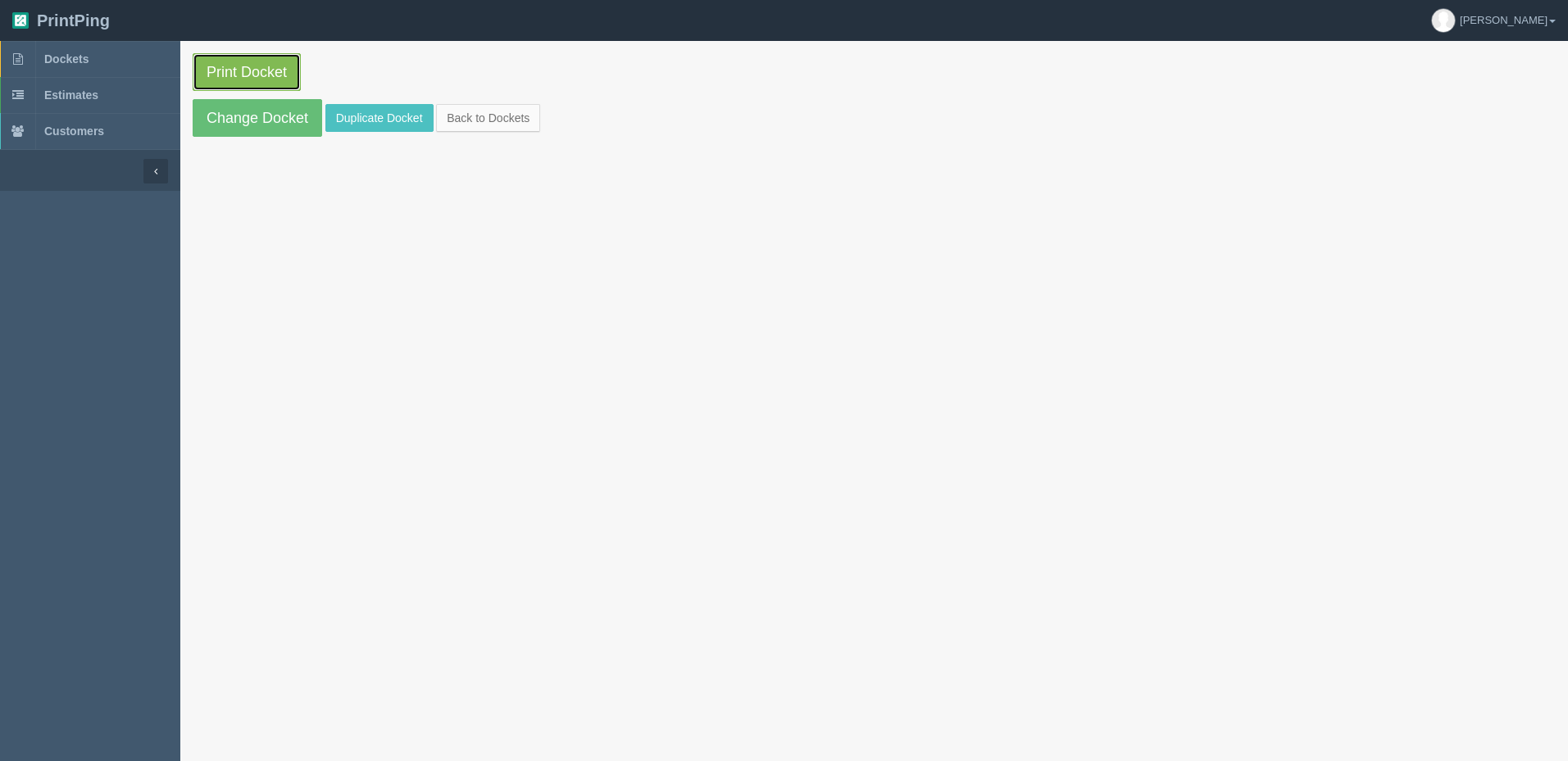
click at [227, 76] on link "Print Docket" at bounding box center [247, 72] width 109 height 38
click at [85, 75] on link "Dockets" at bounding box center [90, 59] width 180 height 36
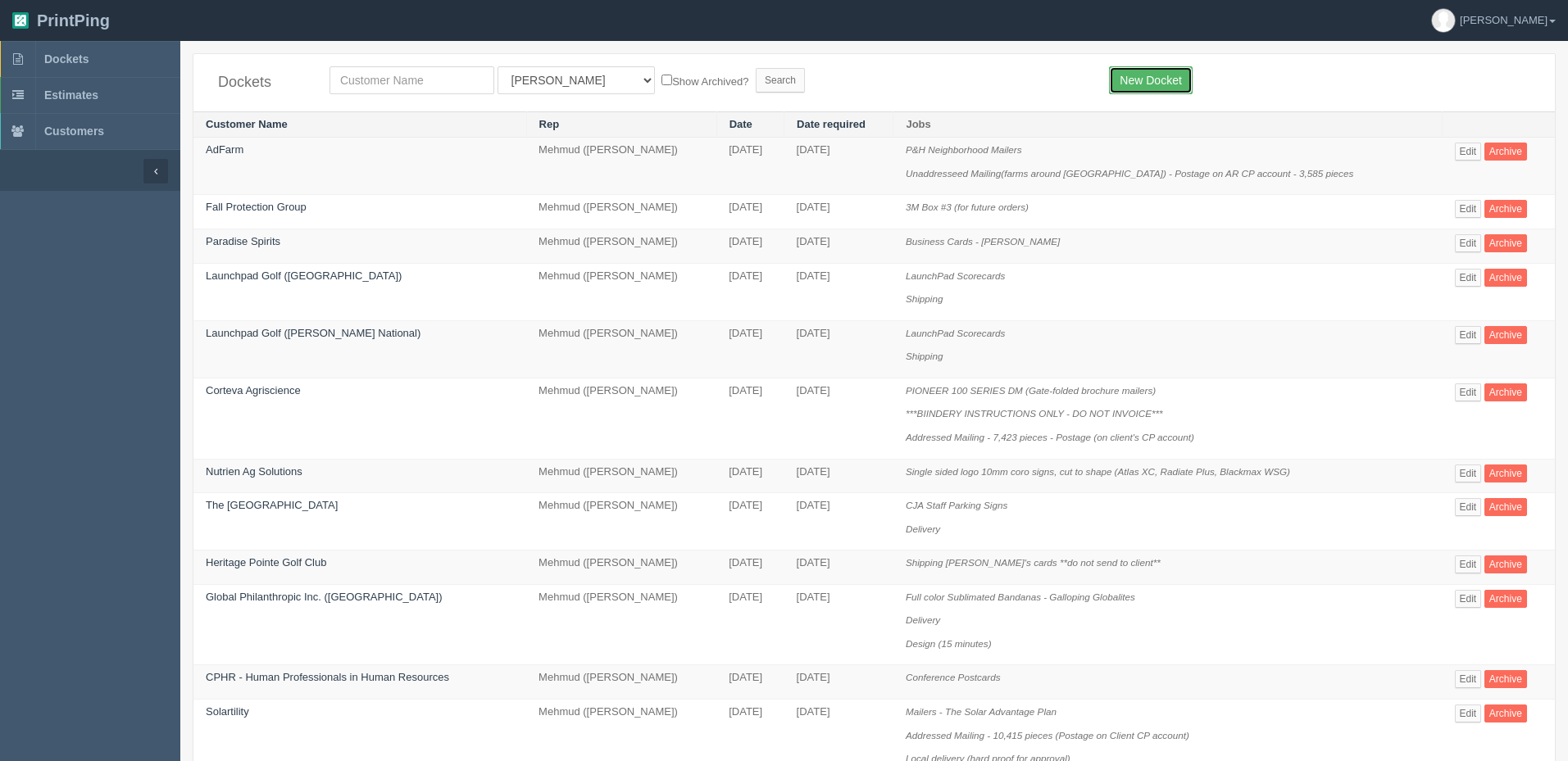
click at [1136, 77] on link "New Docket" at bounding box center [1150, 80] width 83 height 28
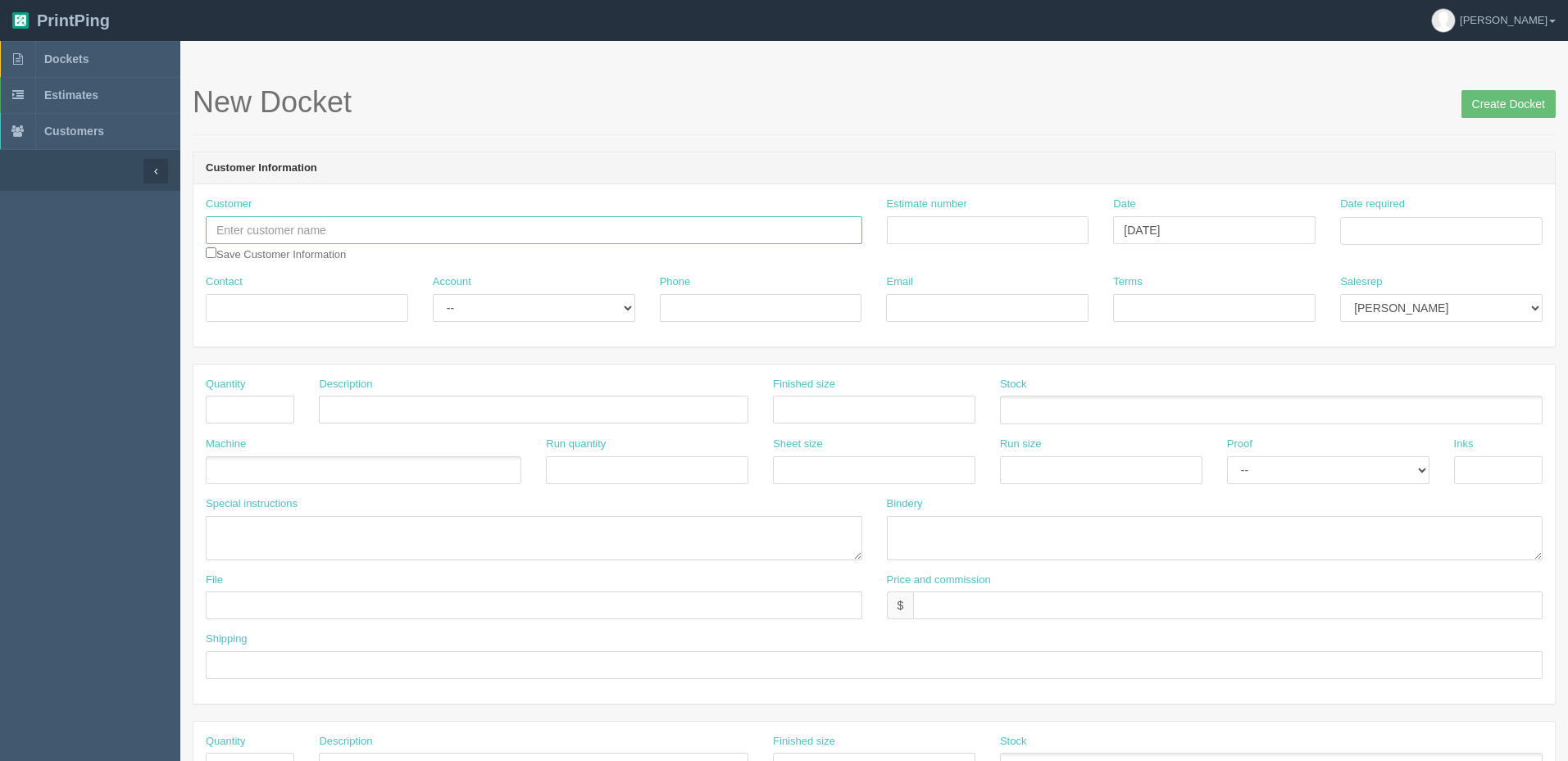
click at [391, 233] on input "text" at bounding box center [533, 230] width 656 height 28
type input "[PERSON_NAME] and [PERSON_NAME], Innovative Ventures"
drag, startPoint x: 1040, startPoint y: 222, endPoint x: 1358, endPoint y: 214, distance: 318.1
click at [1039, 222] on input "Estimate number" at bounding box center [988, 230] width 202 height 28
paste input "092317"
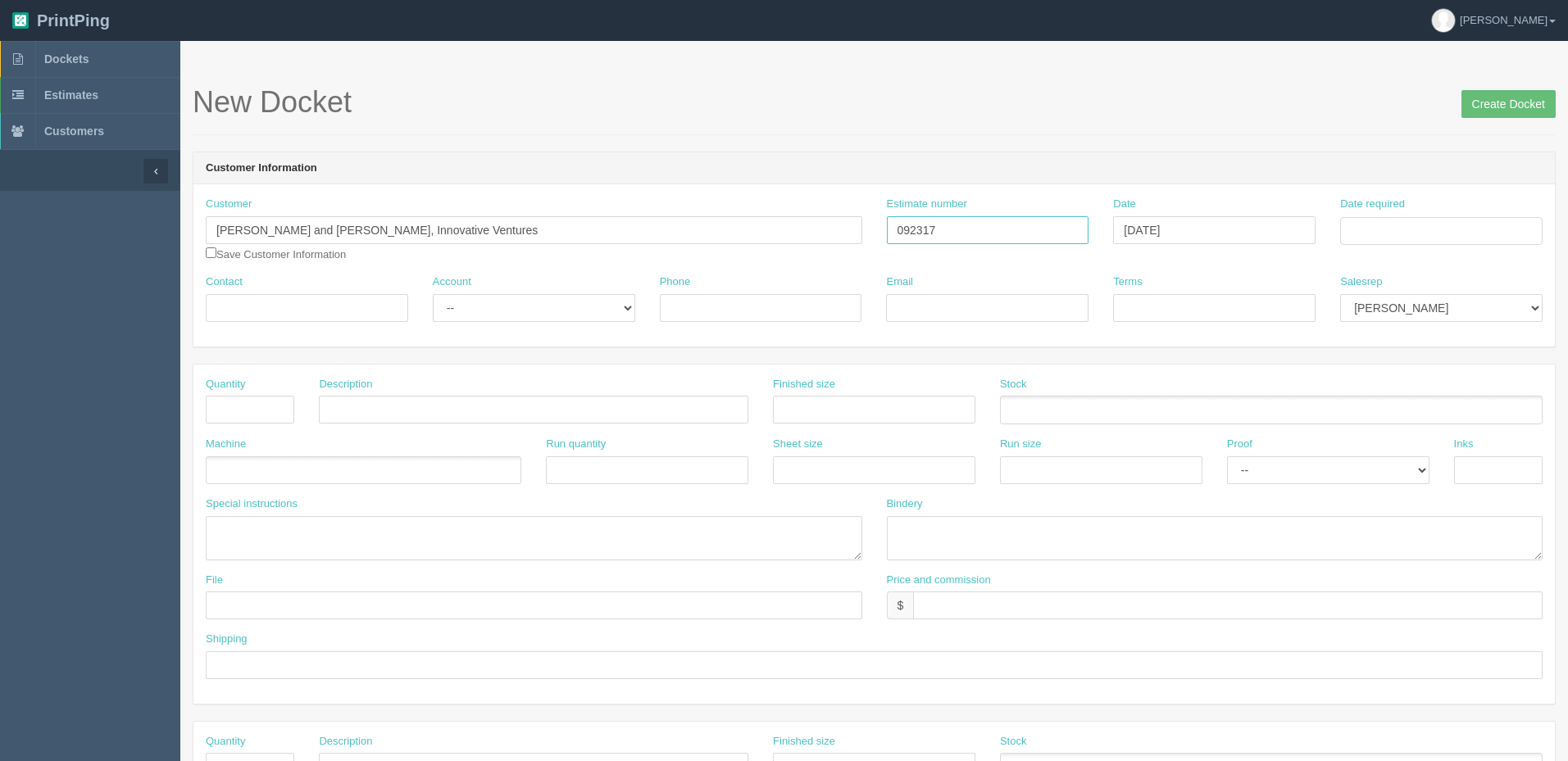
type input "092317"
click at [1400, 223] on input "Date required" at bounding box center [1441, 230] width 202 height 28
click at [1393, 314] on td "2" at bounding box center [1400, 317] width 21 height 24
click at [1470, 320] on td "5" at bounding box center [1465, 317] width 20 height 24
type input "[DATE]"
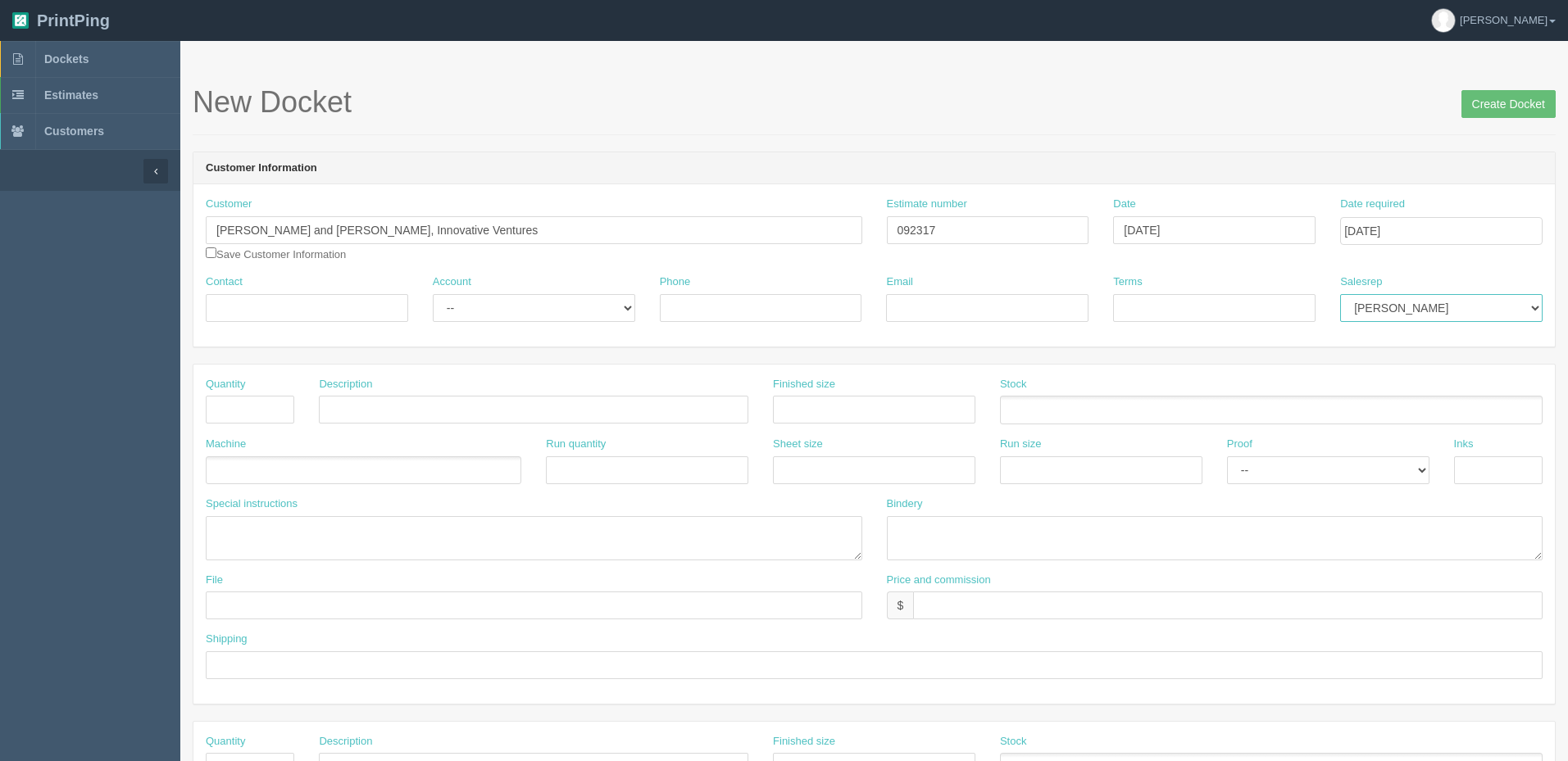
click at [1517, 306] on select "[PERSON_NAME] Mikayla [PERSON_NAME] [PERSON_NAME] [PERSON_NAME] [PERSON_NAME] […" at bounding box center [1441, 308] width 202 height 28
select select "8"
click at [1340, 294] on select "Mark Mikayla Aly Arif Stacy Rebecca Matthew Viki Phil Greg Jim Sam Brandon Amy …" at bounding box center [1441, 308] width 202 height 28
drag, startPoint x: 335, startPoint y: 307, endPoint x: 303, endPoint y: 310, distance: 32.1
click at [335, 307] on input "Contact" at bounding box center [307, 308] width 202 height 28
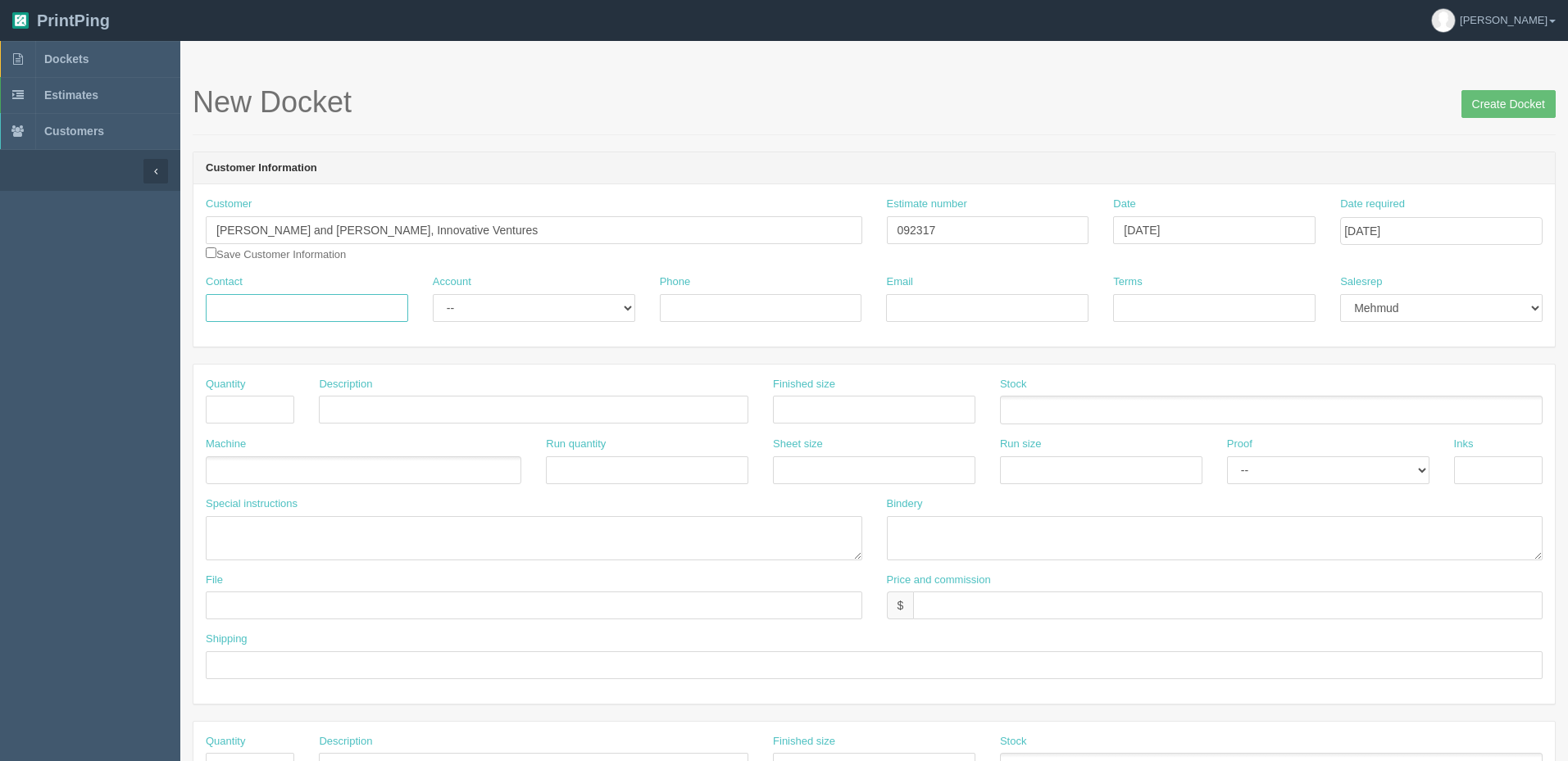
paste input "Paige Fenton <paige@mercedesandsingh.com>"
drag, startPoint x: 219, startPoint y: 302, endPoint x: 800, endPoint y: 318, distance: 581.2
click at [800, 318] on div "Contact Paige Fenton <paige@mercedesandsingh.com> Account -- Existing Client Al…" at bounding box center [874, 304] width 1361 height 60
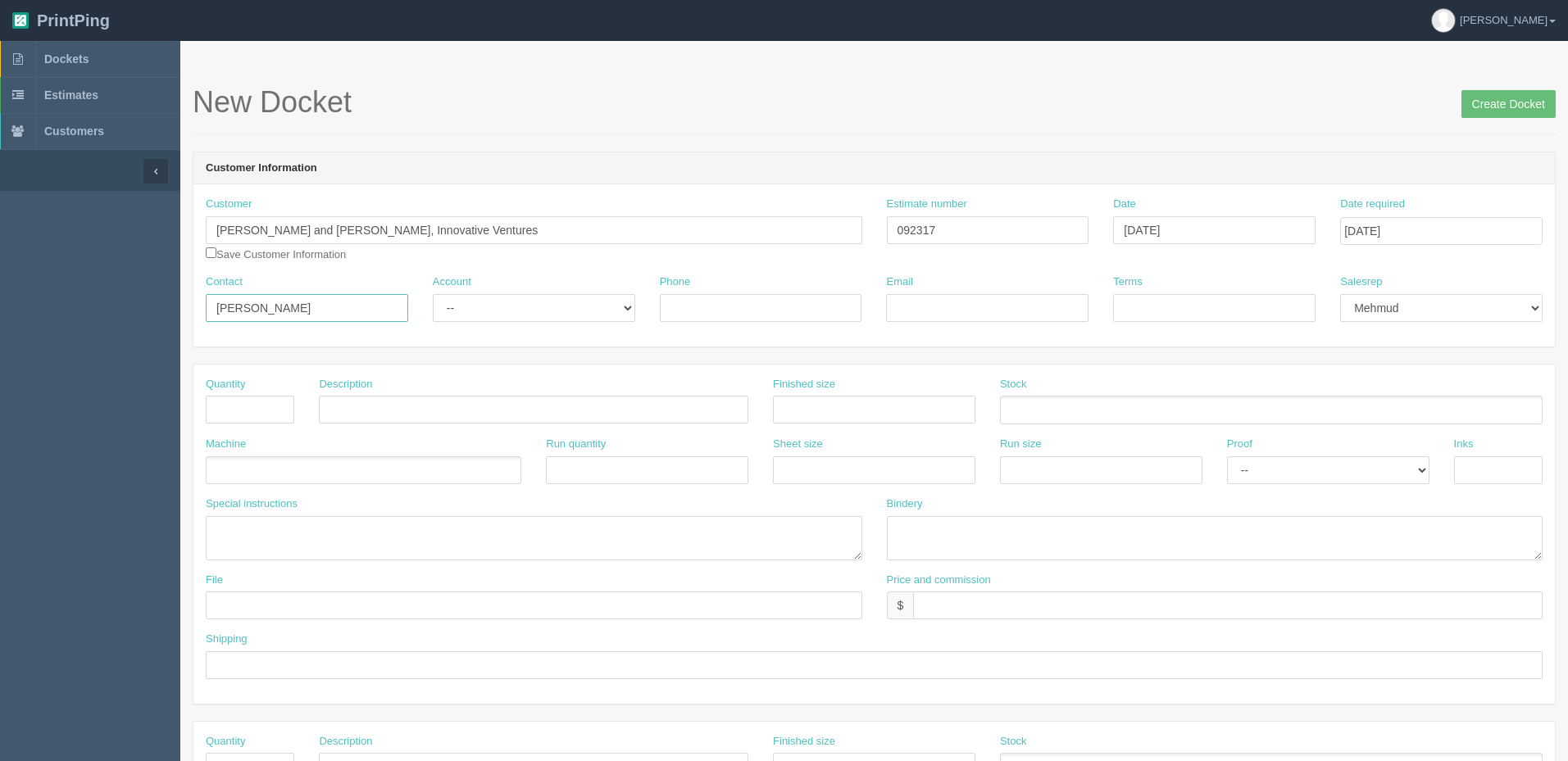
type input "[PERSON_NAME]"
select select "Rep Client"
click at [432, 294] on select "-- Existing Client Allrush Client Rep Client" at bounding box center [533, 308] width 202 height 28
paste input "<paige@mercedesandsingh.com>"
type input "[PERSON_NAME][EMAIL_ADDRESS][DOMAIN_NAME]"
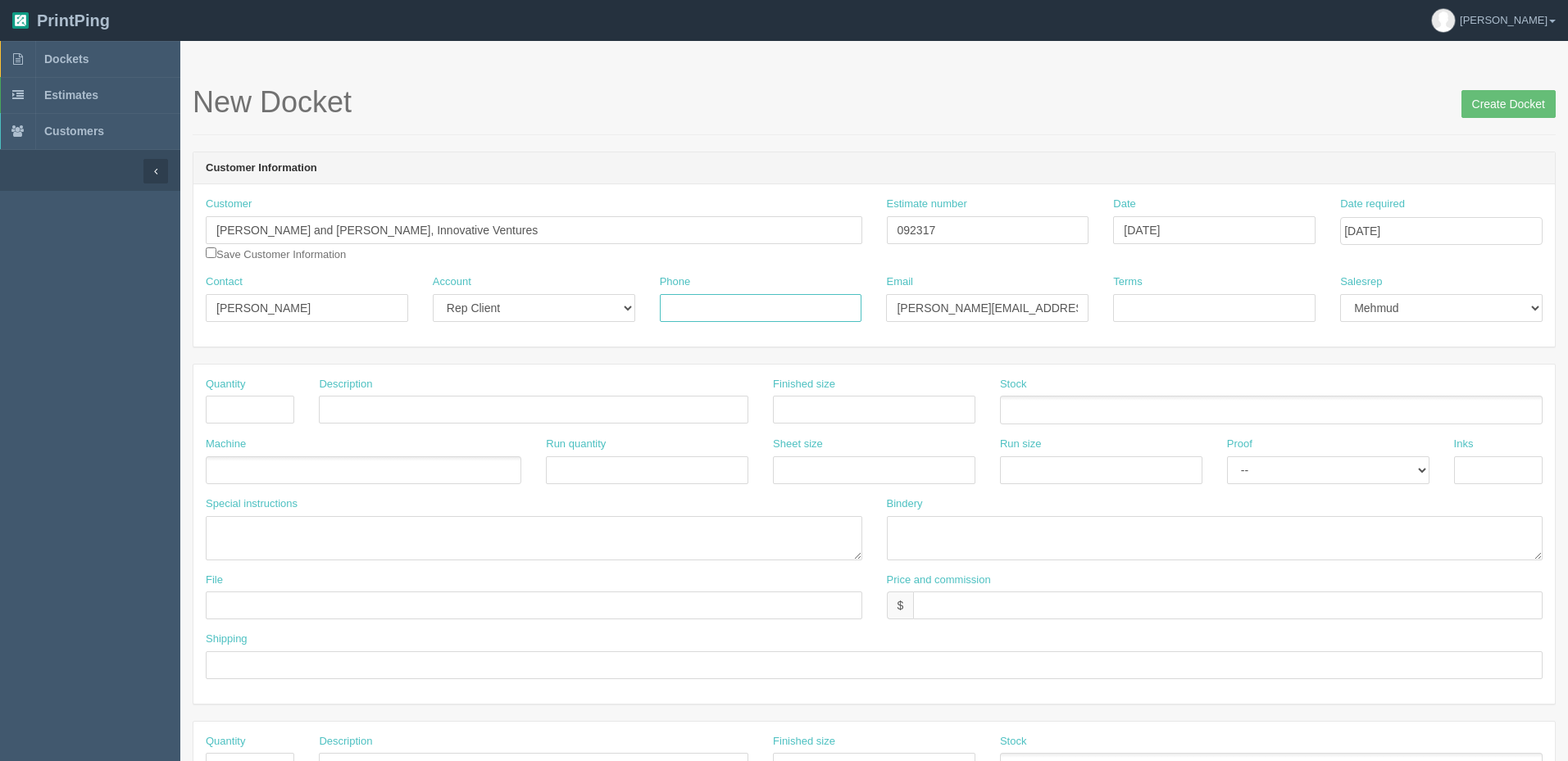
click at [712, 296] on input "Phone" at bounding box center [761, 308] width 202 height 28
type input "[PHONE_NUMBER]"
type input "COD"
type input "100"
click at [458, 412] on input "text" at bounding box center [533, 410] width 430 height 28
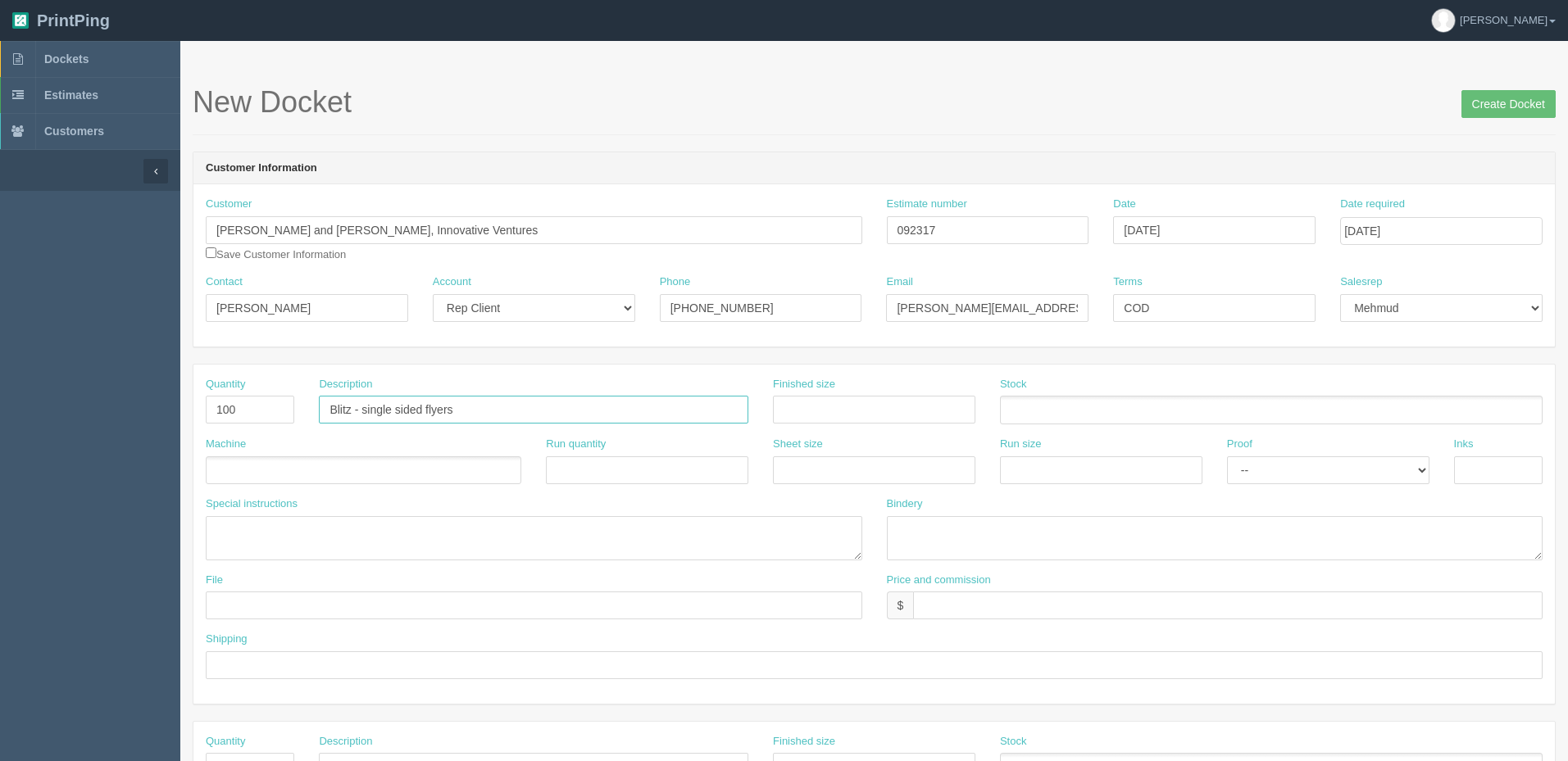
type input "Blitz - single sided flyers"
type input "8.5" x 11""
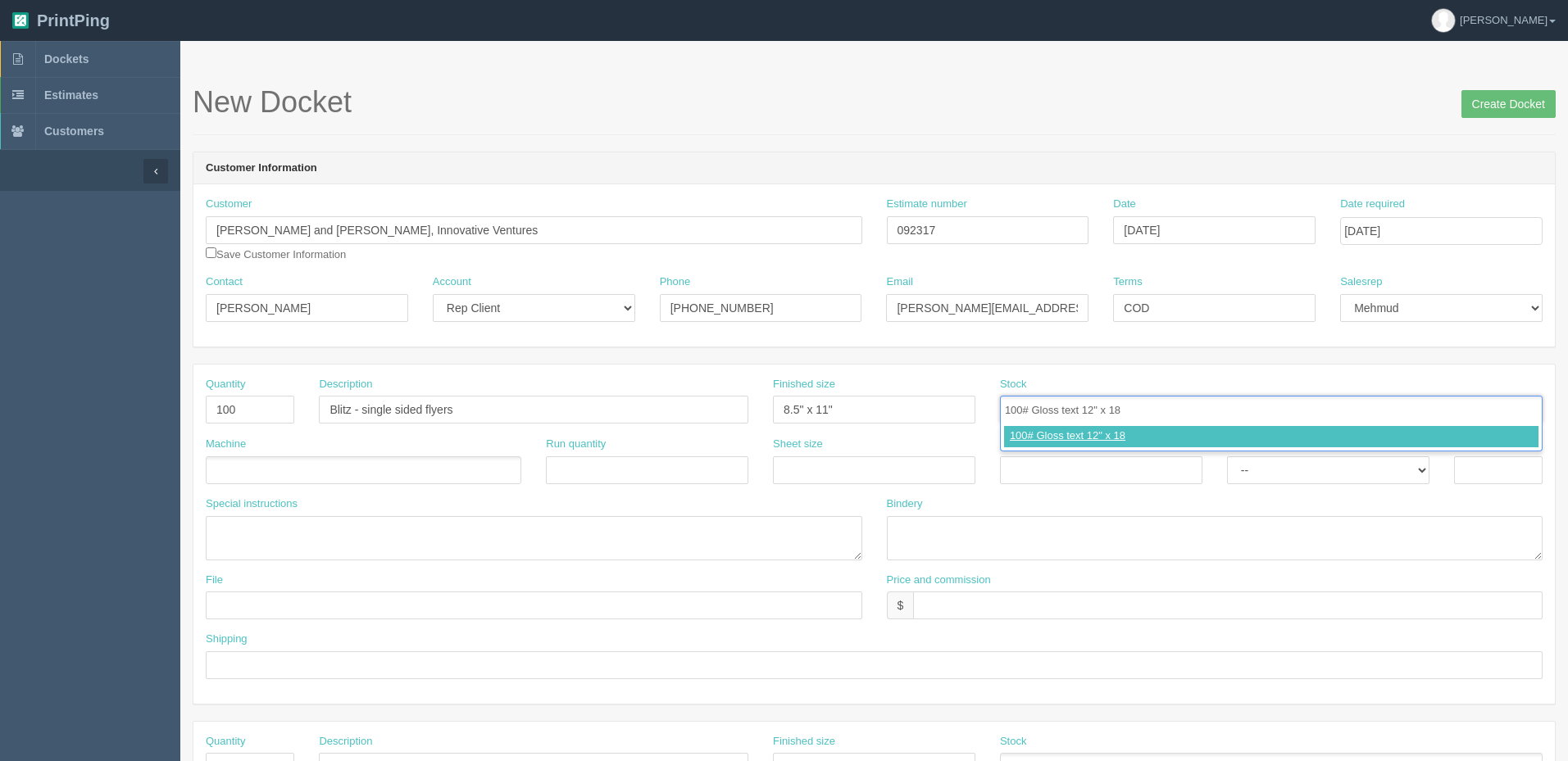
type input "100# Gloss text 12" x 18""
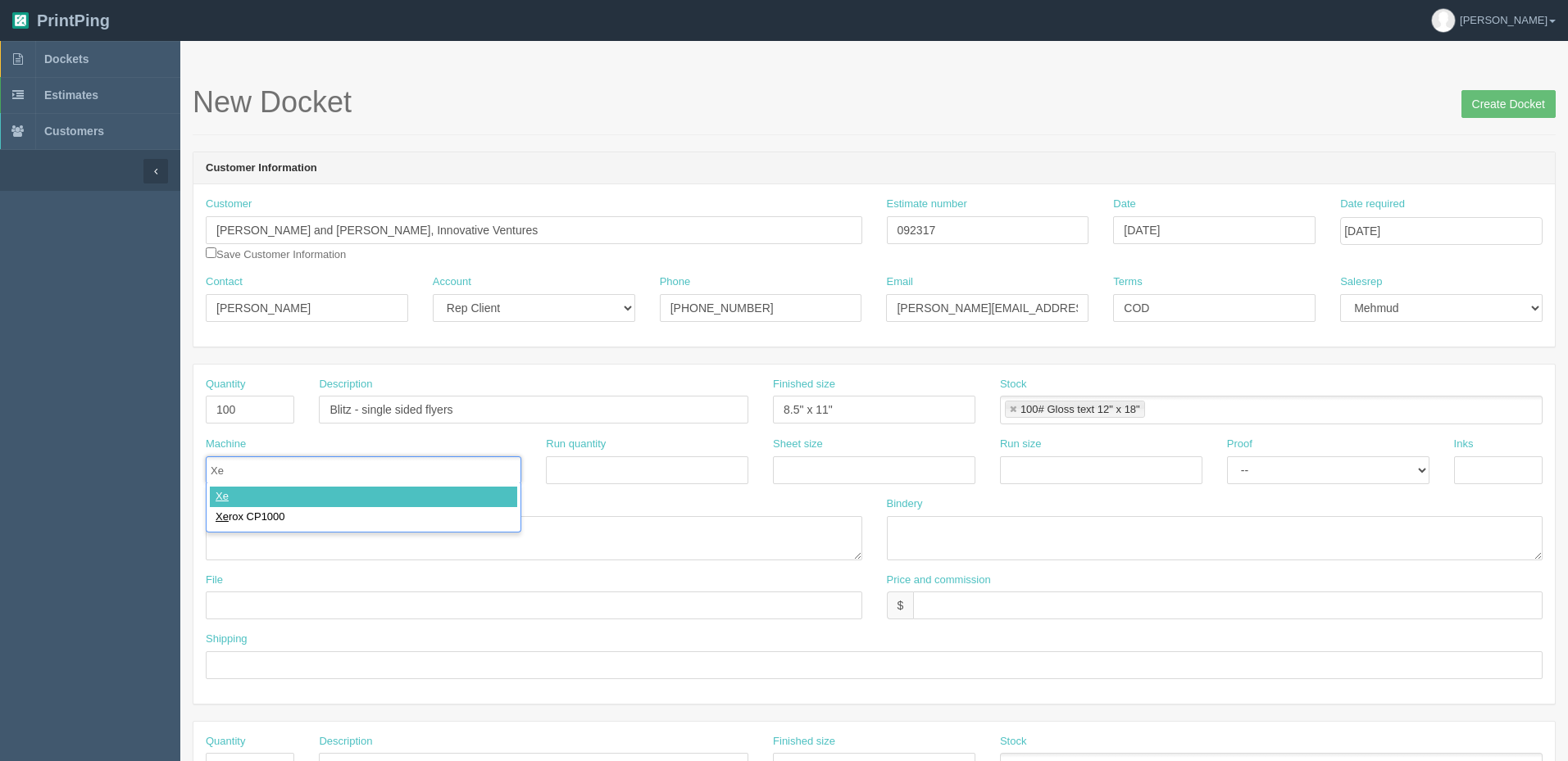
type input "Xer"
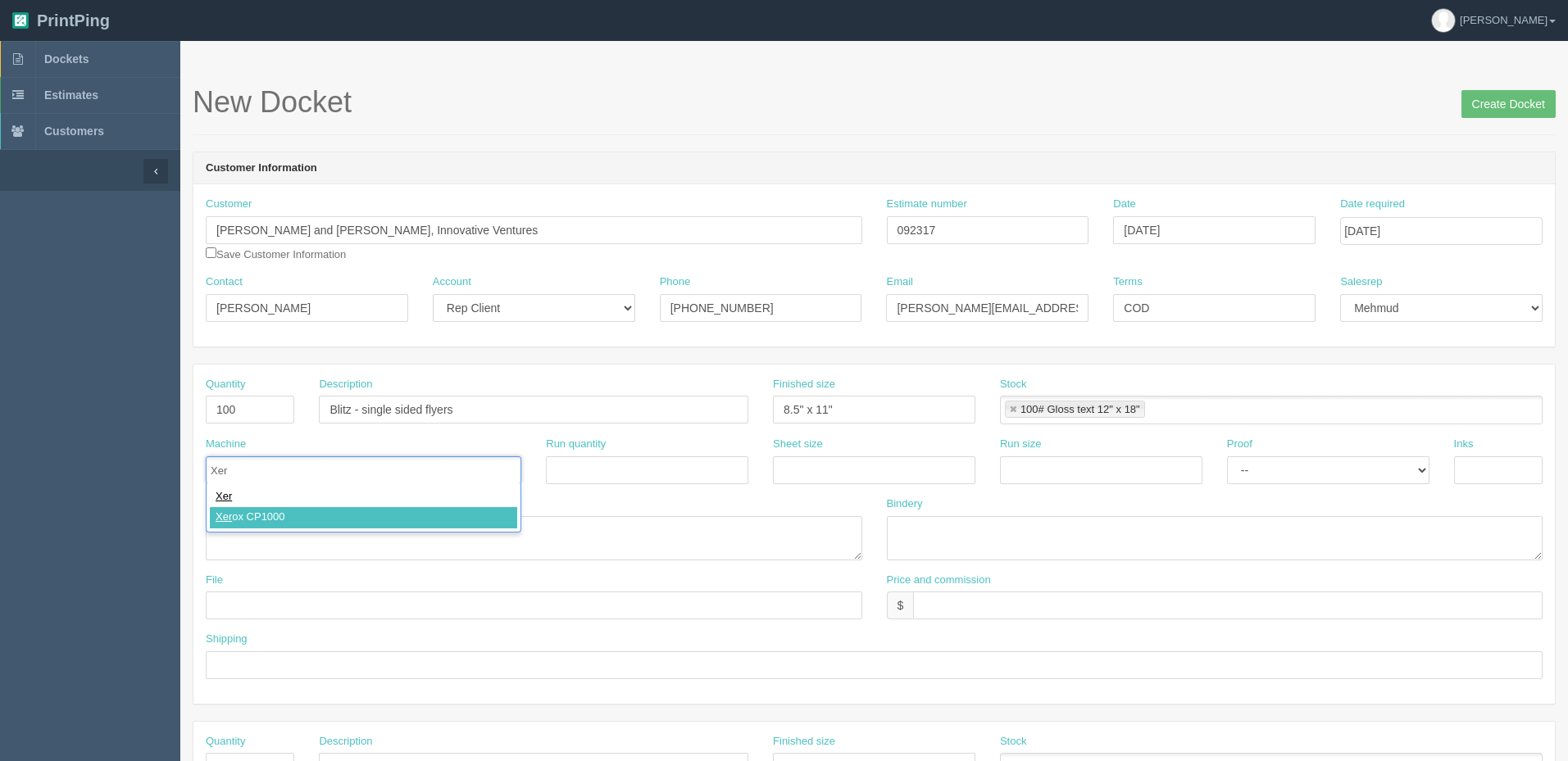
type input "Xerox CP1000"
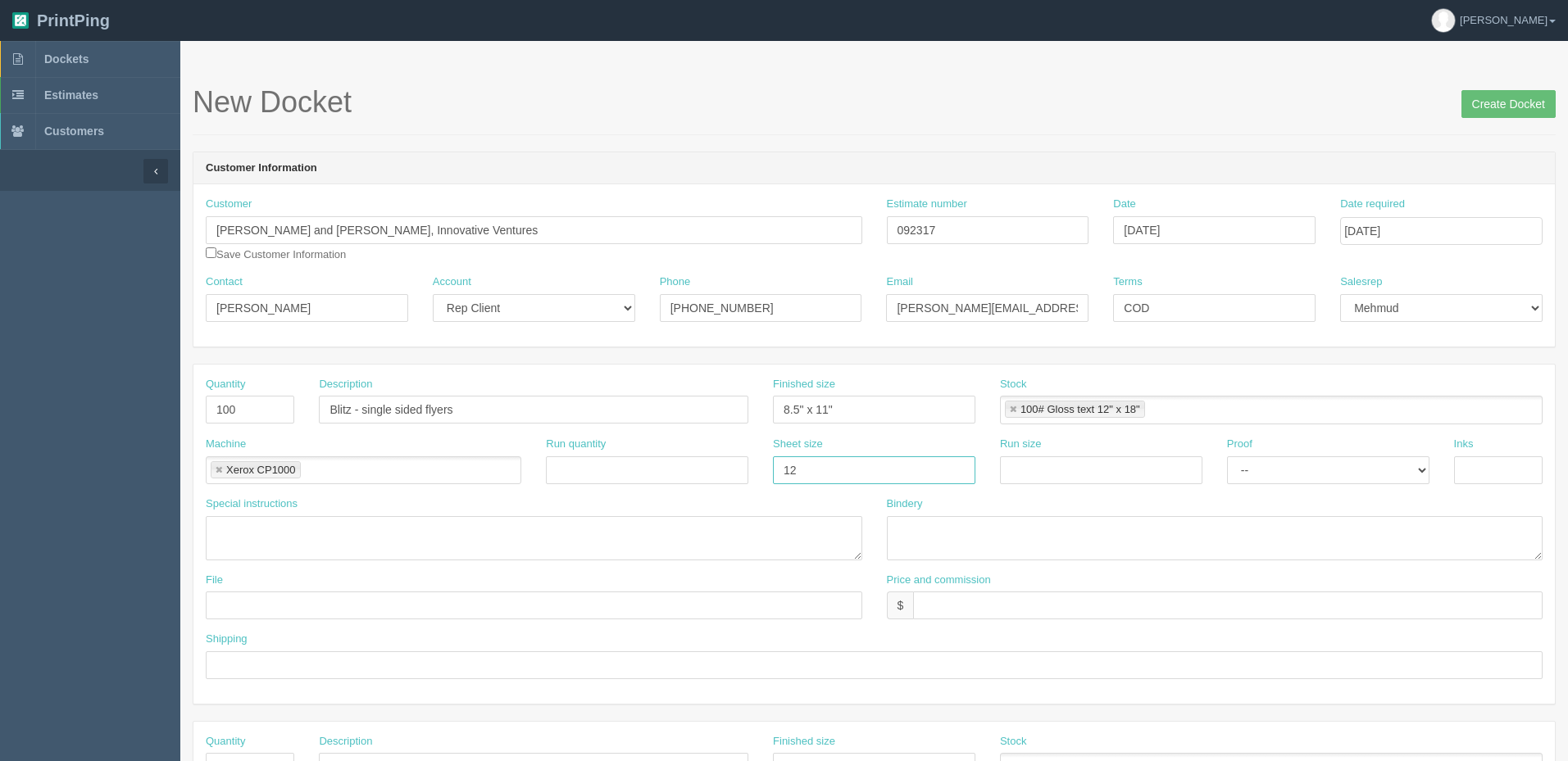
type input "12" x 18""
paste input "12" x 18""
type input "12" x 18""
select select "Hard Copy"
click at [1227, 456] on select "-- Email Hard Copy" at bounding box center [1328, 470] width 202 height 28
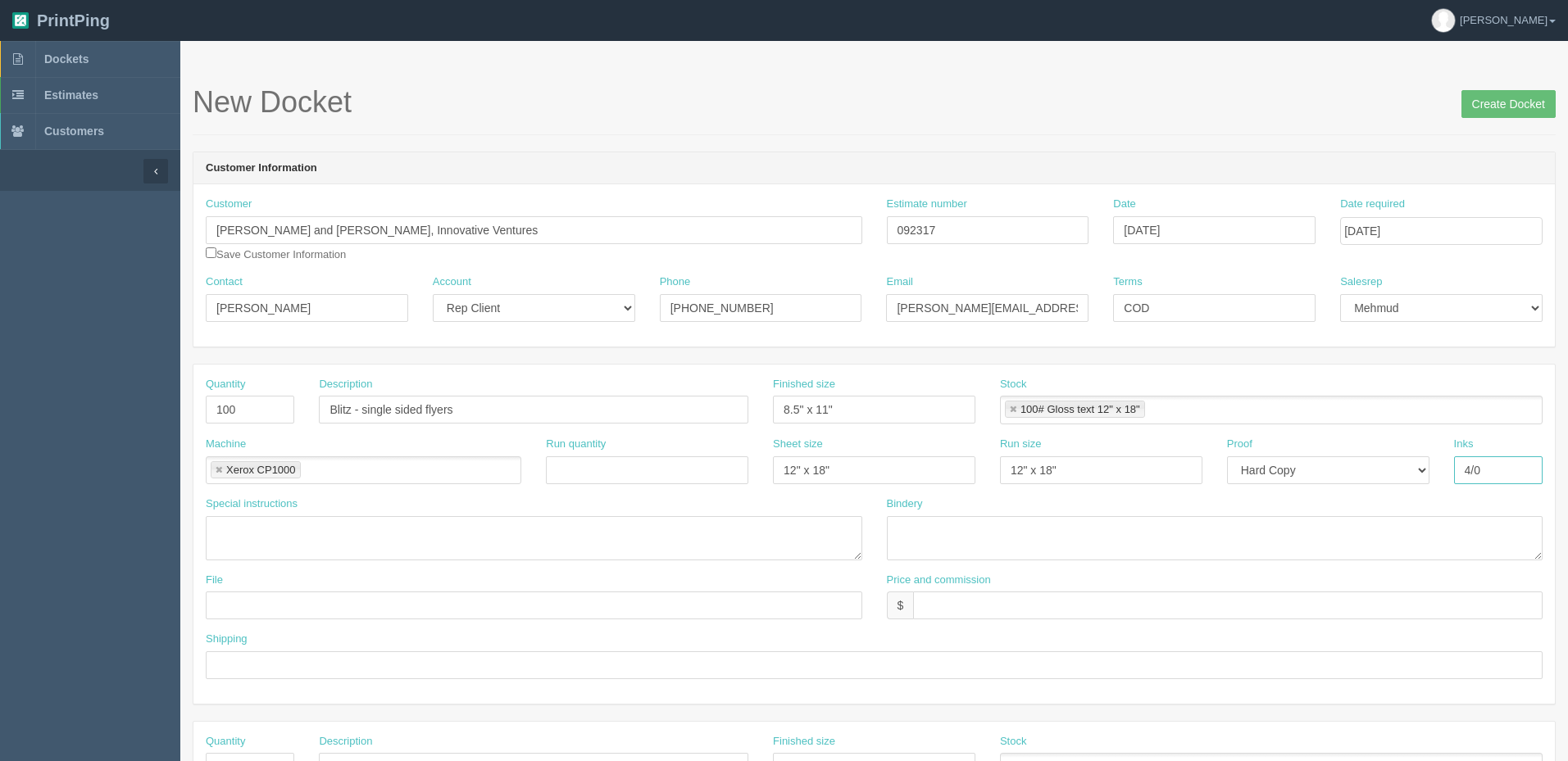
type input "4/0"
type textarea "single sided"
type textarea "trim to size"
drag, startPoint x: 367, startPoint y: 237, endPoint x: -305, endPoint y: 237, distance: 672.0
click at [0, 237] on html "PrintPing Zack Edit account ( zack@allrush.ca ) Logout Dockets Estimates" at bounding box center [784, 744] width 1568 height 1488
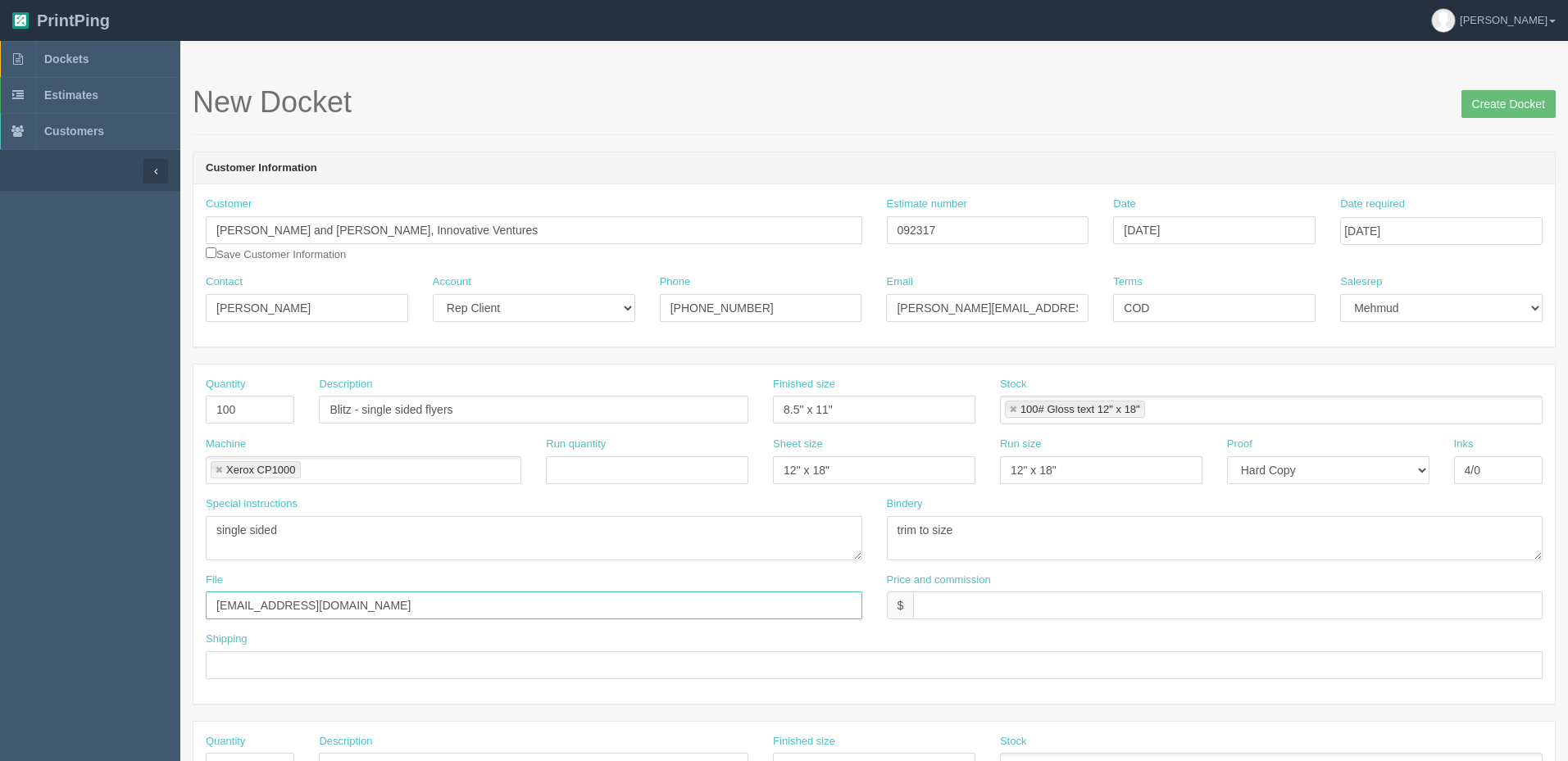
drag, startPoint x: 338, startPoint y: 609, endPoint x: 366, endPoint y: 623, distance: 31.3
click at [338, 609] on input "files@allrush.ca" at bounding box center [533, 605] width 656 height 28
click at [559, 420] on input "Blitz - single sided flyers" at bounding box center [533, 410] width 430 height 28
click at [367, 615] on input "files@allrush.ca" at bounding box center [533, 605] width 656 height 28
paste input "Blitz - single sided flyers"
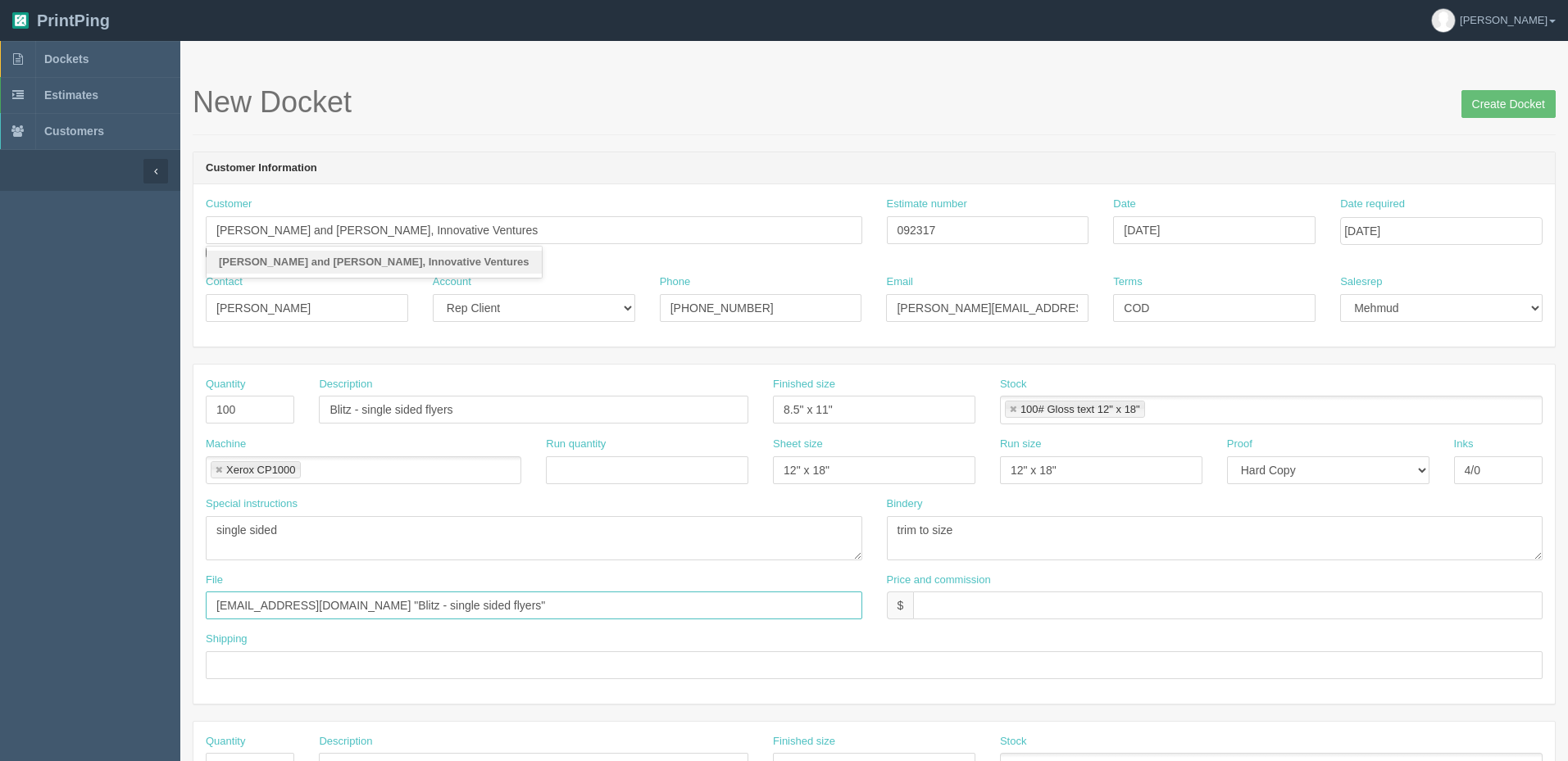
type input "[EMAIL_ADDRESS][DOMAIN_NAME] "Blitz - single sided flyers""
click at [963, 607] on input "$" at bounding box center [1227, 605] width 630 height 28
drag, startPoint x: 956, startPoint y: 226, endPoint x: 714, endPoint y: 239, distance: 242.3
click at [719, 239] on div "Customer Mercedes and Singh, Innovative Ventures Mercedes and Singh, Innovative…" at bounding box center [874, 235] width 1361 height 78
click at [1059, 600] on input "$85.43 mj$ AR$" at bounding box center [1227, 605] width 630 height 28
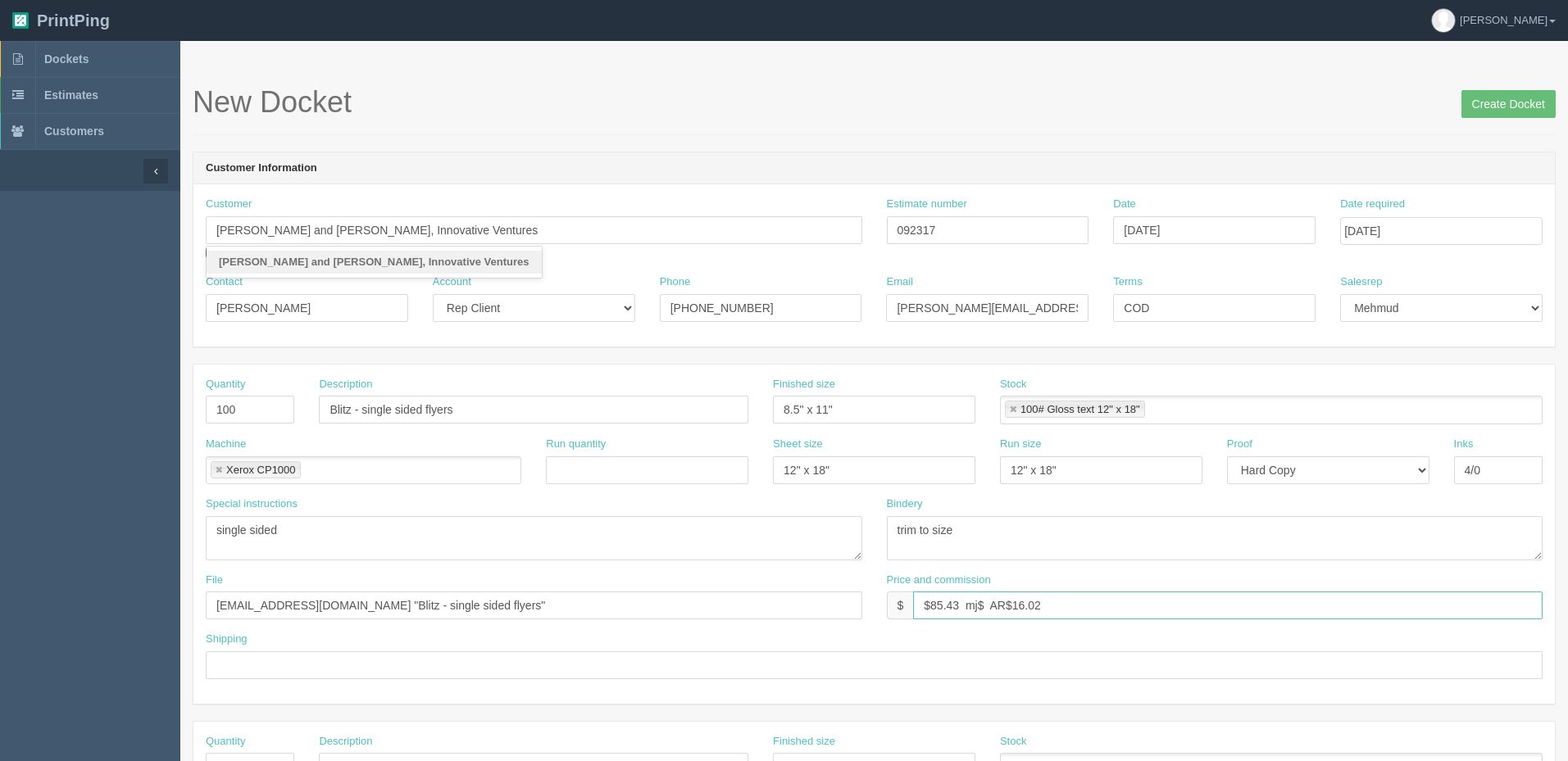
paste input "16.02"
type input "$85.43 mj$16.02 AR$16.02"
type input "Call for pickup when ready - ***by EOD [DATE] FIRM***"
click at [1128, 460] on input "12" x 18"" at bounding box center [1101, 470] width 202 height 28
drag, startPoint x: 502, startPoint y: 408, endPoint x: 687, endPoint y: 378, distance: 187.4
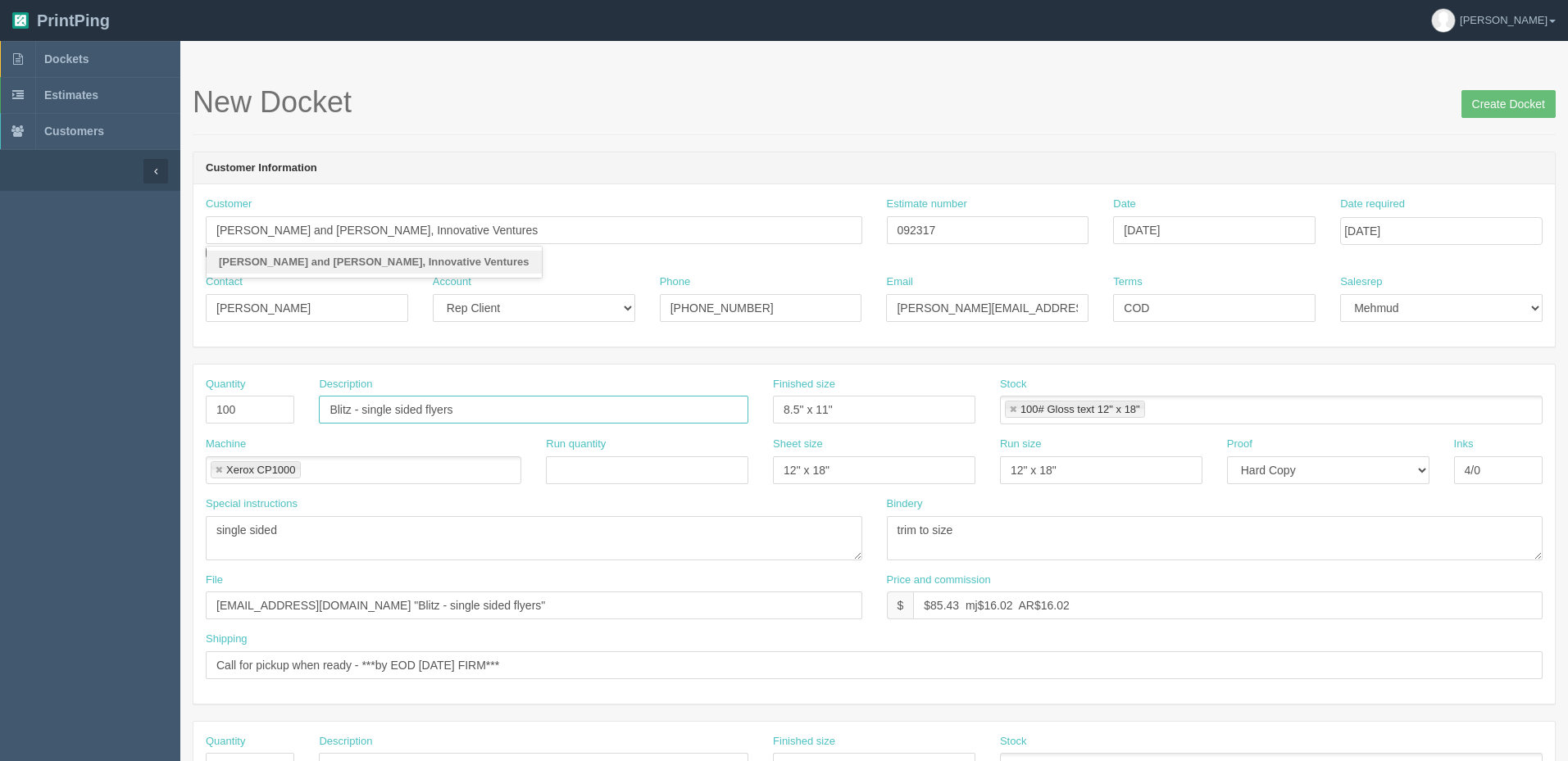
click at [504, 408] on input "Blitz - single sided flyers" at bounding box center [533, 410] width 430 height 28
click at [1510, 109] on input "Create Docket" at bounding box center [1508, 104] width 94 height 28
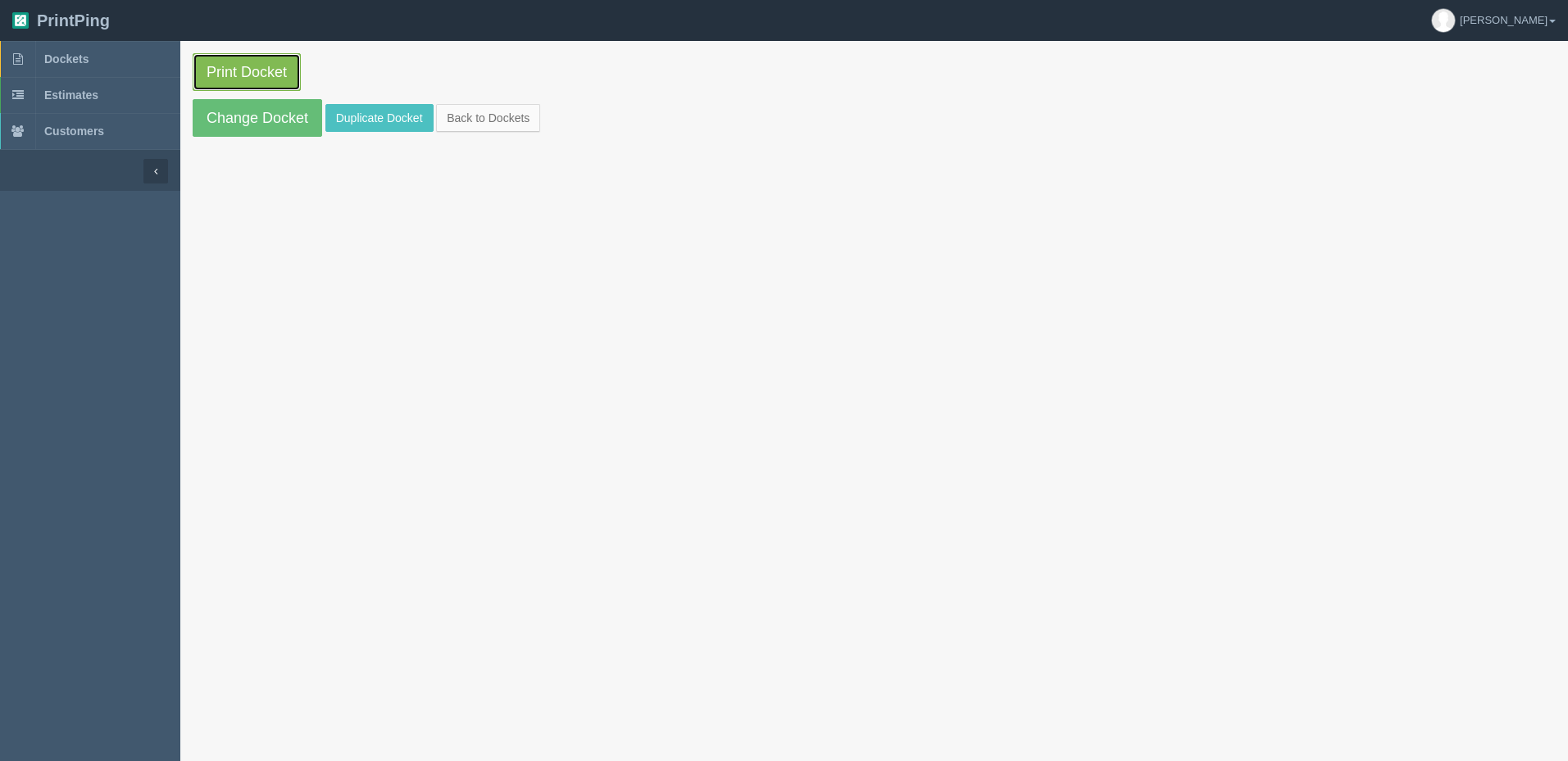
click at [246, 70] on link "Print Docket" at bounding box center [247, 72] width 109 height 38
click at [73, 55] on span "Dockets" at bounding box center [66, 59] width 44 height 13
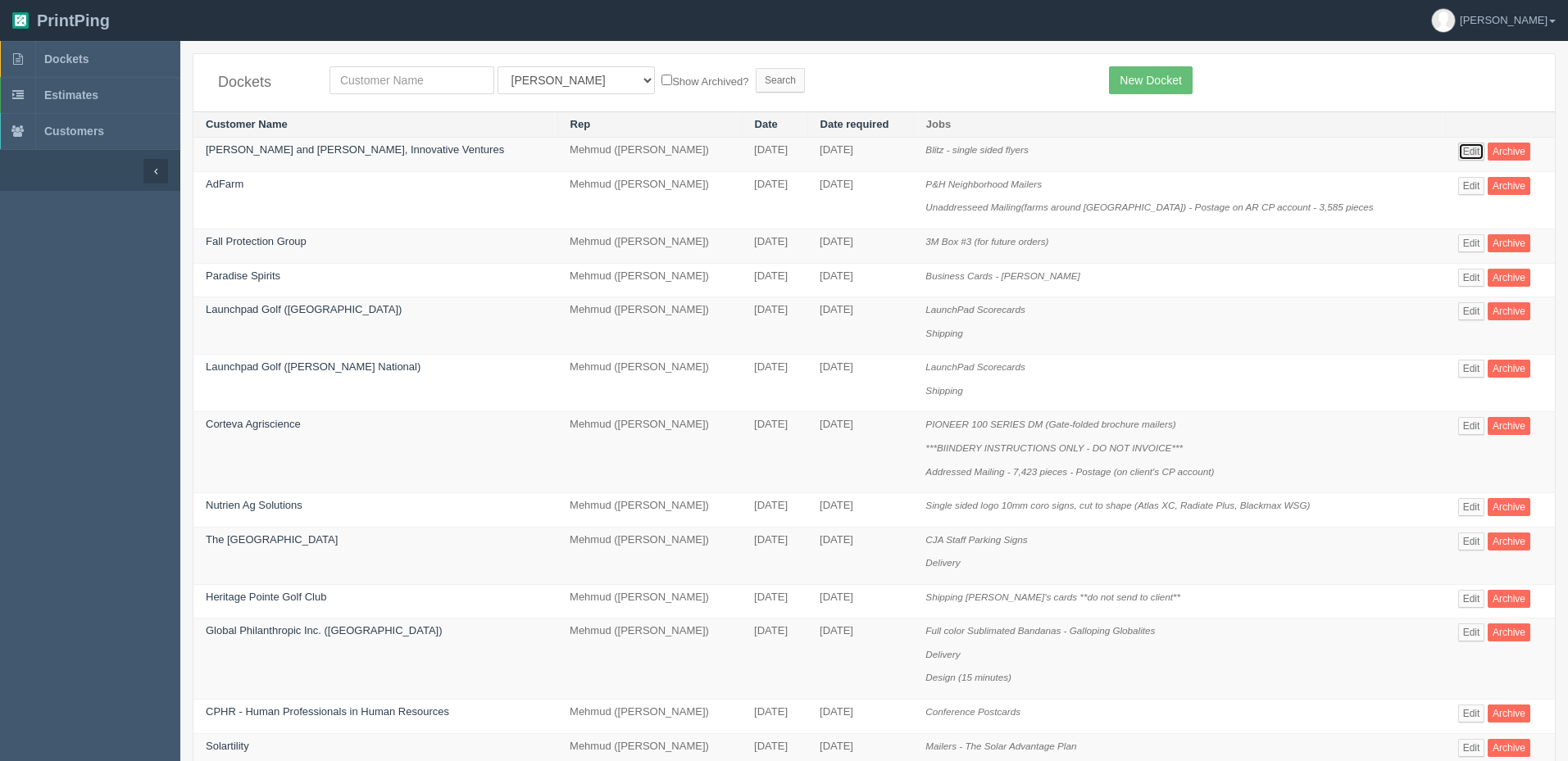
click at [1461, 150] on link "Edit" at bounding box center [1472, 151] width 27 height 18
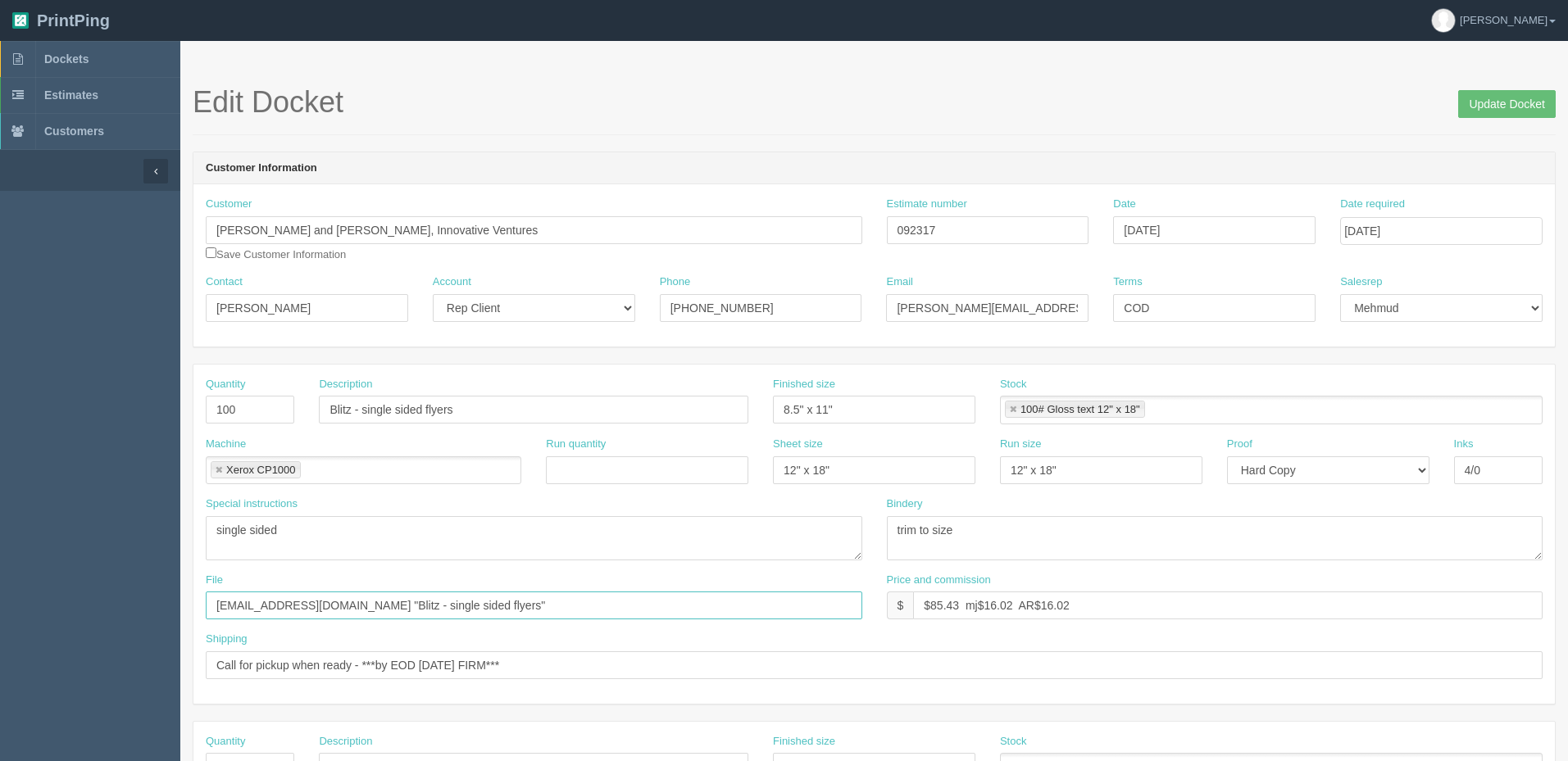
click at [483, 612] on input "[EMAIL_ADDRESS][DOMAIN_NAME] "Blitz - single sided flyers"" at bounding box center [533, 605] width 656 height 28
click at [61, 57] on span "Dockets" at bounding box center [66, 59] width 44 height 13
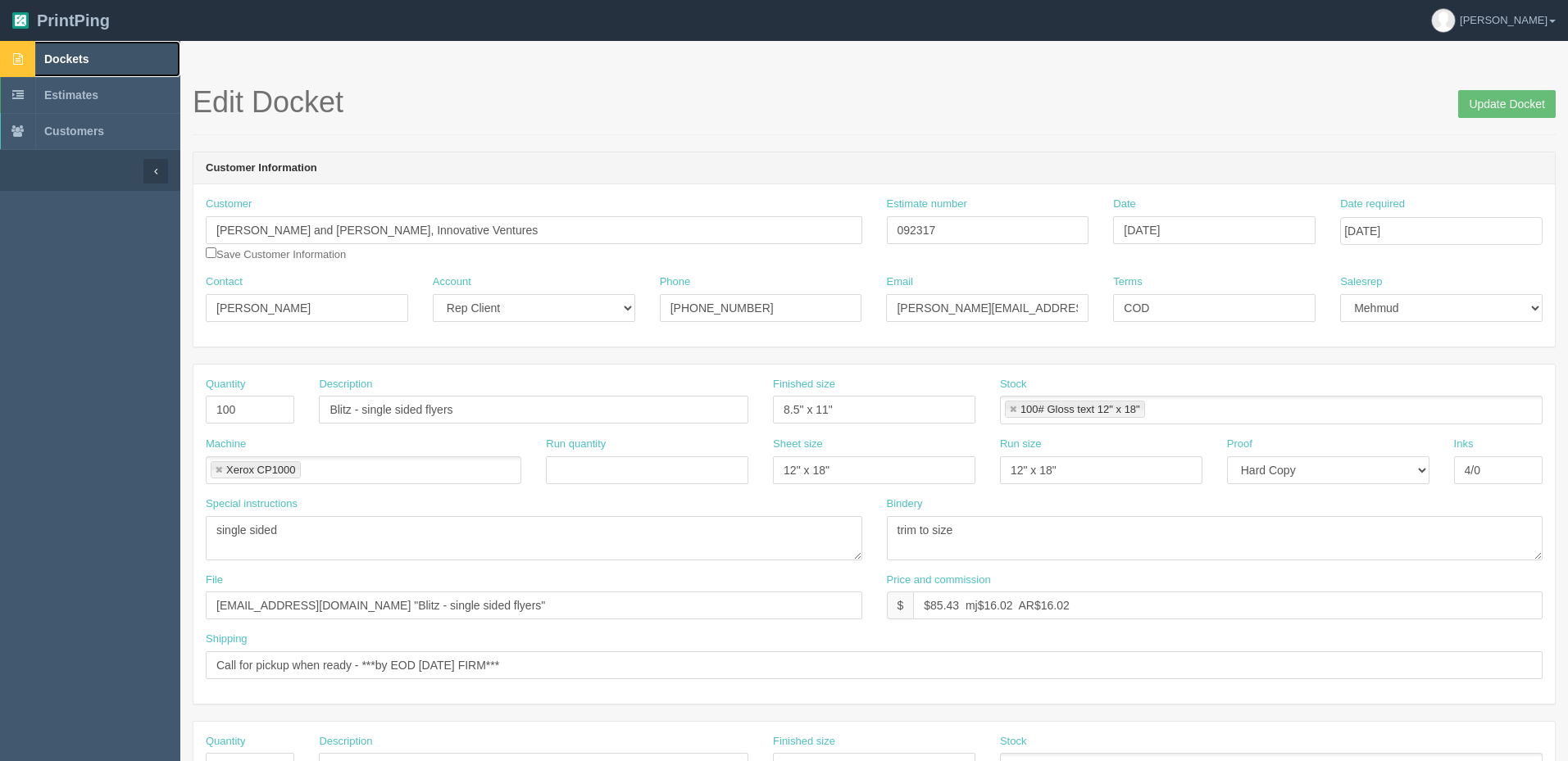
click at [61, 57] on span "Dockets" at bounding box center [66, 59] width 44 height 13
